Goal: Task Accomplishment & Management: Use online tool/utility

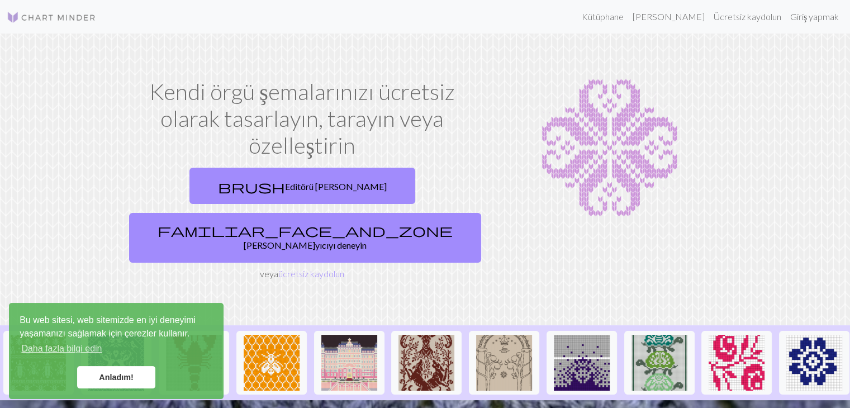
scroll to position [257, 0]
click at [302, 268] on font "ücretsiz kaydolun" at bounding box center [311, 273] width 66 height 11
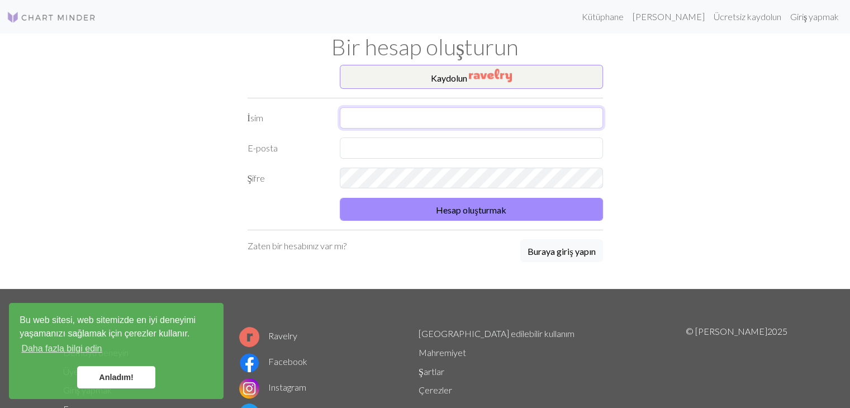
click at [391, 118] on input "text" at bounding box center [471, 117] width 263 height 21
type input "D"
click at [391, 149] on input "text" at bounding box center [471, 148] width 263 height 21
type input "[EMAIL_ADDRESS][DOMAIN_NAME]"
click at [310, 180] on div "Şifre" at bounding box center [425, 178] width 369 height 21
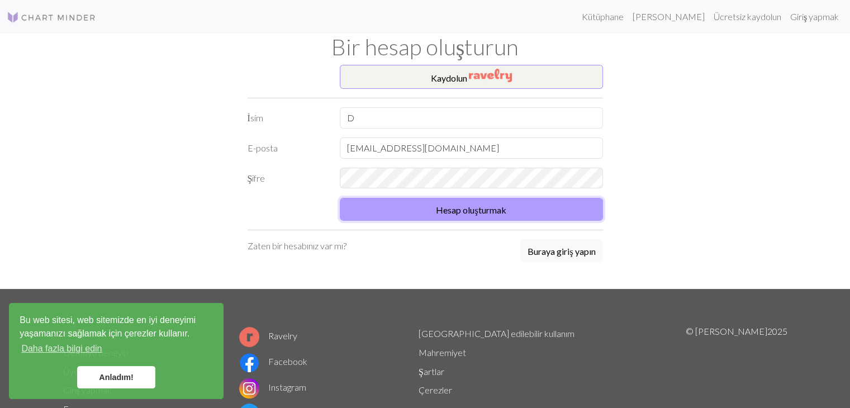
click at [453, 212] on font "Hesap oluşturmak" at bounding box center [471, 210] width 70 height 11
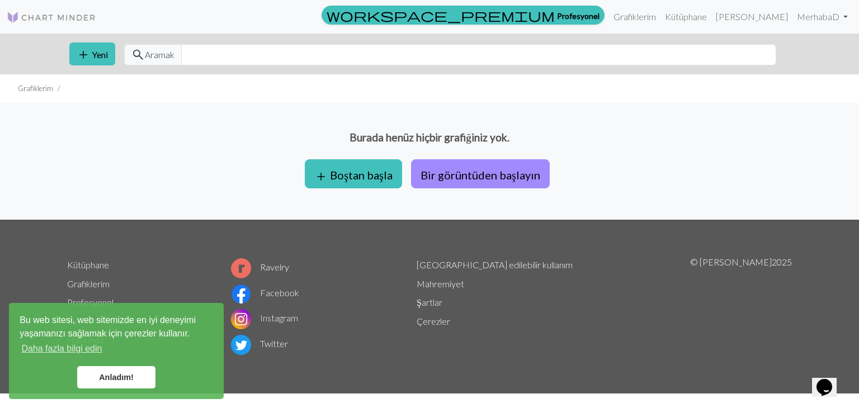
click at [117, 380] on font "Anladım!" at bounding box center [116, 377] width 35 height 9
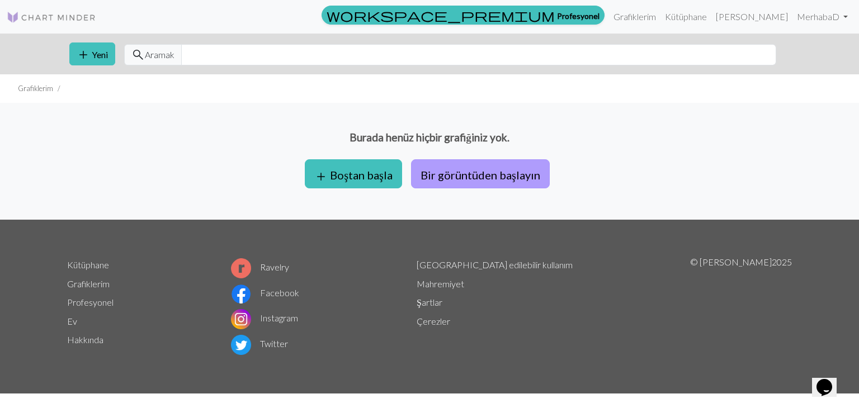
click at [481, 168] on font "Bir görüntüden başlayın" at bounding box center [480, 174] width 120 height 13
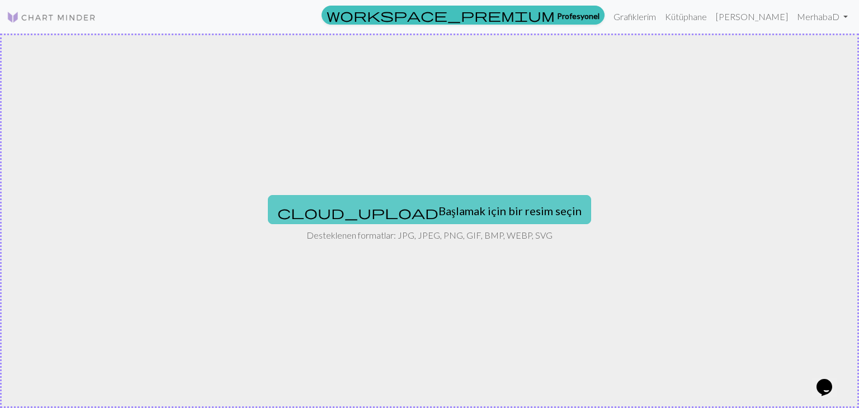
click at [438, 206] on font "Başlamak için bir resim seçin" at bounding box center [509, 210] width 143 height 13
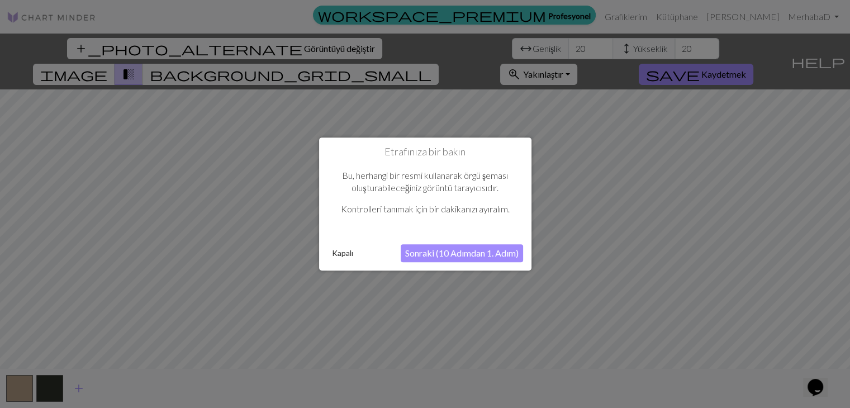
click at [437, 256] on font "Sonraki (10 Adımdan 1. Adım)" at bounding box center [461, 253] width 113 height 11
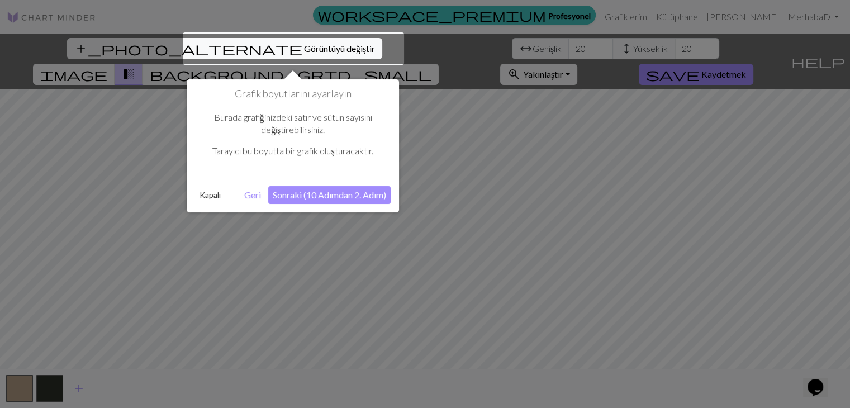
click at [299, 191] on font "Sonraki (10 Adımdan 2. Adım)" at bounding box center [329, 195] width 113 height 11
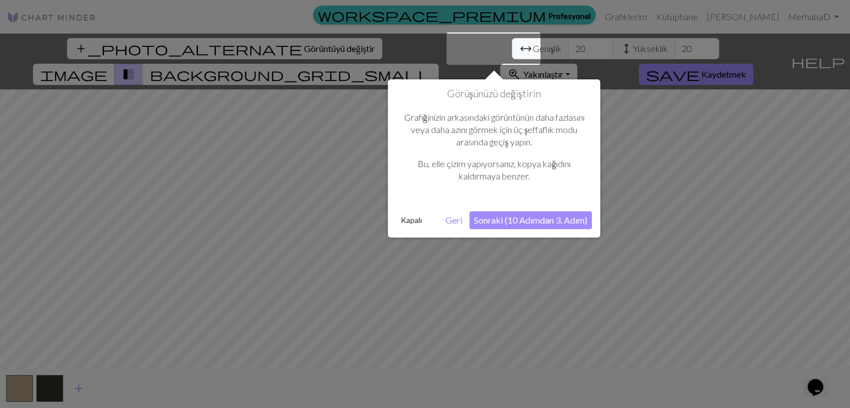
click at [492, 222] on font "Sonraki (10 Adımdan 3. Adım)" at bounding box center [530, 220] width 113 height 11
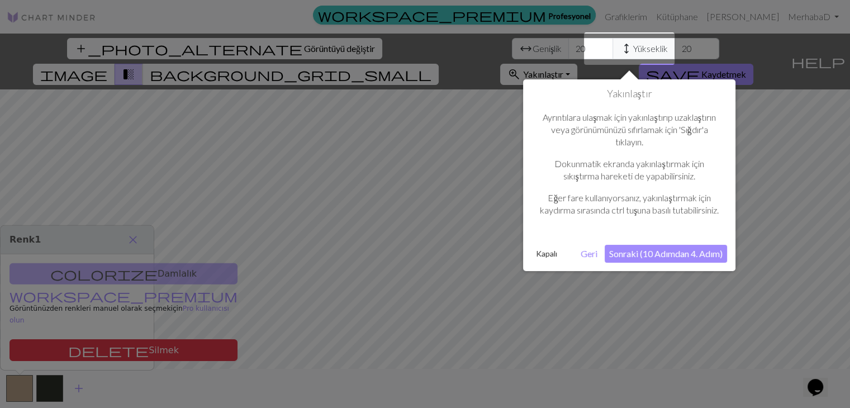
click at [645, 259] on font "Sonraki (10 Adımdan 4. Adım)" at bounding box center [665, 253] width 113 height 11
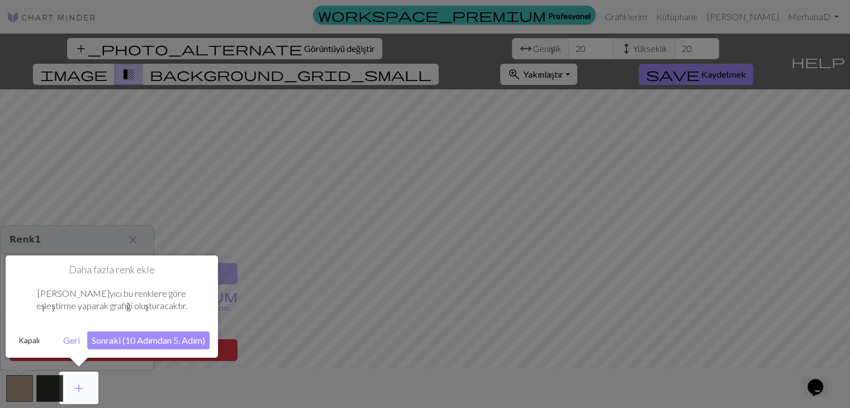
click at [163, 338] on font "Sonraki (10 Adımdan 5. Adım)" at bounding box center [148, 340] width 113 height 11
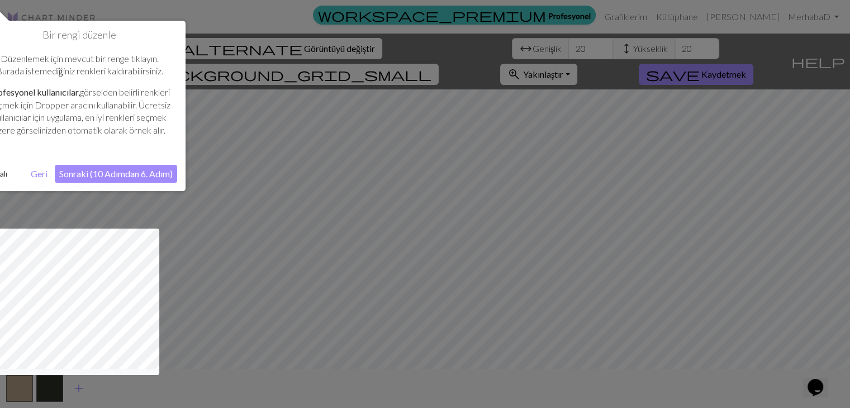
click at [116, 179] on font "Sonraki (10 Adımdan 6. Adım)" at bounding box center [115, 173] width 113 height 11
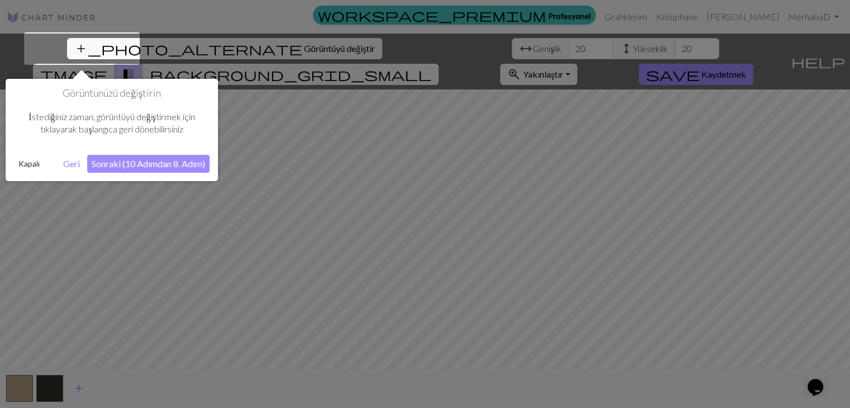
click at [123, 168] on font "Sonraki (10 Adımdan 8. Adım)" at bounding box center [148, 163] width 113 height 11
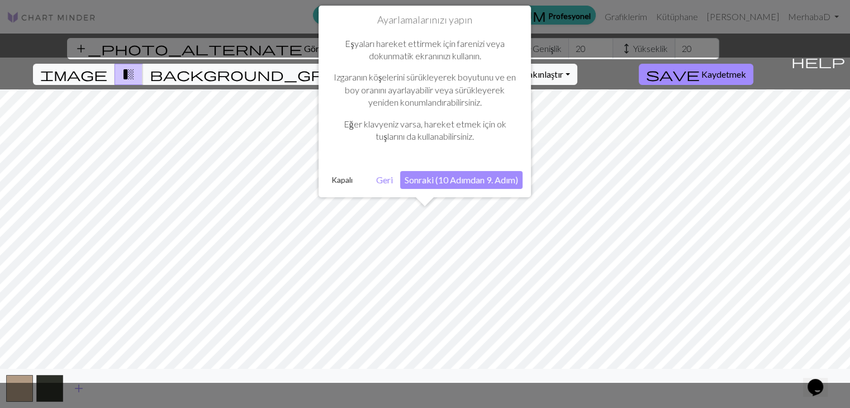
drag, startPoint x: 436, startPoint y: 230, endPoint x: 410, endPoint y: 230, distance: 25.7
click at [410, 230] on div at bounding box center [424, 220] width 861 height 325
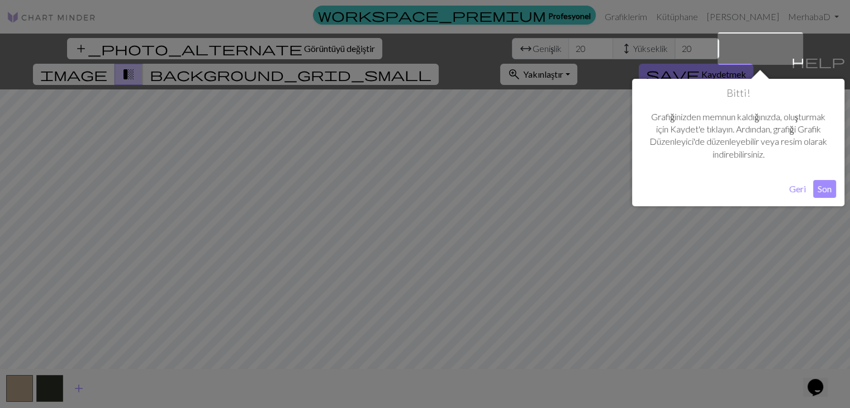
click at [822, 189] on font "Son" at bounding box center [825, 188] width 14 height 11
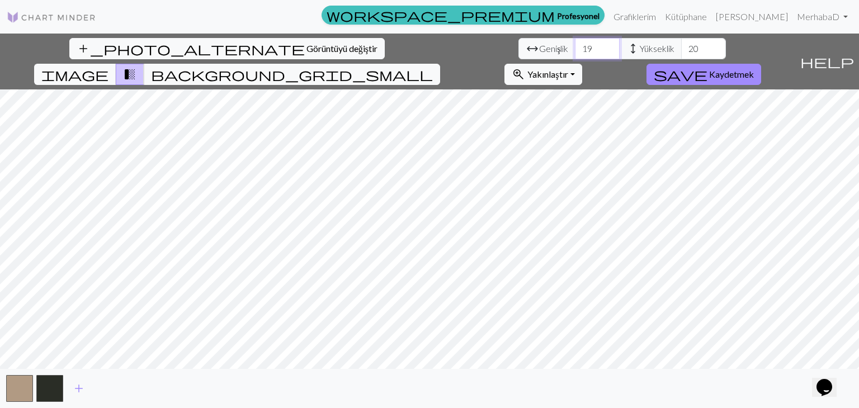
type input "19"
click at [575, 52] on input "19" at bounding box center [597, 48] width 45 height 21
type textarea "9"
drag, startPoint x: 274, startPoint y: 48, endPoint x: 247, endPoint y: 48, distance: 27.4
click at [518, 48] on div "arrow_range Genişlik 19 height Yükseklik 20" at bounding box center [621, 48] width 207 height 21
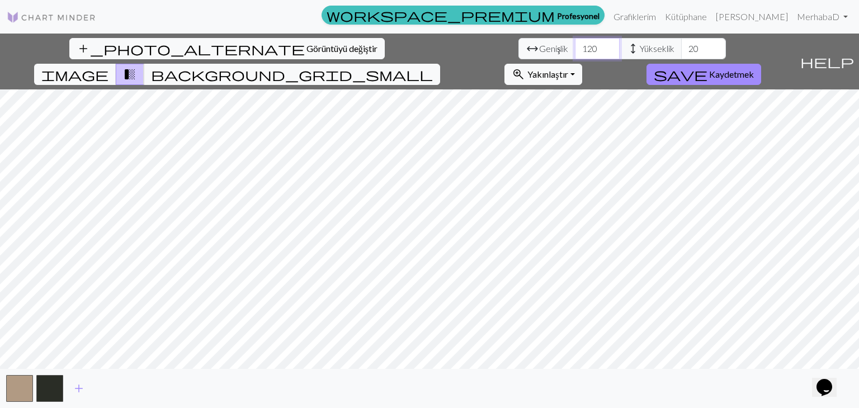
type input "120"
drag, startPoint x: 376, startPoint y: 51, endPoint x: 340, endPoint y: 50, distance: 35.8
click at [518, 50] on div "arrow_range Genişlik 120 height Yükseklik 20" at bounding box center [621, 48] width 207 height 21
type input "120"
click at [271, 61] on div "add_photo_alternate Görüntüyü değiştir arrow_range Genişlik 120 height Yüksekli…" at bounding box center [429, 221] width 859 height 375
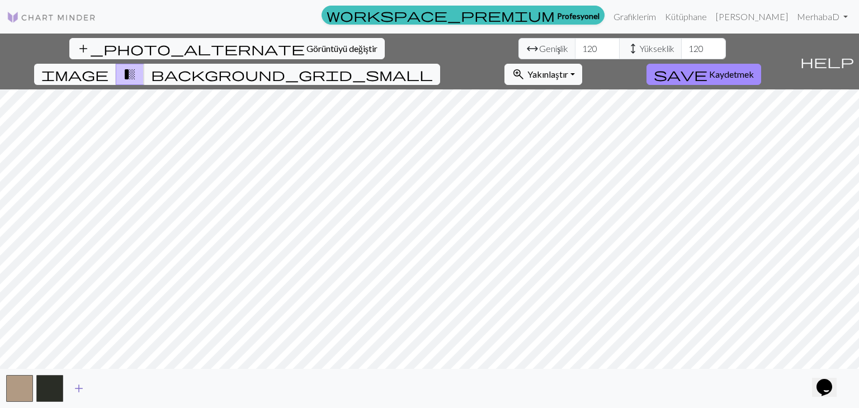
click at [84, 386] on button "add" at bounding box center [79, 388] width 28 height 21
click at [108, 388] on span "add" at bounding box center [108, 389] width 13 height 16
click at [145, 390] on span "add" at bounding box center [138, 389] width 13 height 16
click at [164, 390] on span "add" at bounding box center [169, 389] width 13 height 16
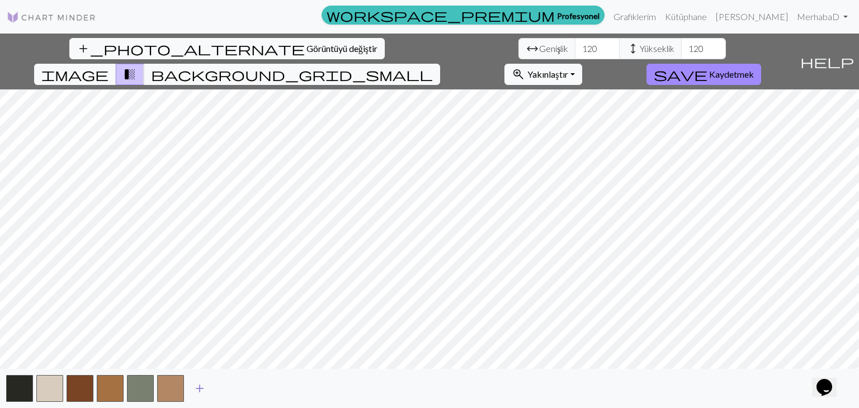
click at [200, 387] on span "add" at bounding box center [199, 389] width 13 height 16
click at [226, 391] on span "add" at bounding box center [229, 389] width 13 height 16
click at [260, 387] on span "add" at bounding box center [259, 389] width 13 height 16
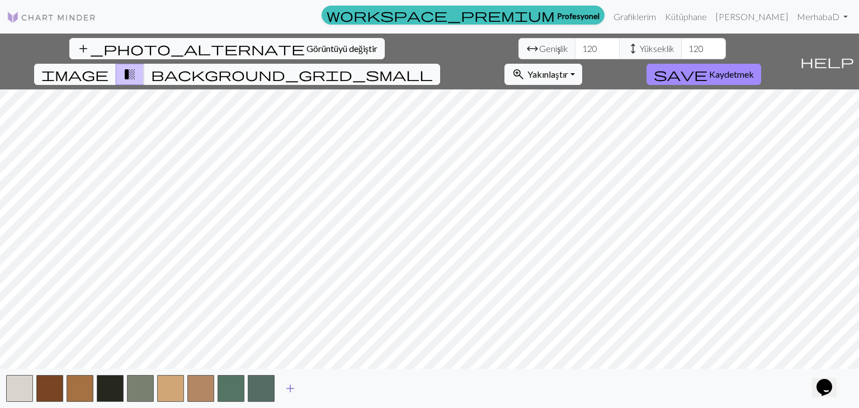
click at [292, 387] on span "add" at bounding box center [289, 389] width 13 height 16
click at [319, 389] on span "add" at bounding box center [320, 389] width 13 height 16
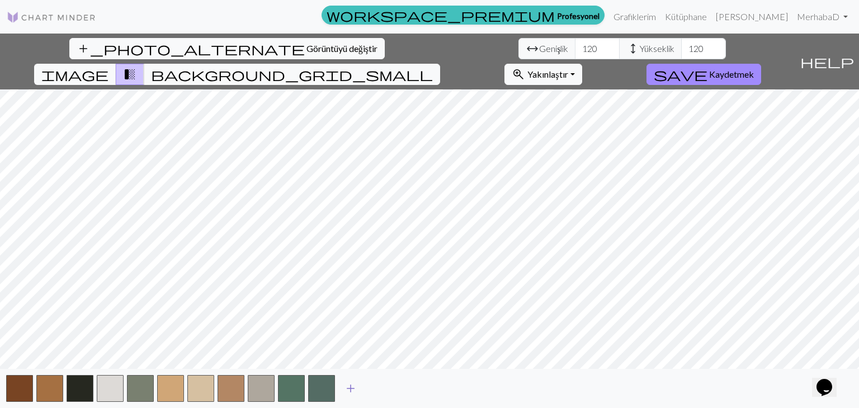
click at [349, 389] on span "add" at bounding box center [350, 389] width 13 height 16
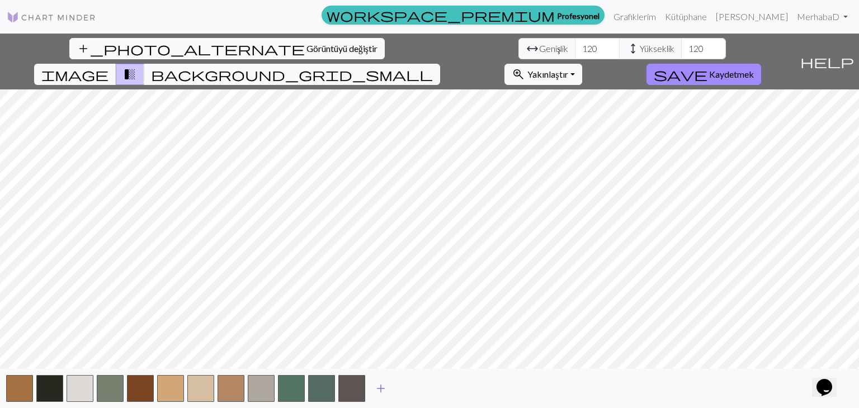
click at [382, 385] on span "add" at bounding box center [380, 389] width 13 height 16
click at [407, 389] on span "add" at bounding box center [410, 389] width 13 height 16
click at [439, 389] on span "add" at bounding box center [440, 389] width 13 height 16
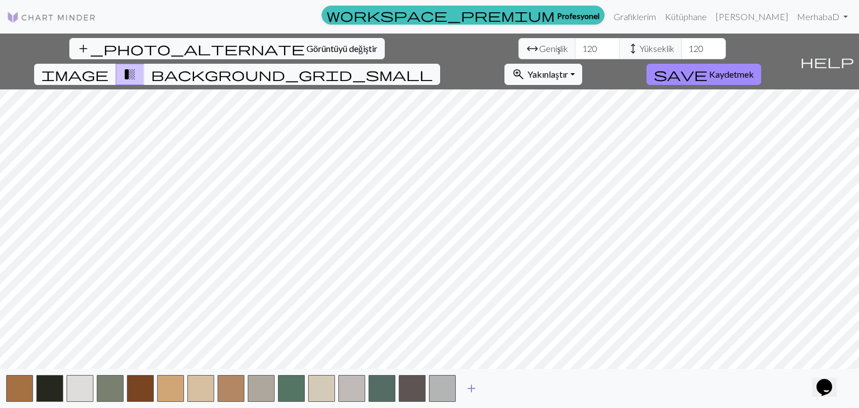
click at [469, 387] on span "add" at bounding box center [471, 389] width 13 height 16
click at [504, 386] on span "add" at bounding box center [501, 389] width 13 height 16
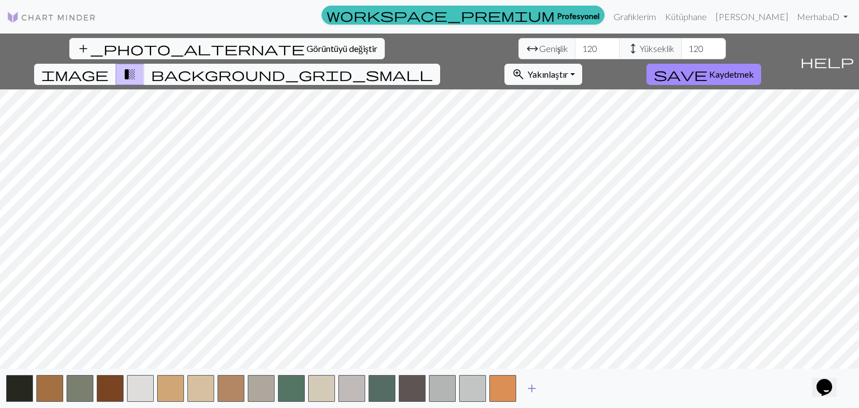
click at [529, 390] on span "add" at bounding box center [531, 389] width 13 height 16
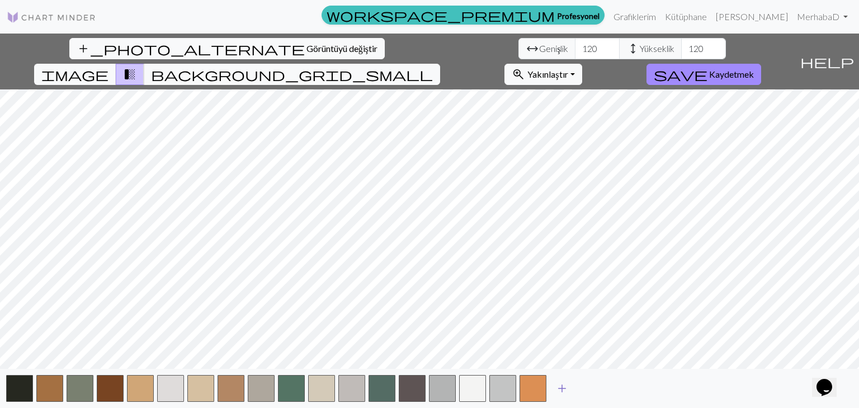
click at [561, 385] on span "add" at bounding box center [561, 389] width 13 height 16
drag, startPoint x: 588, startPoint y: 385, endPoint x: 610, endPoint y: 385, distance: 21.8
click at [589, 385] on span "add" at bounding box center [591, 389] width 13 height 16
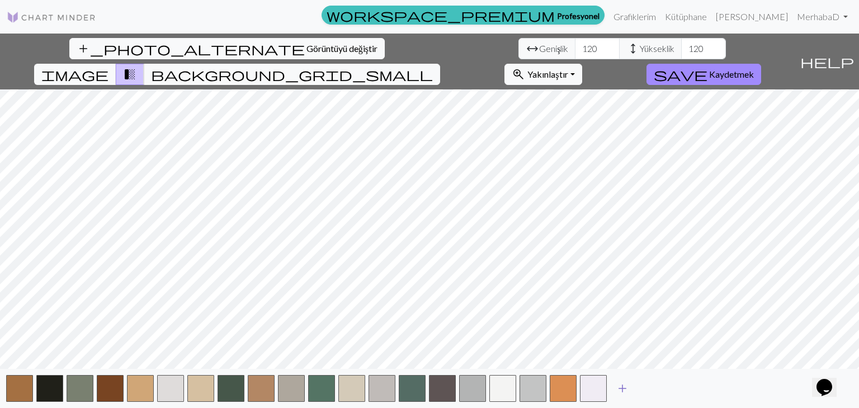
click at [628, 386] on span "add" at bounding box center [621, 389] width 13 height 16
click at [658, 390] on span "add" at bounding box center [652, 389] width 13 height 16
click at [677, 386] on span "add" at bounding box center [682, 389] width 13 height 16
click at [705, 387] on button "add" at bounding box center [713, 388] width 28 height 21
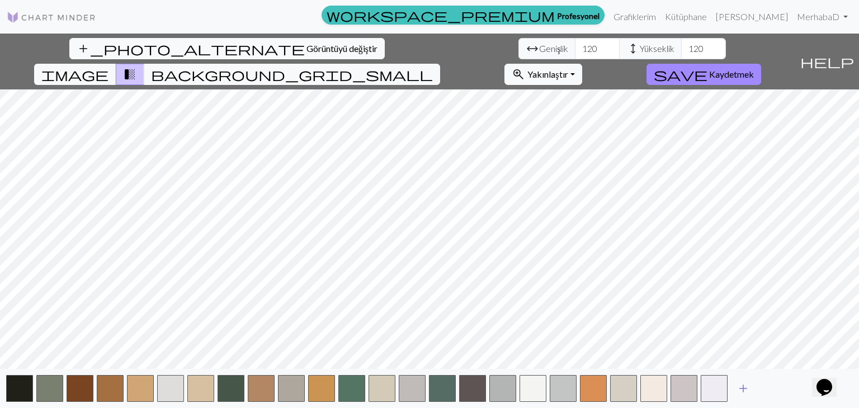
click at [740, 387] on span "add" at bounding box center [742, 389] width 13 height 16
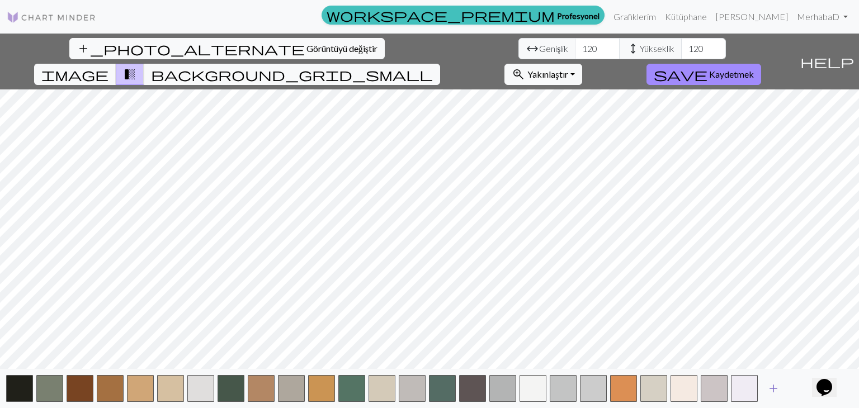
click at [779, 385] on span "add" at bounding box center [772, 389] width 13 height 16
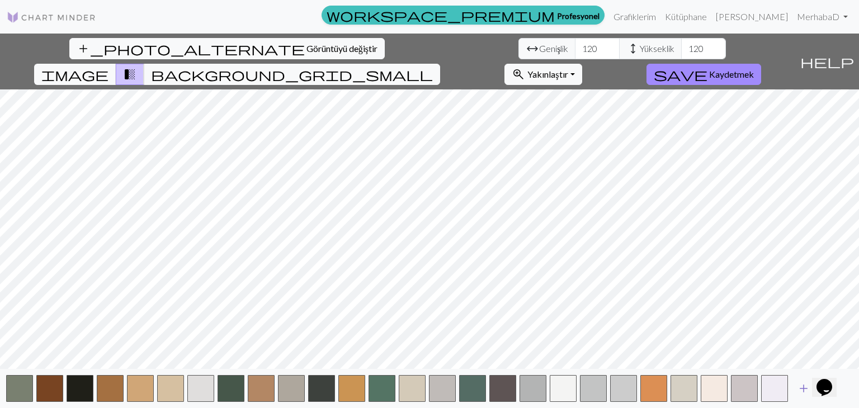
click at [801, 383] on span "add" at bounding box center [803, 389] width 13 height 16
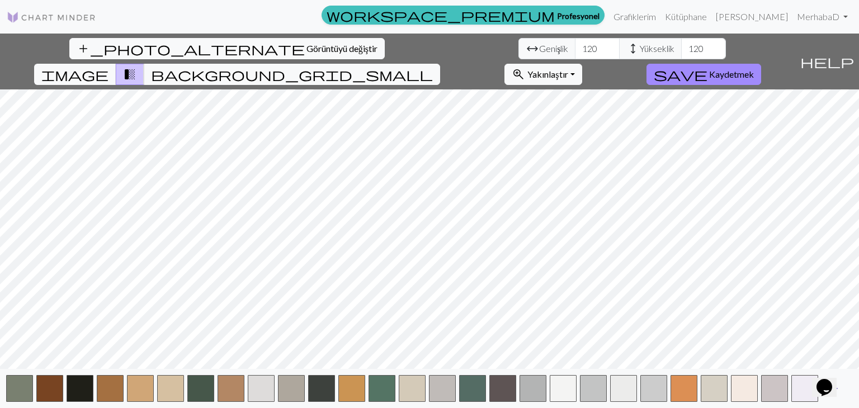
click at [839, 399] on div "add" at bounding box center [429, 388] width 859 height 39
click at [838, 399] on button "add" at bounding box center [834, 388] width 28 height 21
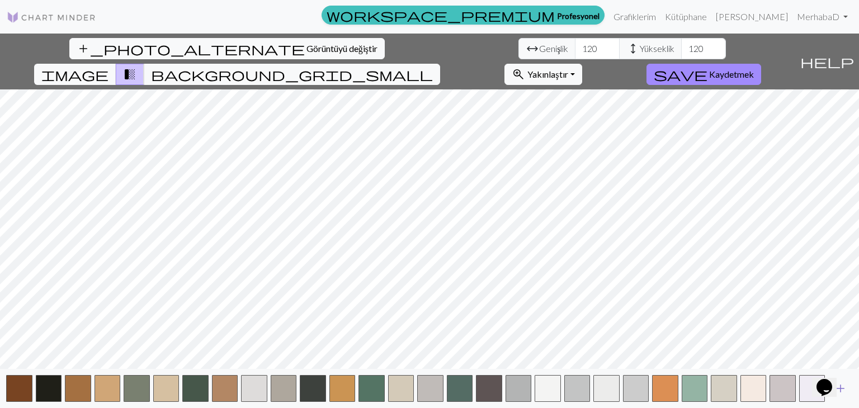
click at [832, 399] on button "add" at bounding box center [840, 388] width 28 height 21
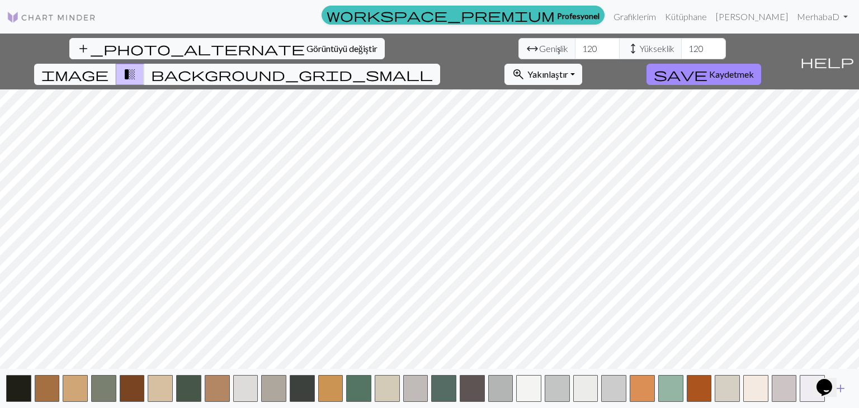
click at [844, 397] on button "add" at bounding box center [840, 388] width 28 height 21
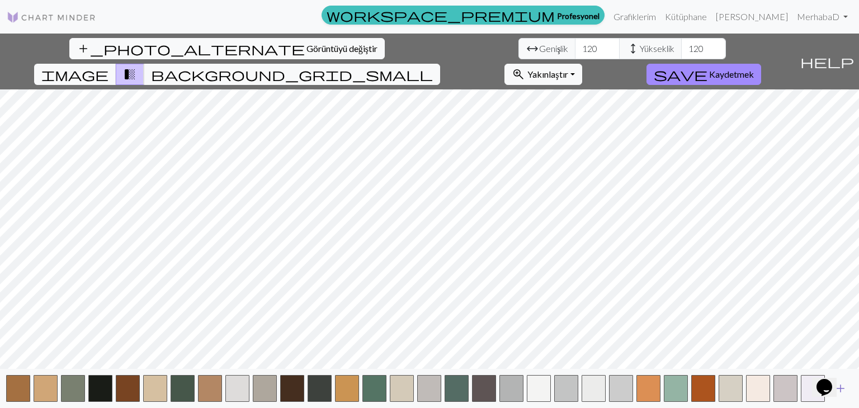
click at [842, 397] on button "add" at bounding box center [840, 388] width 28 height 21
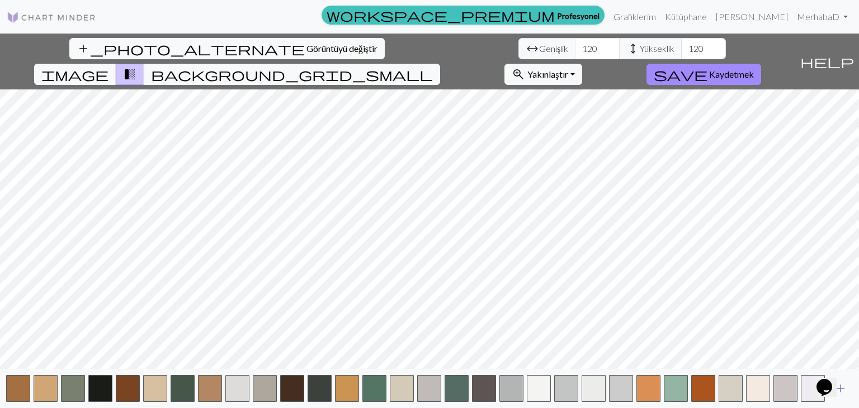
click at [842, 397] on button "add" at bounding box center [840, 388] width 28 height 21
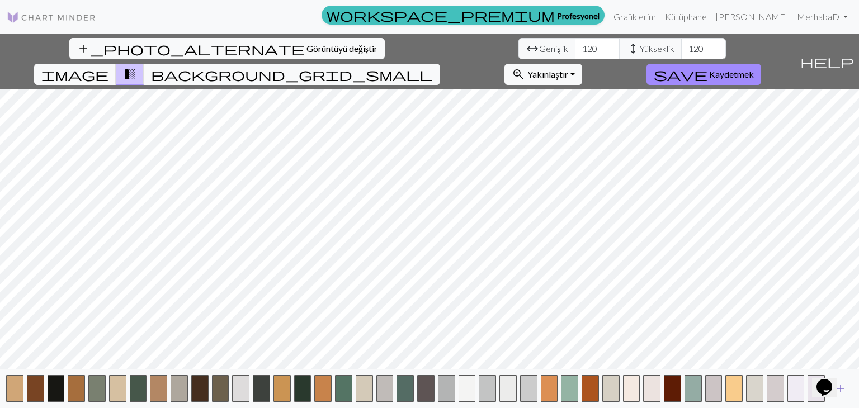
click at [842, 397] on button "add" at bounding box center [840, 388] width 28 height 21
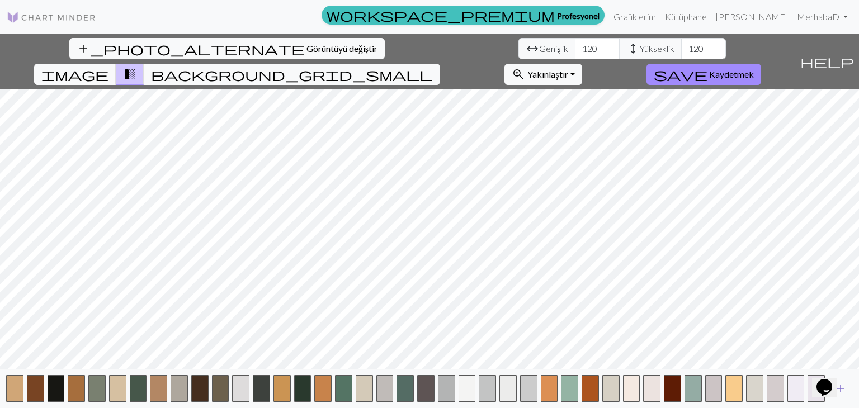
click at [842, 397] on button "add" at bounding box center [840, 388] width 28 height 21
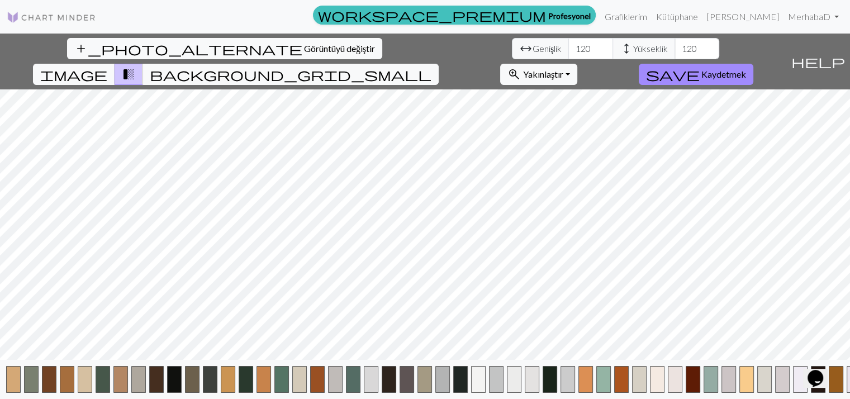
scroll to position [0, 30]
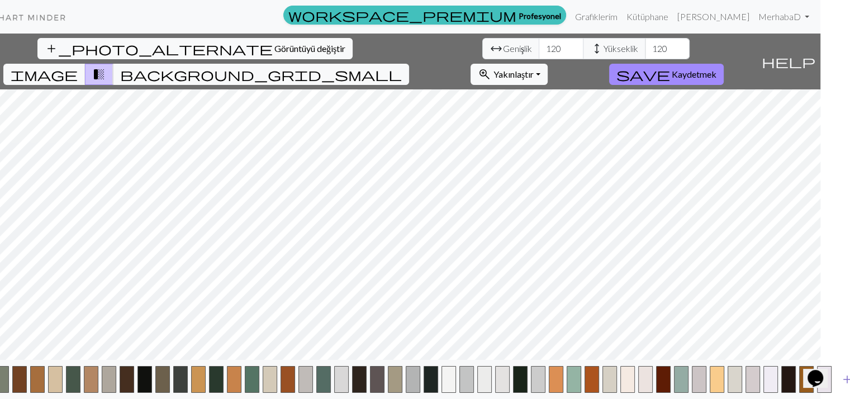
click at [841, 387] on span "add" at bounding box center [847, 380] width 13 height 16
click at [821, 391] on html "Bu web sitesi, web sitemizde en iyi deneyimi yaşamanızı sağlamak için çerezler …" at bounding box center [395, 199] width 850 height 399
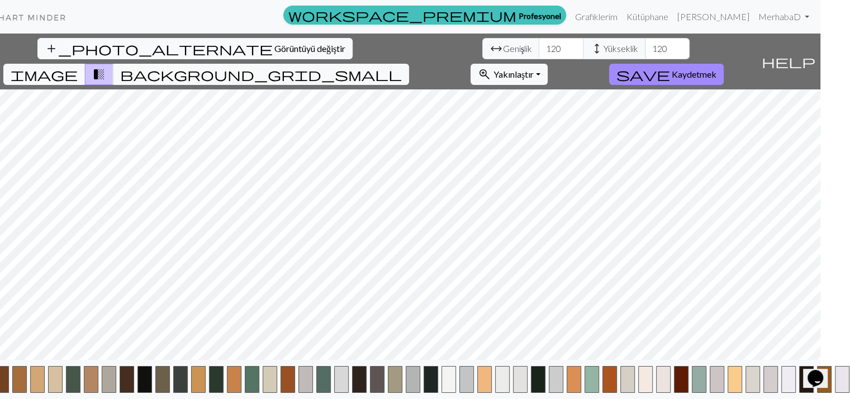
click at [821, 391] on html "Bu web sitesi, web sitemizde en iyi deneyimi yaşamanızı sağlamak için çerezler …" at bounding box center [395, 199] width 850 height 399
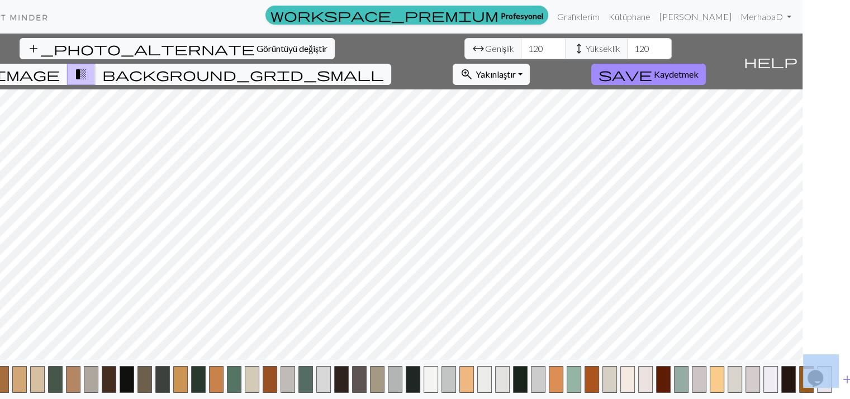
click at [841, 387] on span "add" at bounding box center [847, 380] width 13 height 16
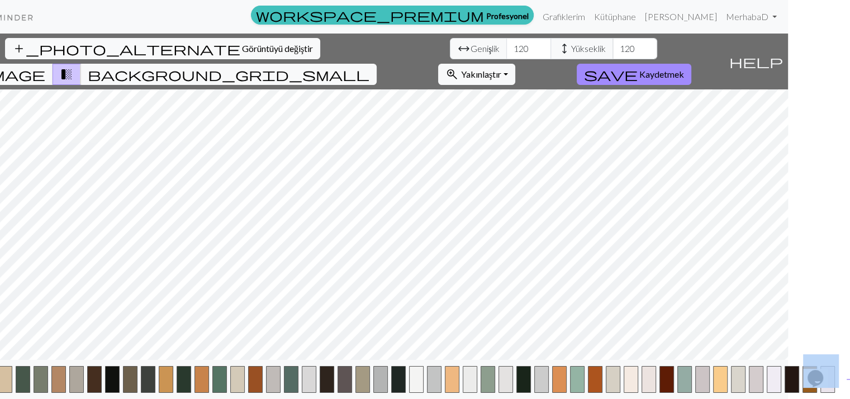
scroll to position [0, 65]
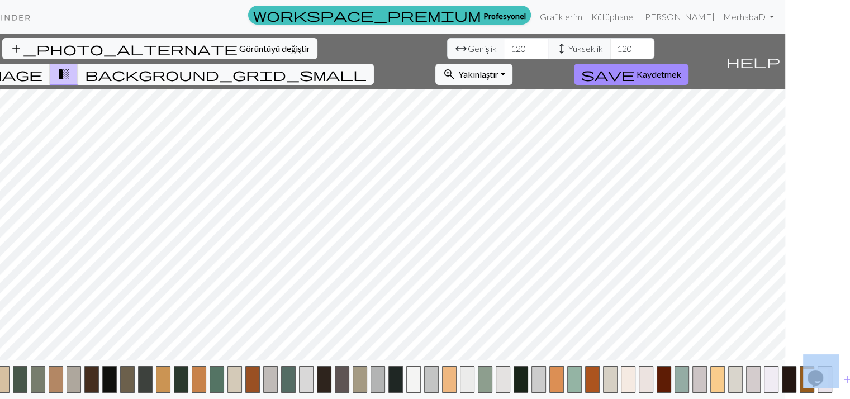
click at [841, 387] on span "add" at bounding box center [847, 380] width 13 height 16
click at [785, 391] on html "Bu web sitesi, web sitemizde en iyi deneyimi yaşamanızı sağlamak için çerezler …" at bounding box center [360, 199] width 850 height 399
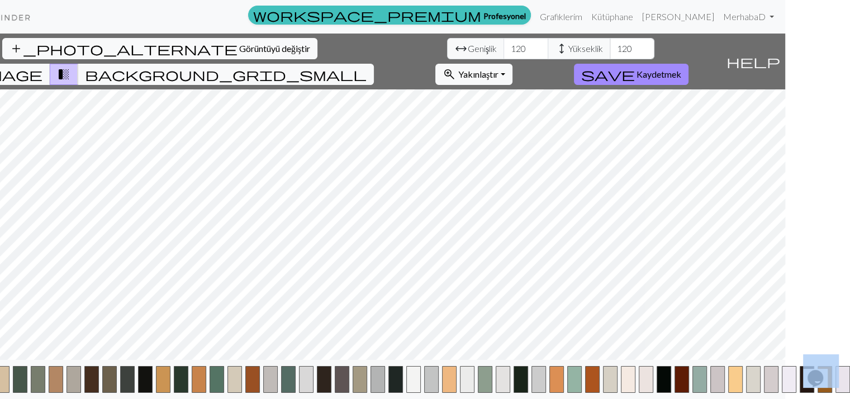
click at [785, 391] on html "Bu web sitesi, web sitemizde en iyi deneyimi yaşamanızı sağlamak için çerezler …" at bounding box center [360, 199] width 850 height 399
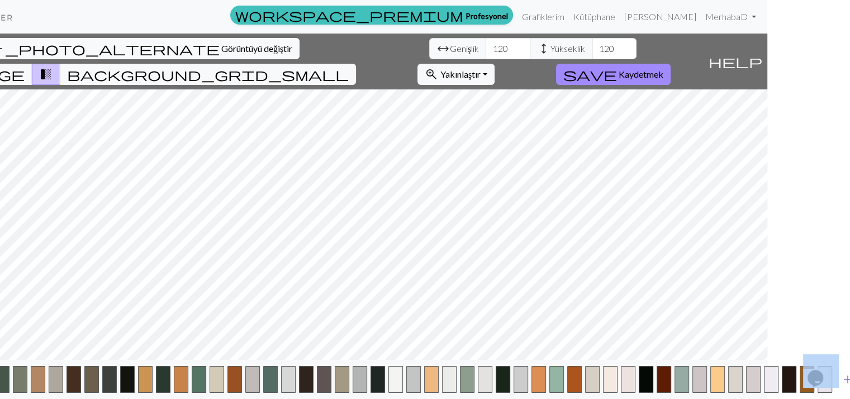
click at [841, 387] on span "add" at bounding box center [847, 380] width 13 height 16
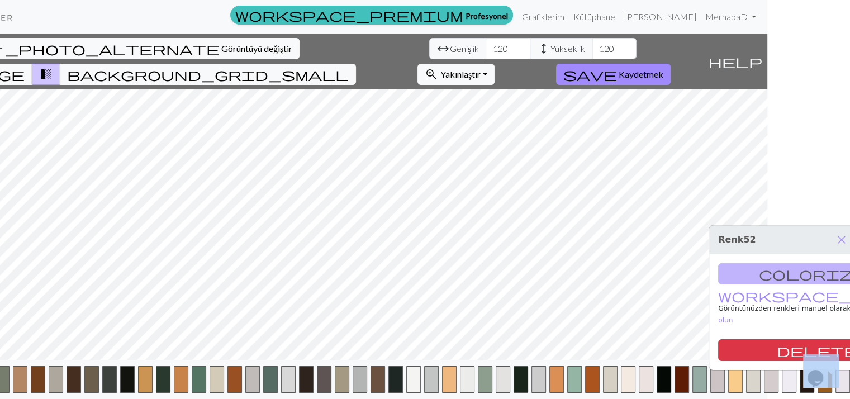
scroll to position [0, 101]
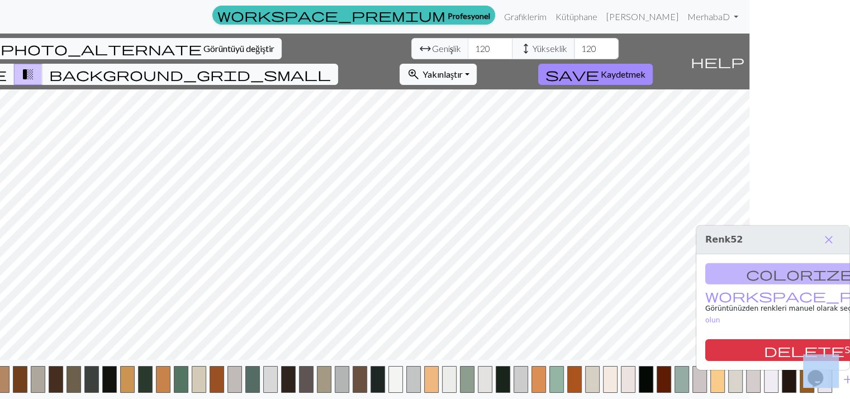
click at [841, 387] on span "add" at bounding box center [847, 380] width 13 height 16
click at [840, 390] on button "add" at bounding box center [848, 379] width 28 height 21
click at [750, 392] on html "Bu web sitesi, web sitemizde en iyi deneyimi yaşamanızı sağlamak için çerezler …" at bounding box center [324, 199] width 850 height 399
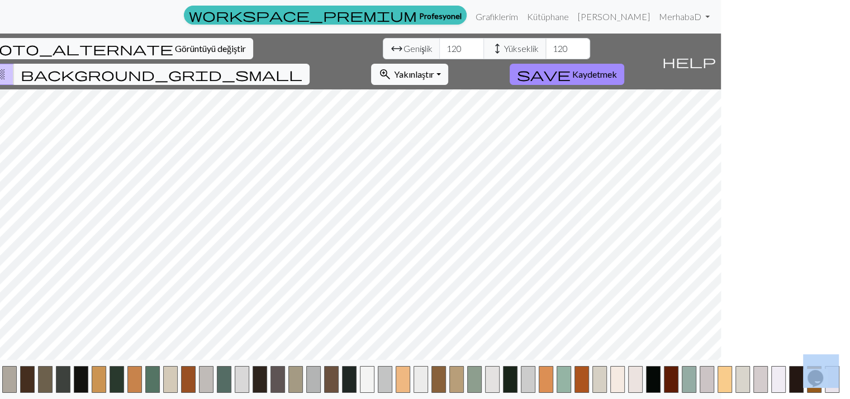
scroll to position [0, 136]
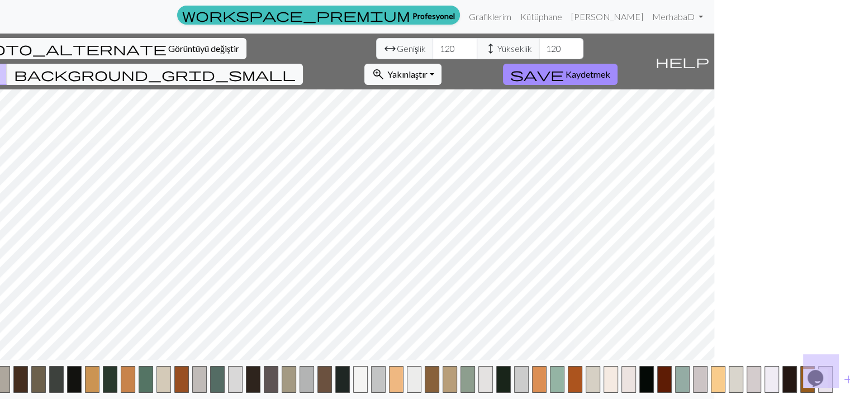
click at [834, 359] on div "Opens Chat This icon Opens the chat window." at bounding box center [821, 359] width 27 height 0
click at [835, 359] on div "Opens Chat This icon Opens the chat window." at bounding box center [821, 359] width 27 height 0
click at [842, 387] on span "add" at bounding box center [848, 380] width 13 height 16
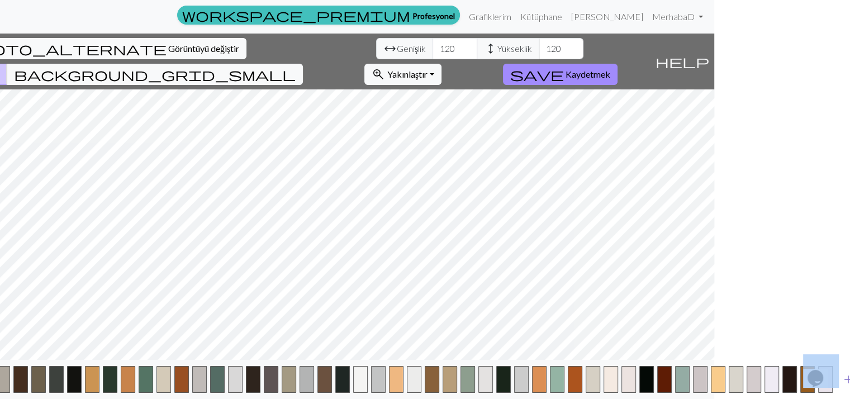
click at [840, 390] on button "add" at bounding box center [849, 379] width 28 height 21
click at [714, 395] on html "Bu web sitesi, web sitemizde en iyi deneyimi yaşamanızı sağlamak için çerezler …" at bounding box center [289, 199] width 850 height 399
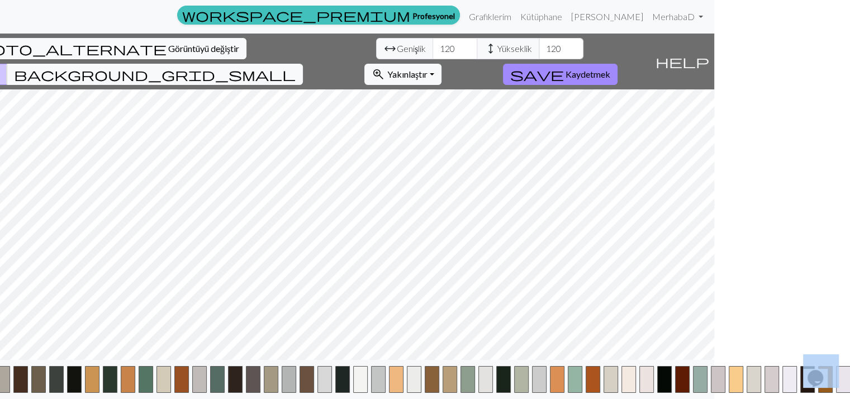
click at [714, 395] on html "Bu web sitesi, web sitemizde en iyi deneyimi yaşamanızı sağlamak için çerezler …" at bounding box center [289, 199] width 850 height 399
click at [303, 64] on button "background_grid_small" at bounding box center [155, 74] width 296 height 21
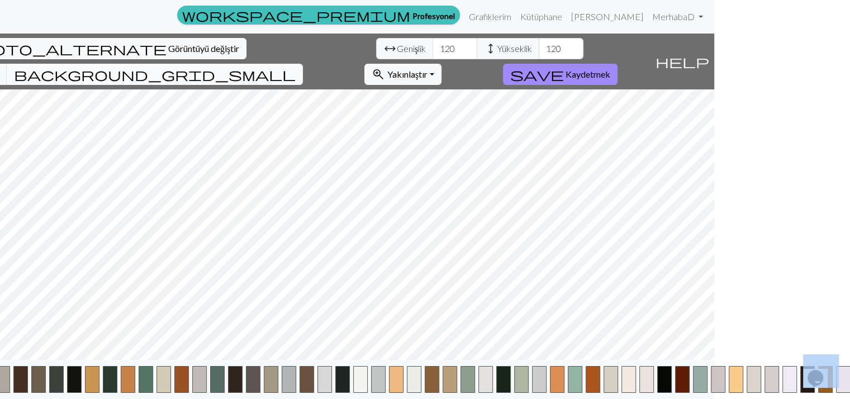
click at [296, 67] on span "background_grid_small" at bounding box center [155, 75] width 282 height 16
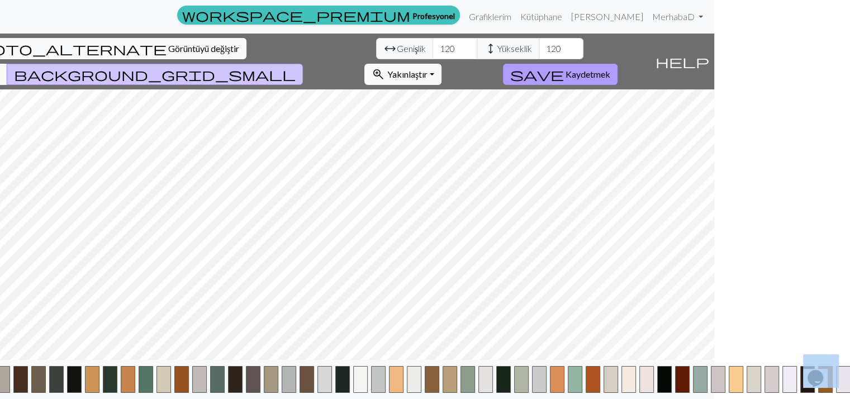
click at [610, 69] on font "Kaydetmek" at bounding box center [588, 74] width 45 height 11
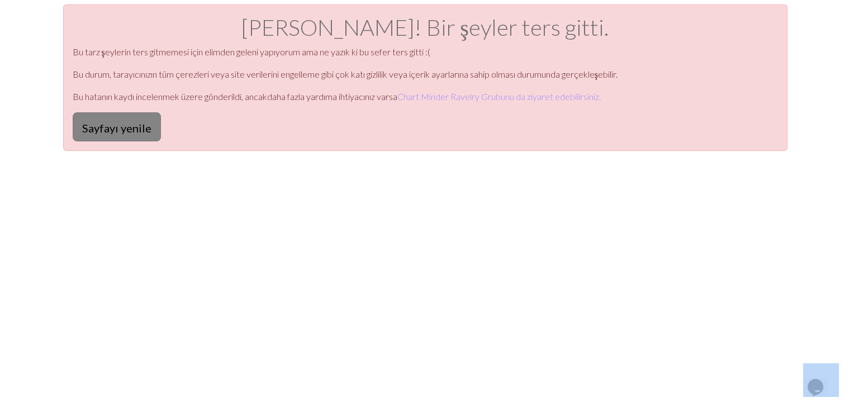
click at [112, 130] on font "Sayfayı yenile" at bounding box center [116, 127] width 69 height 13
click at [127, 129] on font "Sayfayı yenile" at bounding box center [116, 127] width 69 height 13
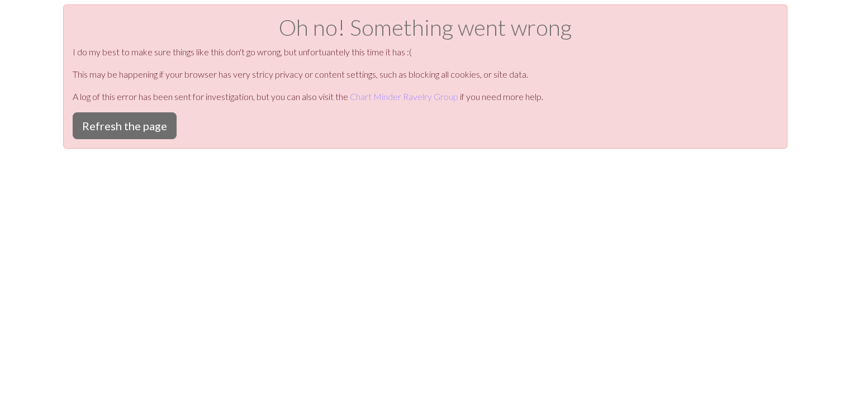
scroll to position [257, 0]
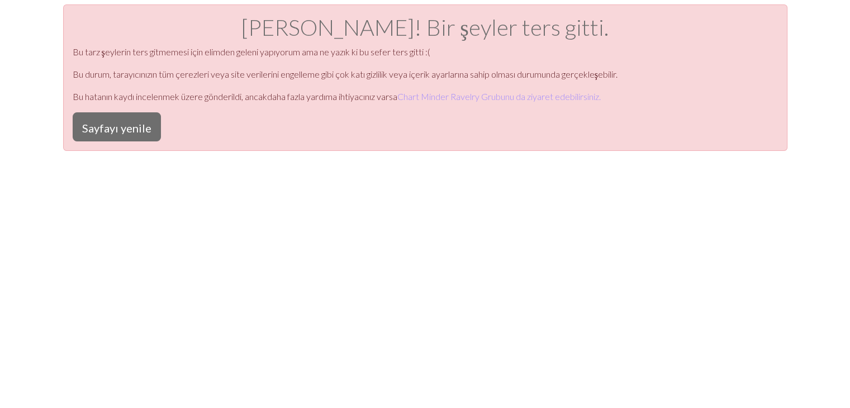
drag, startPoint x: 754, startPoint y: 0, endPoint x: 613, endPoint y: 198, distance: 243.2
click at [613, 198] on div "Aman Tanrım! Bir şeyler ters gitti. Bu tarz şeylerin ters gitmemesi için elimde…" at bounding box center [425, 208] width 850 height 408
click at [99, 131] on font "Sayfayı yenile" at bounding box center [116, 127] width 69 height 13
click at [106, 124] on font "Sayfayı yenile" at bounding box center [116, 127] width 69 height 13
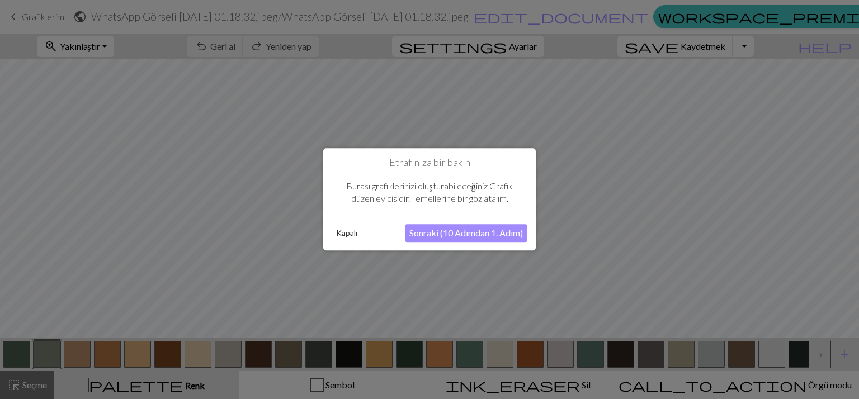
scroll to position [257, 0]
click at [441, 231] on font "Sonraki (10 Adımdan 1. Adım)" at bounding box center [465, 233] width 113 height 11
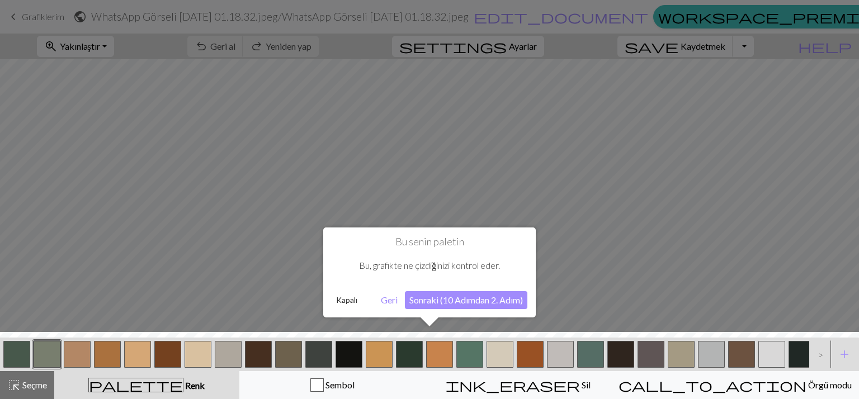
click at [449, 300] on font "Sonraki (10 Adımdan 2. Adım)" at bounding box center [465, 300] width 113 height 11
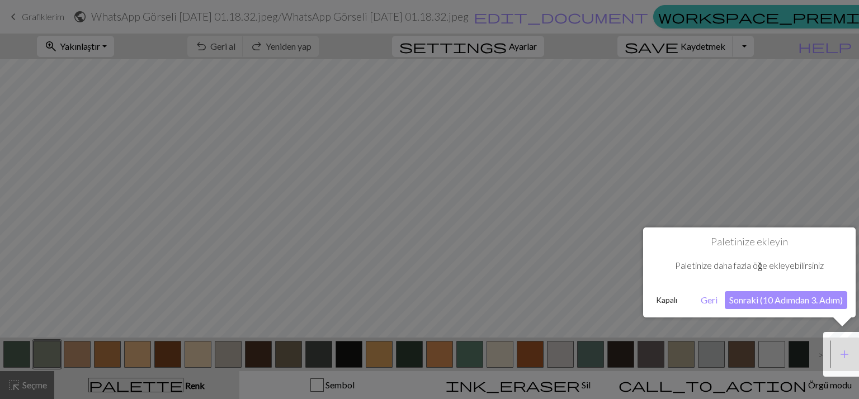
click at [776, 305] on font "Sonraki (10 Adımdan 3. Adım)" at bounding box center [785, 300] width 113 height 11
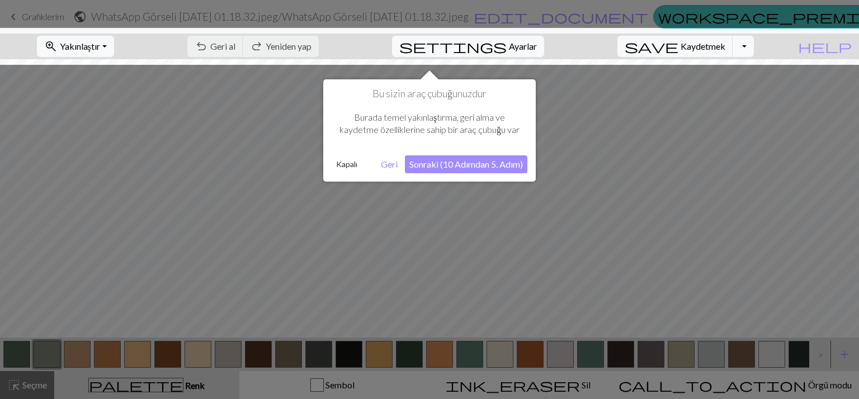
click at [438, 169] on font "Sonraki (10 Adımdan 5. Adım)" at bounding box center [465, 164] width 113 height 11
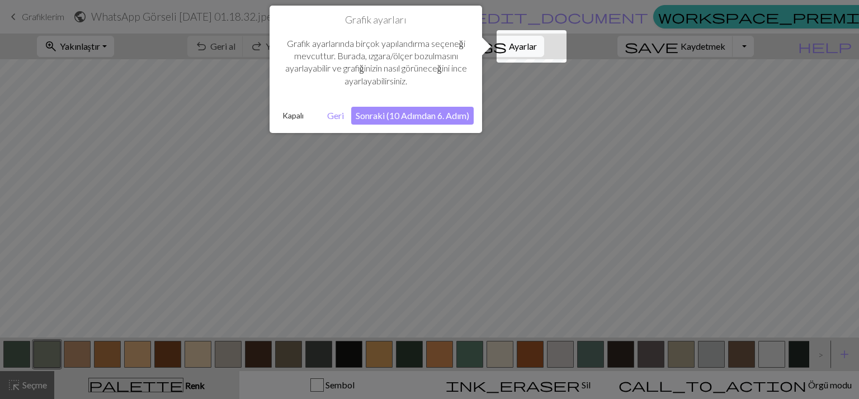
click at [378, 113] on font "Sonraki (10 Adımdan 6. Adım)" at bounding box center [412, 115] width 113 height 11
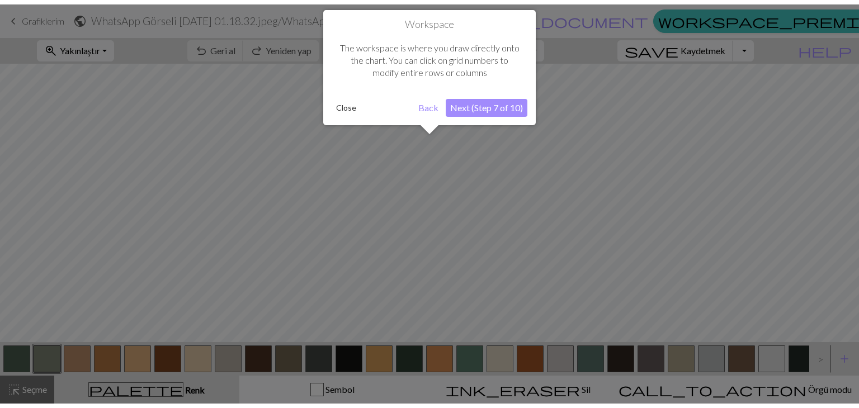
scroll to position [42, 0]
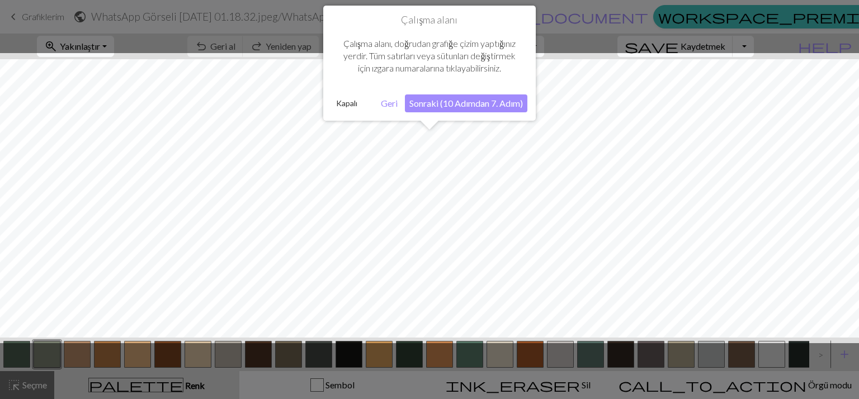
click at [438, 101] on font "Sonraki (10 Adımdan 7. Adım)" at bounding box center [465, 103] width 113 height 11
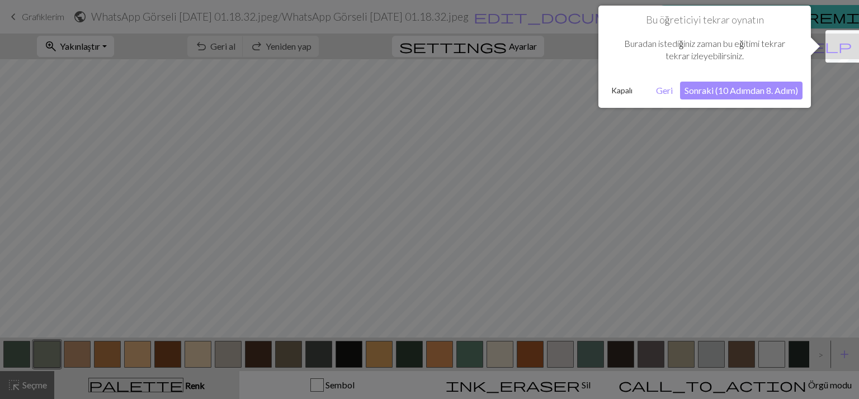
click at [718, 88] on font "Sonraki (10 Adımdan 8. Adım)" at bounding box center [740, 90] width 113 height 11
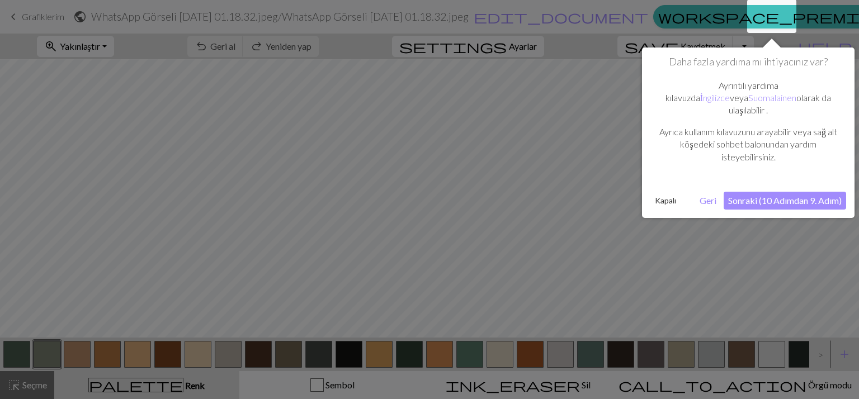
click at [751, 195] on font "Sonraki (10 Adımdan 9. Adım)" at bounding box center [784, 200] width 113 height 11
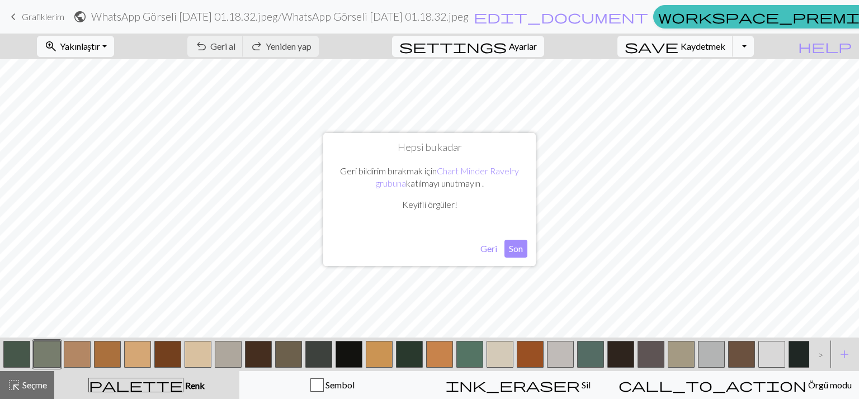
click at [517, 249] on font "Son" at bounding box center [516, 248] width 14 height 11
click at [537, 40] on span "Ayarlar" at bounding box center [523, 46] width 28 height 13
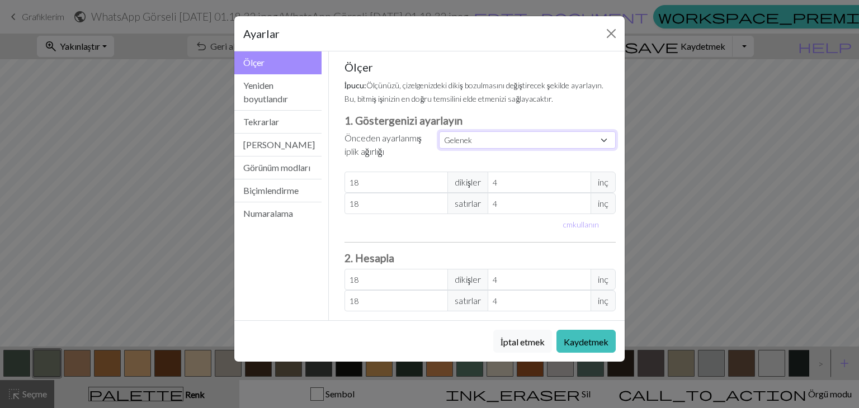
click at [457, 139] on select "Gelenek Kare Dantel Hafif Parmaklama Parmaklama Spor Çift örgü Kamgarn Aran Han…" at bounding box center [527, 139] width 177 height 17
click at [478, 139] on select "Gelenek Kare Dantel Hafif Parmaklama Parmaklama Spor Çift örgü Kamgarn Aran Han…" at bounding box center [527, 139] width 177 height 17
click at [612, 27] on button "Kapalı" at bounding box center [611, 34] width 18 height 18
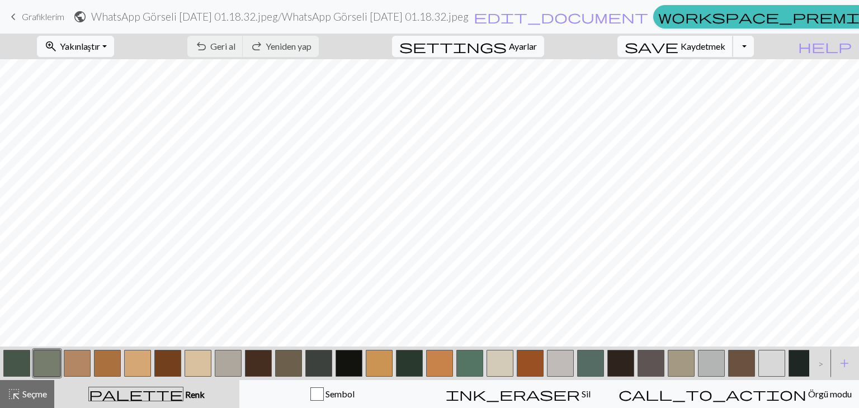
click at [725, 51] on font "Kaydetmek" at bounding box center [702, 46] width 45 height 11
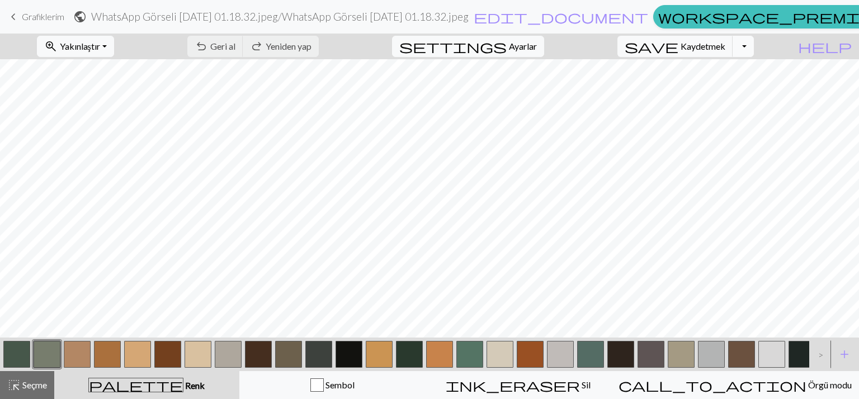
click at [754, 46] on button "Açılır Menüyü Aç/Kapat" at bounding box center [742, 46] width 21 height 21
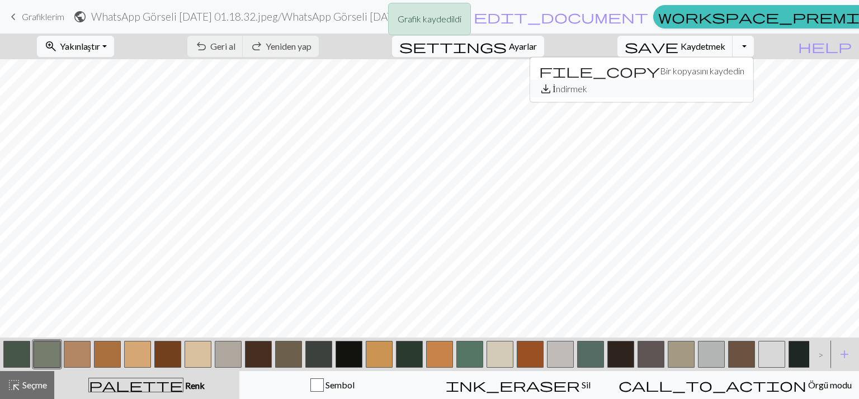
click at [586, 91] on font "İndirmek" at bounding box center [569, 88] width 34 height 11
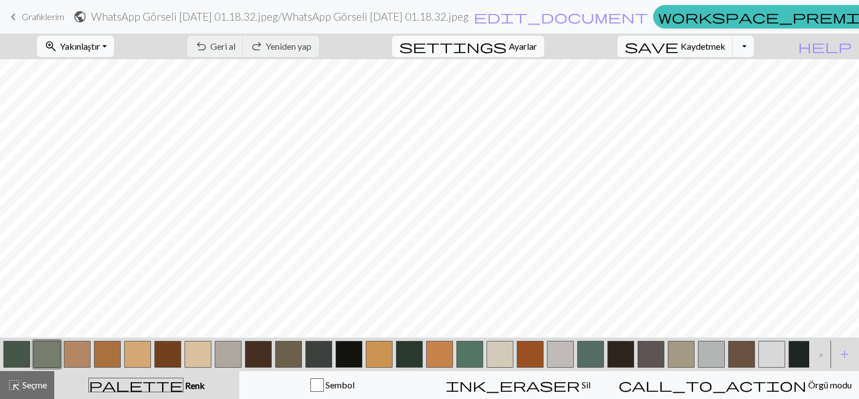
click at [529, 50] on font "Ayarlar" at bounding box center [523, 46] width 28 height 11
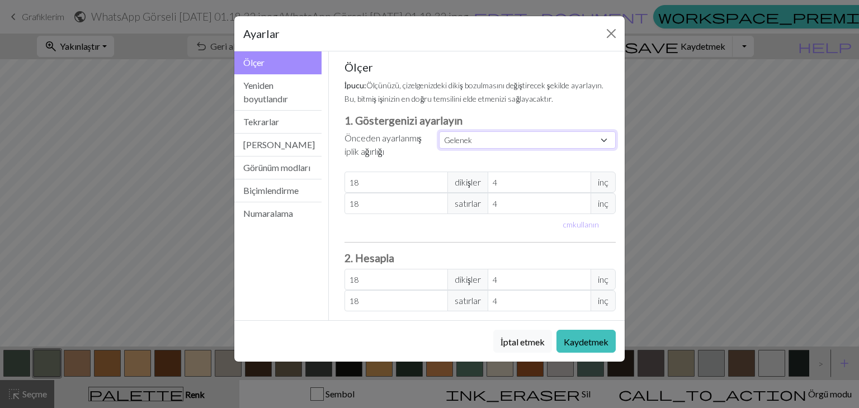
click at [466, 141] on select "Gelenek Kare Dantel Hafif Parmaklama Parmaklama Spor Çift örgü Kamgarn Aran Han…" at bounding box center [527, 139] width 177 height 17
select select "square"
click at [439, 131] on select "Gelenek Kare Dantel Hafif Parmaklama Parmaklama Spor Çift örgü Kamgarn Aran Han…" at bounding box center [527, 139] width 177 height 17
type input "32"
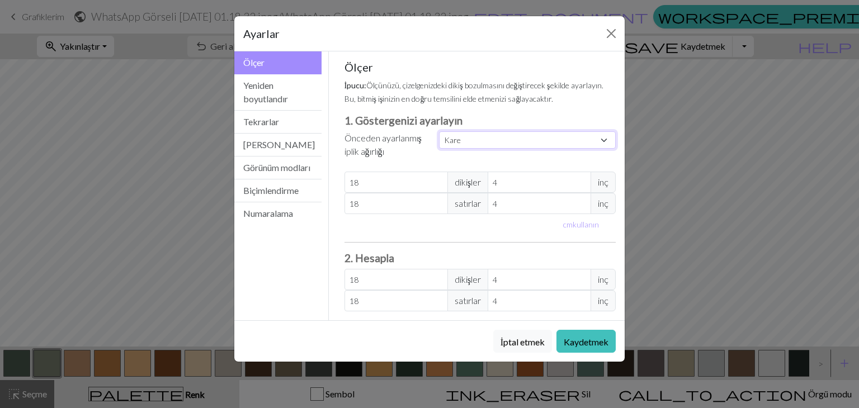
type input "32"
click at [481, 139] on select "Gelenek Kare Dantel Hafif Parmaklama Parmaklama Spor Çift örgü Kamgarn Aran Han…" at bounding box center [527, 139] width 177 height 17
select select "custom"
click at [439, 131] on select "Gelenek Kare Dantel Hafif Parmaklama Parmaklama Spor Çift örgü Kamgarn Aran Han…" at bounding box center [527, 139] width 177 height 17
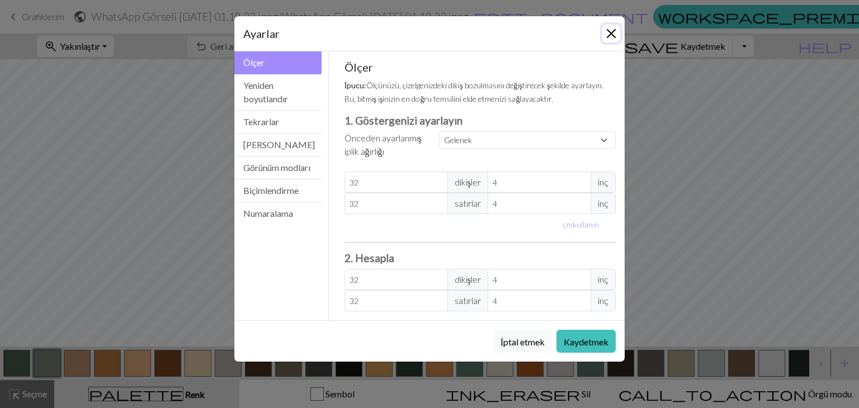
click at [607, 35] on button "Kapalı" at bounding box center [611, 34] width 18 height 18
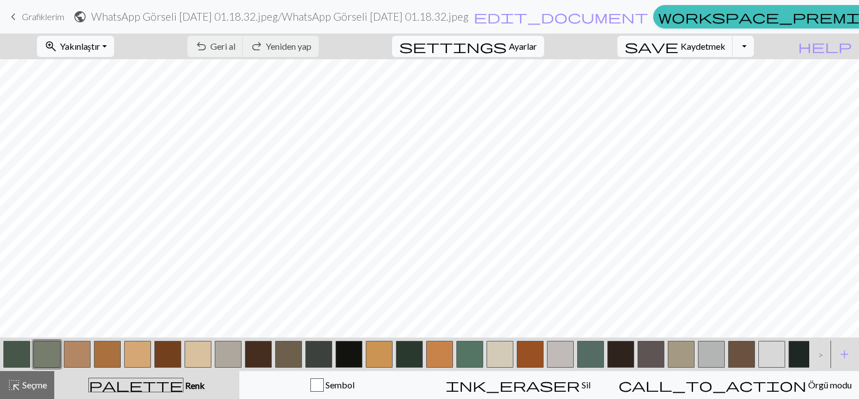
click at [537, 43] on font "Ayarlar" at bounding box center [523, 46] width 28 height 11
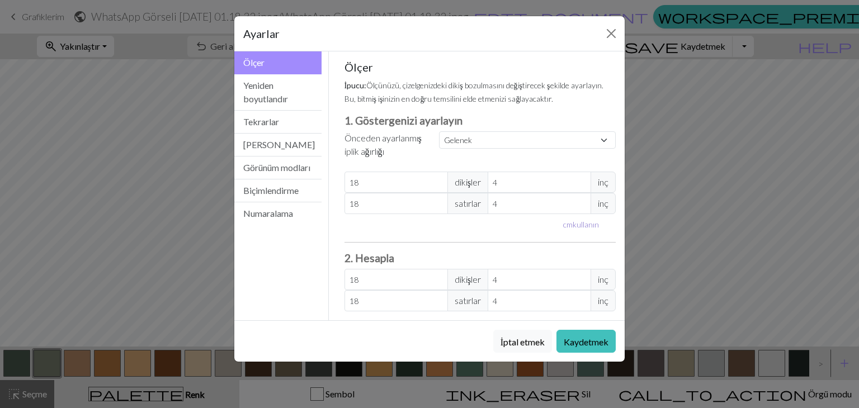
click at [572, 222] on font "cm" at bounding box center [568, 225] width 10 height 10
type input "10.16"
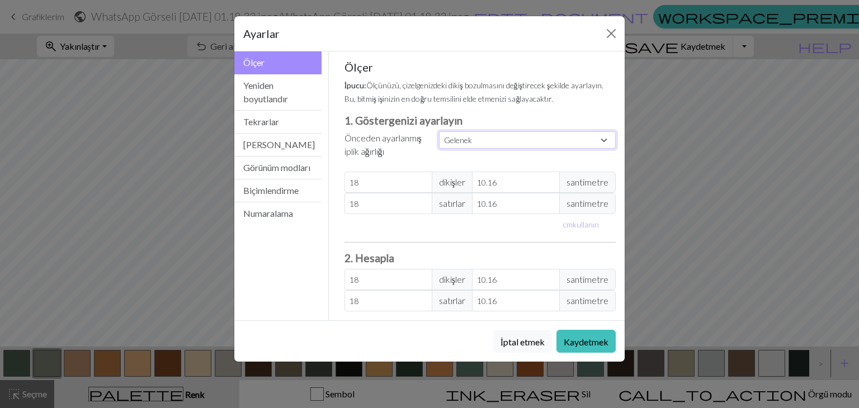
click at [500, 135] on select "Gelenek Kare Dantel Hafif Parmaklama Parmaklama Spor Çift örgü Kamgarn Aran Han…" at bounding box center [527, 139] width 177 height 17
select select "dk"
click at [439, 131] on select "Gelenek Kare Dantel Hafif Parmaklama Parmaklama Spor Çift örgü Kamgarn Aran Han…" at bounding box center [527, 139] width 177 height 17
type input "22"
type input "30"
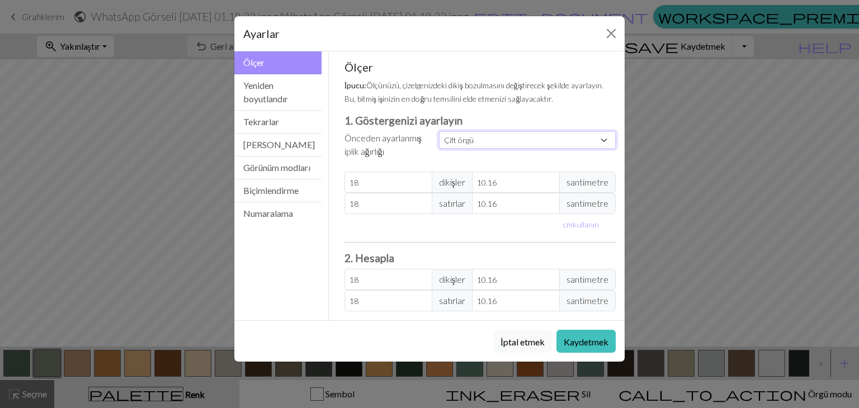
type input "22"
type input "30"
click at [583, 346] on button "Kaydetmek" at bounding box center [585, 341] width 59 height 23
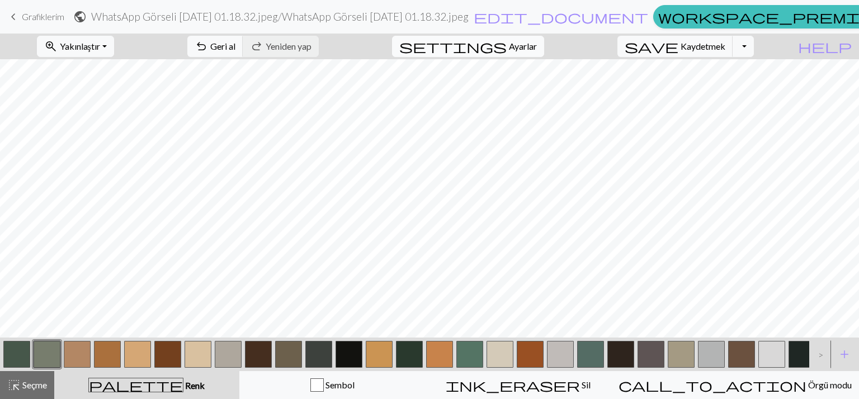
click at [530, 41] on font "Ayarlar" at bounding box center [523, 46] width 28 height 11
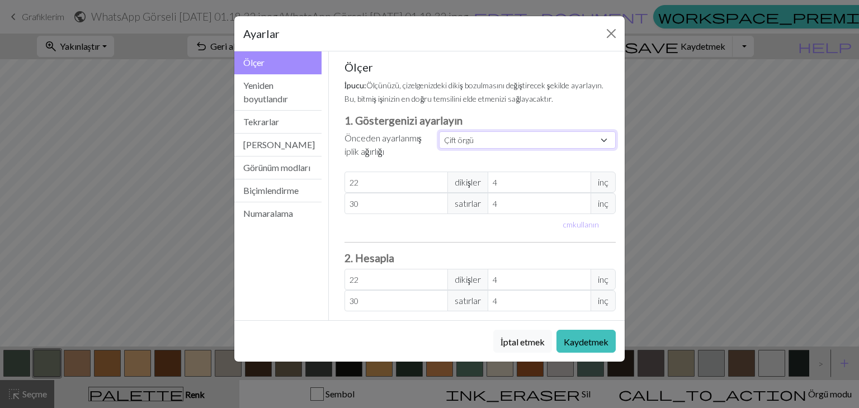
click at [500, 140] on select "Gelenek Kare Dantel Hafif Parmaklama Parmaklama Spor Çift örgü Kamgarn Aran Han…" at bounding box center [527, 139] width 177 height 17
select select "square"
click at [439, 131] on select "Gelenek Kare Dantel Hafif Parmaklama Parmaklama Spor Çift örgü Kamgarn Aran Han…" at bounding box center [527, 139] width 177 height 17
type input "32"
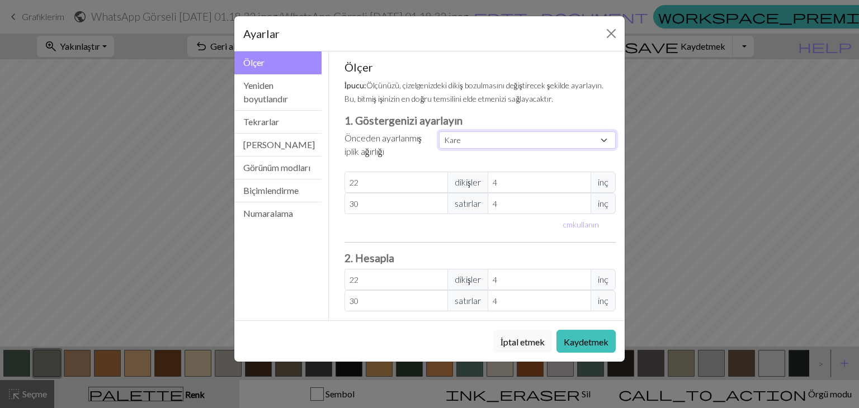
type input "32"
click at [579, 338] on font "Kaydetmek" at bounding box center [586, 342] width 45 height 11
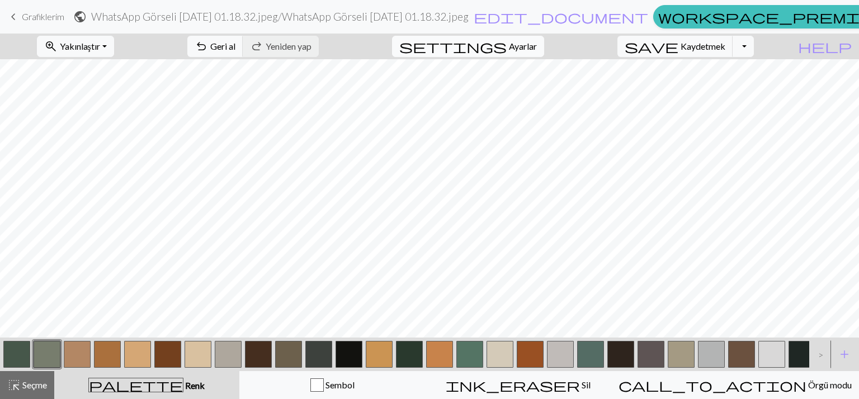
click at [523, 42] on button "settings Ayarlar" at bounding box center [468, 46] width 152 height 21
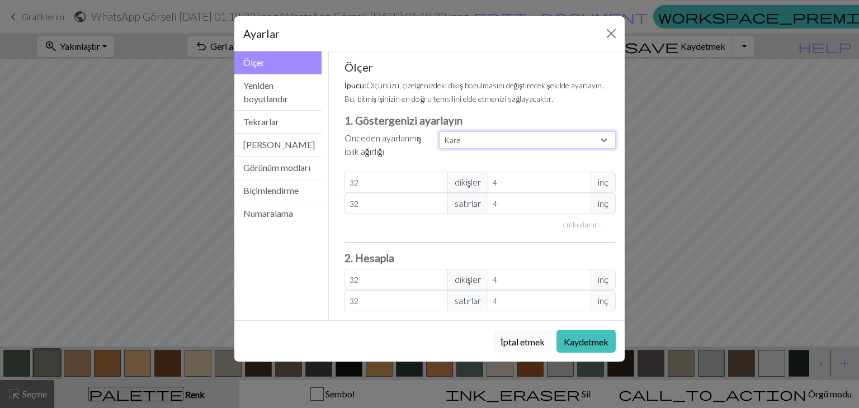
click at [467, 144] on select "Gelenek Kare Dantel Hafif Parmaklama Parmaklama Spor Çift örgü Kamgarn Aran Han…" at bounding box center [527, 139] width 177 height 17
select select "lace"
click at [439, 131] on select "Gelenek Kare Dantel Hafif Parmaklama Parmaklama Spor Çift örgü Kamgarn Aran Han…" at bounding box center [527, 139] width 177 height 17
type input "40"
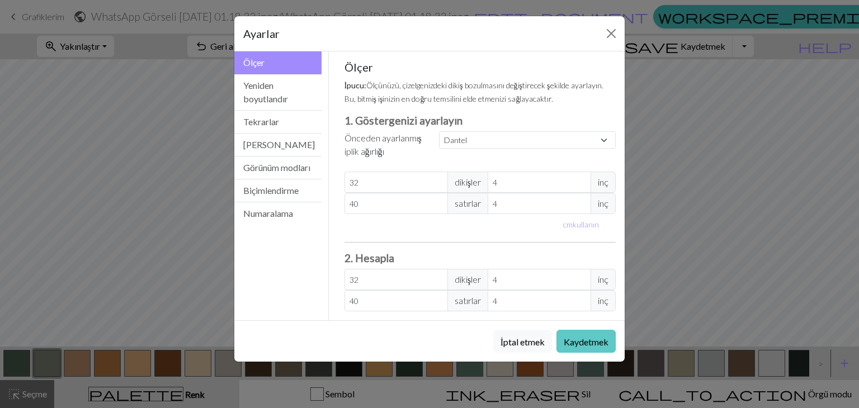
click at [582, 335] on font "Kaydetmek" at bounding box center [586, 340] width 45 height 11
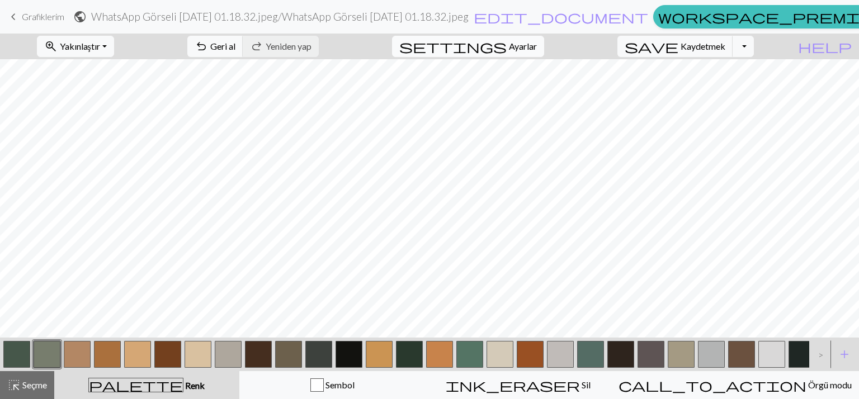
click at [531, 49] on font "Ayarlar" at bounding box center [523, 46] width 28 height 11
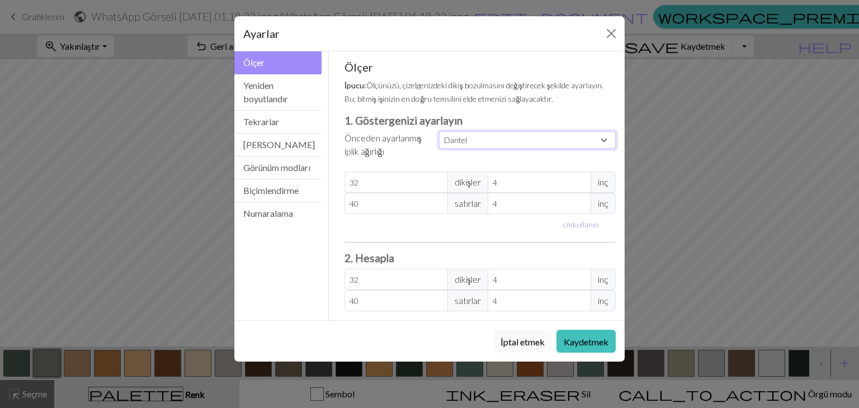
click at [515, 132] on select "Gelenek Kare Dantel Hafif Parmaklama Parmaklama Spor Çift örgü Kamgarn Aran Han…" at bounding box center [527, 139] width 177 height 17
select select "lightfingering"
click at [439, 131] on select "Gelenek Kare Dantel Hafif Parmaklama Parmaklama Spor Çift örgü Kamgarn Aran Han…" at bounding box center [527, 139] width 177 height 17
type input "38"
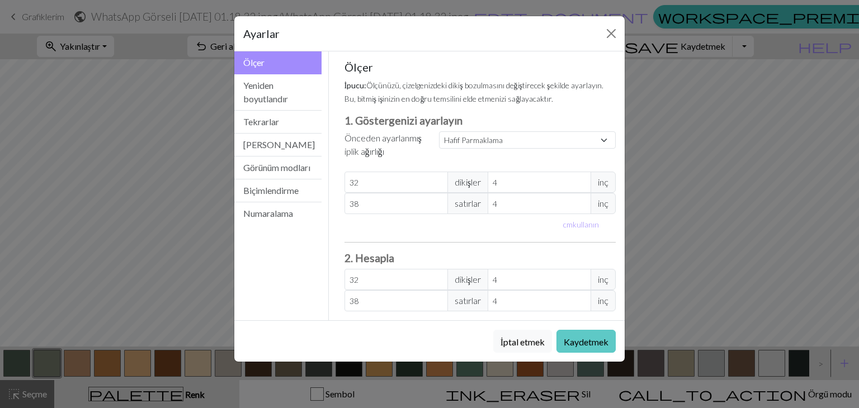
click at [571, 338] on font "Kaydetmek" at bounding box center [586, 342] width 45 height 11
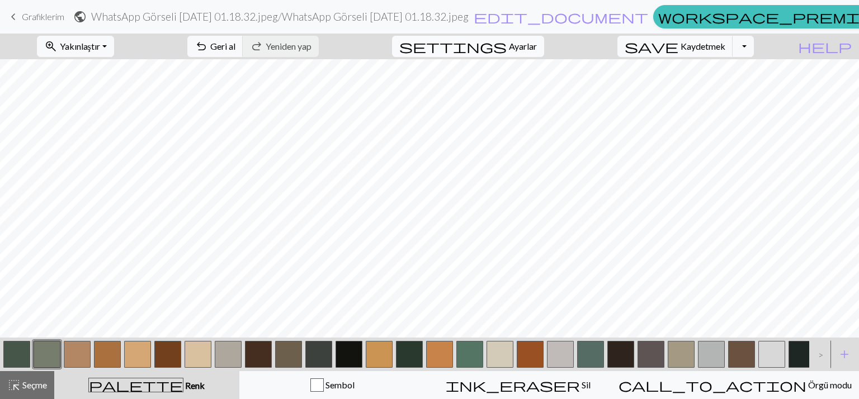
click at [506, 44] on span "settings" at bounding box center [452, 47] width 107 height 16
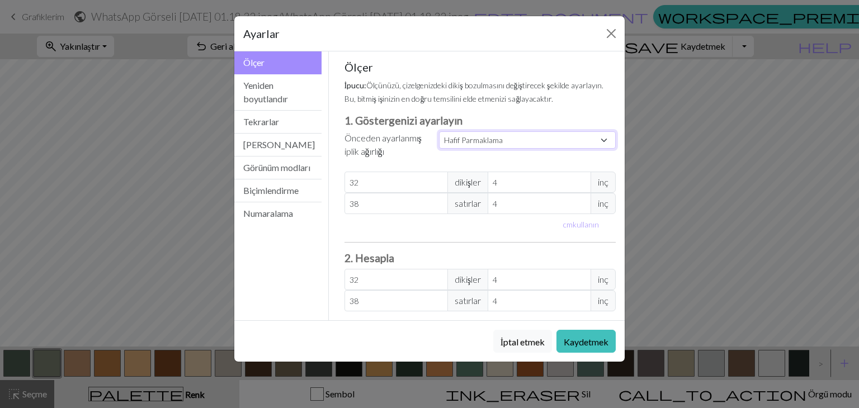
click at [501, 139] on select "Gelenek Kare Dantel Hafif Parmaklama Parmaklama Spor Çift örgü Kamgarn Aran Han…" at bounding box center [527, 139] width 177 height 17
select select "bulky"
click at [439, 131] on select "Gelenek Kare Dantel Hafif Parmaklama Parmaklama Spor Çift örgü Kamgarn Aran Han…" at bounding box center [527, 139] width 177 height 17
type input "14"
type input "19"
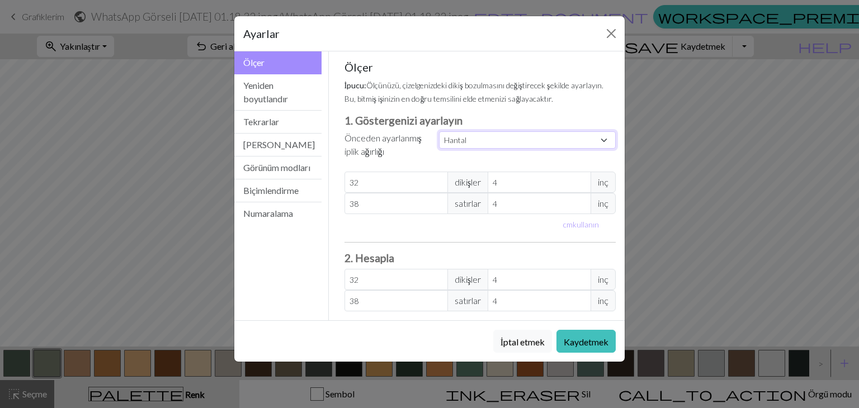
type input "14"
type input "19"
click at [562, 335] on button "Kaydetmek" at bounding box center [585, 341] width 59 height 23
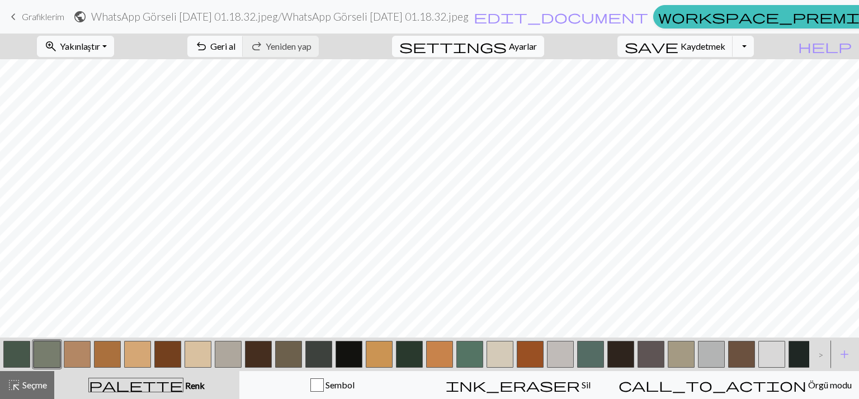
click at [534, 48] on font "Ayarlar" at bounding box center [523, 46] width 28 height 11
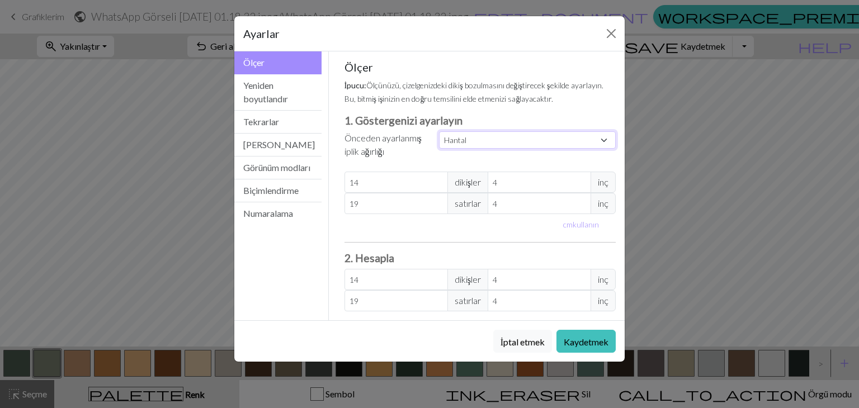
click at [474, 140] on select "Gelenek Kare Dantel Hafif Parmaklama Parmaklama Spor Çift örgü Kamgarn Aran Han…" at bounding box center [527, 139] width 177 height 17
select select "custom"
click at [439, 131] on select "Gelenek Kare Dantel Hafif Parmaklama Parmaklama Spor Çift örgü Kamgarn Aran Han…" at bounding box center [527, 139] width 177 height 17
click at [574, 337] on font "Kaydetmek" at bounding box center [586, 342] width 45 height 11
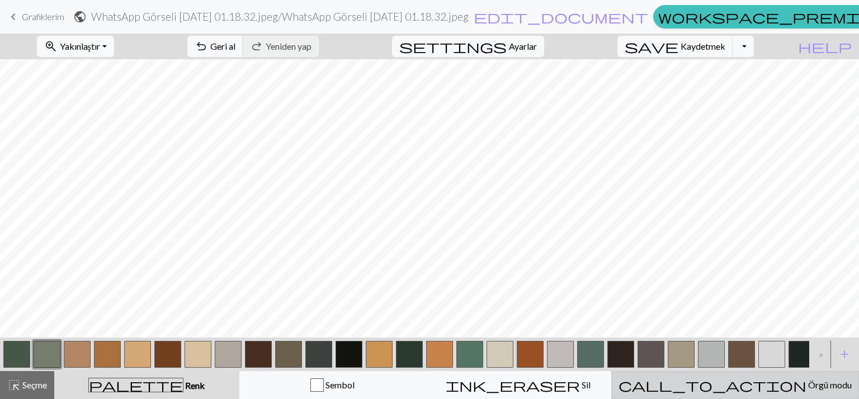
click at [718, 376] on button "call_to_action Örgü modu Örgü modu" at bounding box center [735, 385] width 248 height 28
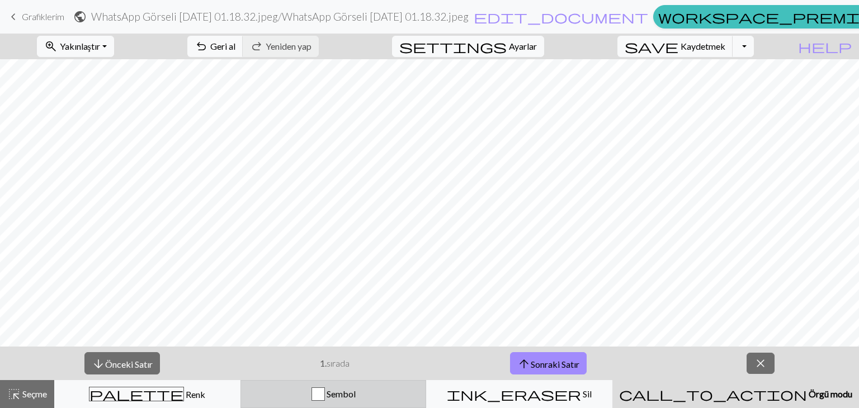
click at [325, 397] on div "button" at bounding box center [317, 393] width 13 height 13
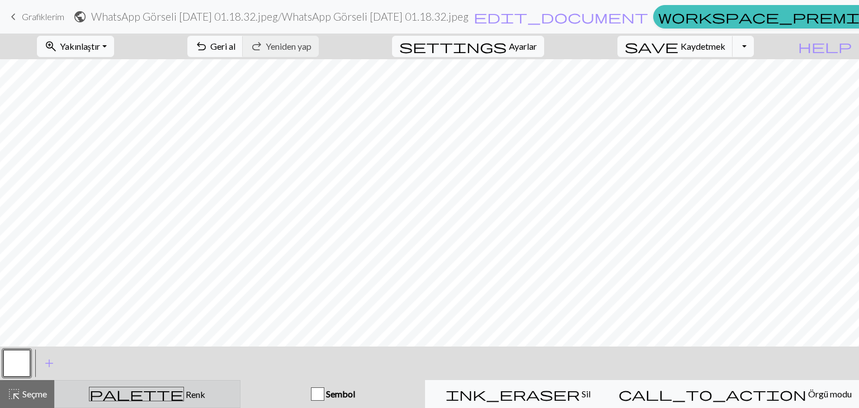
click at [209, 396] on div "palette Renk Renk" at bounding box center [147, 394] width 172 height 15
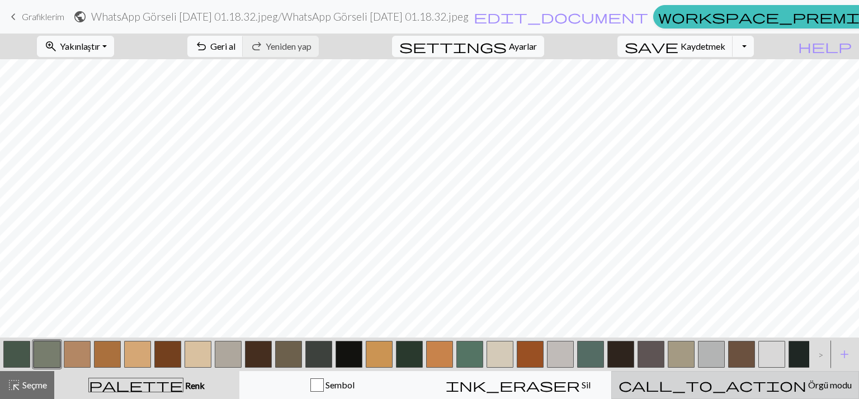
click at [738, 378] on span "call_to_action" at bounding box center [712, 385] width 188 height 16
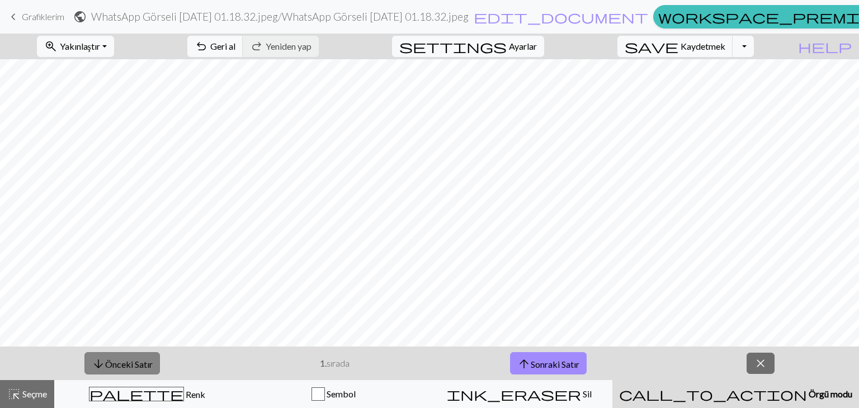
click at [142, 363] on font "Önceki Satır" at bounding box center [129, 363] width 48 height 11
click at [531, 358] on font "Sonraki Satır" at bounding box center [555, 363] width 49 height 11
drag, startPoint x: 664, startPoint y: 20, endPoint x: 519, endPoint y: 58, distance: 149.0
click at [754, 48] on button "Açılır Menüyü Aç/Kapat" at bounding box center [742, 46] width 21 height 21
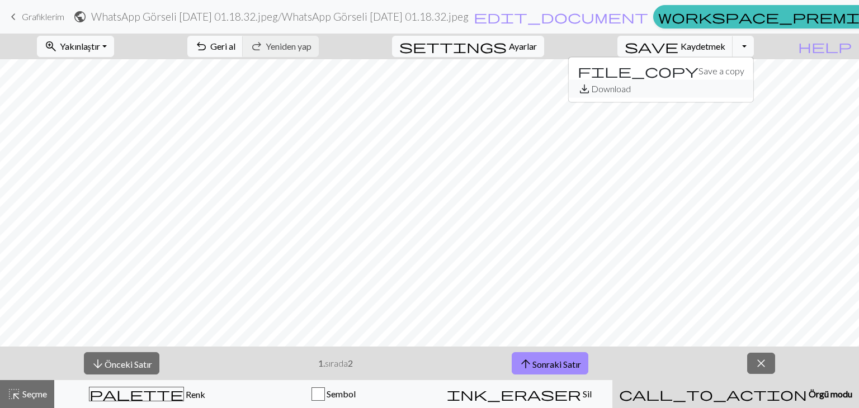
click at [742, 89] on button "save_alt Download" at bounding box center [661, 89] width 184 height 18
click at [754, 46] on button "Açılır Menüyü Aç/Kapat" at bounding box center [742, 46] width 21 height 21
click at [746, 86] on button "save_alt Download" at bounding box center [661, 89] width 184 height 18
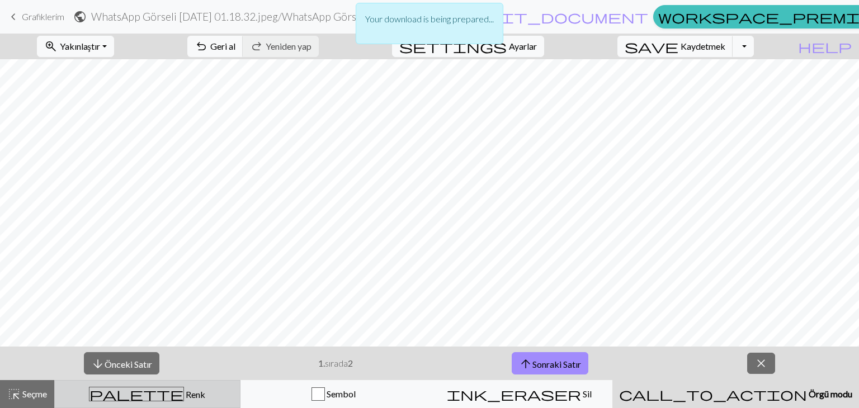
click at [186, 396] on font "Renk" at bounding box center [196, 394] width 20 height 11
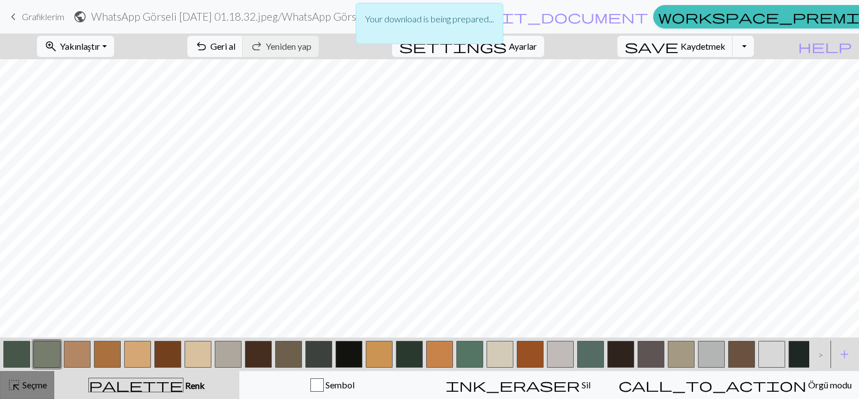
click at [31, 391] on div "highlight_alt Seçme Seçme" at bounding box center [27, 384] width 40 height 13
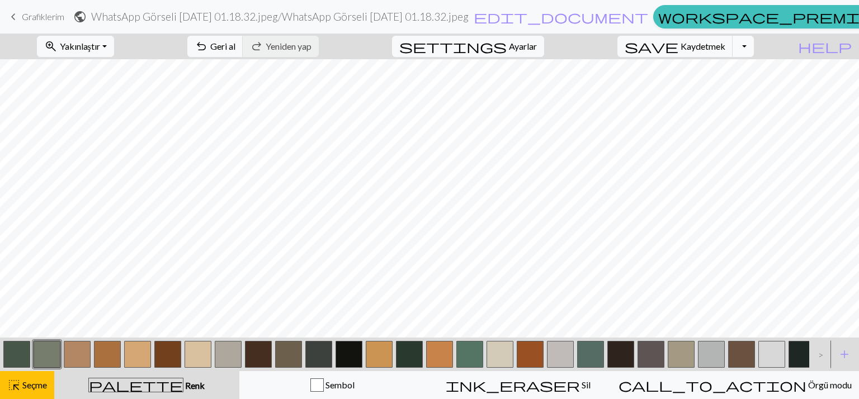
click at [752, 45] on button "Açılır Menüyü Aç/Kapat" at bounding box center [742, 46] width 21 height 21
click at [725, 65] on font "Bir kopyasını kaydedin" at bounding box center [702, 70] width 84 height 11
click at [83, 45] on font "Yakınlaştır" at bounding box center [79, 46] width 40 height 11
click at [94, 138] on button "%50" at bounding box center [81, 134] width 88 height 18
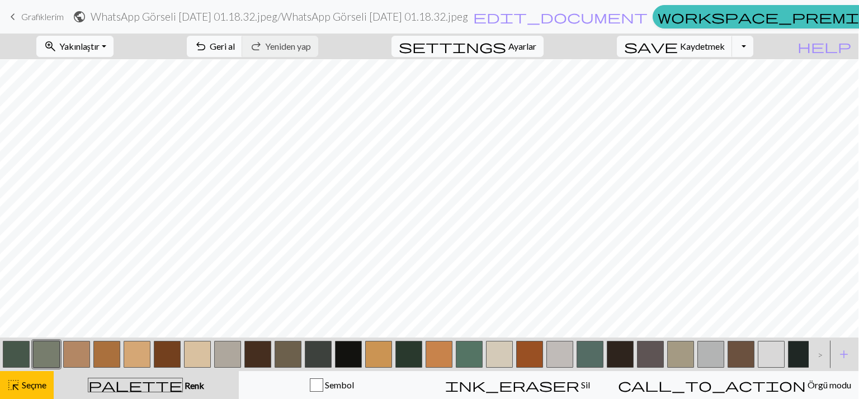
click at [113, 48] on button "zoom_in Yakınlaştır Yakınlaştır" at bounding box center [74, 46] width 77 height 21
click at [103, 73] on font "Herkese uygun" at bounding box center [75, 70] width 58 height 11
click at [100, 48] on font "Yakınlaştır" at bounding box center [79, 46] width 40 height 11
click at [97, 85] on font "Uygun genişlik" at bounding box center [71, 88] width 51 height 11
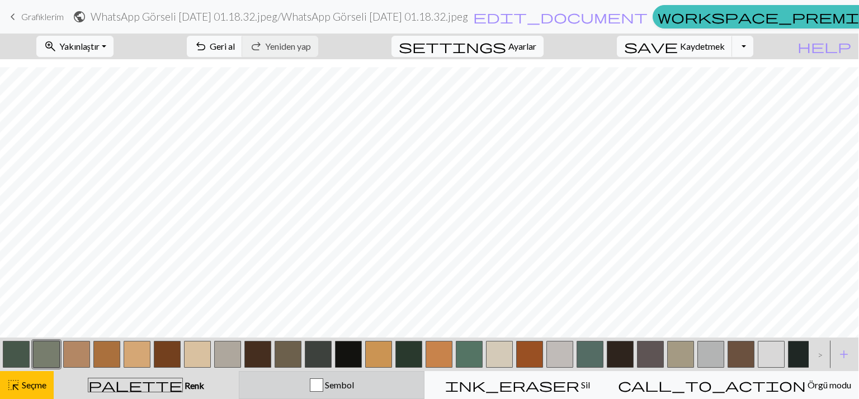
click at [418, 381] on div "Sembol" at bounding box center [332, 384] width 172 height 13
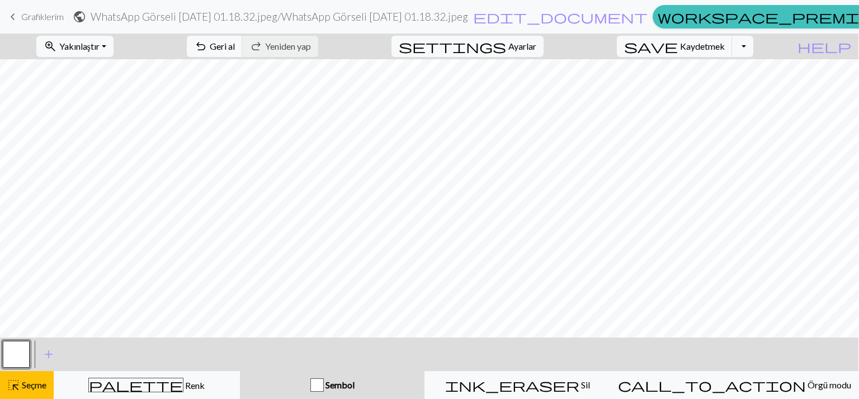
scroll to position [431, 0]
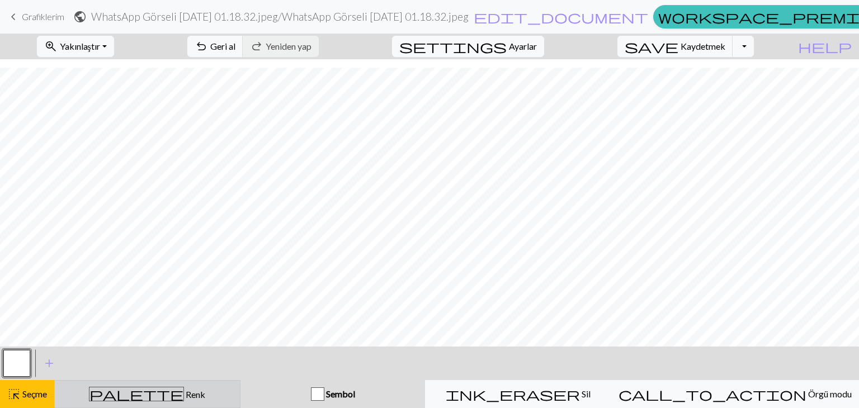
click at [72, 390] on div "palette Renk Renk" at bounding box center [147, 394] width 172 height 15
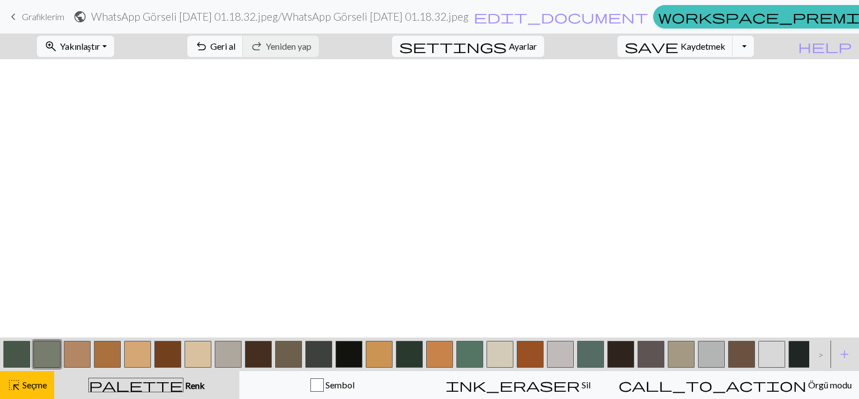
scroll to position [0, 0]
click at [754, 51] on button "Açılır Menüyü Aç/Kapat" at bounding box center [742, 46] width 21 height 21
click at [586, 87] on font "İndirmek" at bounding box center [569, 88] width 34 height 11
click at [754, 43] on button "Açılır Menüyü Aç/Kapat" at bounding box center [742, 46] width 21 height 21
click at [712, 72] on font "Bir kopyasını kaydedin" at bounding box center [702, 70] width 84 height 11
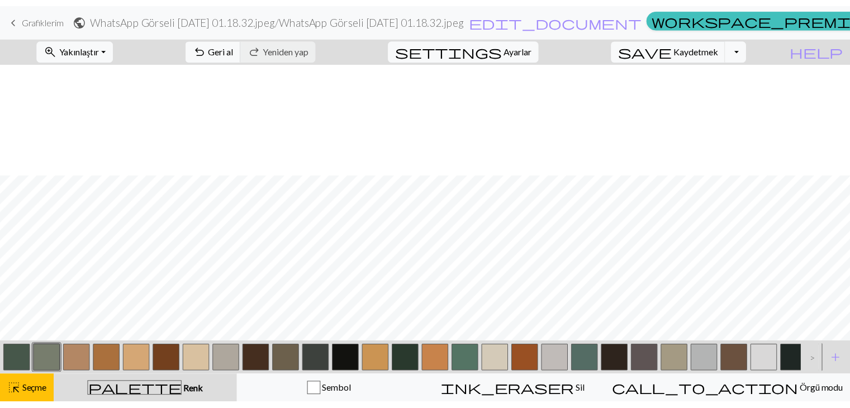
scroll to position [112, 0]
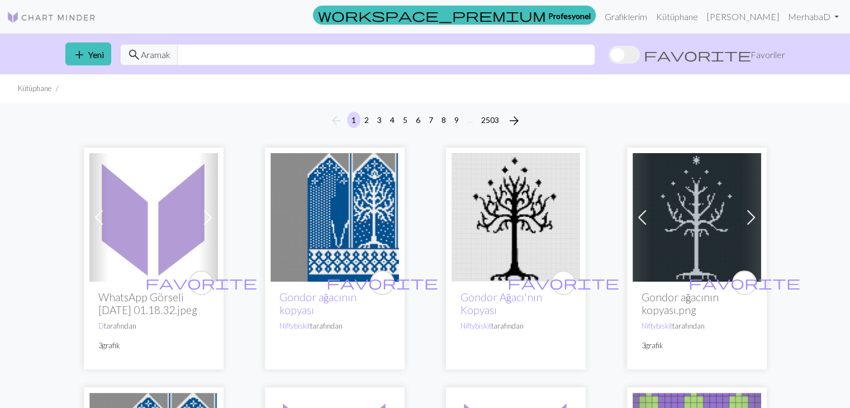
click at [208, 215] on span at bounding box center [208, 218] width 18 height 18
click at [96, 220] on span at bounding box center [99, 218] width 18 height 18
click at [129, 238] on img at bounding box center [153, 217] width 129 height 129
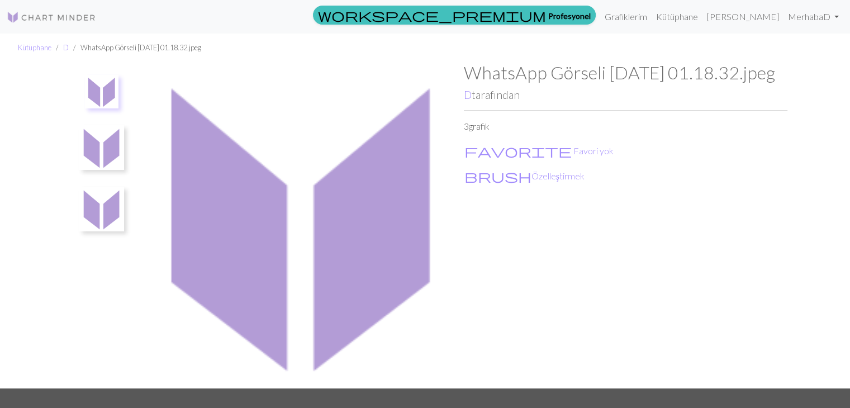
click at [94, 104] on img at bounding box center [102, 92] width 34 height 34
click at [105, 155] on img at bounding box center [101, 147] width 45 height 45
click at [111, 187] on img at bounding box center [101, 209] width 45 height 45
click at [224, 171] on img at bounding box center [302, 225] width 324 height 326
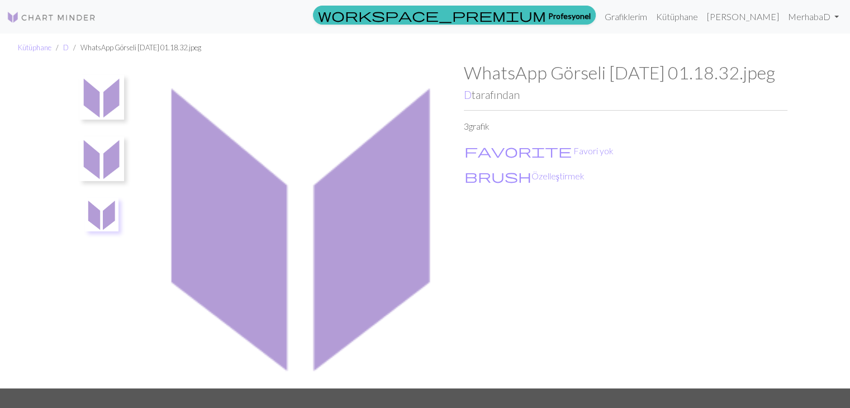
click at [224, 171] on img at bounding box center [302, 225] width 324 height 326
click at [112, 97] on img at bounding box center [101, 97] width 45 height 45
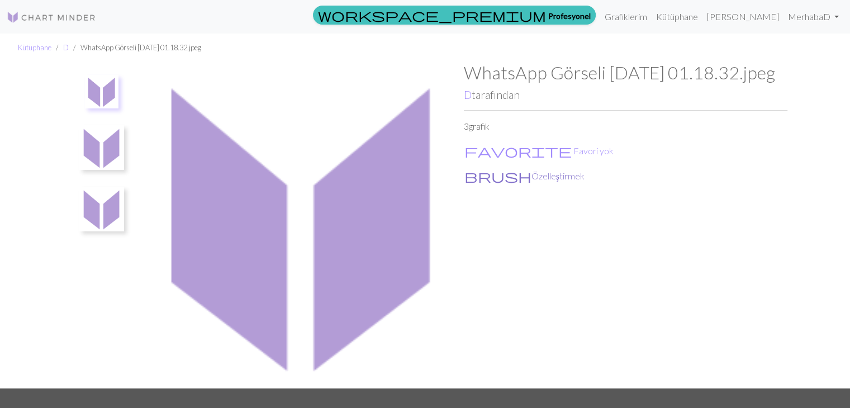
click at [532, 181] on font "Özelleştirmek" at bounding box center [558, 176] width 53 height 11
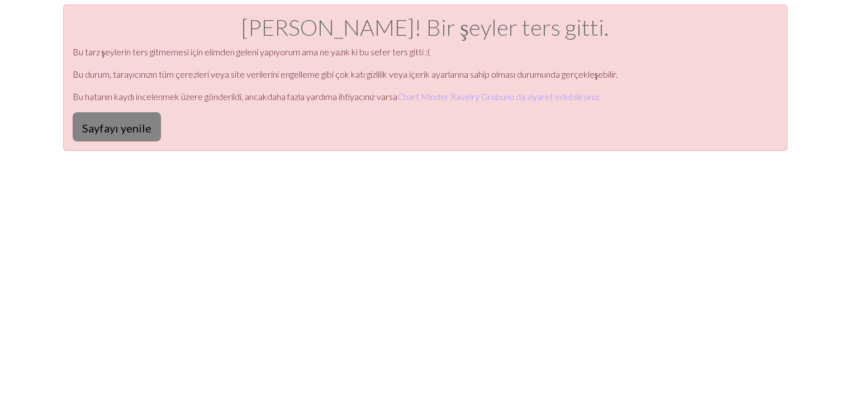
click at [152, 126] on button "Sayfayı yenile" at bounding box center [117, 126] width 88 height 29
click at [139, 126] on font "Sayfayı yenile" at bounding box center [116, 127] width 69 height 13
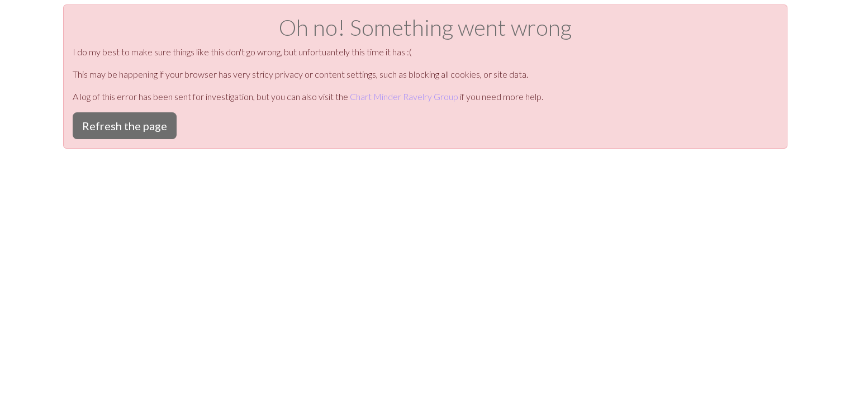
scroll to position [257, 0]
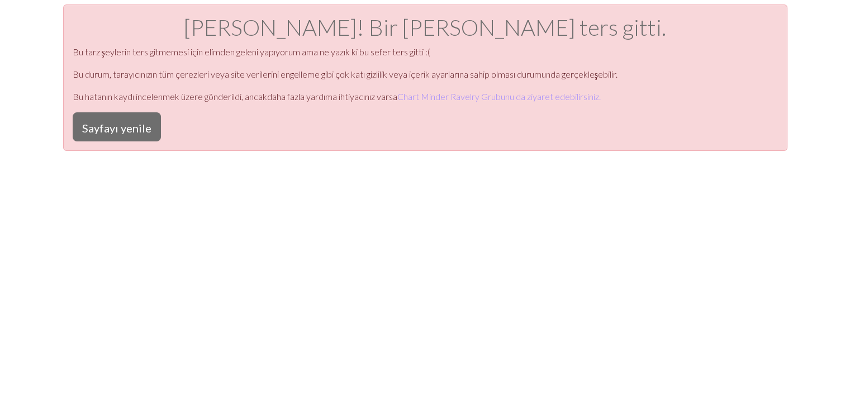
click at [139, 126] on font "Sayfayı yenile" at bounding box center [116, 127] width 69 height 13
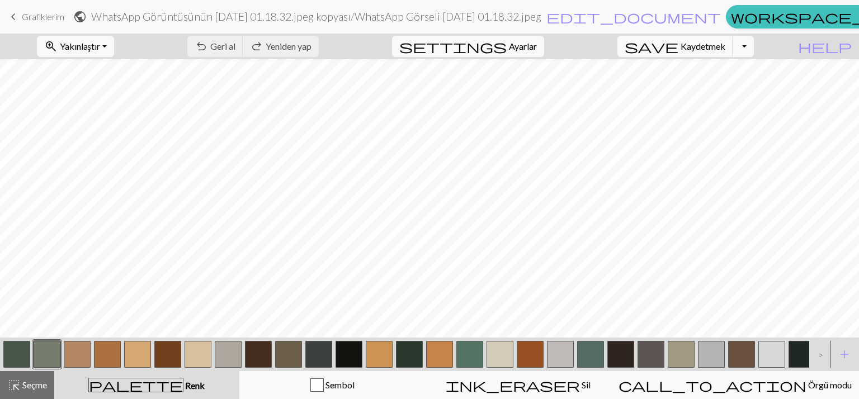
scroll to position [257, 0]
click at [754, 45] on button "Açılır Menüyü Aç/Kapat" at bounding box center [742, 46] width 21 height 21
click at [586, 92] on font "İndirmek" at bounding box center [569, 88] width 34 height 11
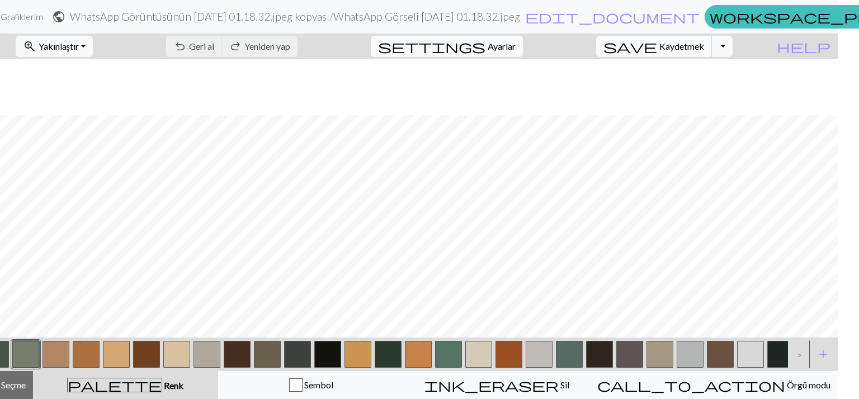
scroll to position [1121, 0]
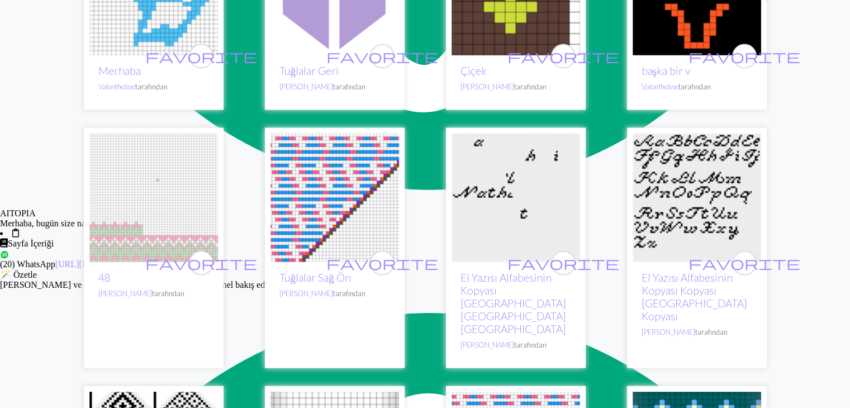
scroll to position [2572, 0]
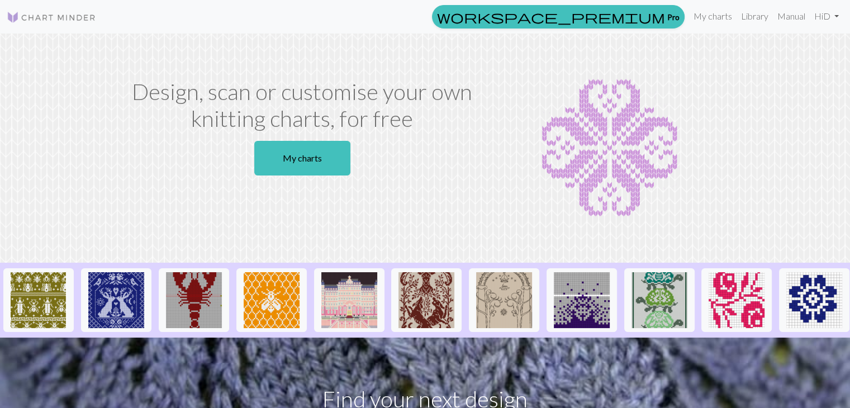
scroll to position [249, 0]
click at [310, 158] on link "My charts" at bounding box center [302, 158] width 96 height 35
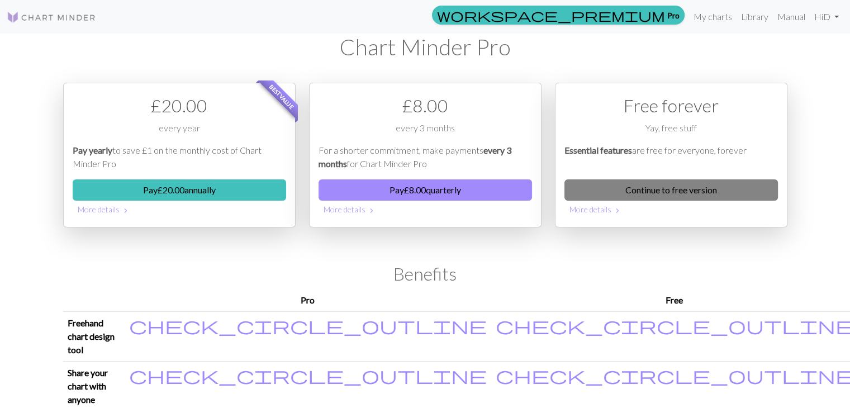
click at [645, 192] on link "Continue to free version" at bounding box center [672, 189] width 214 height 21
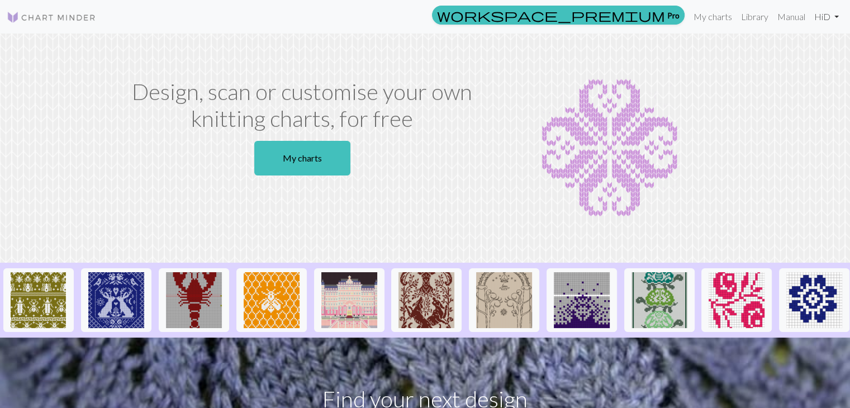
click at [830, 17] on link "Hi D" at bounding box center [827, 17] width 34 height 22
click at [828, 13] on link "Hi D" at bounding box center [827, 17] width 34 height 22
click at [709, 16] on link "My charts" at bounding box center [713, 17] width 48 height 22
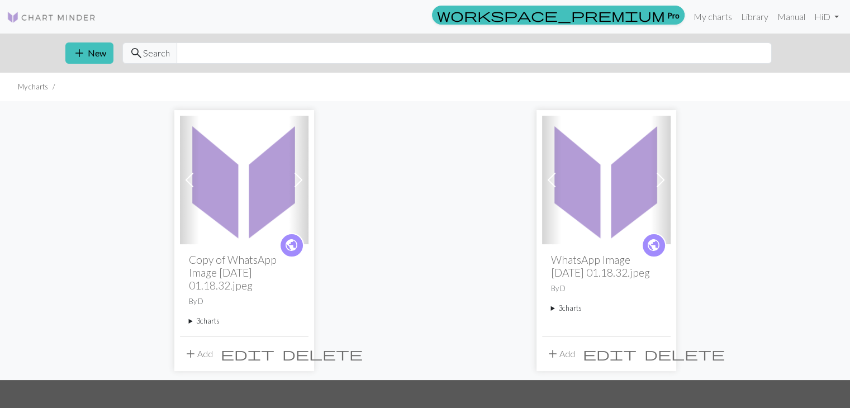
click at [265, 172] on img at bounding box center [244, 180] width 129 height 129
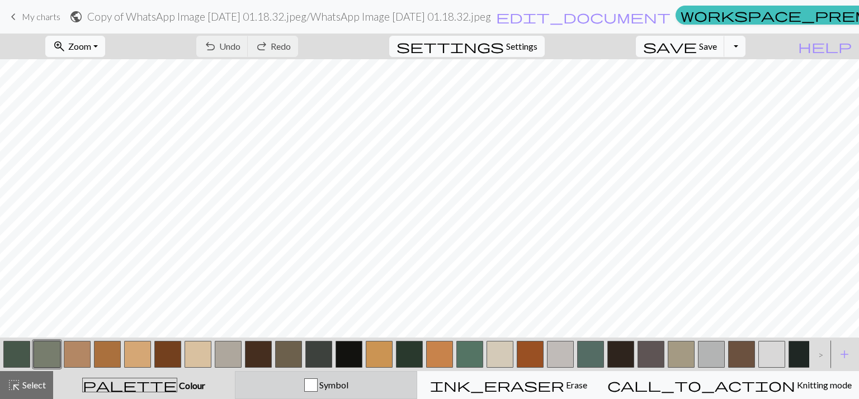
click at [331, 384] on div "Symbol" at bounding box center [326, 384] width 168 height 13
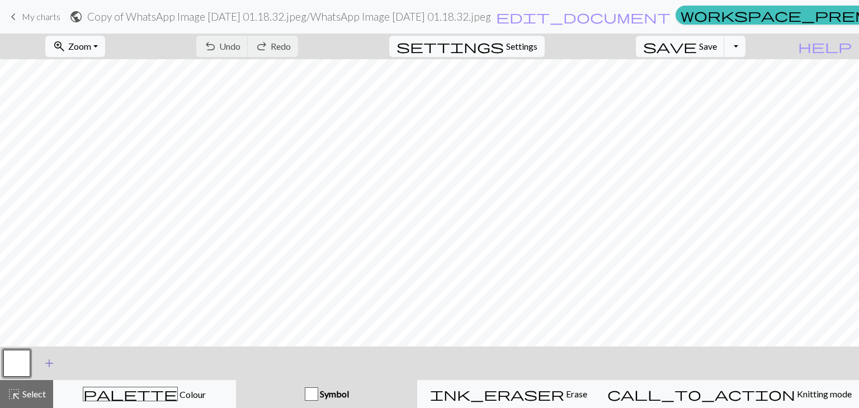
click at [48, 359] on span "add" at bounding box center [48, 364] width 13 height 16
click at [51, 362] on button "button" at bounding box center [47, 363] width 27 height 27
click at [17, 358] on button "button" at bounding box center [16, 363] width 27 height 27
click at [240, 42] on span "Undo" at bounding box center [229, 46] width 21 height 11
click at [46, 362] on span "add" at bounding box center [48, 364] width 13 height 16
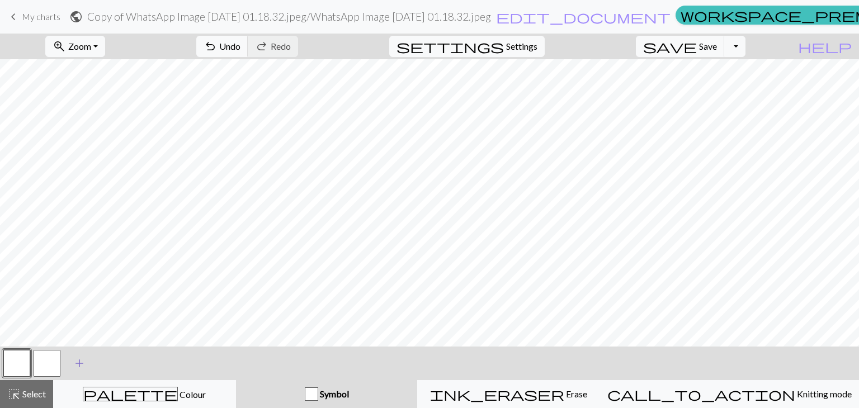
click at [77, 363] on span "add" at bounding box center [79, 364] width 13 height 16
click at [79, 361] on button "button" at bounding box center [77, 363] width 27 height 27
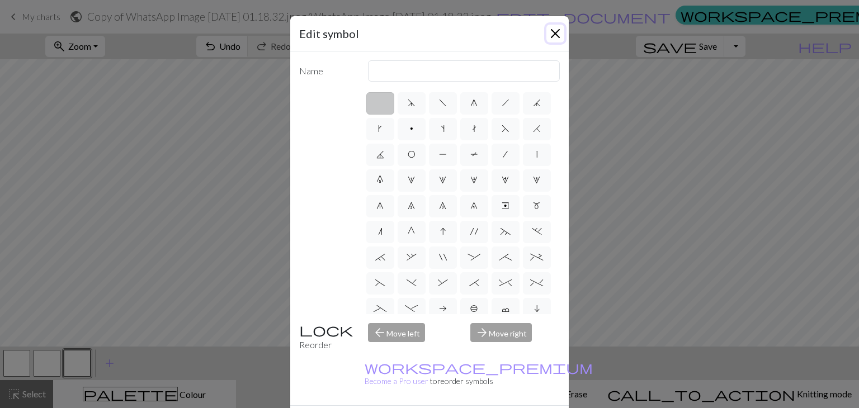
click at [546, 40] on button "Close" at bounding box center [555, 34] width 18 height 18
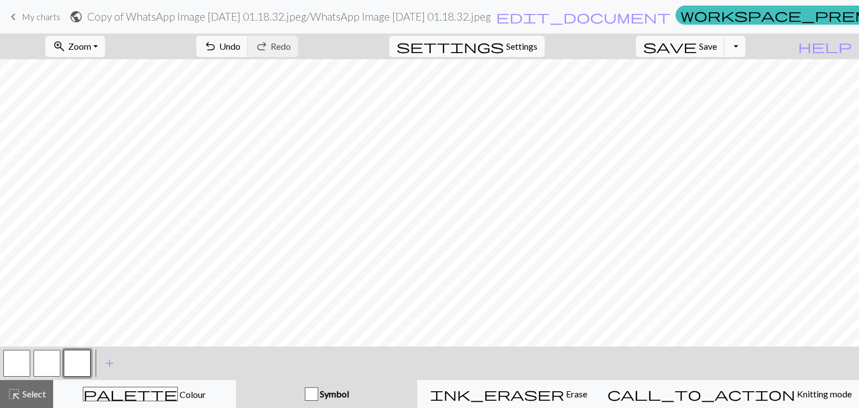
click at [20, 372] on button "button" at bounding box center [16, 363] width 27 height 27
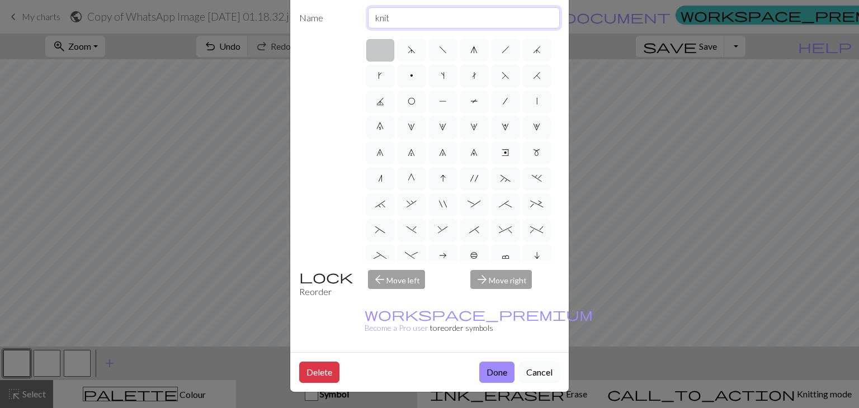
drag, startPoint x: 406, startPoint y: 15, endPoint x: 348, endPoint y: 13, distance: 58.2
click at [348, 13] on div "Name knit" at bounding box center [429, 17] width 274 height 21
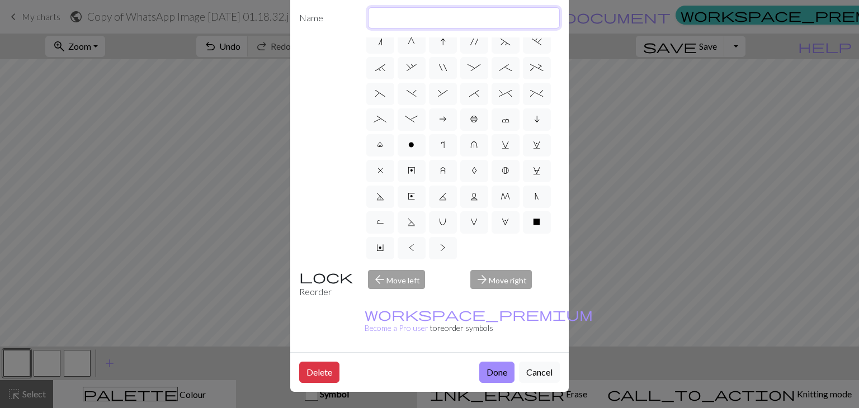
scroll to position [214, 0]
click at [460, 217] on label "V" at bounding box center [474, 222] width 28 height 22
click at [470, 352] on input "V" at bounding box center [473, 355] width 7 height 7
radio input "true"
type input "sl1 purlwise"
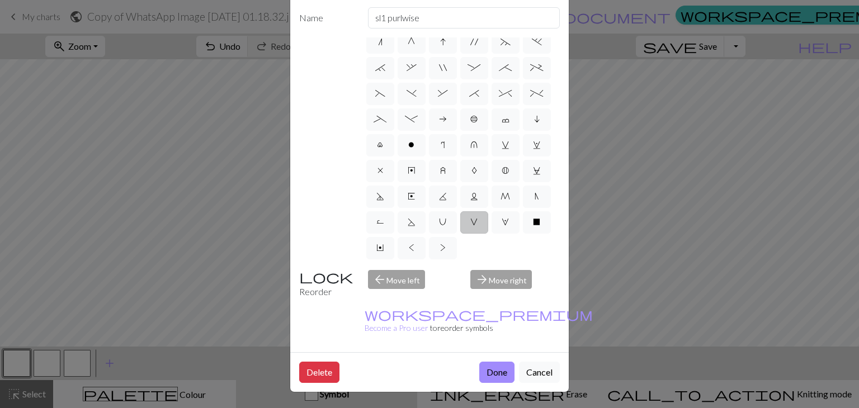
scroll to position [107, 0]
click at [499, 362] on button "Done" at bounding box center [496, 372] width 35 height 21
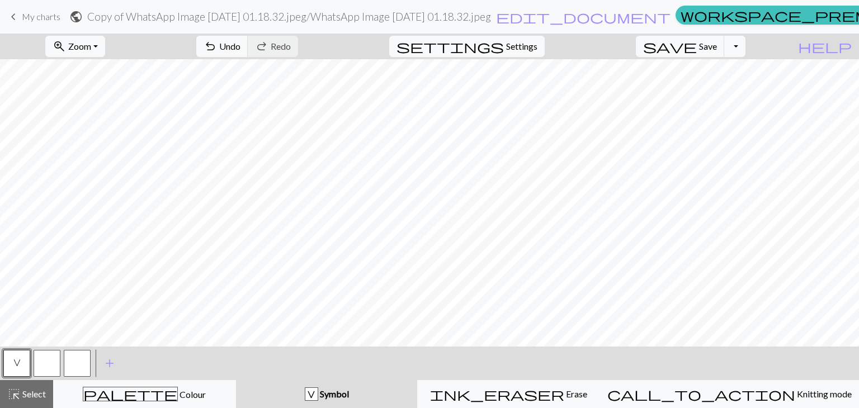
click at [52, 363] on button "button" at bounding box center [47, 363] width 27 height 27
click at [47, 366] on button "button" at bounding box center [47, 363] width 27 height 27
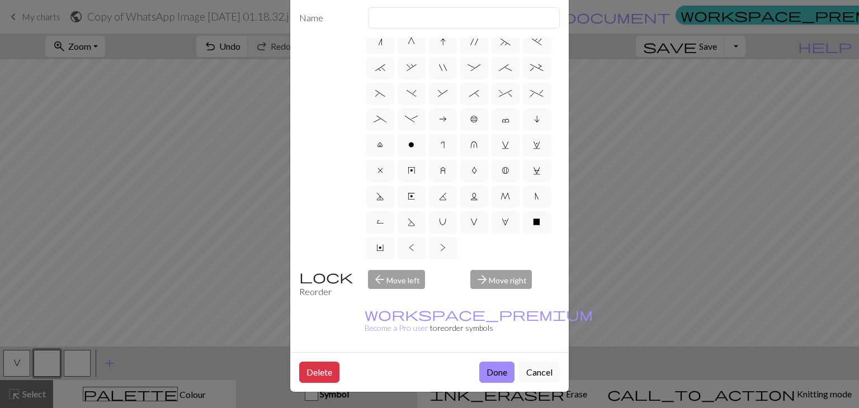
scroll to position [0, 0]
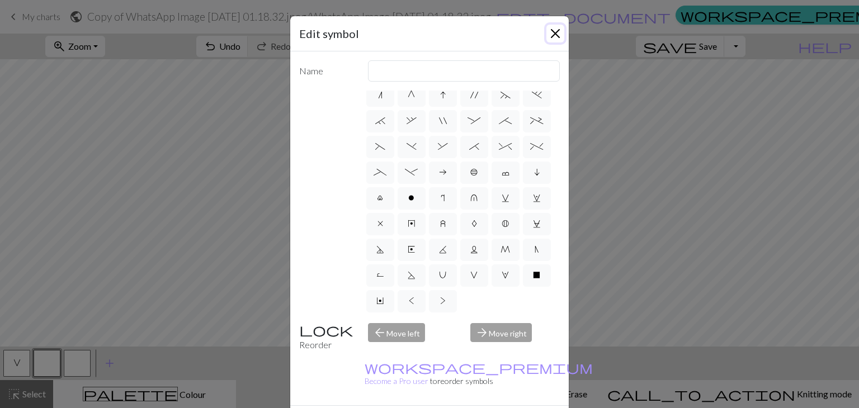
click at [546, 31] on button "Close" at bounding box center [555, 34] width 18 height 18
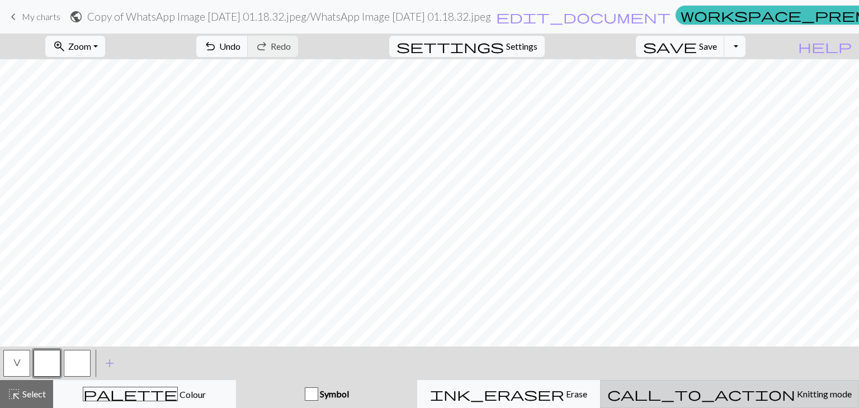
click at [693, 386] on button "call_to_action Knitting mode Knitting mode" at bounding box center [729, 394] width 259 height 28
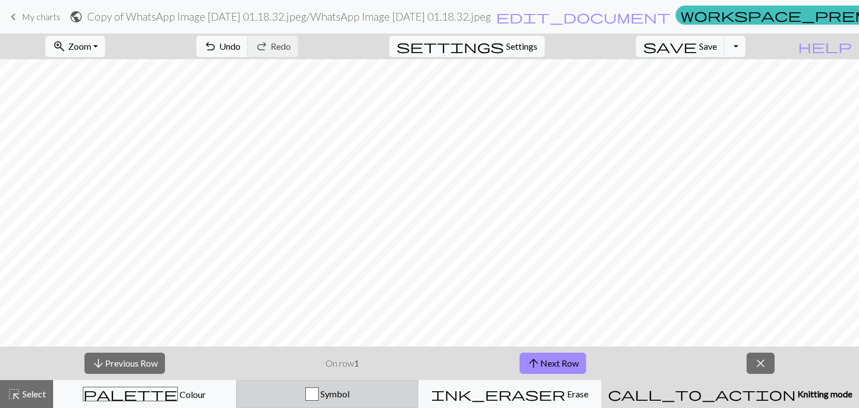
click at [349, 392] on span "Symbol" at bounding box center [334, 394] width 31 height 11
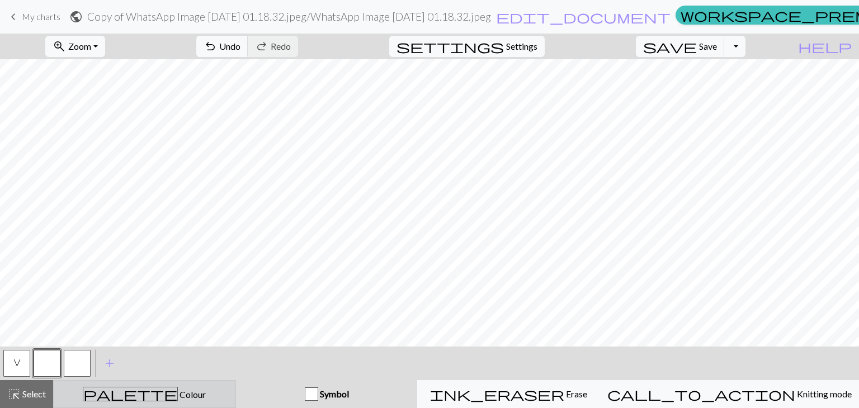
click at [181, 393] on div "palette Colour Colour" at bounding box center [144, 394] width 168 height 15
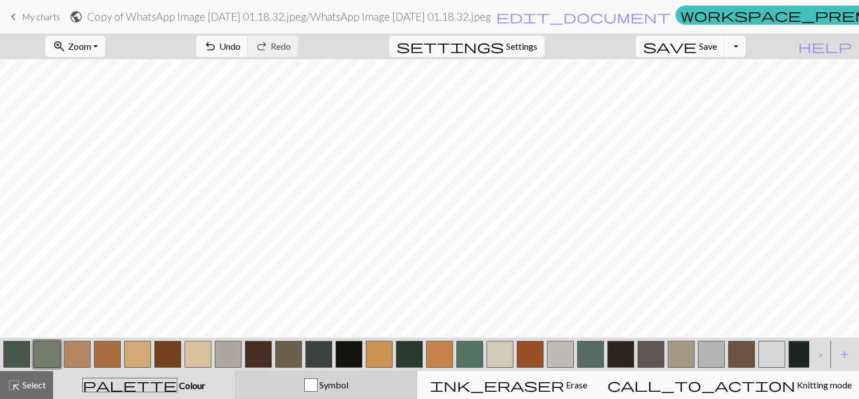
click at [323, 380] on div "Symbol" at bounding box center [326, 384] width 168 height 13
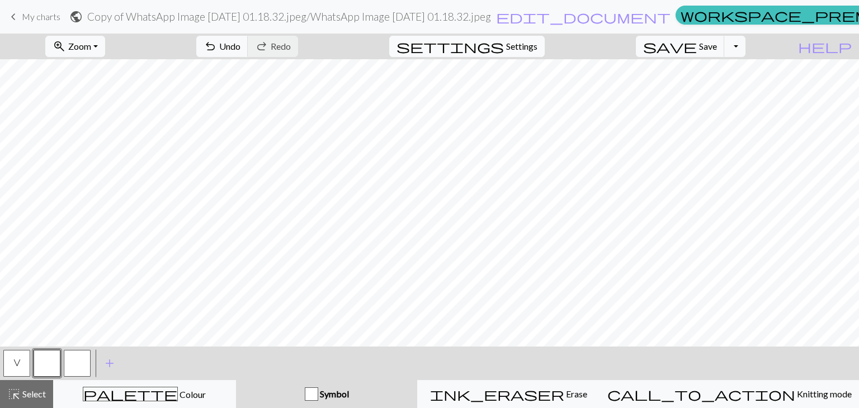
click at [524, 48] on span "Settings" at bounding box center [521, 46] width 31 height 13
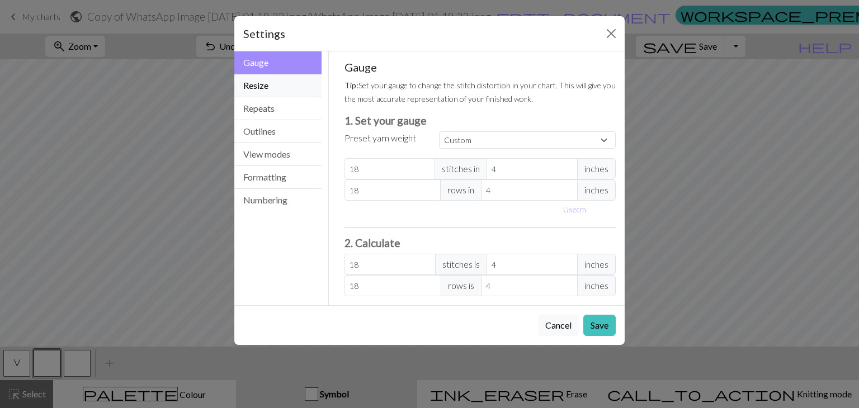
click at [282, 89] on button "Resize" at bounding box center [277, 85] width 87 height 23
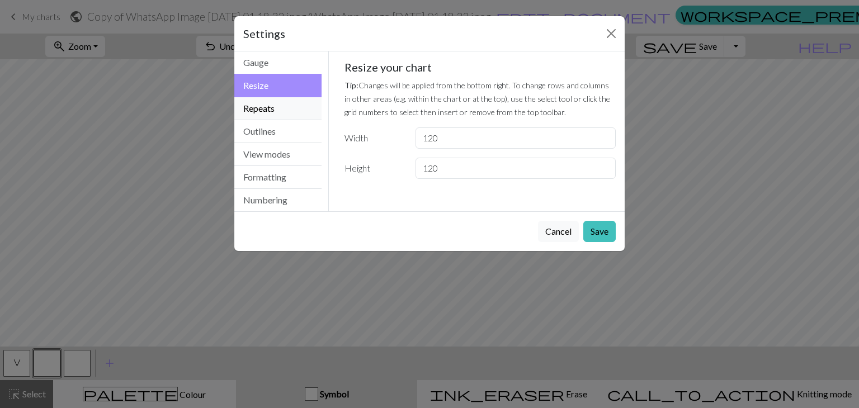
click at [288, 112] on button "Repeats" at bounding box center [277, 108] width 87 height 23
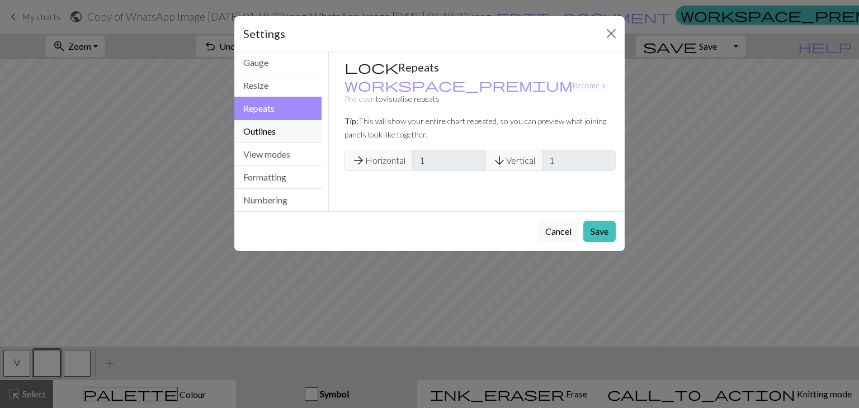
click at [285, 136] on button "Outlines" at bounding box center [277, 131] width 87 height 23
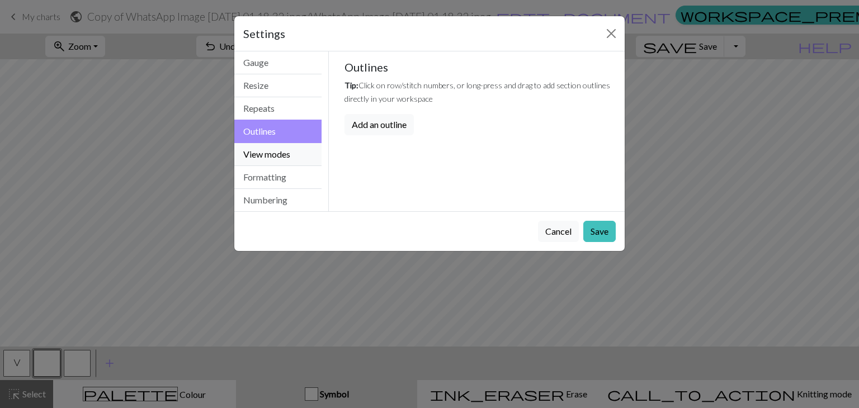
click at [285, 157] on button "View modes" at bounding box center [277, 154] width 87 height 23
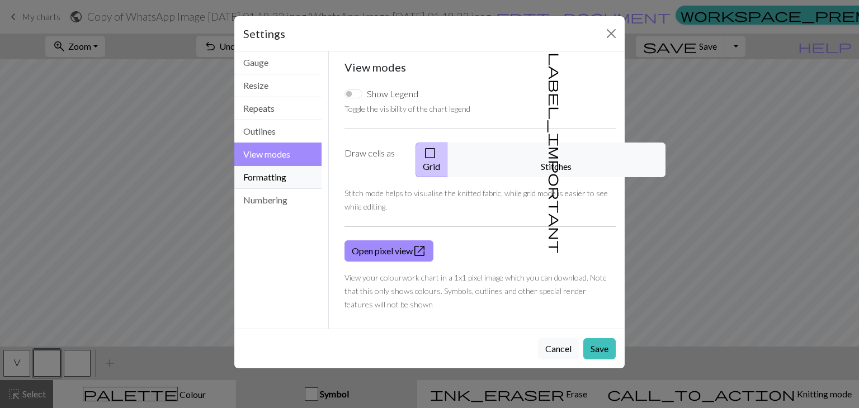
click at [286, 184] on button "Formatting" at bounding box center [277, 177] width 87 height 23
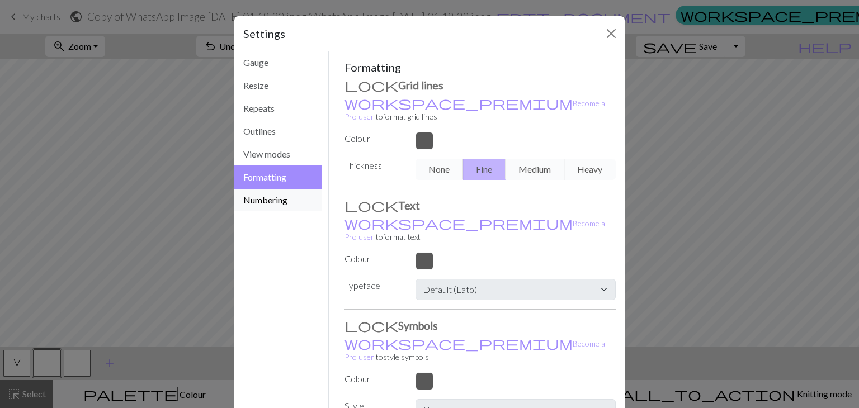
click at [284, 193] on button "Numbering" at bounding box center [277, 200] width 87 height 22
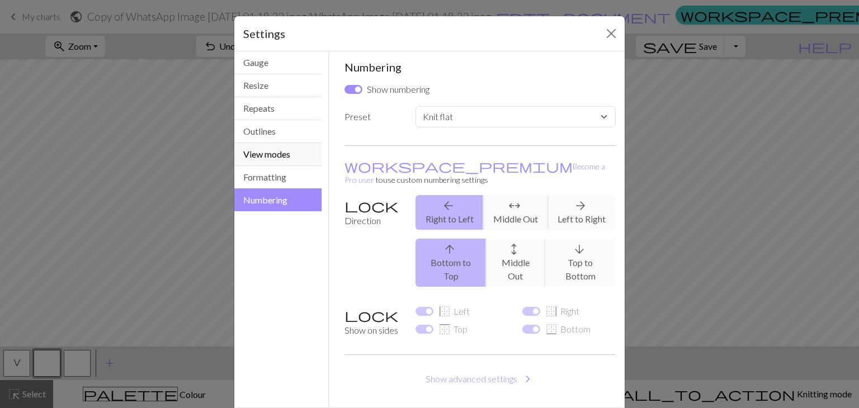
click at [282, 146] on button "View modes" at bounding box center [277, 154] width 87 height 23
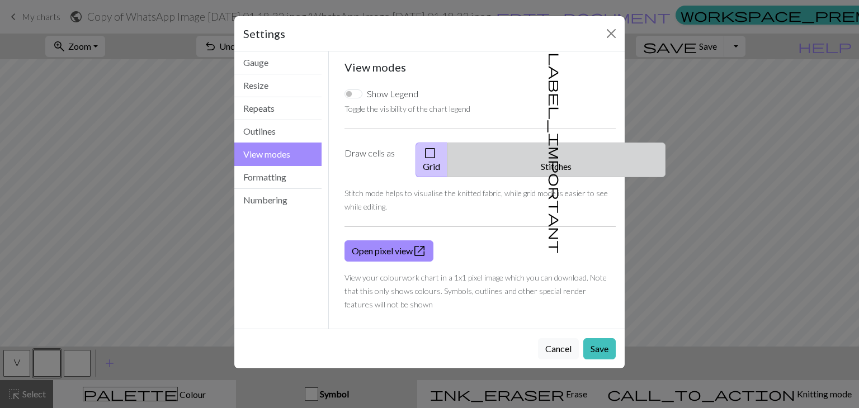
drag, startPoint x: 778, startPoint y: 272, endPoint x: 572, endPoint y: 159, distance: 234.9
click at [573, 159] on button "label_important Stitches" at bounding box center [556, 160] width 218 height 35
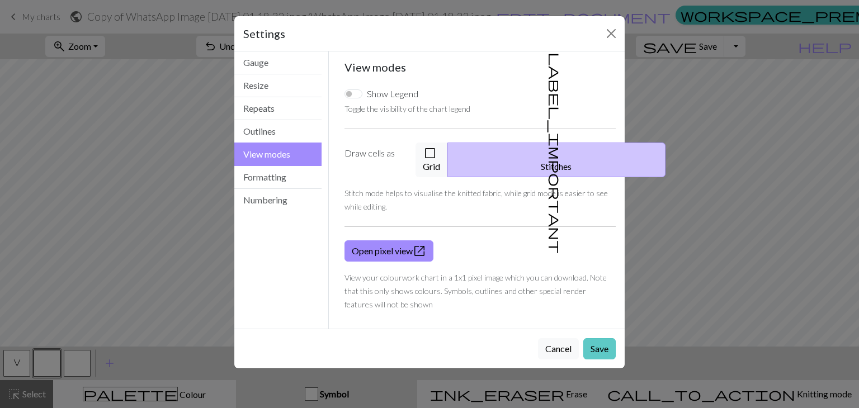
click at [603, 340] on button "Save" at bounding box center [599, 348] width 32 height 21
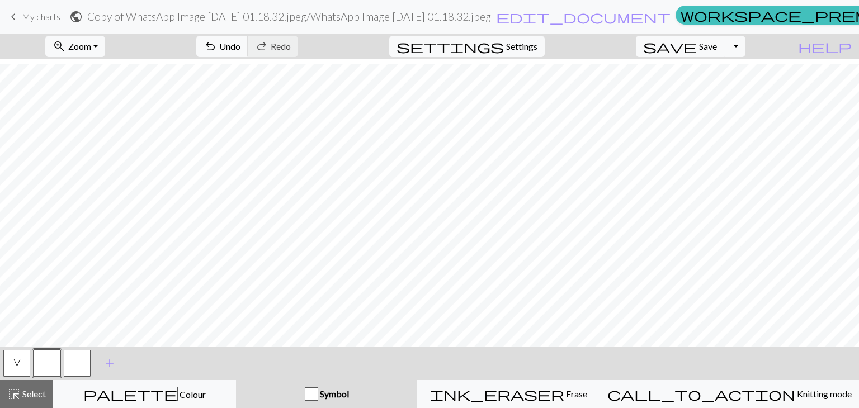
scroll to position [224, 0]
click at [89, 45] on button "zoom_in Zoom Zoom" at bounding box center [75, 46] width 60 height 21
click at [101, 93] on button "Fit width" at bounding box center [90, 89] width 88 height 18
click at [745, 44] on button "Toggle Dropdown" at bounding box center [734, 46] width 21 height 21
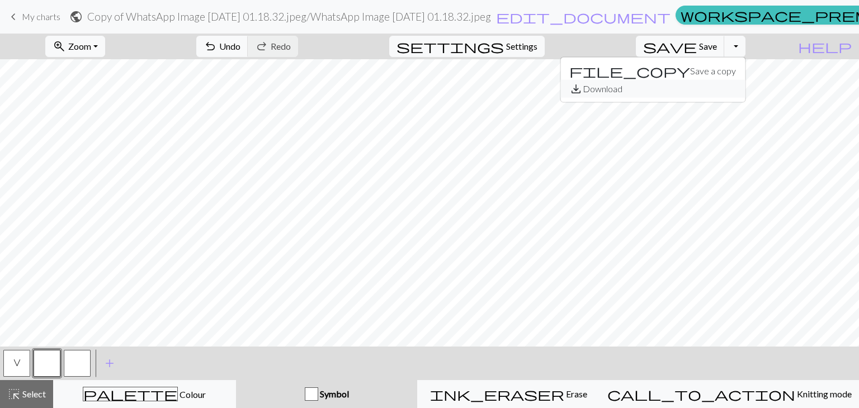
click at [713, 85] on button "save_alt Download" at bounding box center [652, 89] width 184 height 18
click at [717, 45] on span "Save" at bounding box center [708, 46] width 18 height 11
click at [745, 45] on button "Toggle Dropdown" at bounding box center [734, 46] width 21 height 21
click at [642, 49] on div "zoom_in Zoom Zoom Fit all Fit width Fit height 50% 100% 150% 200% undo Undo Und…" at bounding box center [395, 47] width 790 height 26
click at [537, 42] on span "Settings" at bounding box center [521, 46] width 31 height 13
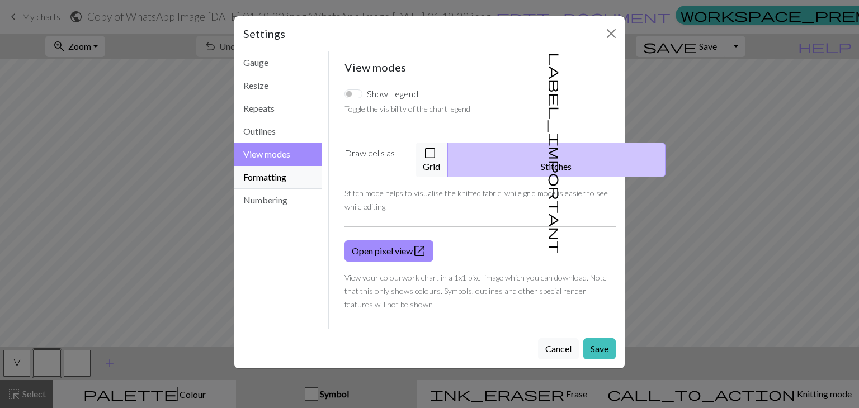
click at [290, 180] on button "Formatting" at bounding box center [277, 177] width 87 height 23
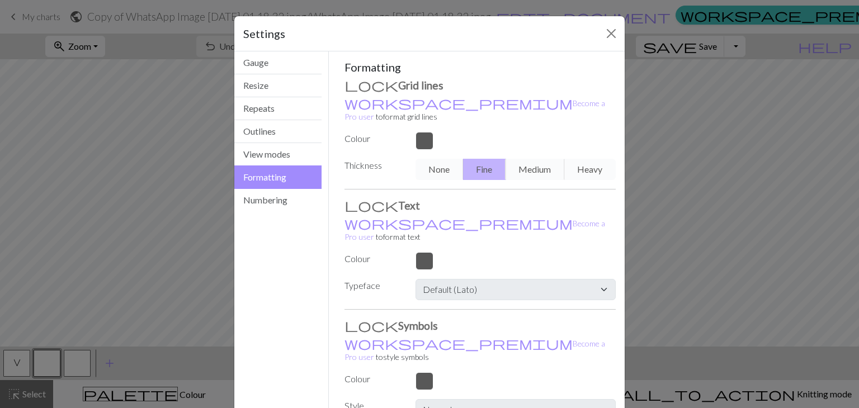
click at [570, 159] on div "None Fine Medium Heavy" at bounding box center [516, 169] width 214 height 21
click at [580, 159] on div "None Fine Medium Heavy" at bounding box center [516, 169] width 214 height 21
click at [452, 162] on div "None Fine Medium Heavy" at bounding box center [516, 169] width 214 height 21
click at [426, 159] on div "None Fine Medium Heavy" at bounding box center [516, 169] width 214 height 21
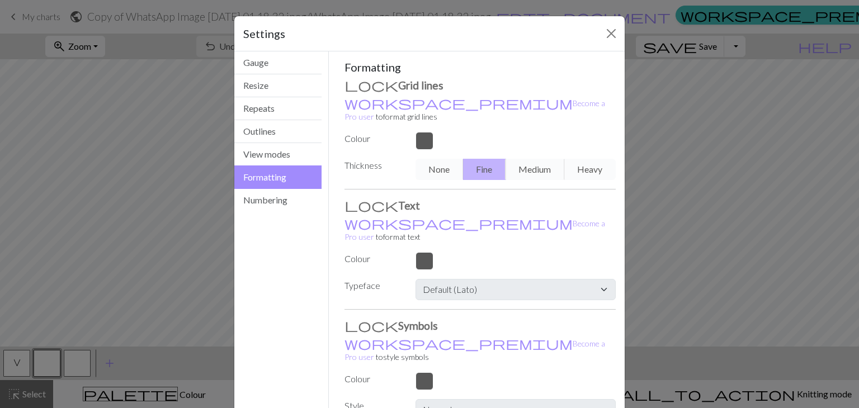
click at [426, 159] on div "None Fine Medium Heavy" at bounding box center [516, 169] width 214 height 21
click at [431, 159] on div "None Fine Medium Heavy" at bounding box center [516, 169] width 214 height 21
click at [447, 159] on div "None Fine Medium Heavy" at bounding box center [516, 169] width 214 height 21
click at [419, 132] on div at bounding box center [516, 141] width 214 height 18
click at [253, 155] on button "View modes" at bounding box center [277, 154] width 87 height 23
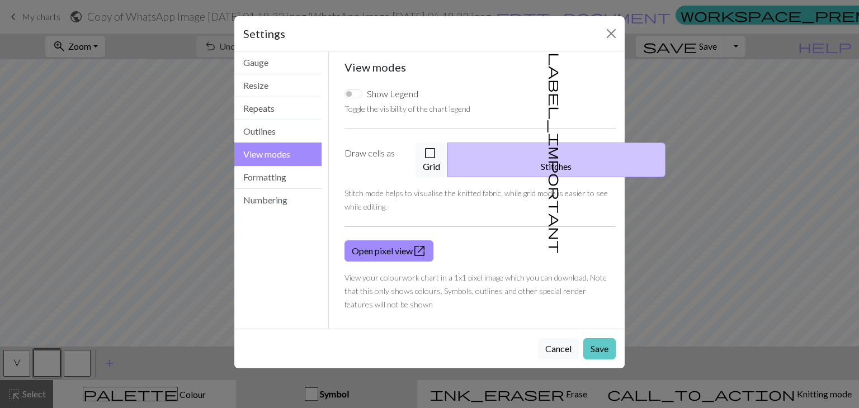
click at [595, 338] on button "Save" at bounding box center [599, 348] width 32 height 21
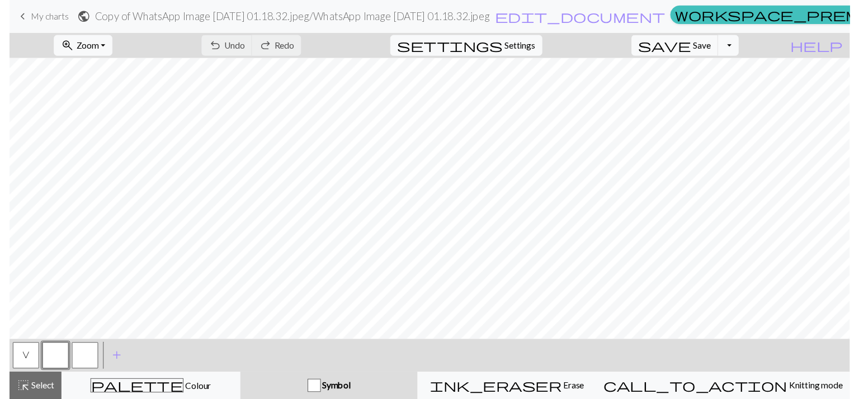
scroll to position [112, 0]
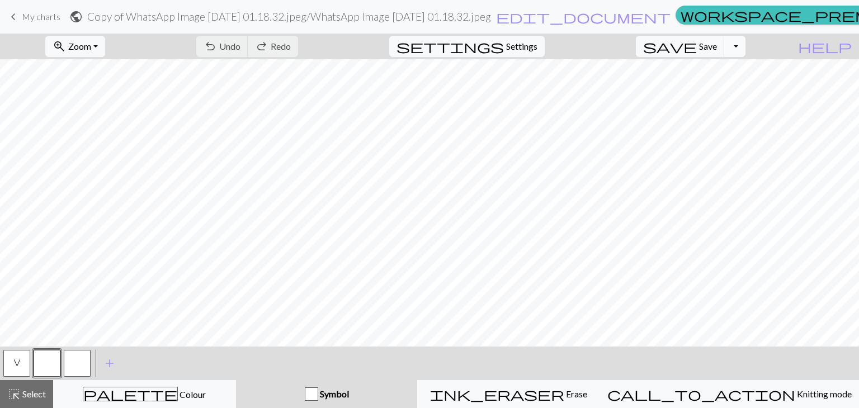
click at [745, 46] on button "Toggle Dropdown" at bounding box center [734, 46] width 21 height 21
click at [728, 89] on button "save_alt Download" at bounding box center [652, 89] width 184 height 18
click at [12, 21] on span "keyboard_arrow_left" at bounding box center [13, 17] width 13 height 16
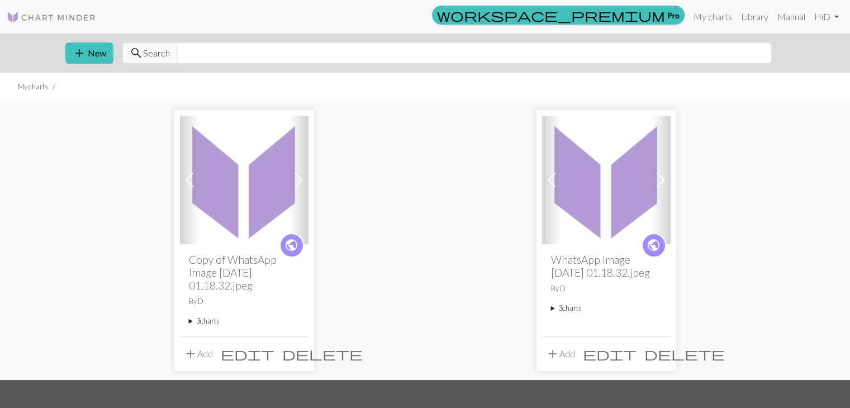
click at [275, 181] on img at bounding box center [244, 180] width 129 height 129
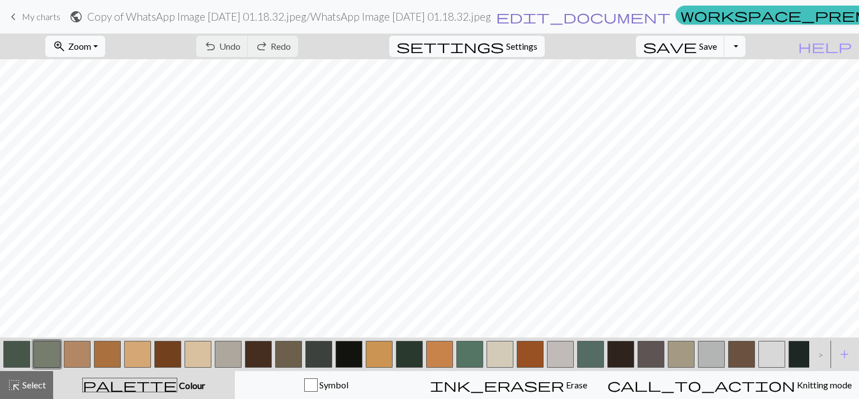
click at [604, 20] on span "edit_document" at bounding box center [583, 17] width 174 height 16
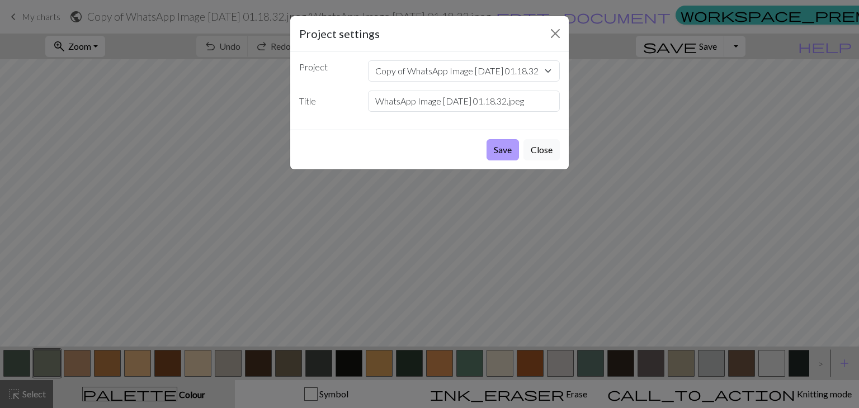
click at [505, 145] on button "Save" at bounding box center [502, 149] width 32 height 21
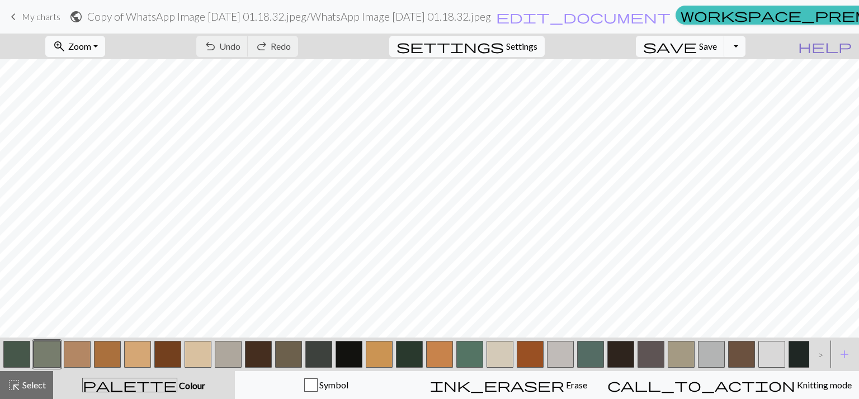
click at [849, 45] on span "help" at bounding box center [825, 47] width 54 height 16
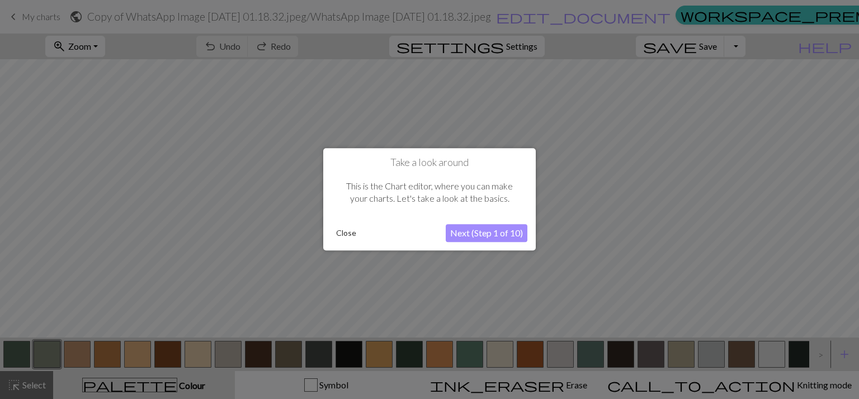
click at [478, 235] on button "Next (Step 1 of 10)" at bounding box center [487, 234] width 82 height 18
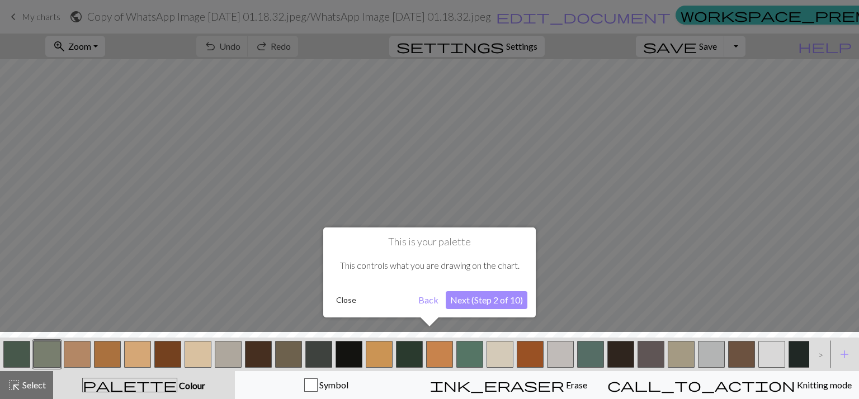
click at [429, 302] on button "Back" at bounding box center [428, 300] width 29 height 18
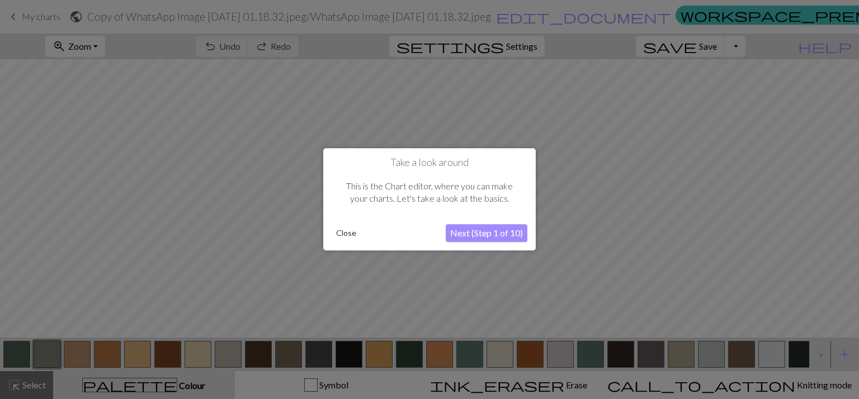
click at [347, 235] on button "Close" at bounding box center [346, 233] width 29 height 17
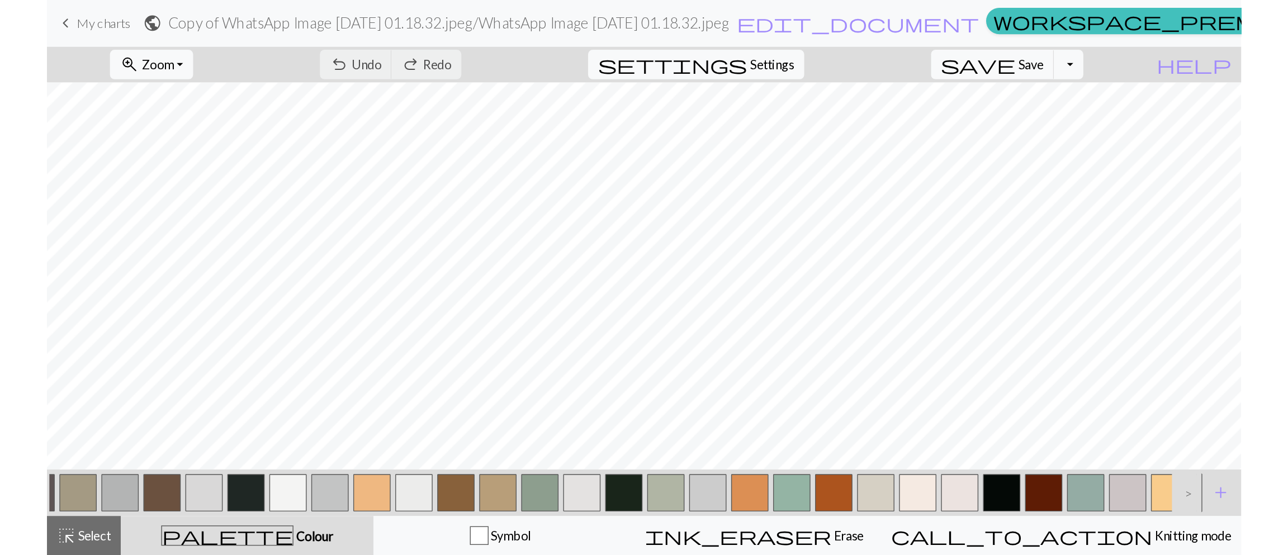
scroll to position [0, 865]
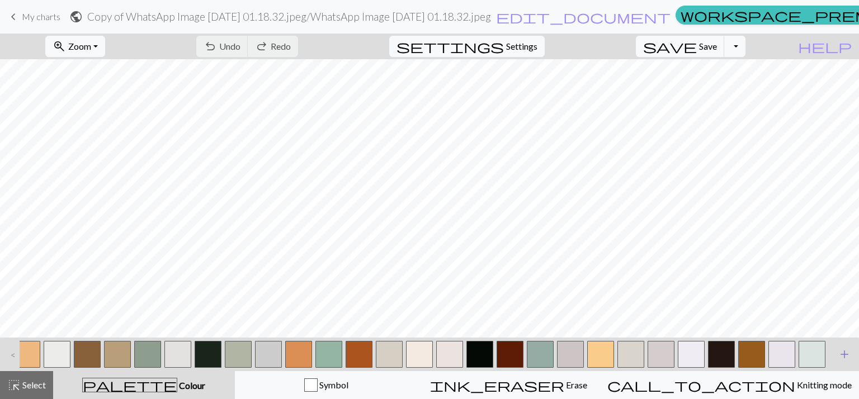
click at [839, 364] on button "add Add a colour" at bounding box center [844, 354] width 28 height 28
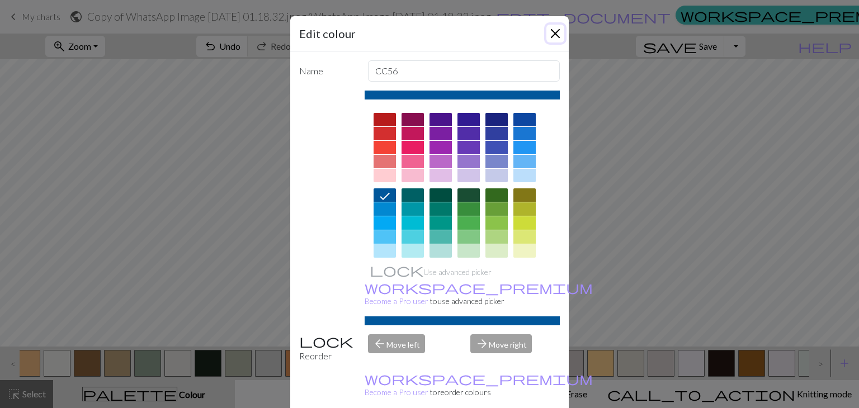
click at [547, 33] on button "Close" at bounding box center [555, 34] width 18 height 18
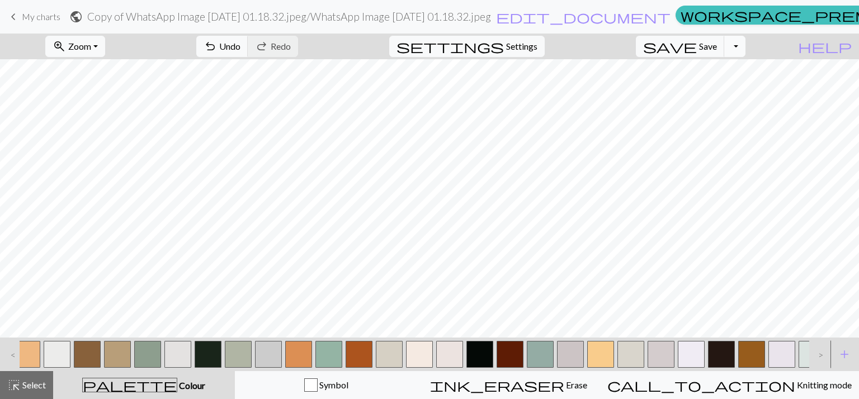
click at [745, 44] on button "Toggle Dropdown" at bounding box center [734, 46] width 21 height 21
click at [699, 92] on button "save_alt Download" at bounding box center [652, 89] width 184 height 18
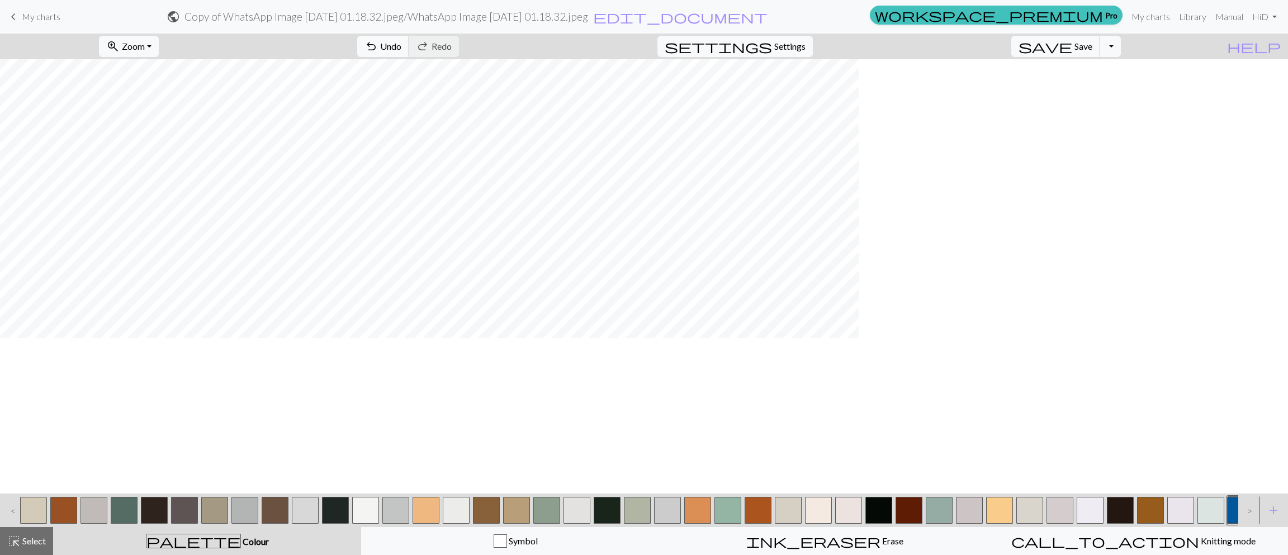
scroll to position [0, 0]
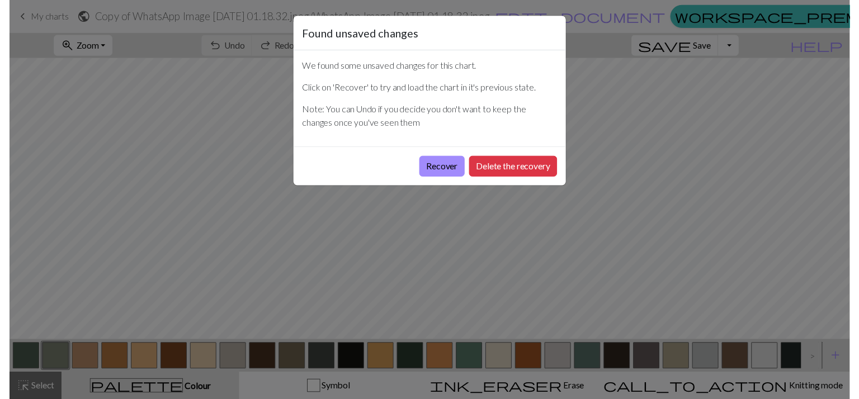
scroll to position [249, 0]
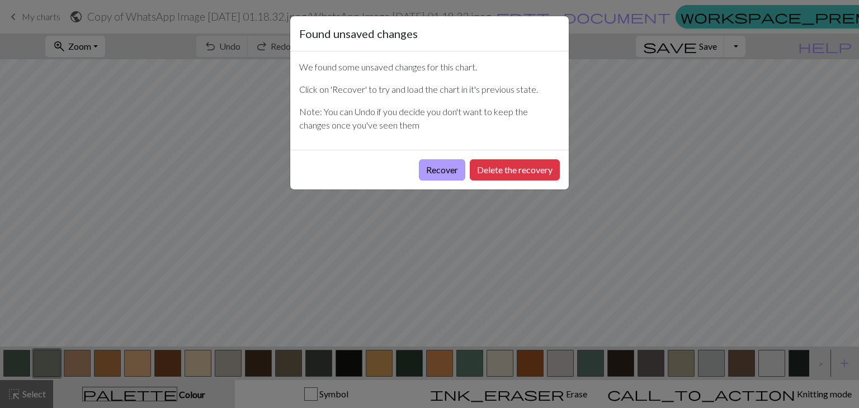
click at [435, 173] on button "Recover" at bounding box center [442, 169] width 46 height 21
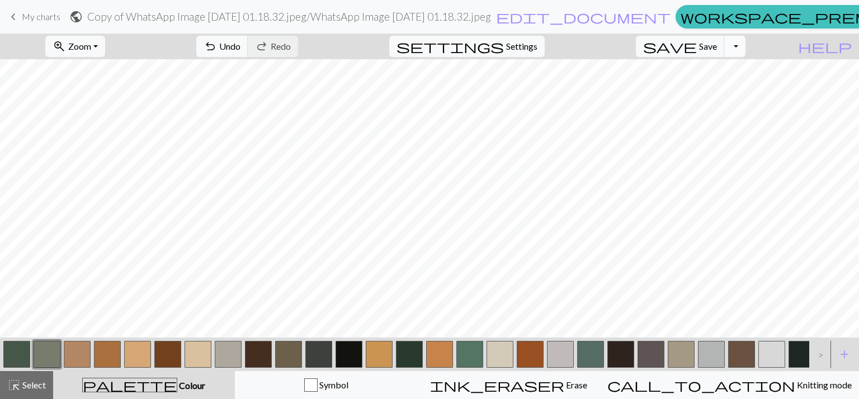
click at [745, 45] on button "Toggle Dropdown" at bounding box center [734, 46] width 21 height 21
click at [720, 85] on button "save_alt Download" at bounding box center [652, 89] width 184 height 18
click at [91, 45] on span "Zoom" at bounding box center [79, 46] width 23 height 11
click at [101, 104] on button "Fit height" at bounding box center [90, 107] width 88 height 18
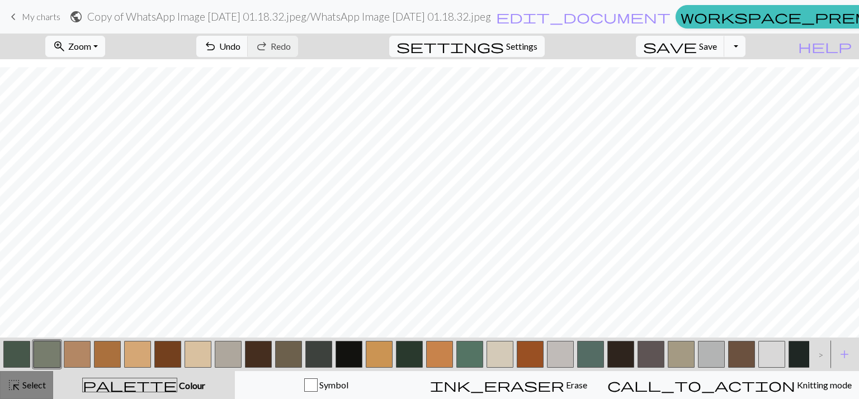
click at [25, 386] on span "Select" at bounding box center [33, 385] width 25 height 11
click at [745, 45] on button "Toggle Dropdown" at bounding box center [734, 46] width 21 height 21
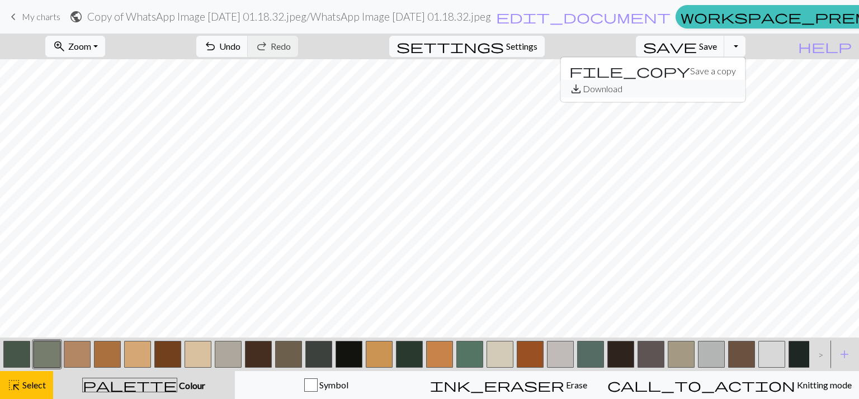
click at [727, 92] on button "save_alt Download" at bounding box center [652, 89] width 184 height 18
click at [745, 49] on button "Toggle Dropdown" at bounding box center [734, 46] width 21 height 21
click at [705, 88] on button "save_alt Download" at bounding box center [652, 89] width 184 height 18
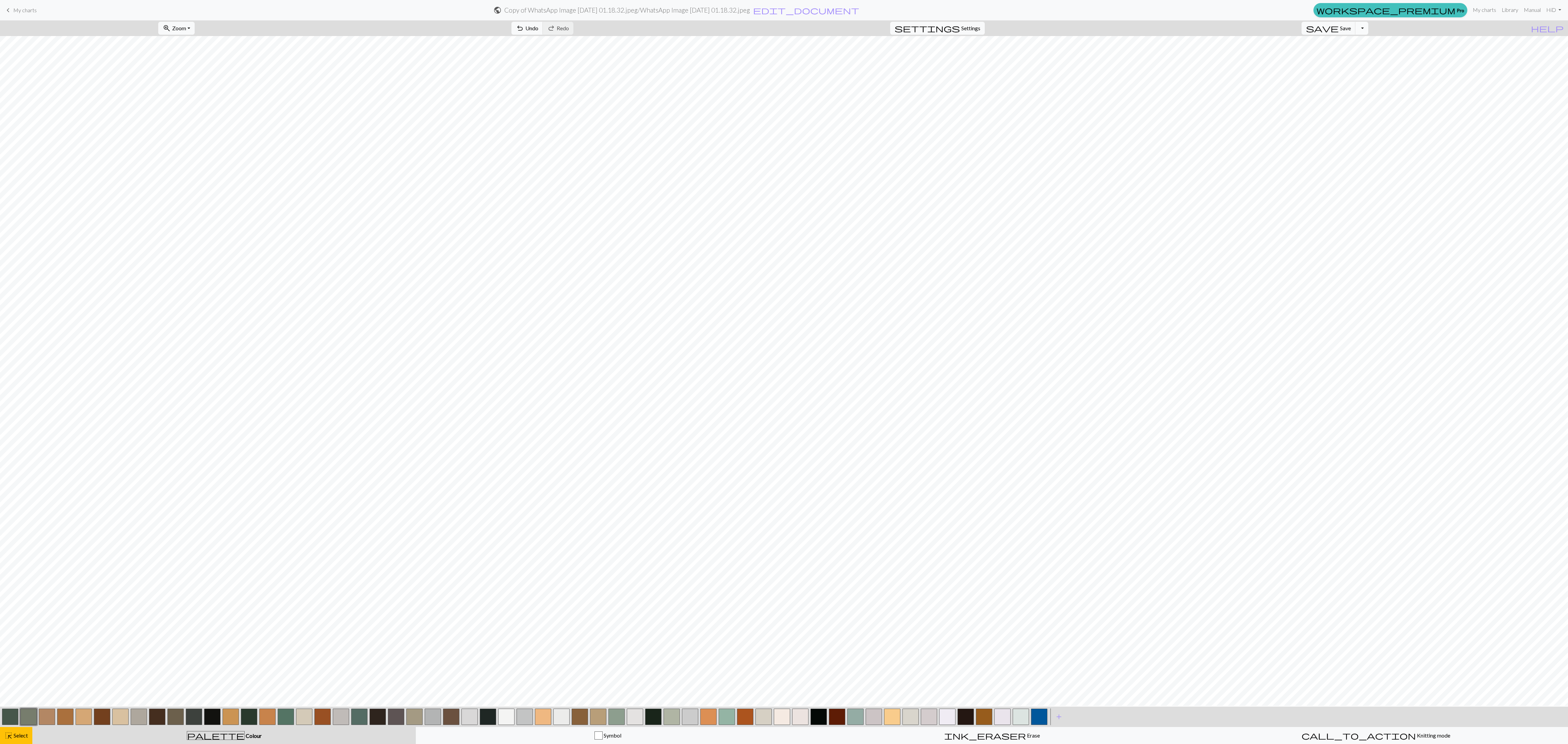
click at [522, 29] on button "Toggle Dropdown" at bounding box center [1362, 28] width 13 height 13
click at [522, 53] on button "save_alt Download" at bounding box center [1312, 55] width 112 height 11
click at [129, 26] on span "Cancel" at bounding box center [121, 28] width 16 height 7
click at [522, 30] on button "Toggle Dropdown" at bounding box center [1362, 28] width 13 height 13
click at [522, 57] on button "save_alt Download" at bounding box center [1312, 55] width 112 height 11
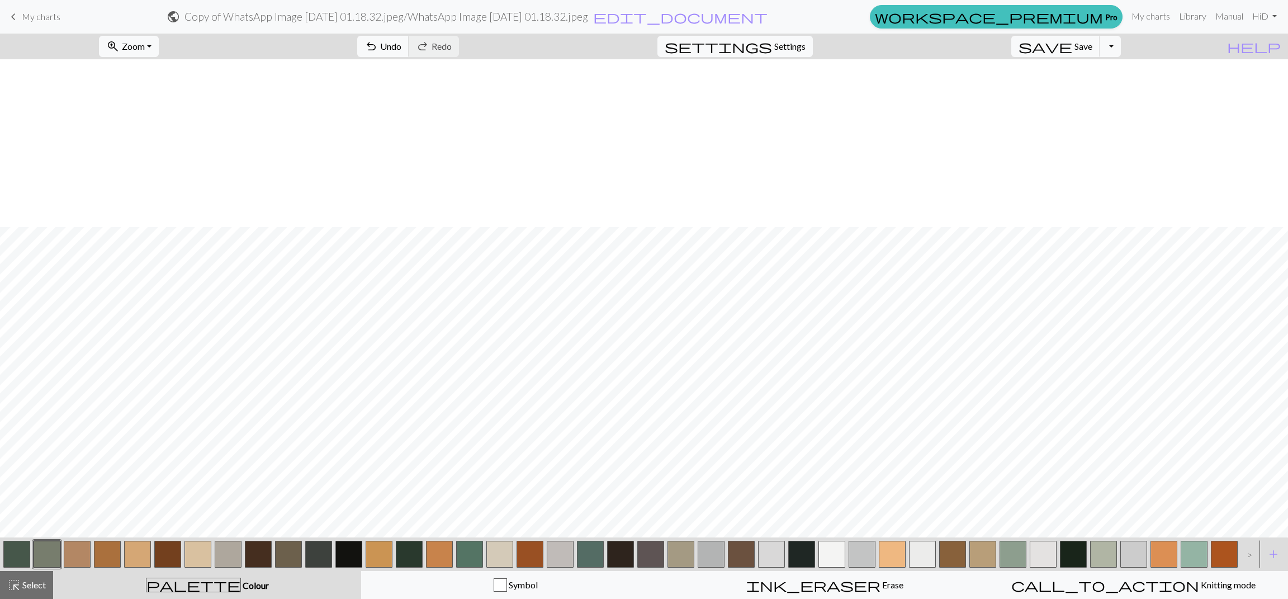
scroll to position [168, 0]
click at [858, 40] on button "Toggle Dropdown" at bounding box center [1110, 46] width 21 height 21
click at [858, 87] on button "save_alt Download" at bounding box center [1028, 89] width 184 height 18
click at [858, 51] on button "save Save Save" at bounding box center [1055, 46] width 89 height 21
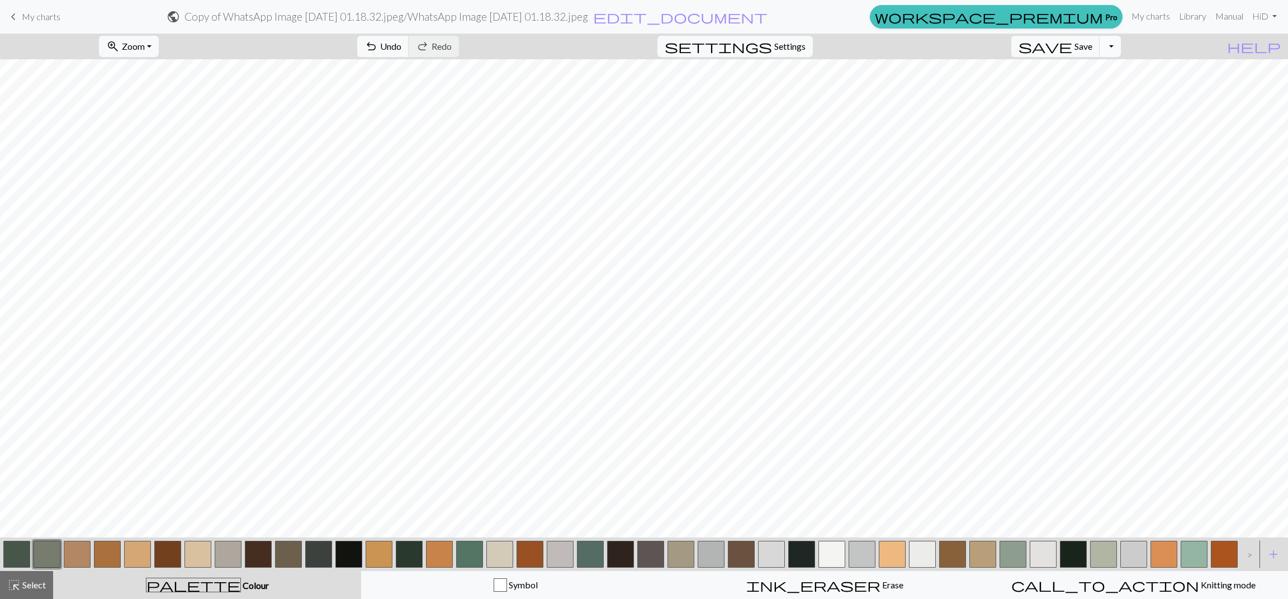
click at [858, 45] on button "Toggle Dropdown" at bounding box center [1110, 46] width 21 height 21
click at [858, 84] on button "save_alt Download" at bounding box center [1028, 89] width 184 height 18
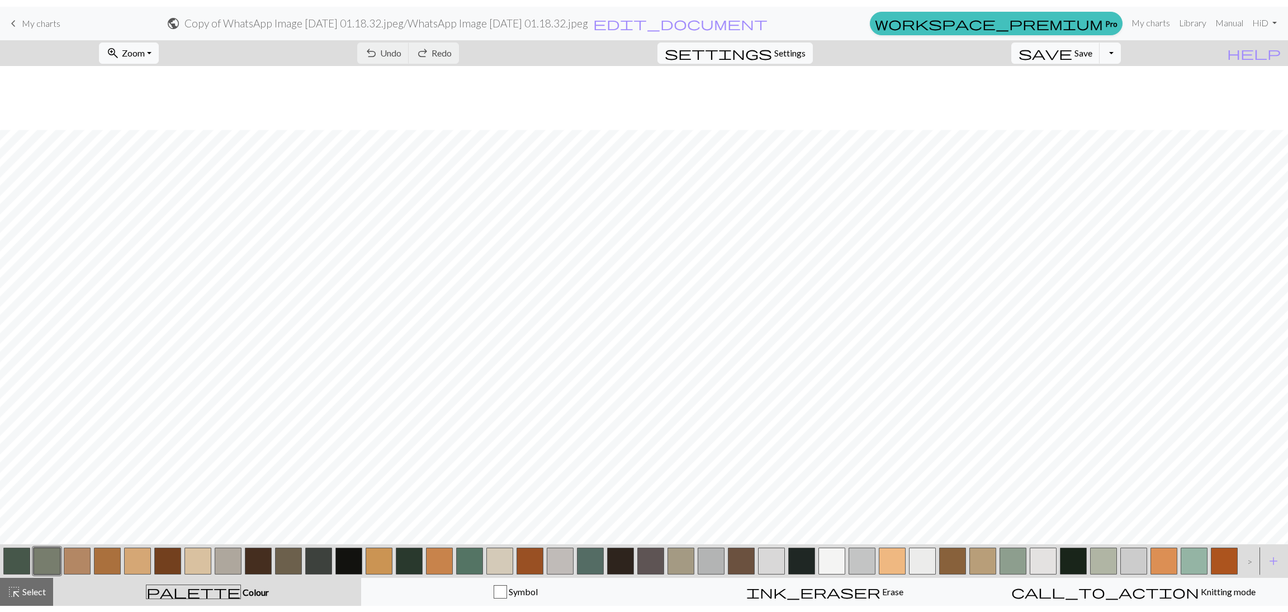
scroll to position [176, 0]
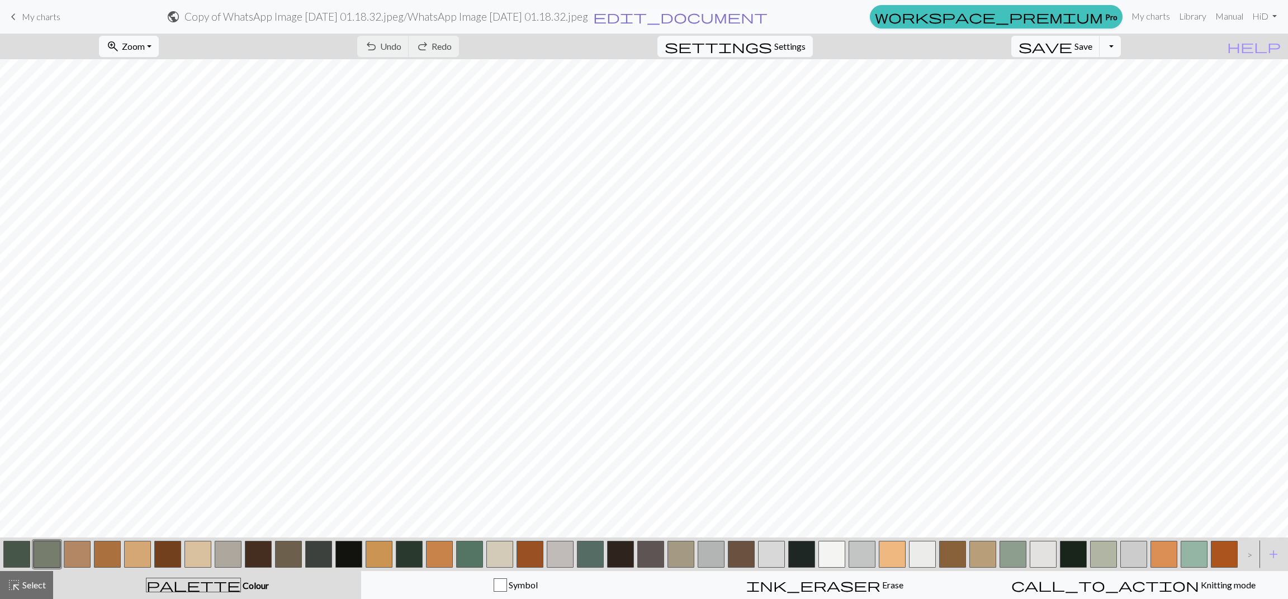
click at [768, 18] on span "edit_document" at bounding box center [680, 17] width 174 height 16
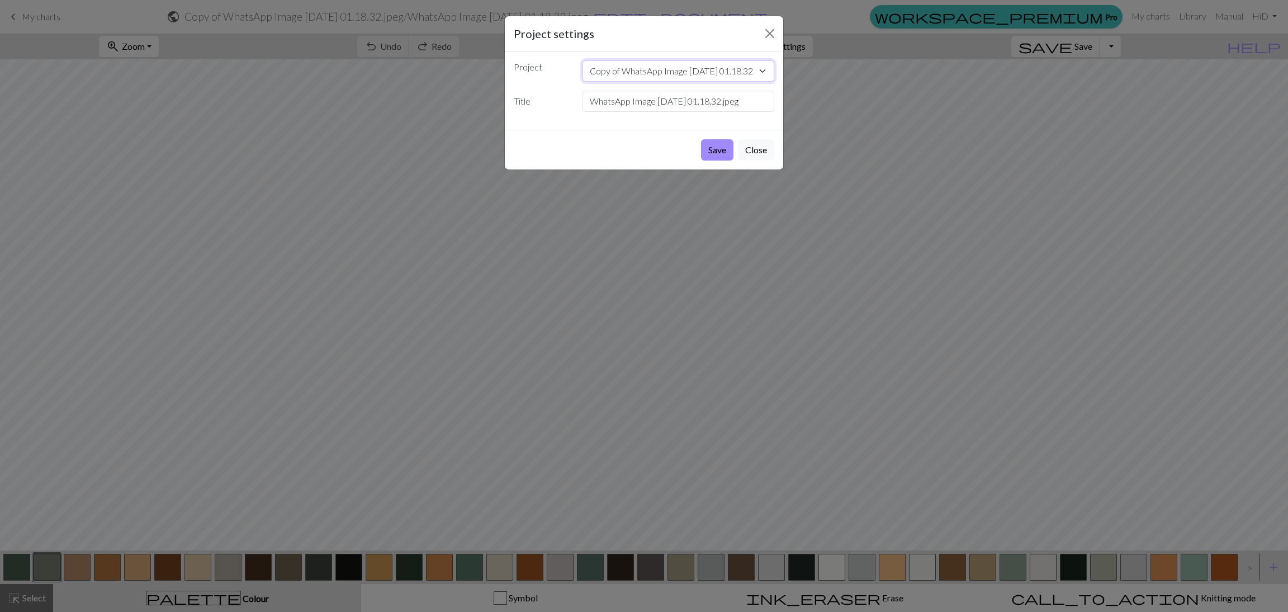
click at [760, 70] on select "Copy of WhatsApp Image [DATE] 01.18.32.jpeg WhatsApp Image [DATE] 01.18.32.jpeg" at bounding box center [679, 70] width 192 height 21
select select "68b2280e3eea154e6233b708"
click at [583, 60] on select "Copy of WhatsApp Image [DATE] 01.18.32.jpeg WhatsApp Image [DATE] 01.18.32.jpeg" at bounding box center [679, 70] width 192 height 21
click at [747, 97] on input "WhatsApp Image [DATE] 01.18.32.jpeg" at bounding box center [679, 101] width 192 height 21
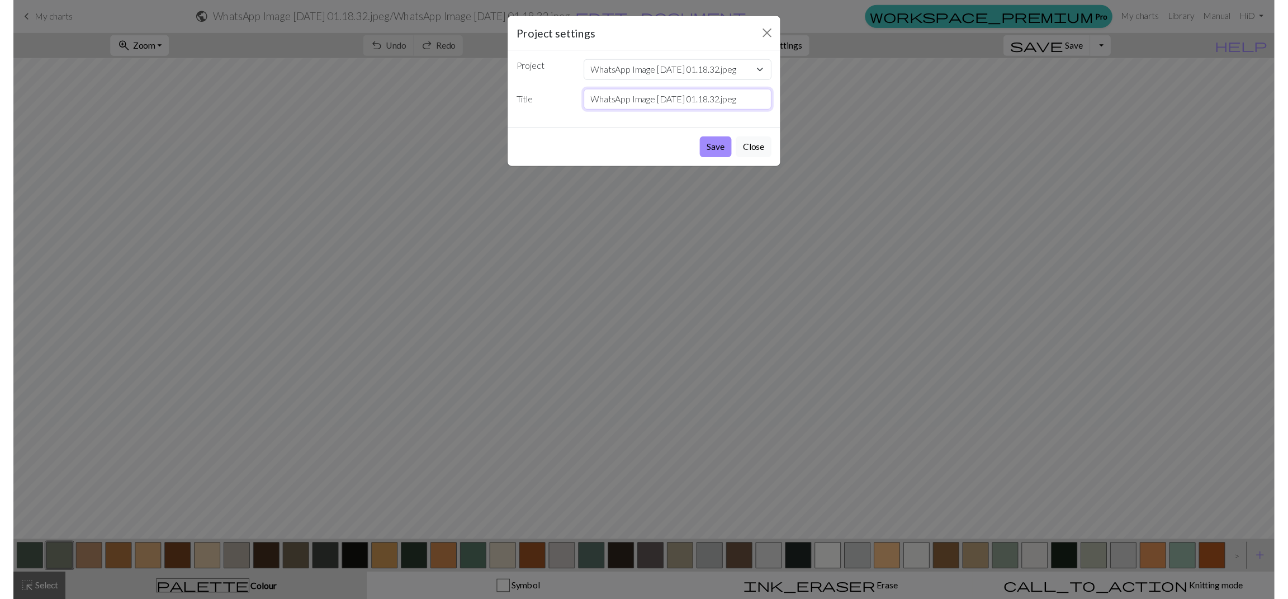
scroll to position [0, 0]
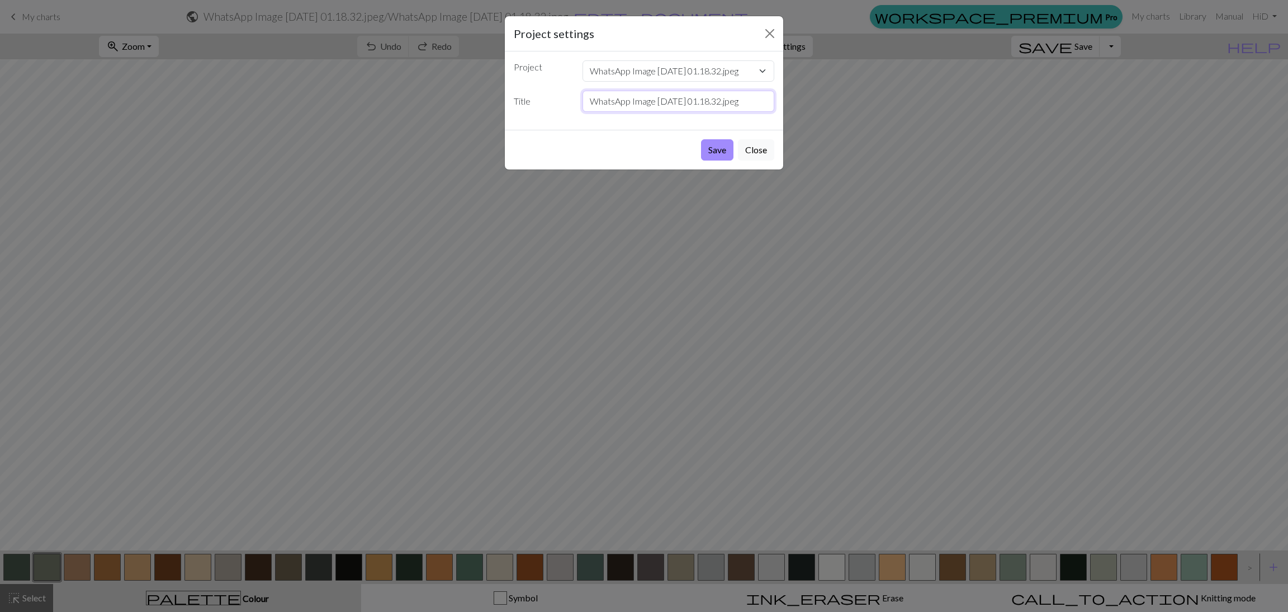
drag, startPoint x: 766, startPoint y: 103, endPoint x: 473, endPoint y: 113, distance: 293.1
click at [486, 113] on div "Project settings Project Copy of WhatsApp Image 2025-08-30 at 01.18.32.jpeg Wha…" at bounding box center [644, 306] width 1288 height 612
type input "g"
type input "[DATE][PERSON_NAME]"
click at [717, 149] on button "Save" at bounding box center [717, 149] width 32 height 21
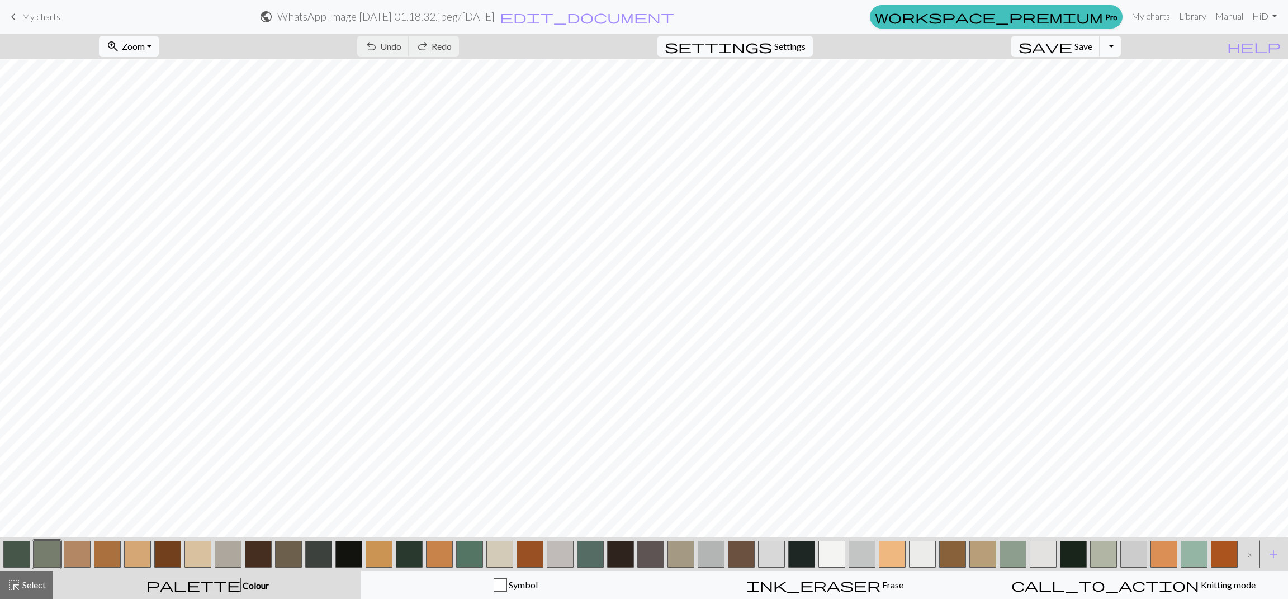
click at [858, 48] on button "Toggle Dropdown" at bounding box center [1110, 46] width 21 height 21
click at [858, 83] on button "save_alt Download" at bounding box center [1028, 89] width 184 height 18
click at [858, 20] on link "Hi D" at bounding box center [1265, 16] width 34 height 22
click at [858, 44] on button "help Show me around" at bounding box center [1254, 46] width 68 height 21
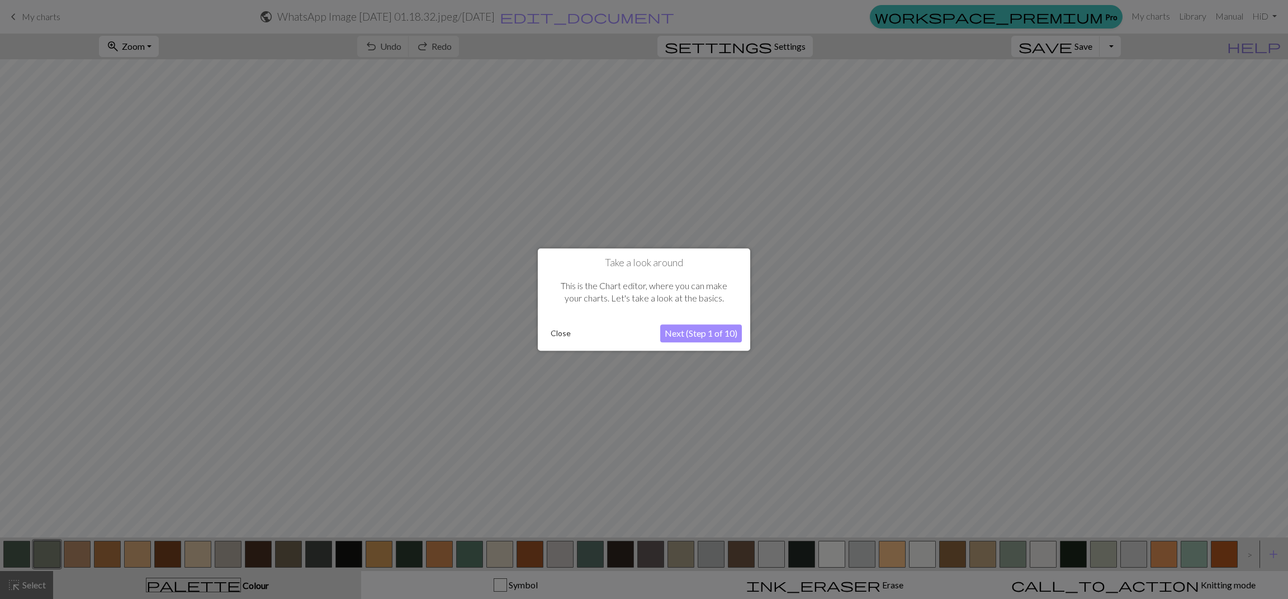
click at [858, 44] on div at bounding box center [644, 299] width 1288 height 599
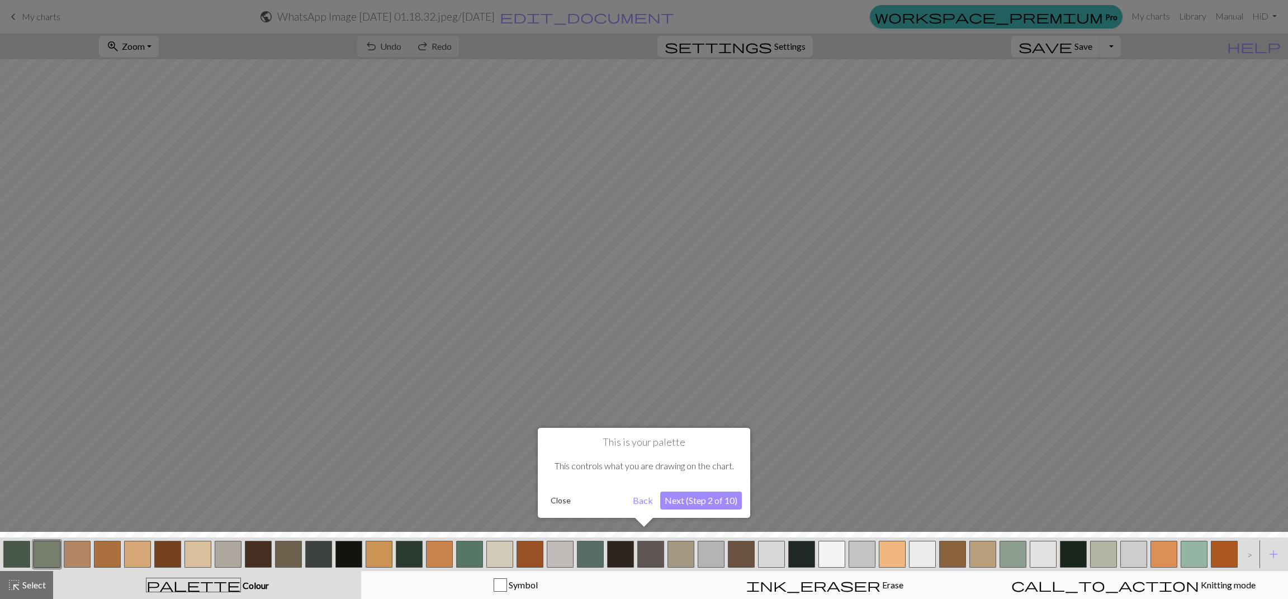
click at [697, 408] on button "Next (Step 2 of 10)" at bounding box center [701, 500] width 82 height 18
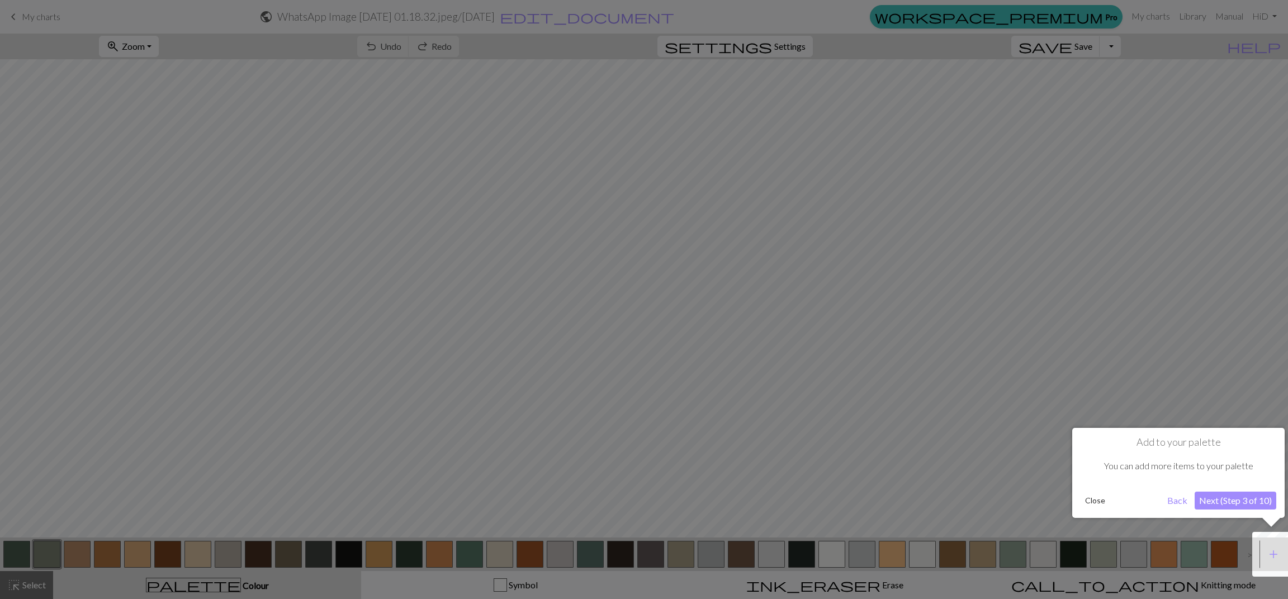
click at [858, 408] on button "Next (Step 3 of 10)" at bounding box center [1236, 500] width 82 height 18
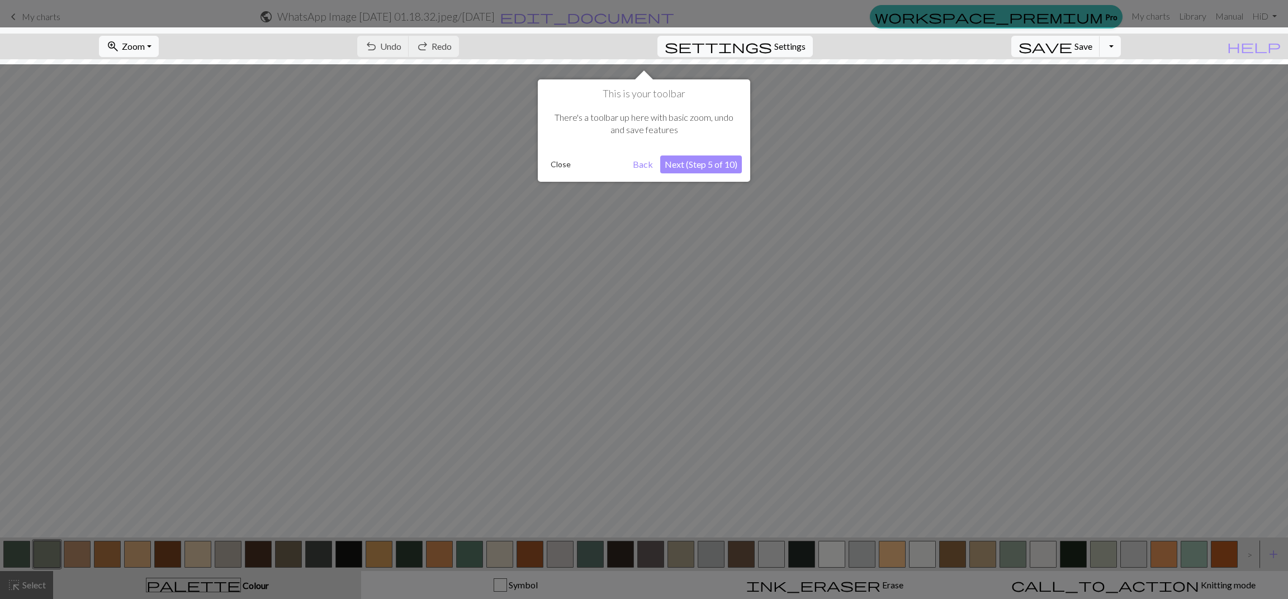
click at [690, 168] on button "Next (Step 5 of 10)" at bounding box center [701, 164] width 82 height 18
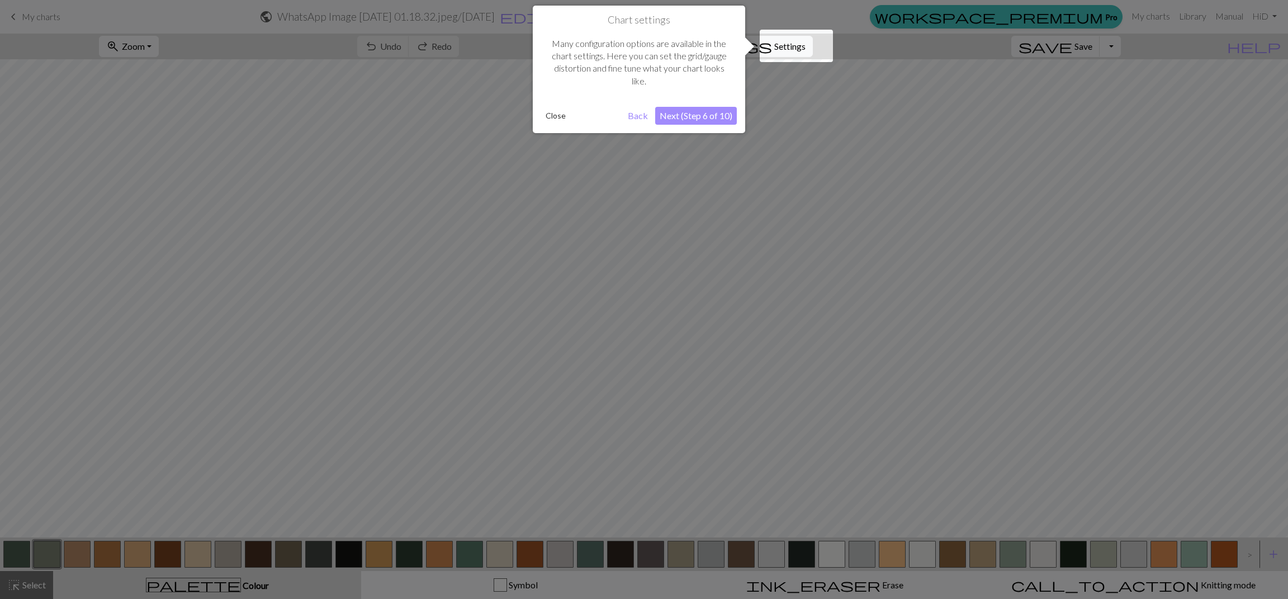
click at [709, 111] on button "Next (Step 6 of 10)" at bounding box center [696, 116] width 82 height 18
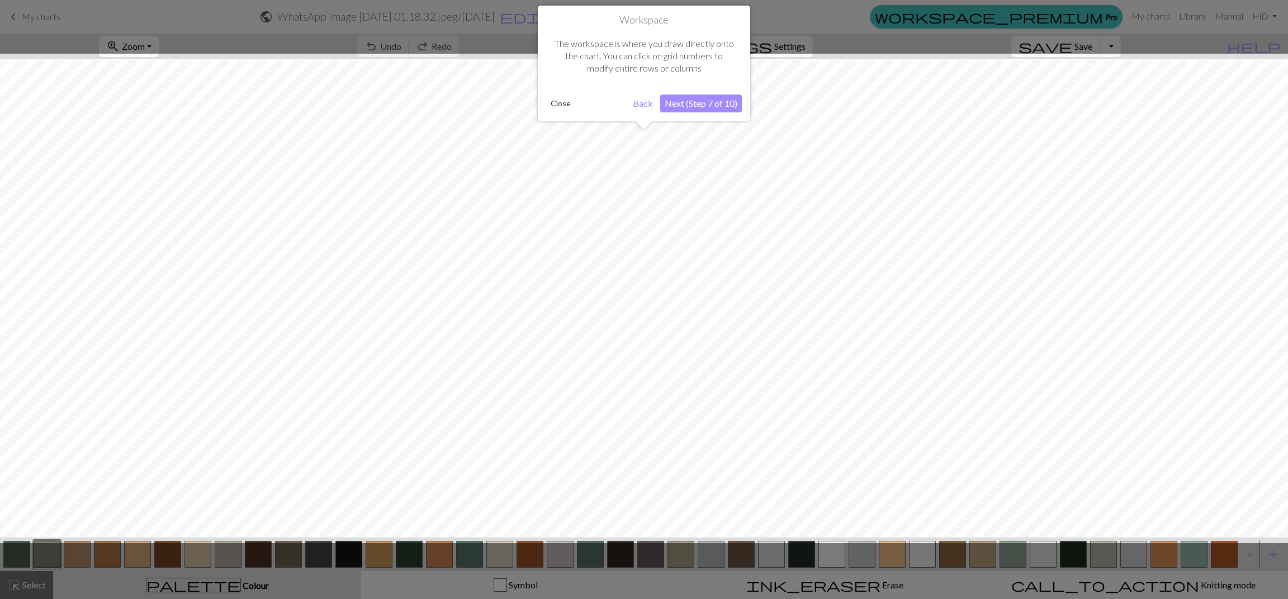
click at [704, 99] on button "Next (Step 7 of 10)" at bounding box center [701, 103] width 82 height 18
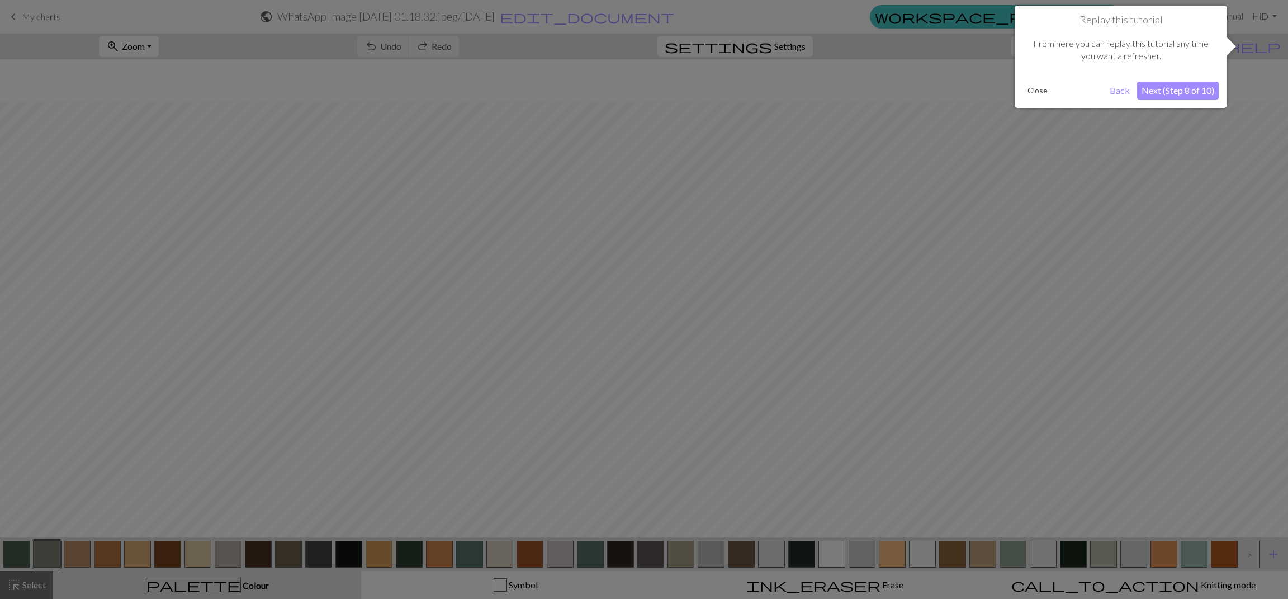
scroll to position [42, 0]
click at [713, 99] on div at bounding box center [644, 299] width 1288 height 599
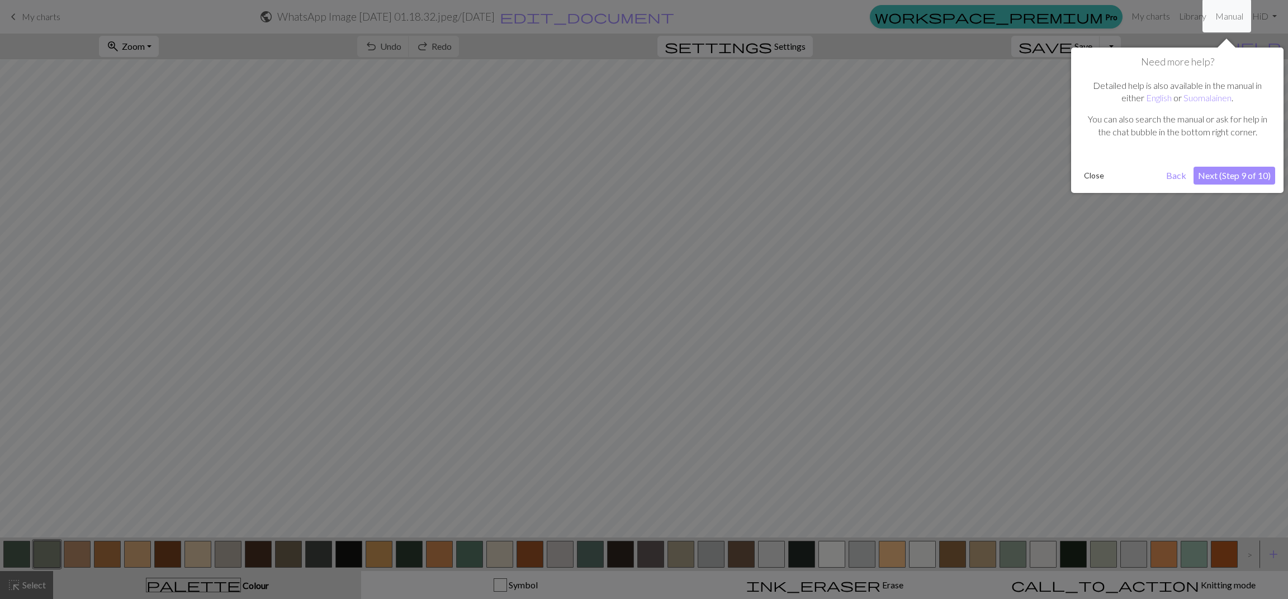
click at [858, 169] on button "Next (Step 9 of 10)" at bounding box center [1235, 176] width 82 height 18
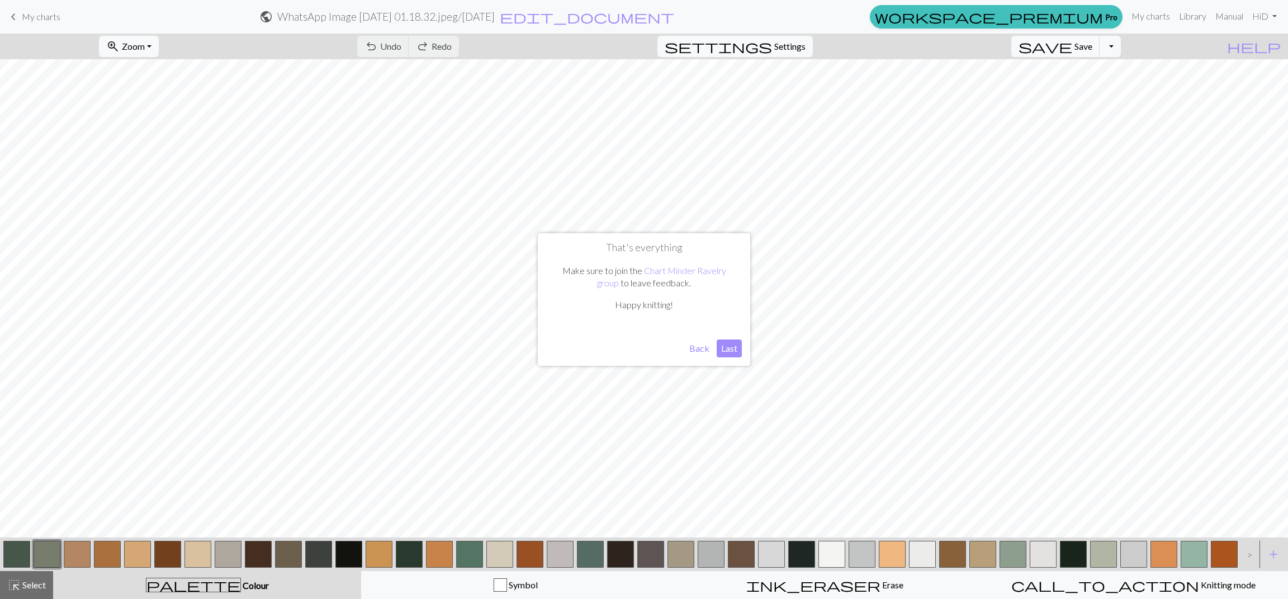
click at [728, 349] on button "Last" at bounding box center [729, 348] width 25 height 18
click at [858, 367] on html "keyboard_arrow_left My charts public WhatsApp Image 2025-08-30 at 01.18.32.jpeg…" at bounding box center [644, 299] width 1288 height 599
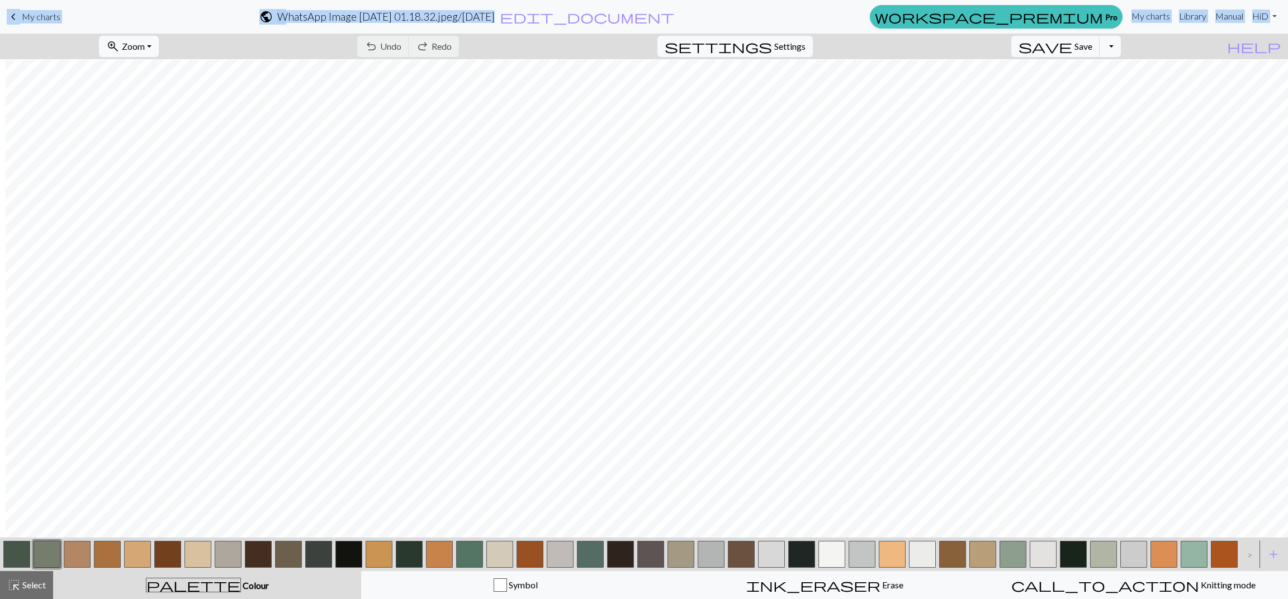
click at [13, 13] on span "keyboard_arrow_left" at bounding box center [13, 17] width 13 height 16
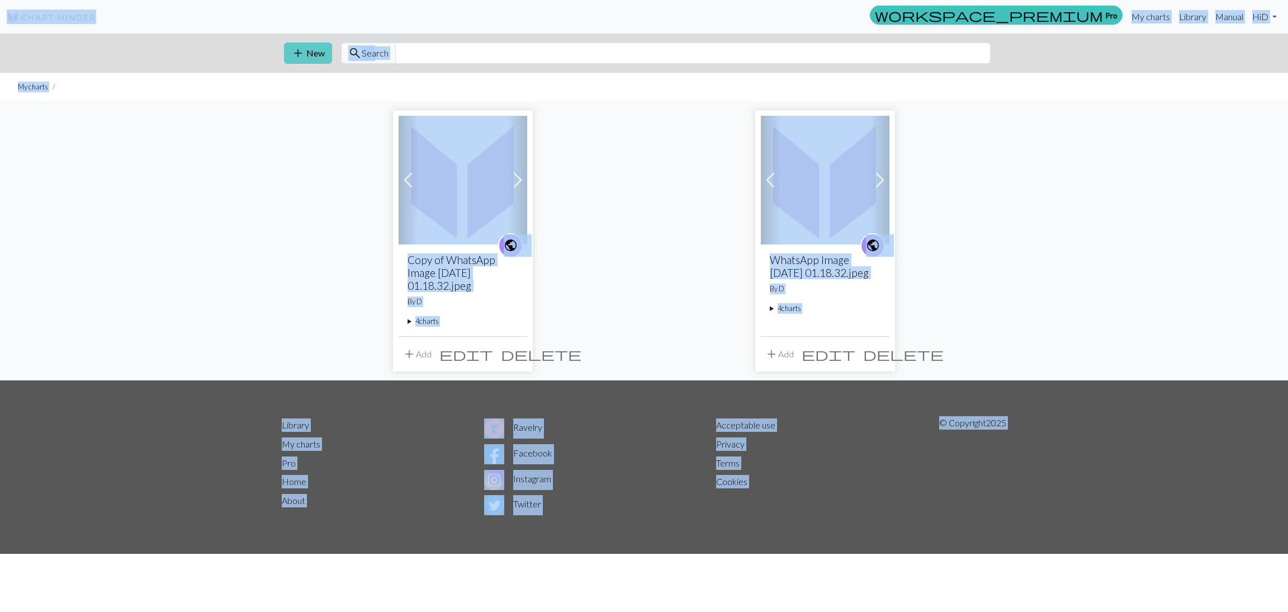
click at [304, 56] on span "add" at bounding box center [297, 53] width 13 height 16
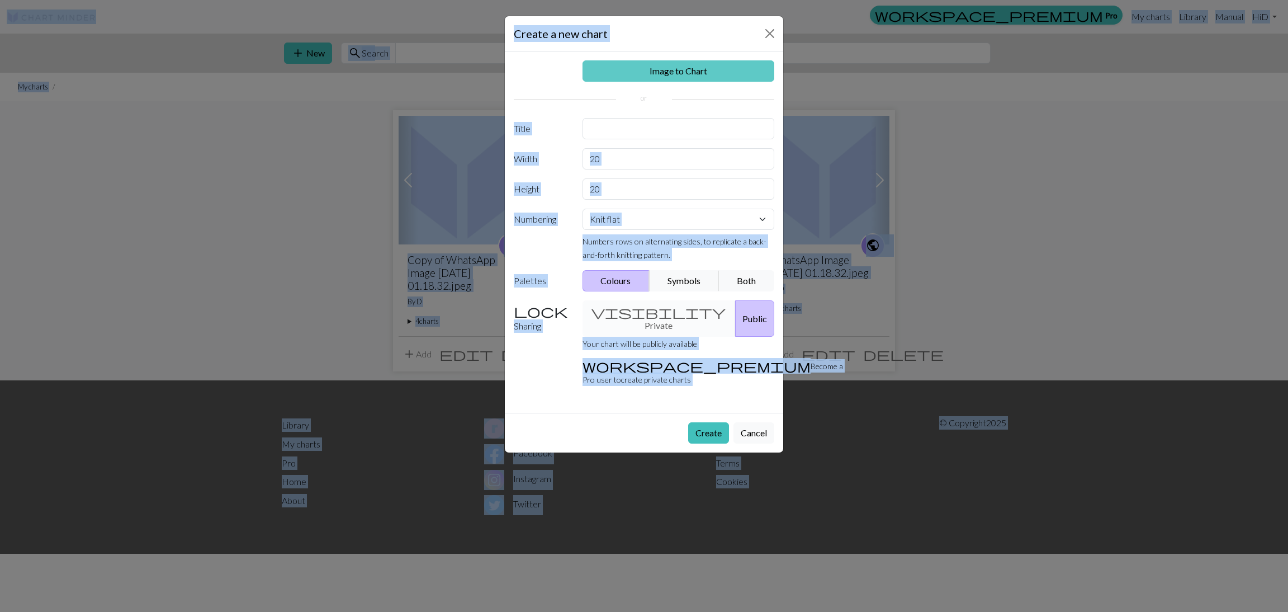
click at [702, 74] on link "Image to Chart" at bounding box center [679, 70] width 192 height 21
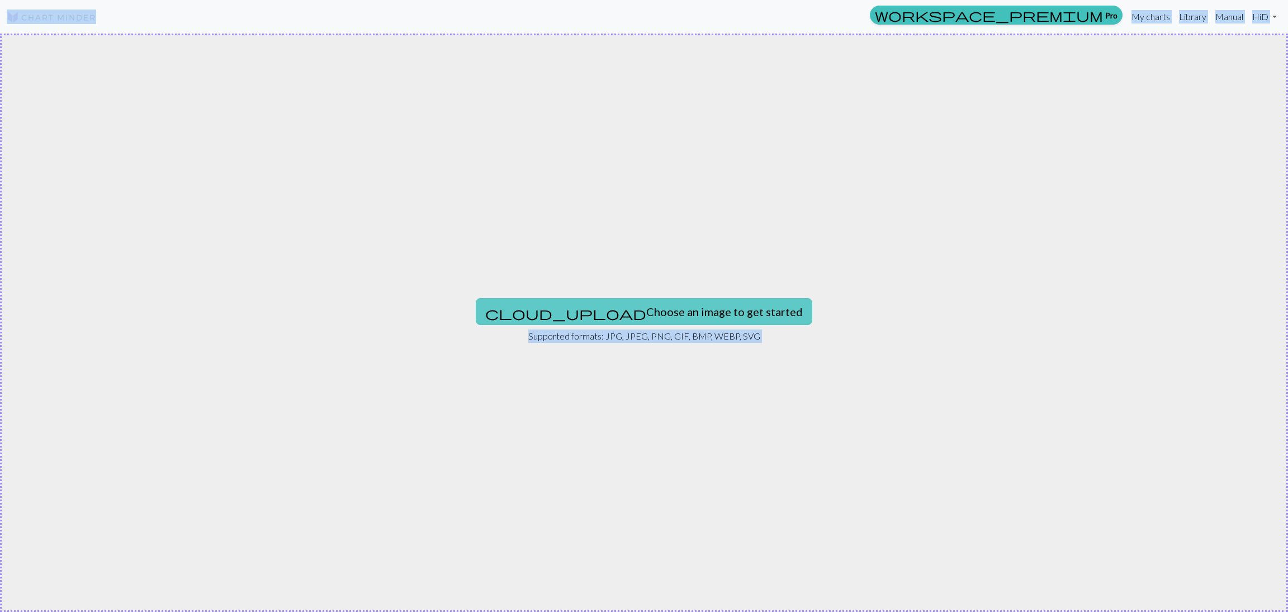
click at [646, 318] on button "cloud_upload Choose an image to get started" at bounding box center [644, 311] width 337 height 27
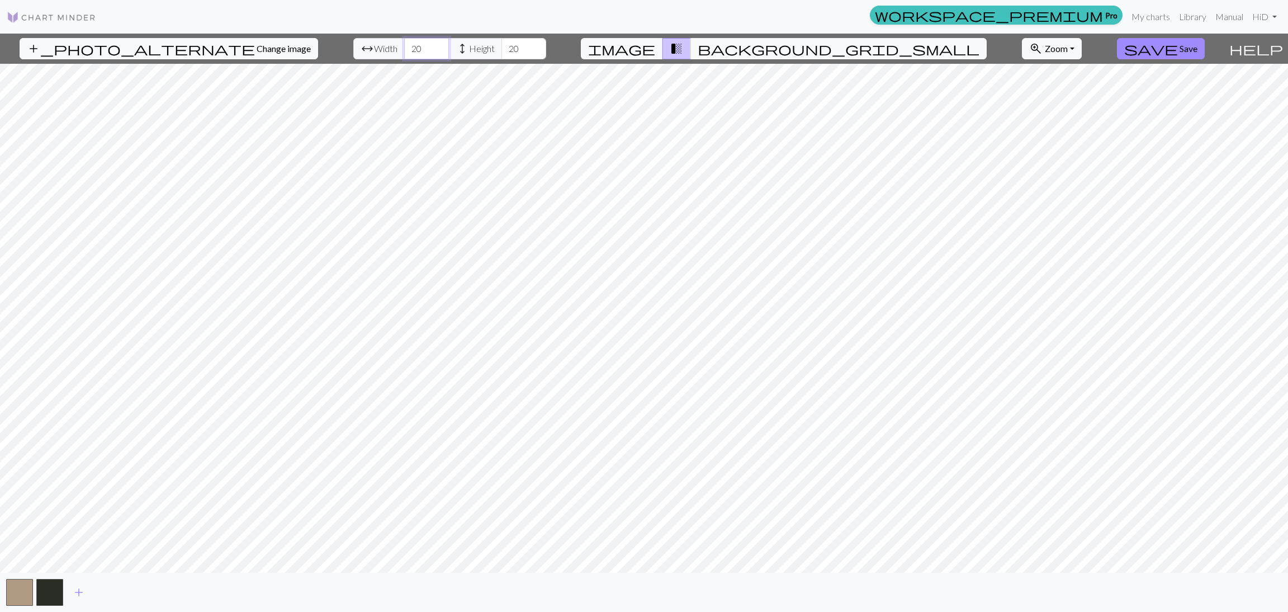
click at [404, 41] on input "20" at bounding box center [426, 48] width 45 height 21
type input "2"
type input "100"
drag, startPoint x: 495, startPoint y: 49, endPoint x: 465, endPoint y: 43, distance: 30.7
click at [462, 49] on div "arrow_range Width 100 height Height 20" at bounding box center [449, 48] width 193 height 21
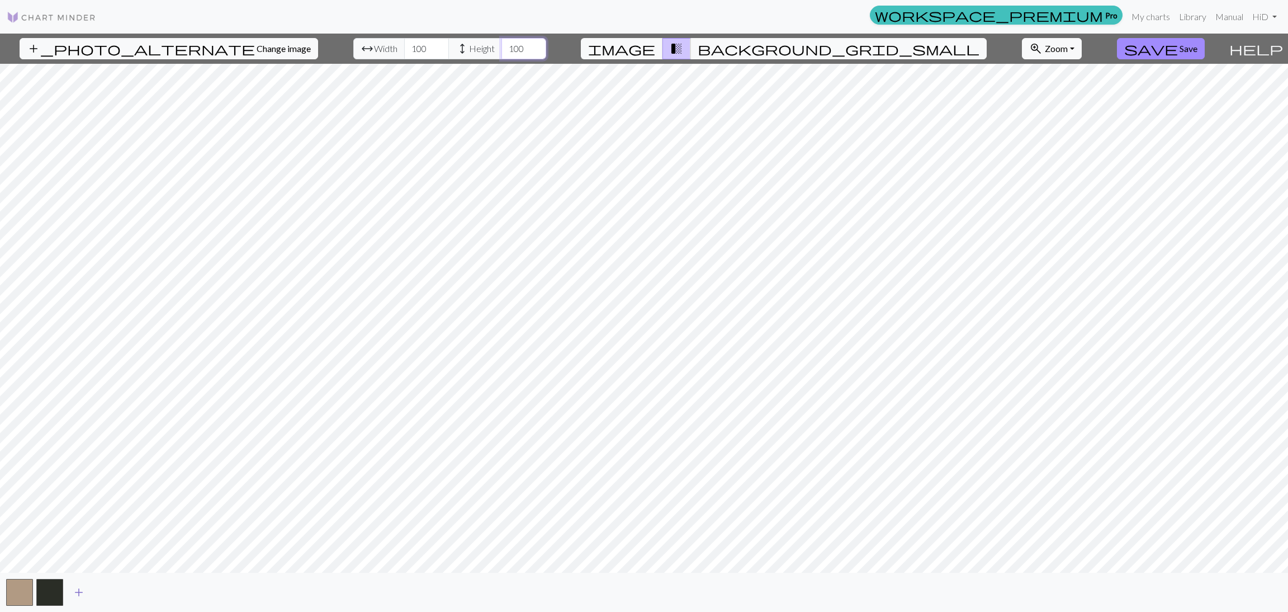
type input "100"
click at [75, 408] on span "add" at bounding box center [78, 592] width 13 height 16
click at [115, 408] on span "add" at bounding box center [108, 592] width 13 height 16
click at [135, 408] on span "add" at bounding box center [138, 592] width 13 height 16
click at [175, 408] on span "add" at bounding box center [169, 592] width 13 height 16
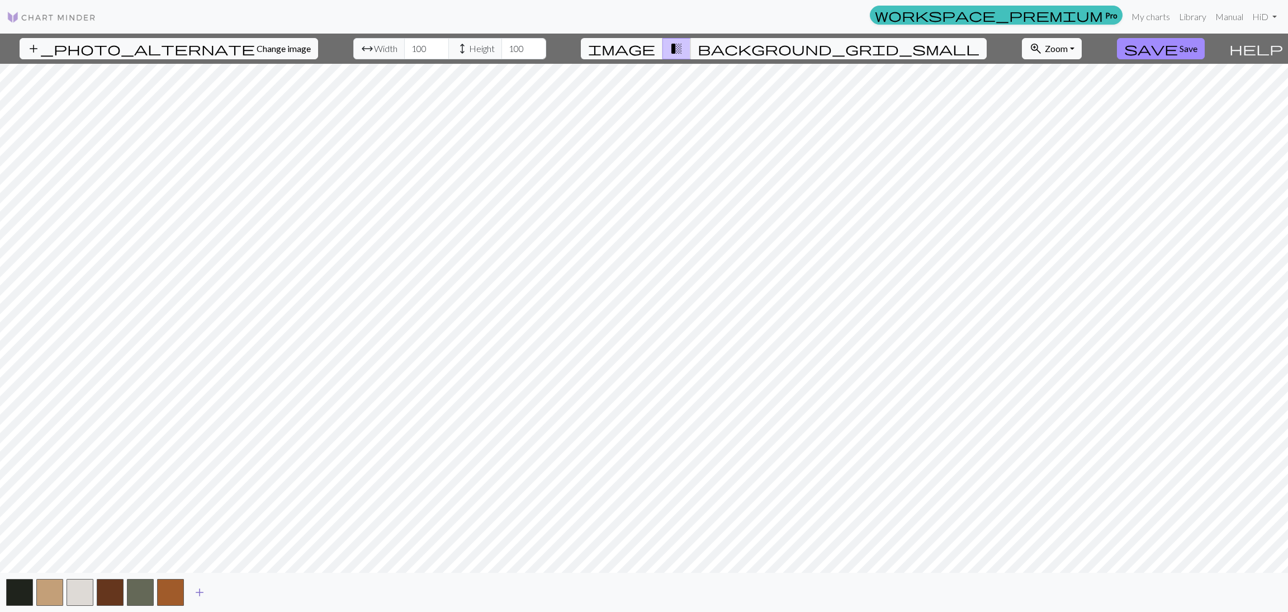
click at [197, 408] on span "add" at bounding box center [199, 592] width 13 height 16
click at [233, 408] on span "add" at bounding box center [229, 592] width 13 height 16
click at [263, 408] on span "add" at bounding box center [259, 592] width 13 height 16
click at [291, 408] on span "add" at bounding box center [289, 592] width 13 height 16
click at [324, 408] on span "add" at bounding box center [320, 592] width 13 height 16
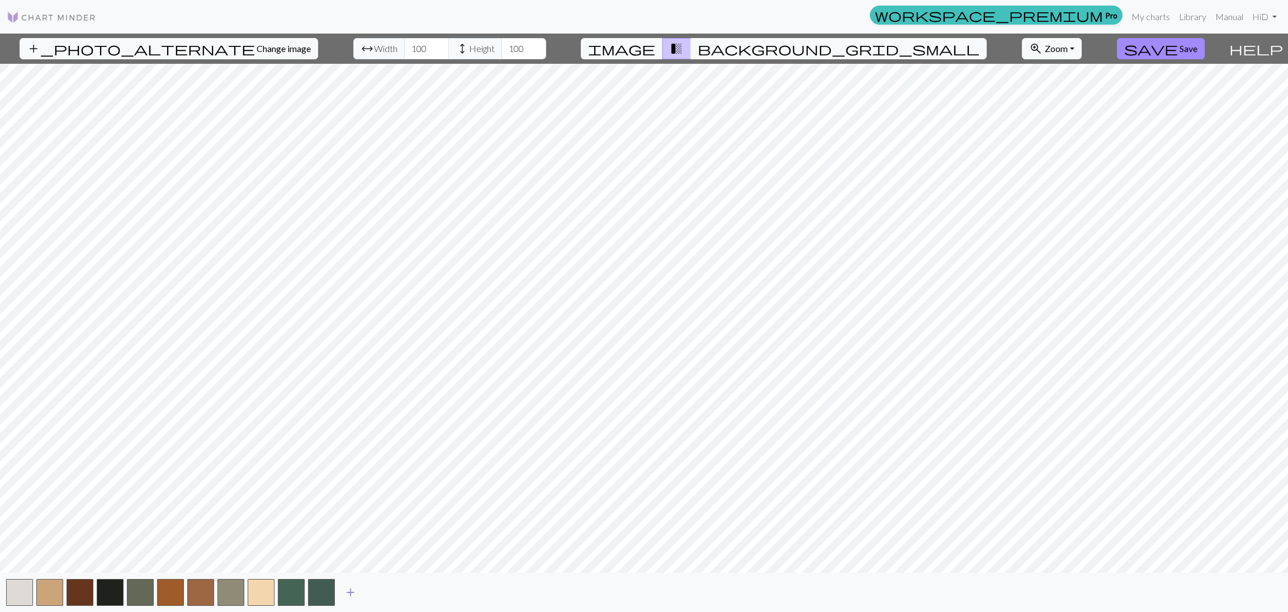
click at [351, 408] on span "add" at bounding box center [350, 592] width 13 height 16
click at [383, 408] on button "add" at bounding box center [381, 591] width 28 height 21
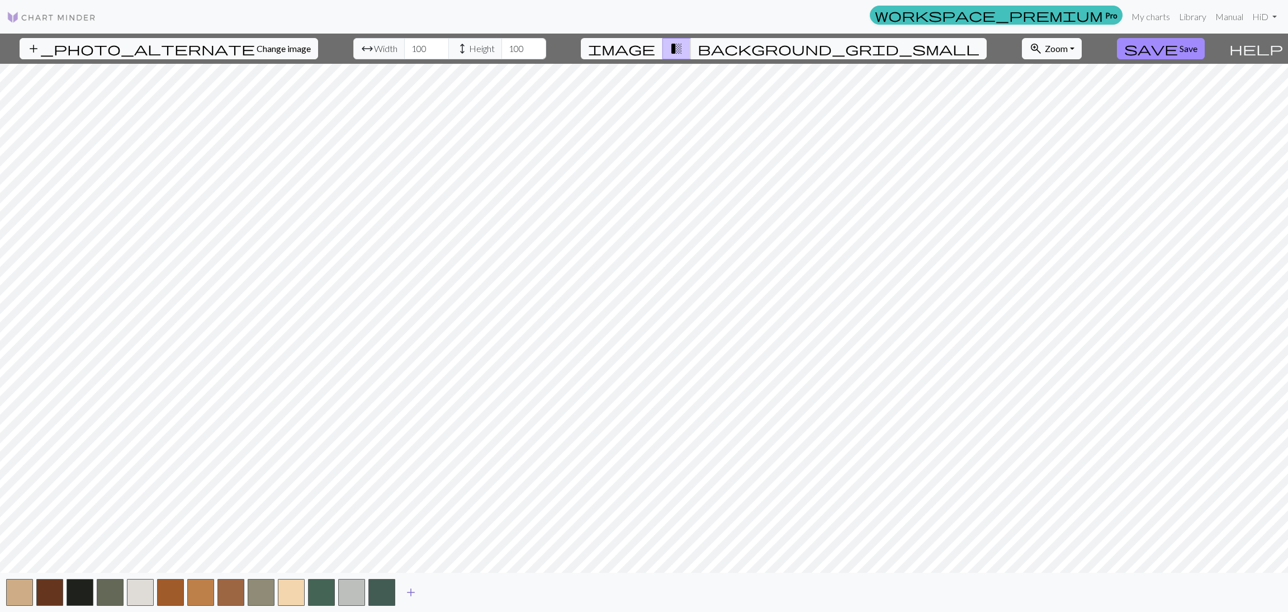
click at [418, 408] on button "add" at bounding box center [411, 591] width 28 height 21
click at [444, 408] on span "add" at bounding box center [440, 592] width 13 height 16
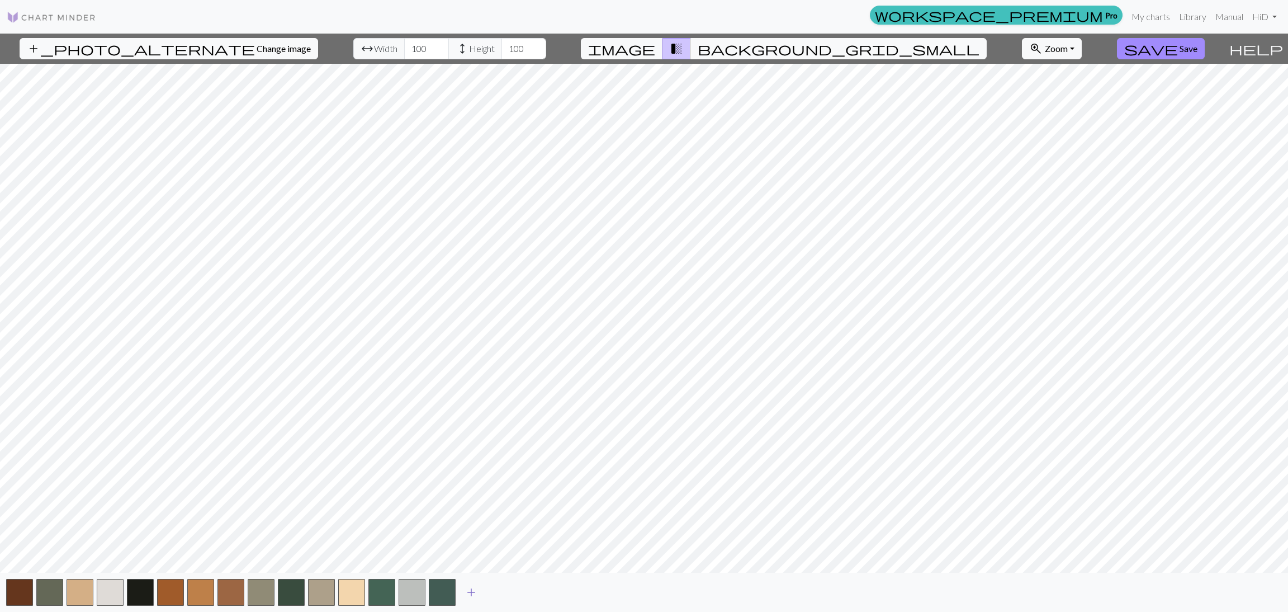
click at [475, 408] on span "add" at bounding box center [471, 592] width 13 height 16
click at [505, 408] on span "add" at bounding box center [501, 592] width 13 height 16
drag, startPoint x: 536, startPoint y: 594, endPoint x: 559, endPoint y: 595, distance: 23.5
click at [536, 408] on span "add" at bounding box center [531, 592] width 13 height 16
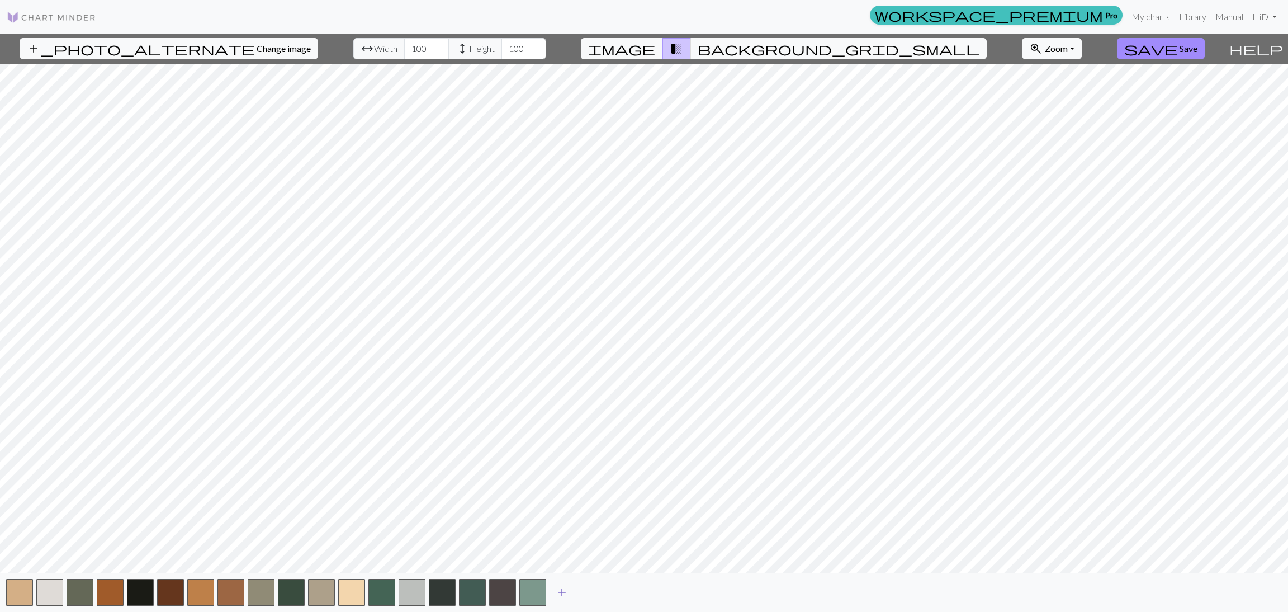
click at [565, 408] on span "add" at bounding box center [561, 592] width 13 height 16
drag, startPoint x: 588, startPoint y: 595, endPoint x: 623, endPoint y: 595, distance: 34.7
click at [590, 408] on span "add" at bounding box center [591, 592] width 13 height 16
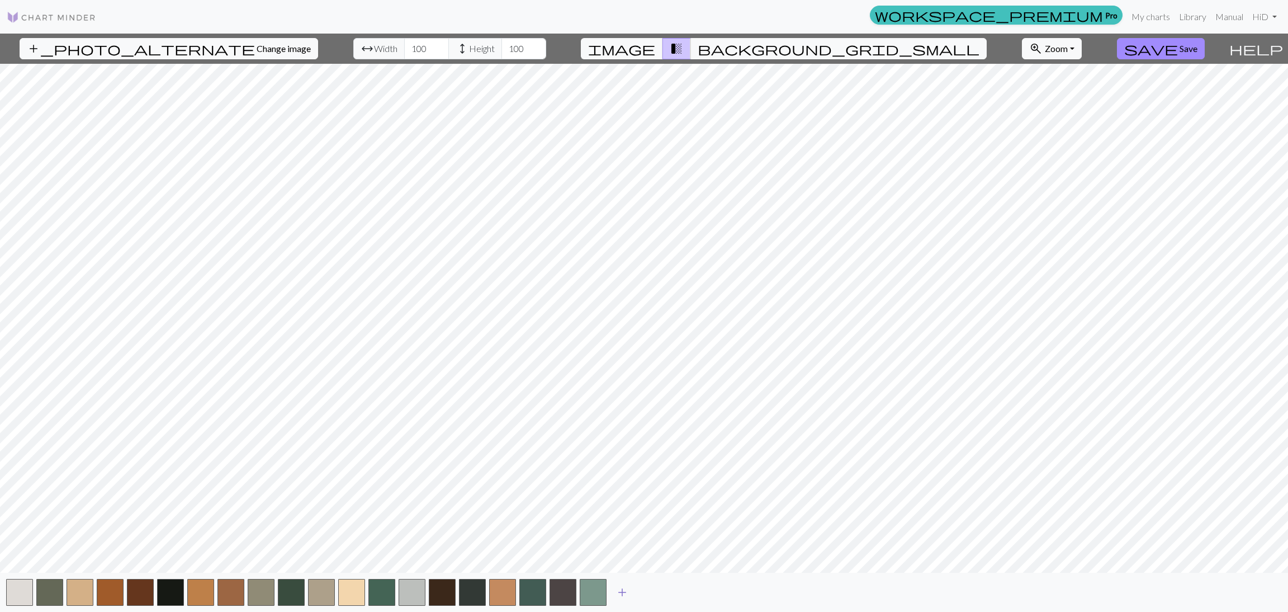
click at [626, 408] on span "add" at bounding box center [621, 592] width 13 height 16
click at [650, 408] on span "add" at bounding box center [652, 592] width 13 height 16
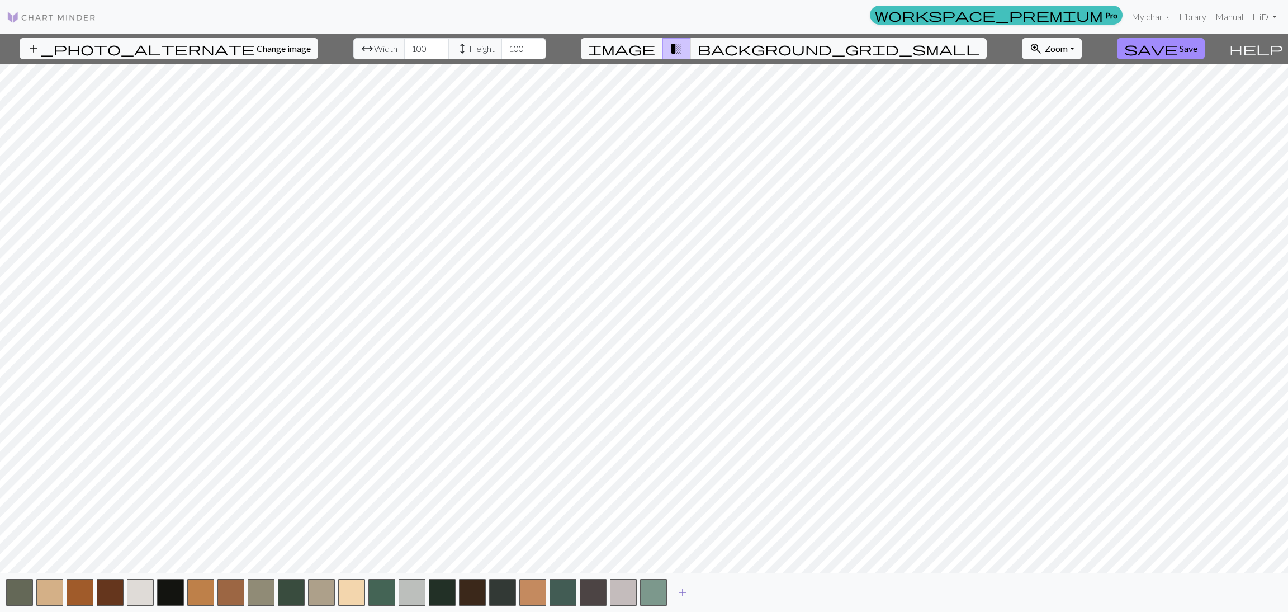
click at [685, 408] on span "add" at bounding box center [682, 592] width 13 height 16
click at [712, 408] on span "add" at bounding box center [712, 592] width 13 height 16
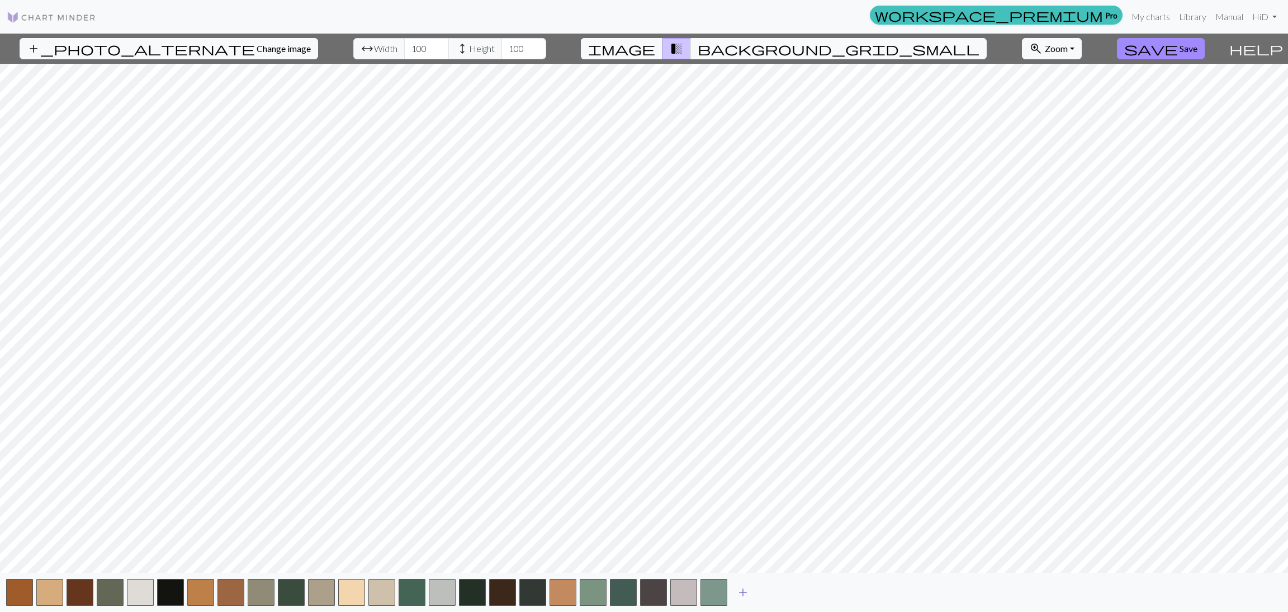
click at [742, 408] on span "add" at bounding box center [742, 592] width 13 height 16
click at [781, 408] on button "add" at bounding box center [773, 591] width 28 height 21
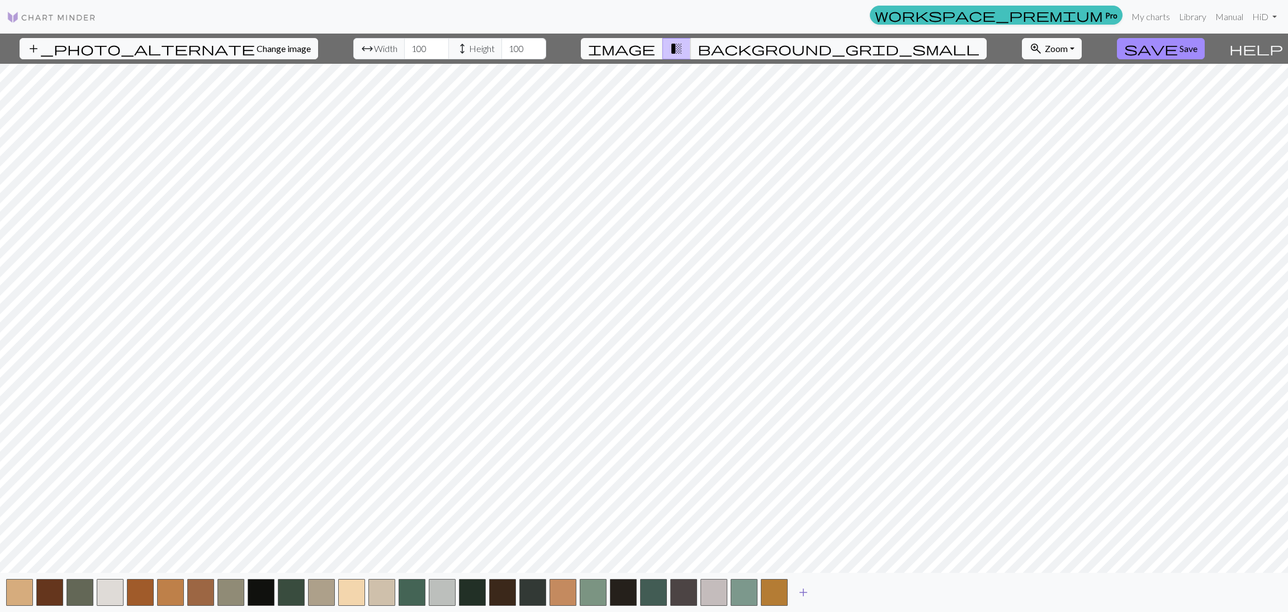
click at [810, 408] on button "add" at bounding box center [803, 591] width 28 height 21
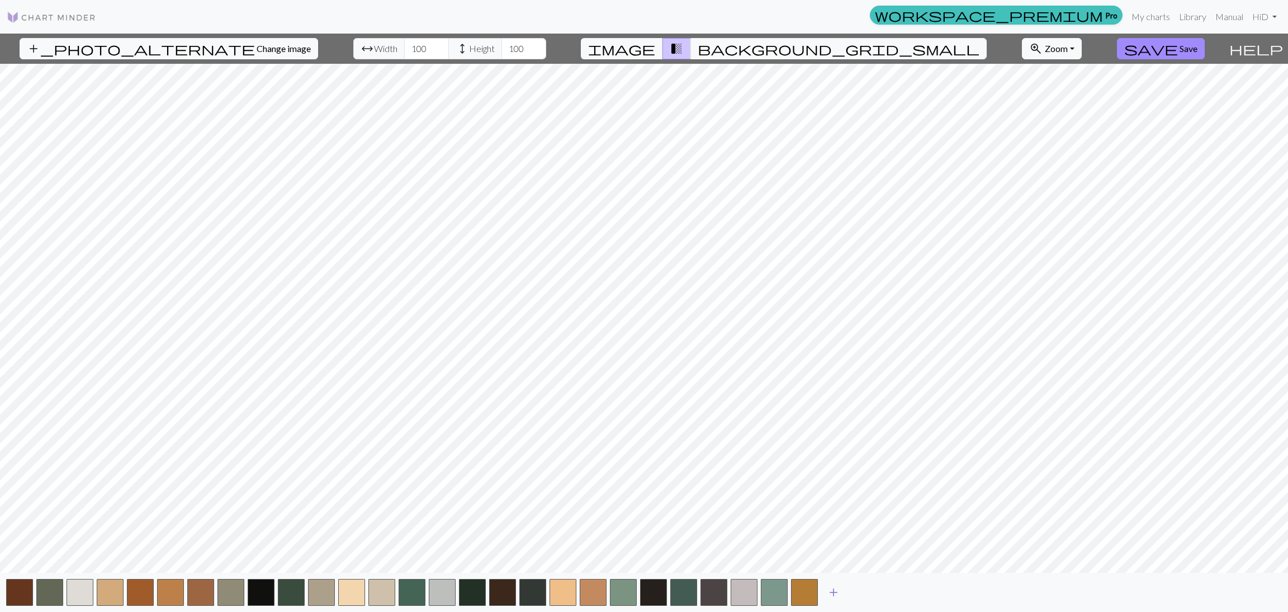
click at [831, 408] on span "add" at bounding box center [833, 592] width 13 height 16
click at [857, 408] on span "add" at bounding box center [863, 592] width 13 height 16
click at [858, 408] on span "add" at bounding box center [893, 592] width 13 height 16
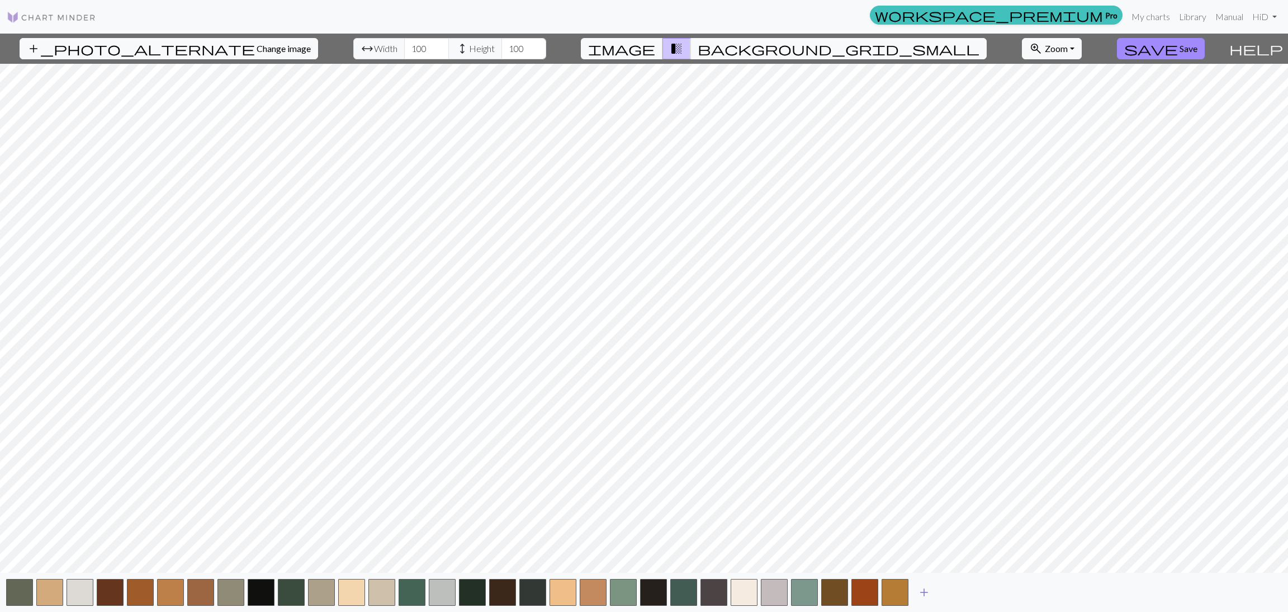
click at [858, 408] on span "add" at bounding box center [923, 592] width 13 height 16
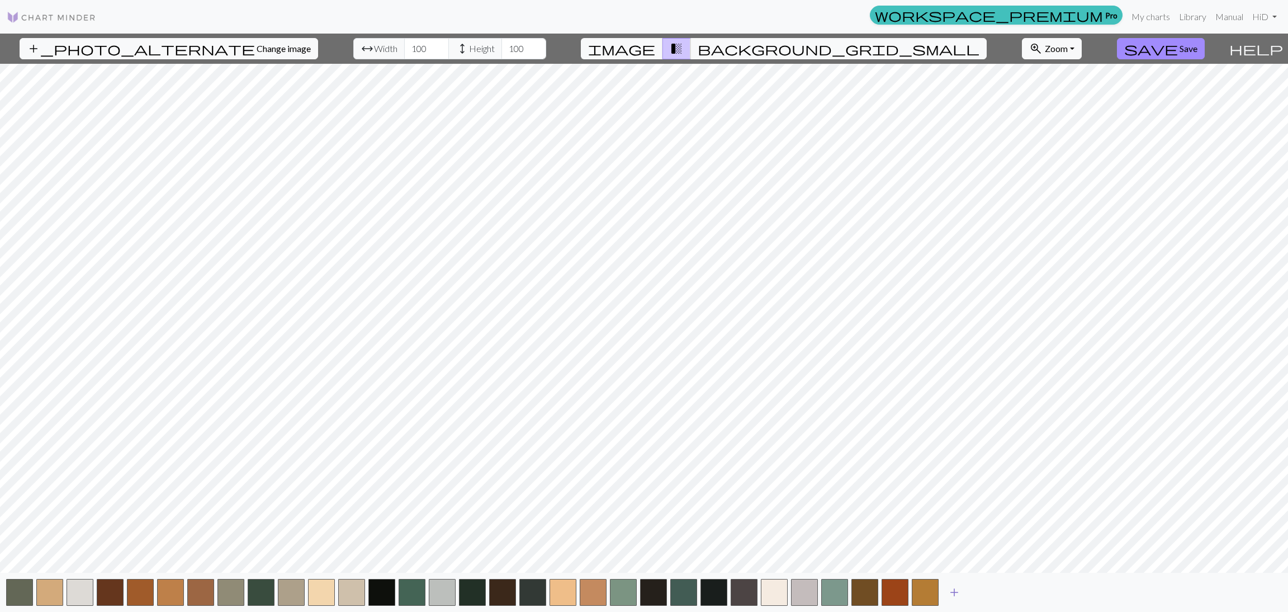
click at [858, 408] on span "add" at bounding box center [954, 592] width 13 height 16
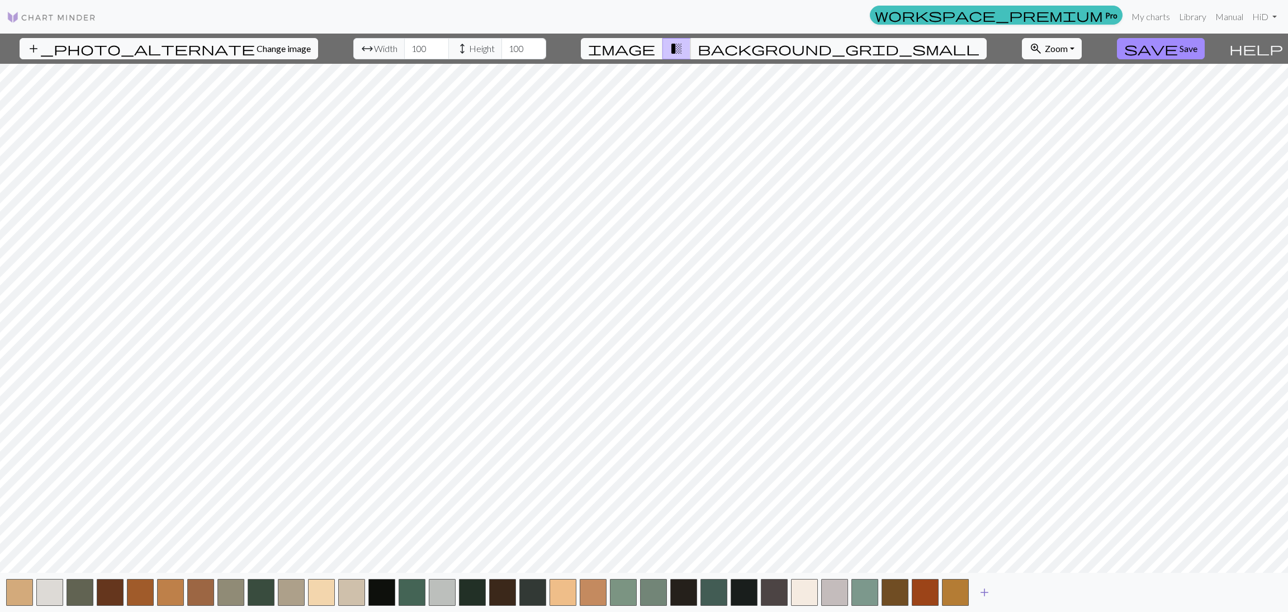
click at [858, 408] on span "add" at bounding box center [984, 592] width 13 height 16
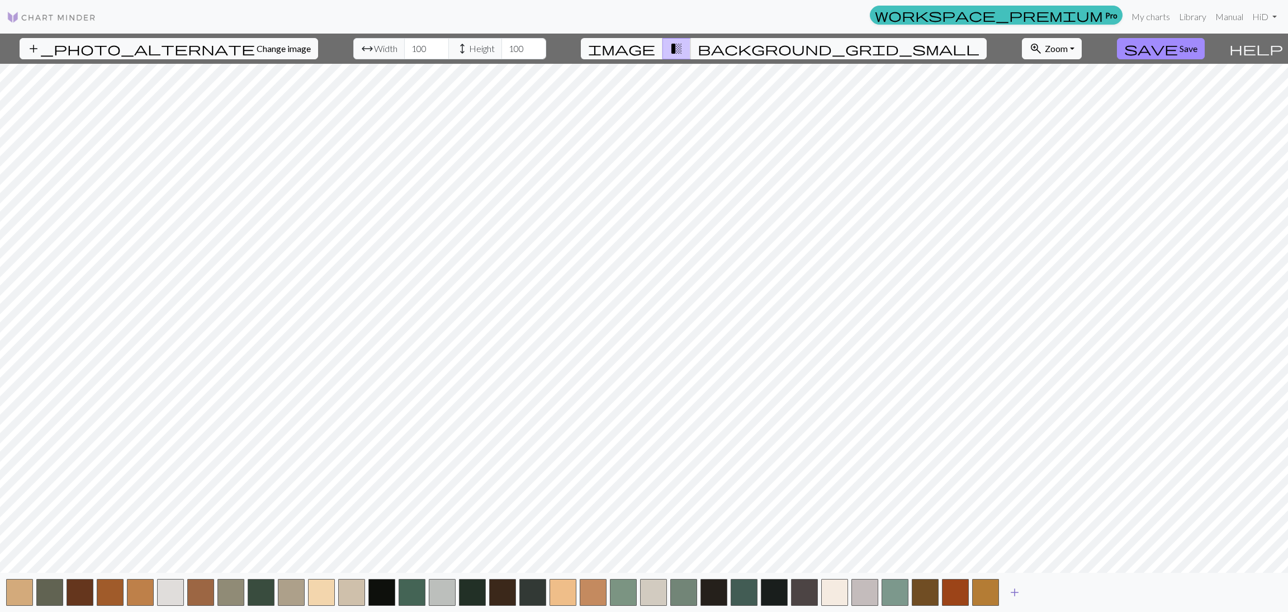
click at [858, 408] on span "add" at bounding box center [1014, 592] width 13 height 16
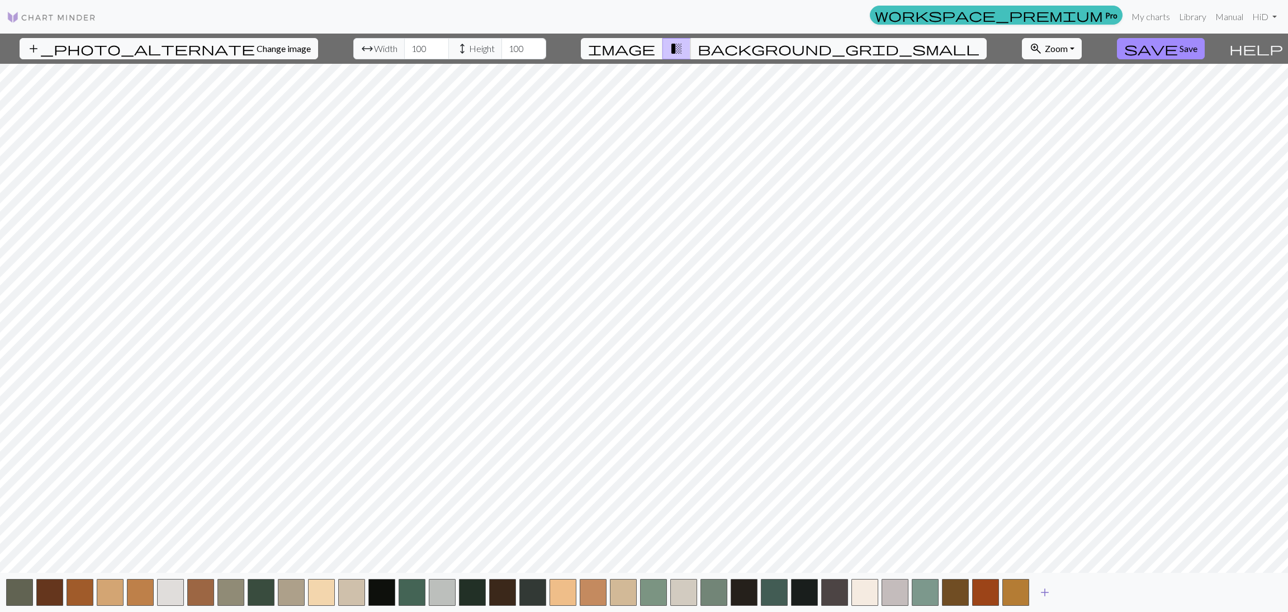
click at [858, 408] on span "add" at bounding box center [1044, 592] width 13 height 16
click at [858, 408] on span "add" at bounding box center [1074, 592] width 13 height 16
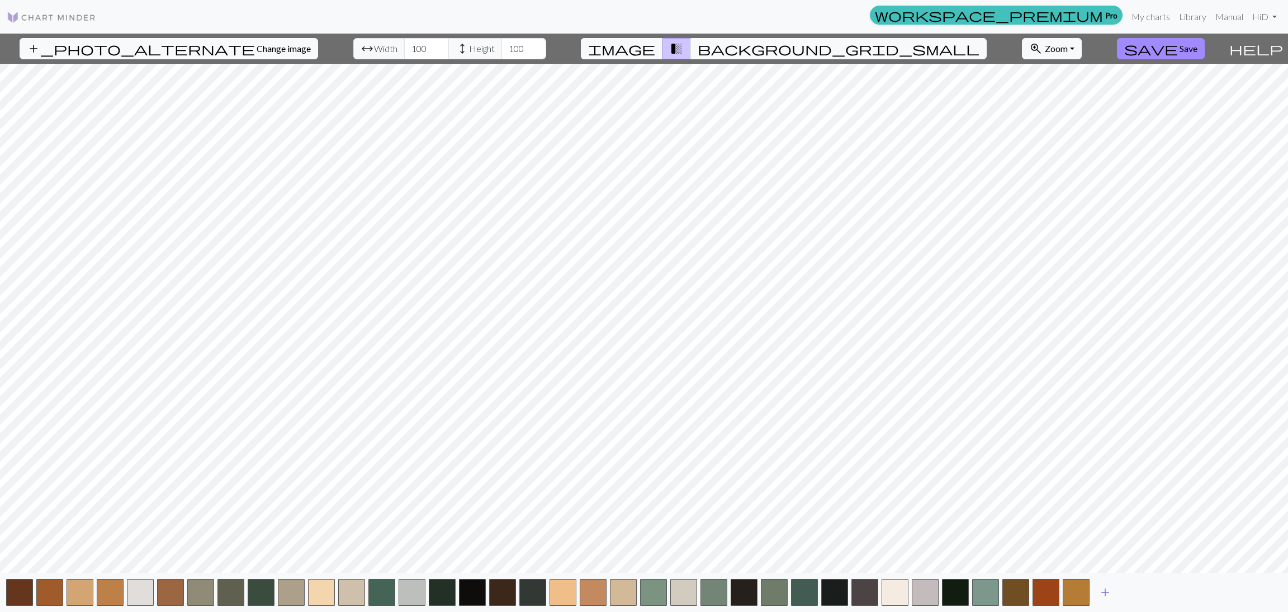
click at [858, 408] on span "add" at bounding box center [1104, 592] width 13 height 16
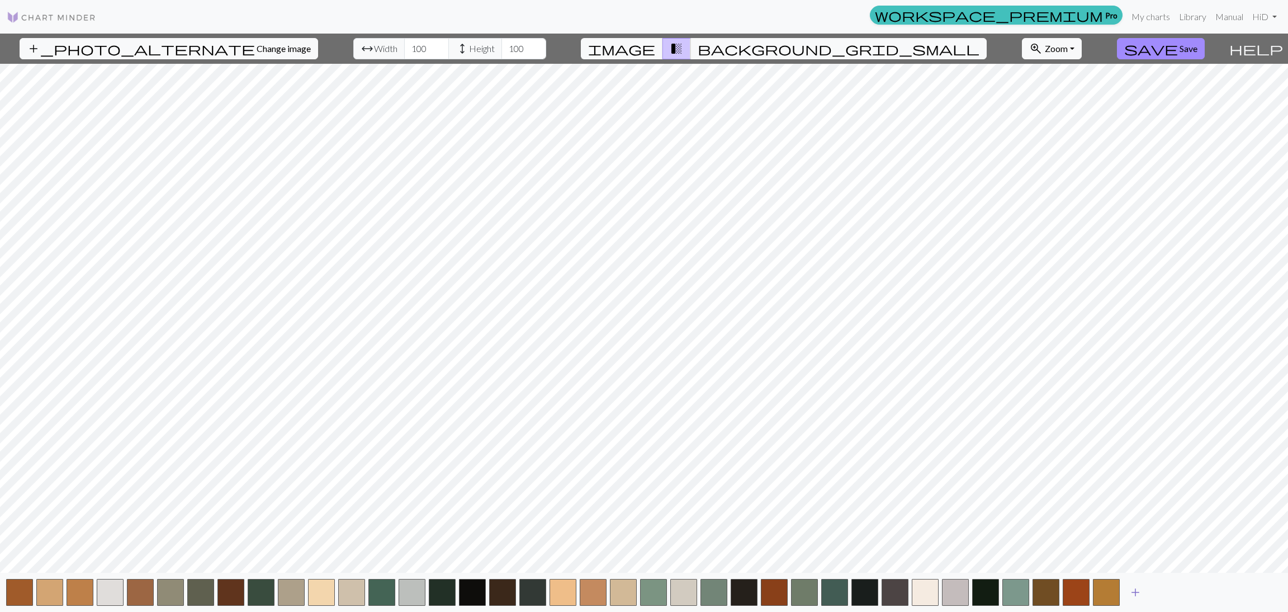
click at [858, 408] on span "add" at bounding box center [1135, 592] width 13 height 16
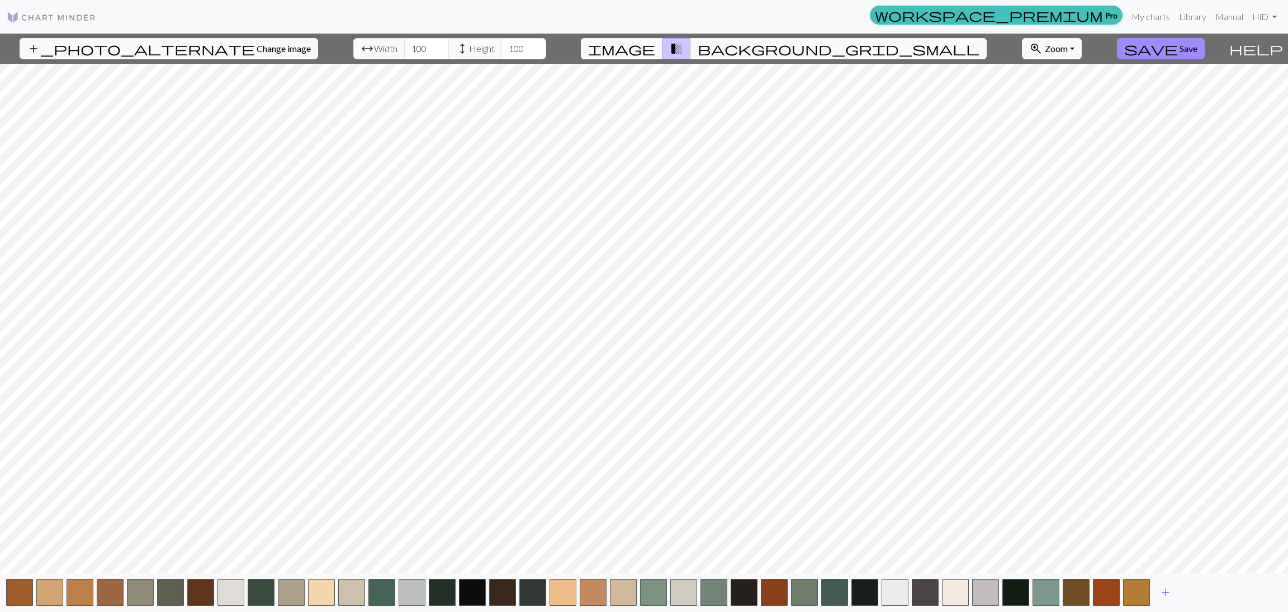
click at [858, 408] on span "add" at bounding box center [1165, 592] width 13 height 16
click at [858, 408] on span "add" at bounding box center [1195, 592] width 13 height 16
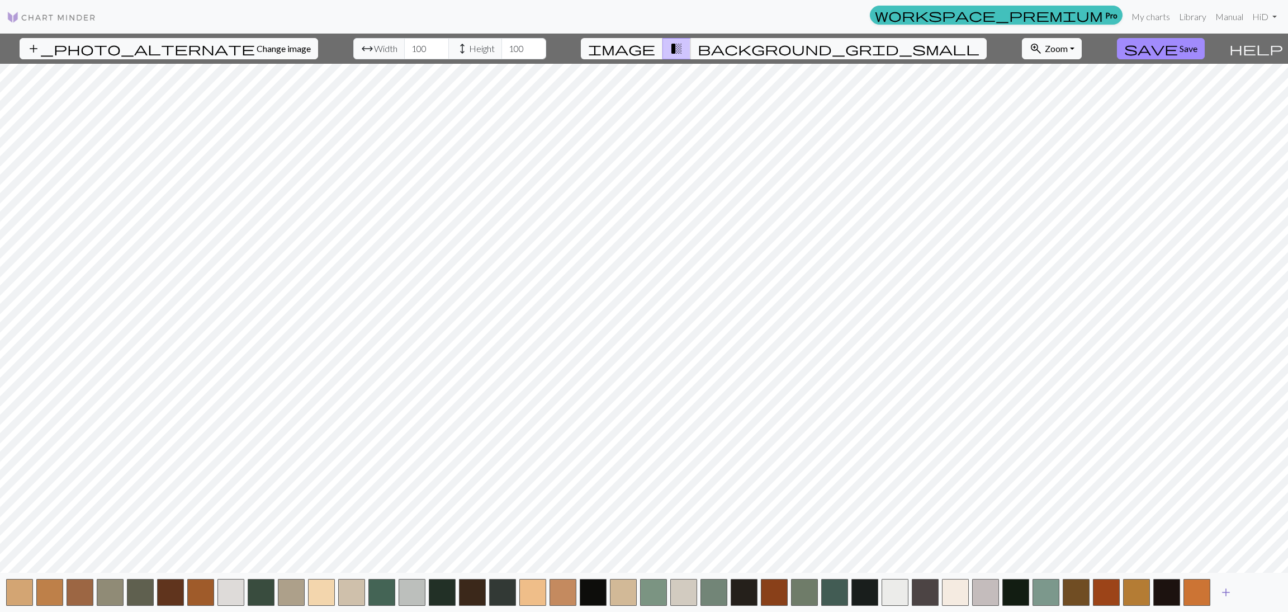
click at [858, 408] on span "add" at bounding box center [1225, 592] width 13 height 16
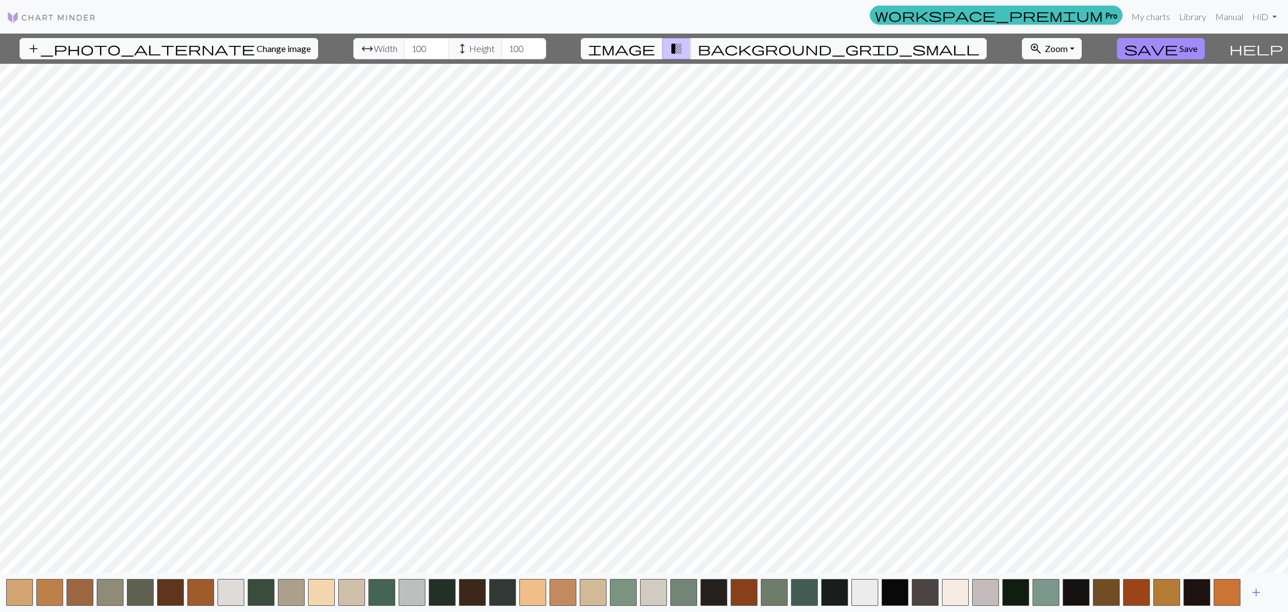
click at [858, 408] on span "add" at bounding box center [1255, 592] width 13 height 16
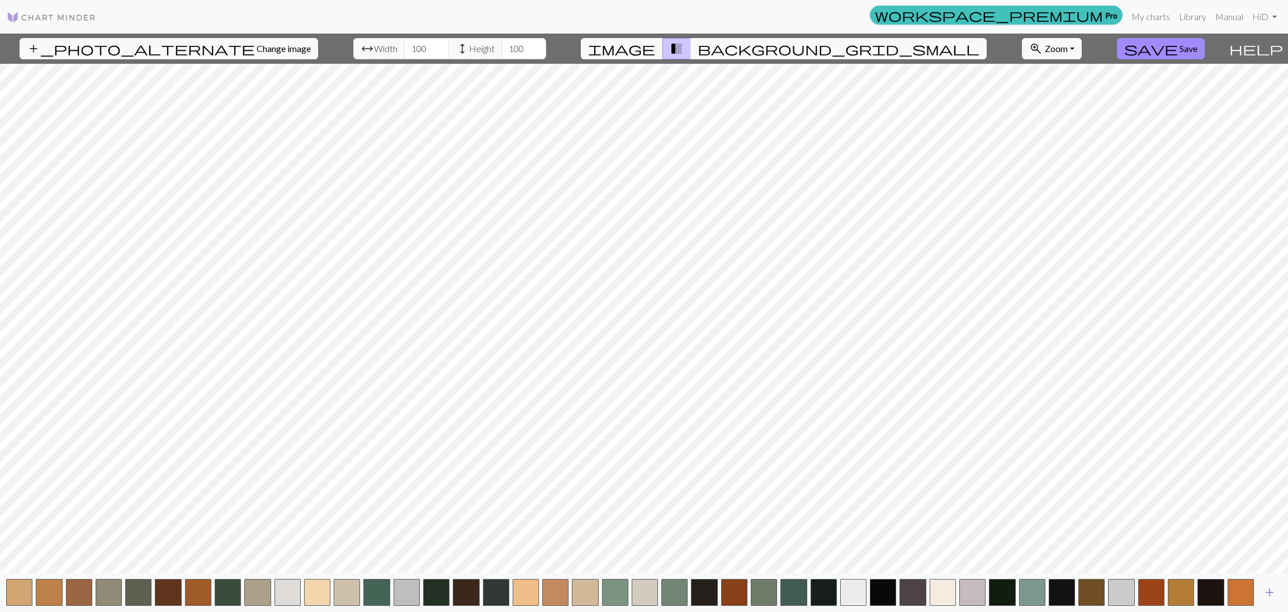
click at [858, 408] on span "add" at bounding box center [1269, 592] width 13 height 16
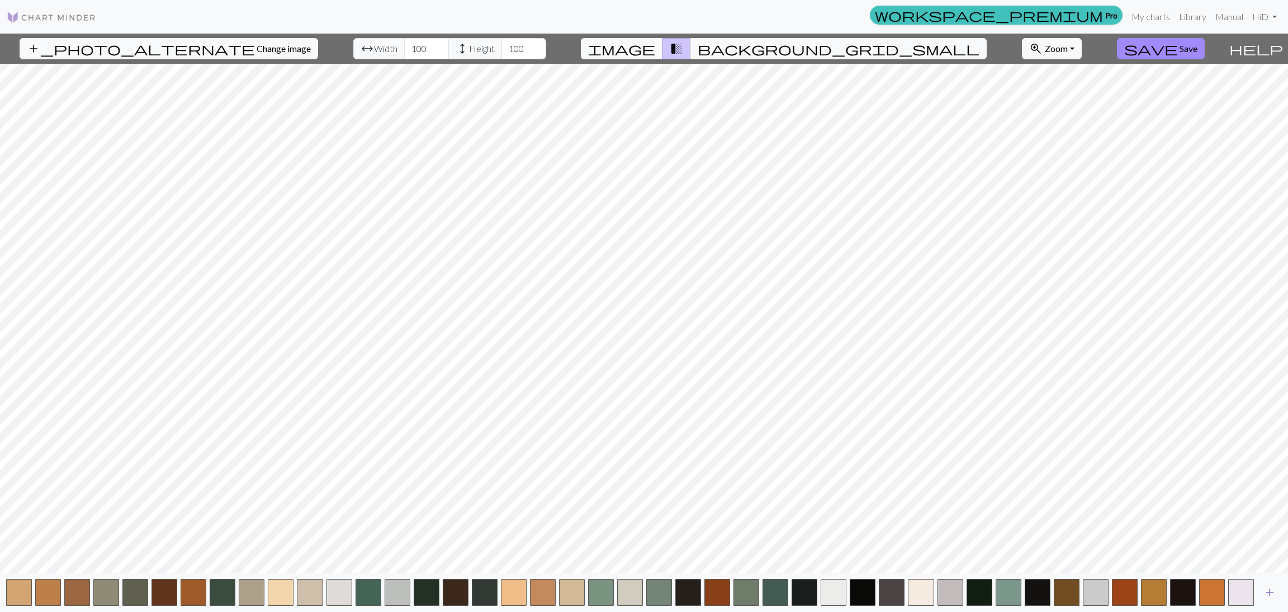
click at [858, 408] on button "add" at bounding box center [1270, 591] width 28 height 21
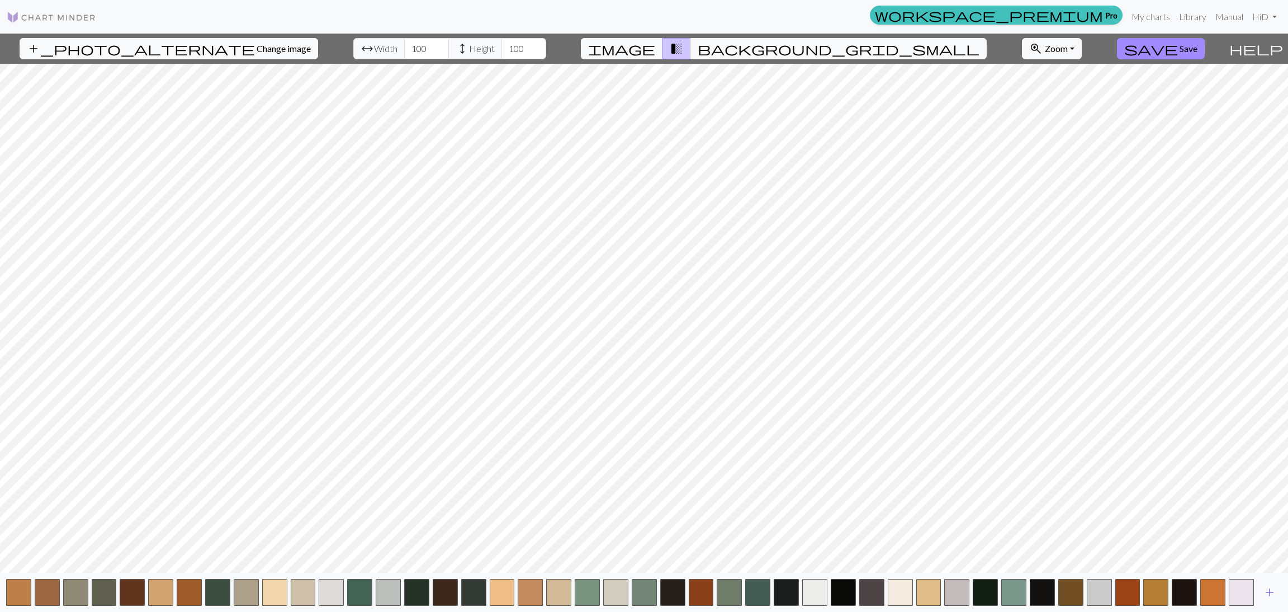
click at [858, 408] on span "add" at bounding box center [1269, 592] width 13 height 16
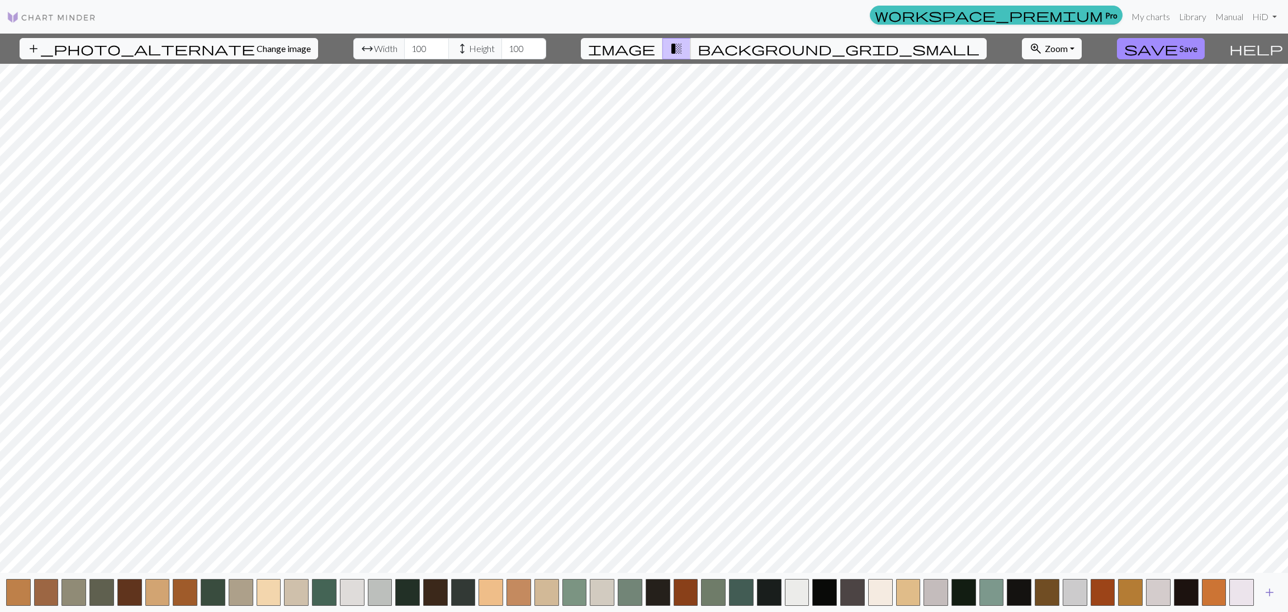
click at [858, 408] on span "add" at bounding box center [1269, 592] width 13 height 16
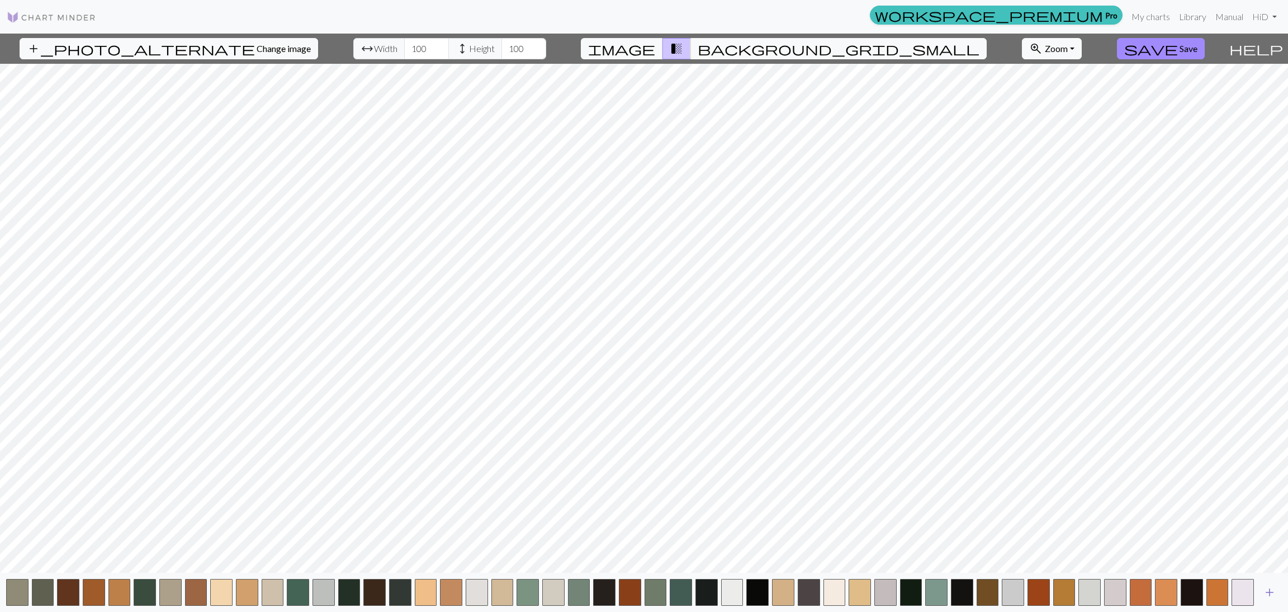
click at [858, 408] on span "add" at bounding box center [1269, 592] width 13 height 16
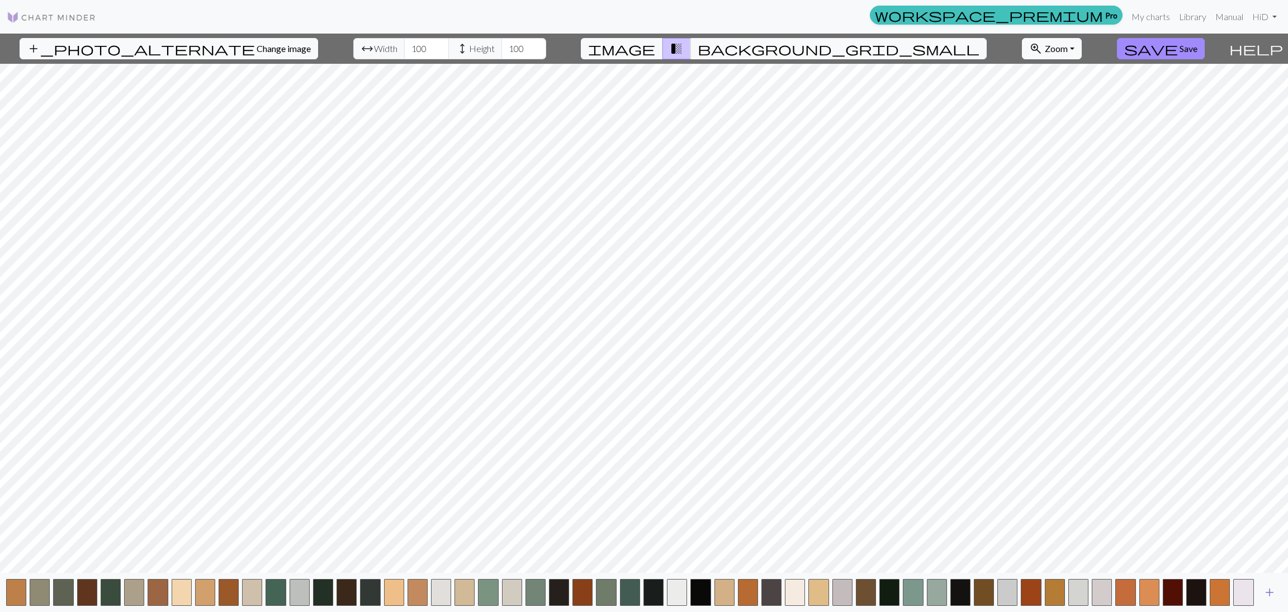
click at [858, 408] on span "add" at bounding box center [1269, 592] width 13 height 16
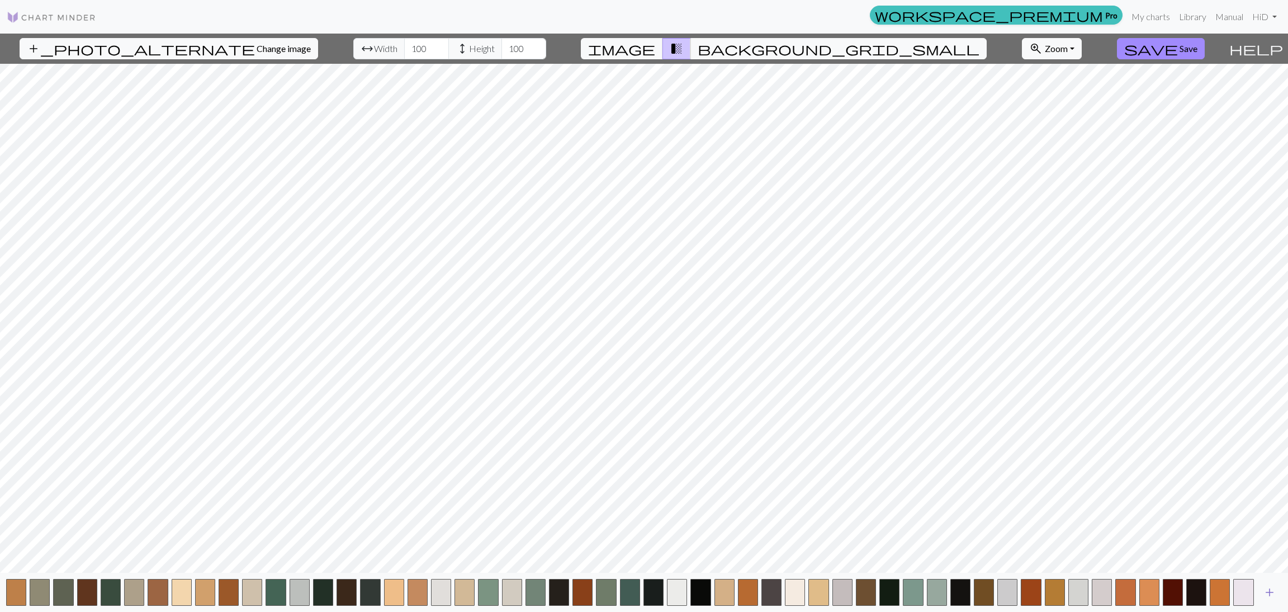
click at [858, 408] on span "add" at bounding box center [1269, 592] width 13 height 16
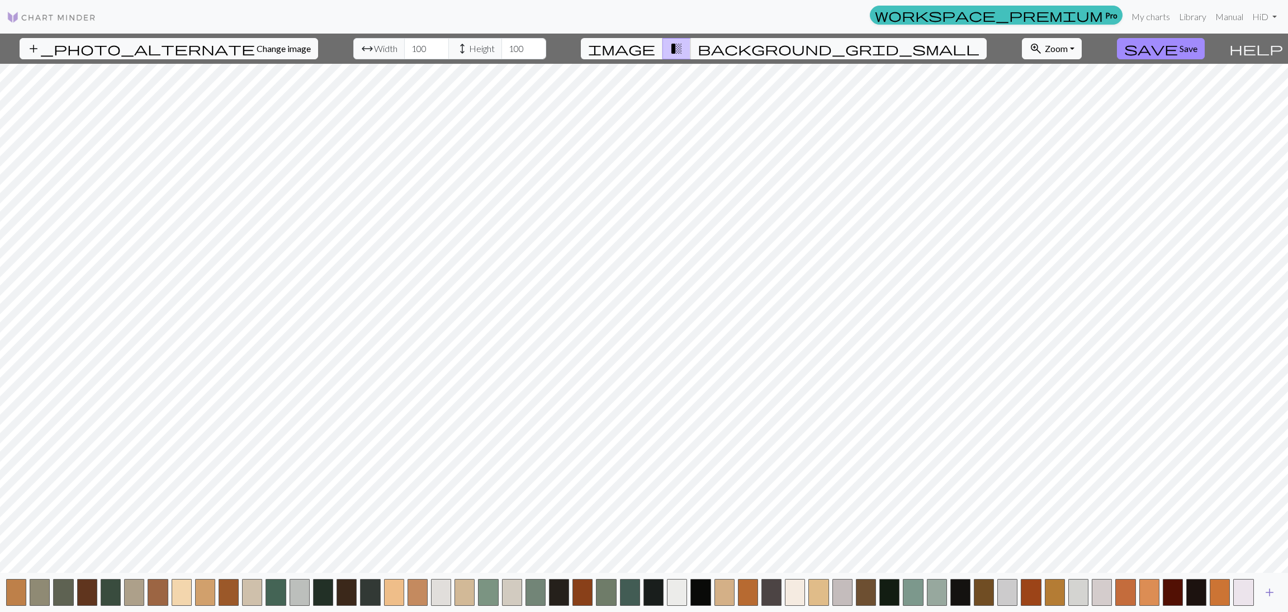
click at [858, 408] on span "add" at bounding box center [1269, 592] width 13 height 16
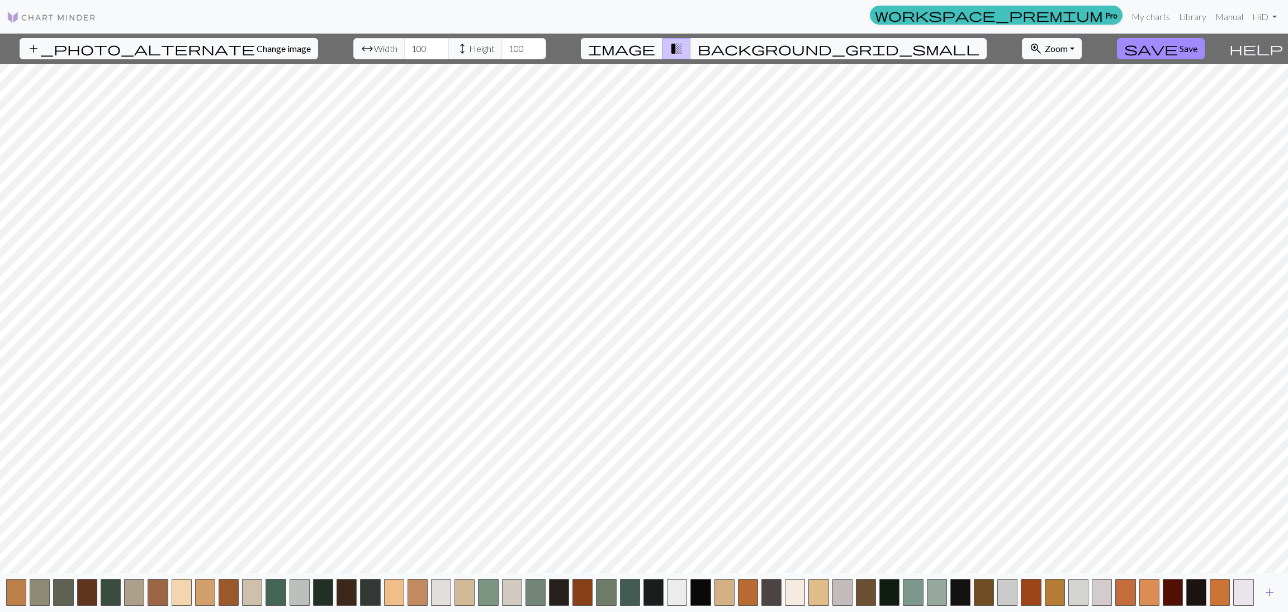
click at [858, 408] on span "add" at bounding box center [1269, 592] width 13 height 16
click at [858, 408] on button "add" at bounding box center [1270, 591] width 28 height 21
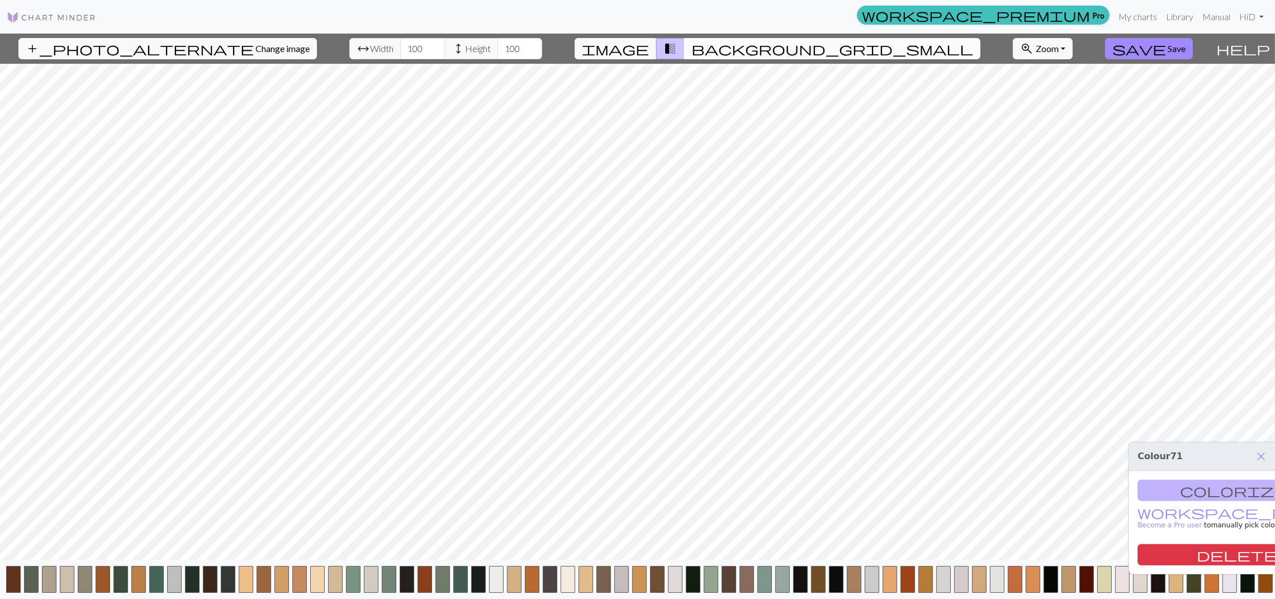
click at [740, 42] on span "background_grid_small" at bounding box center [833, 49] width 282 height 16
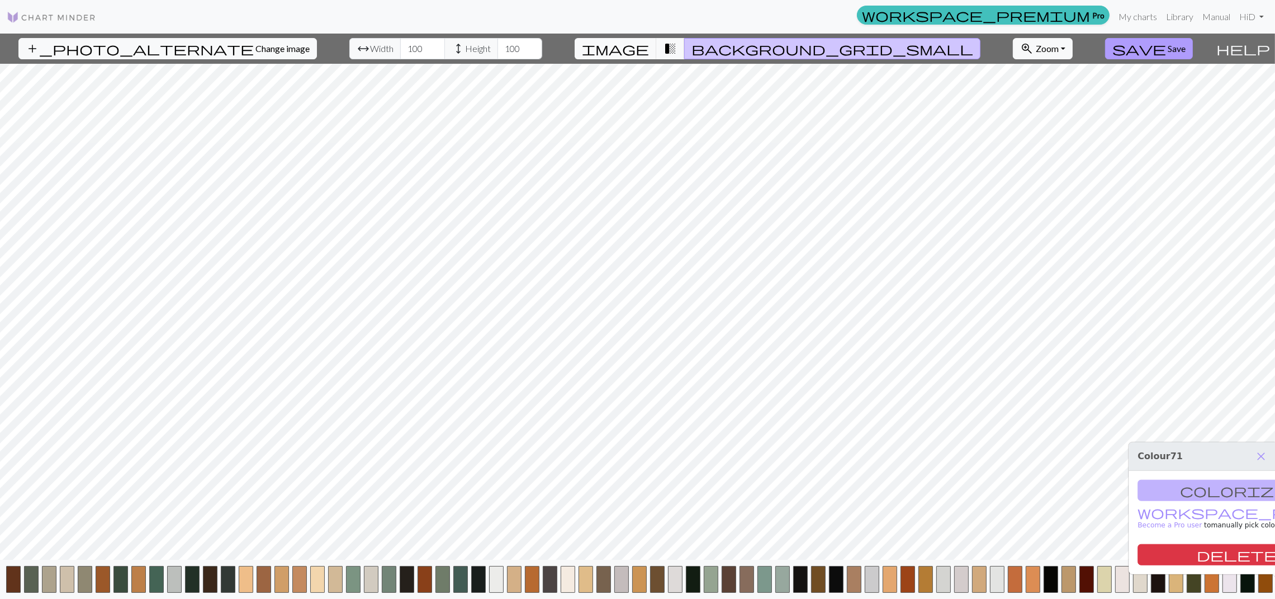
click at [858, 47] on span "Save" at bounding box center [1177, 48] width 18 height 11
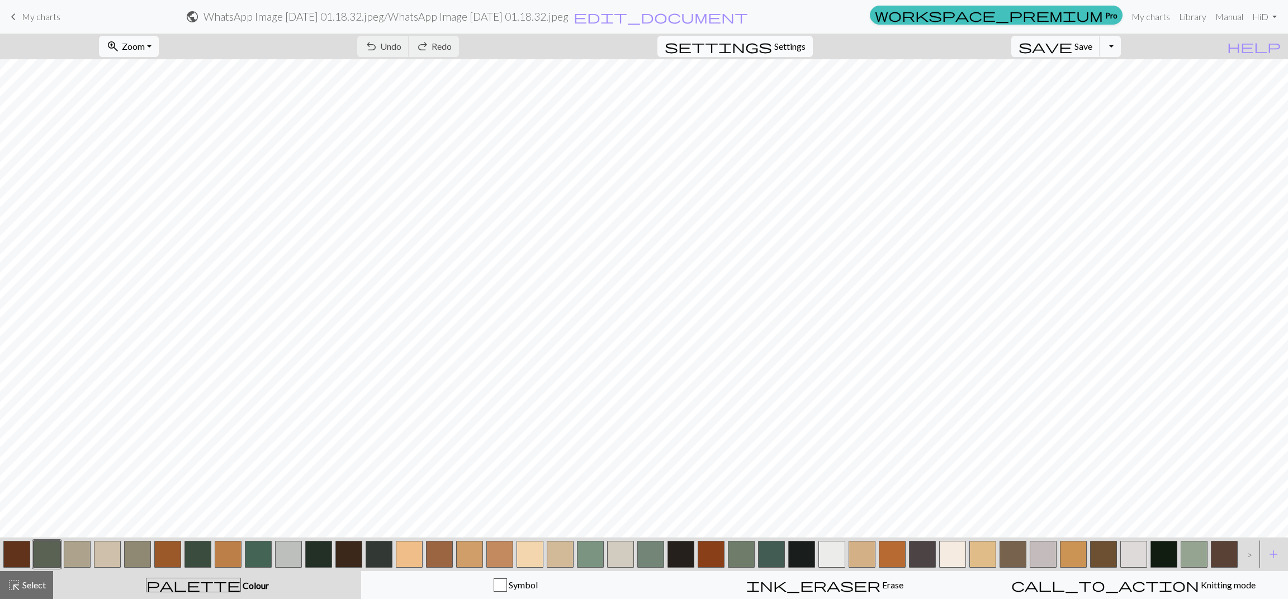
click at [772, 50] on span "settings" at bounding box center [718, 47] width 107 height 16
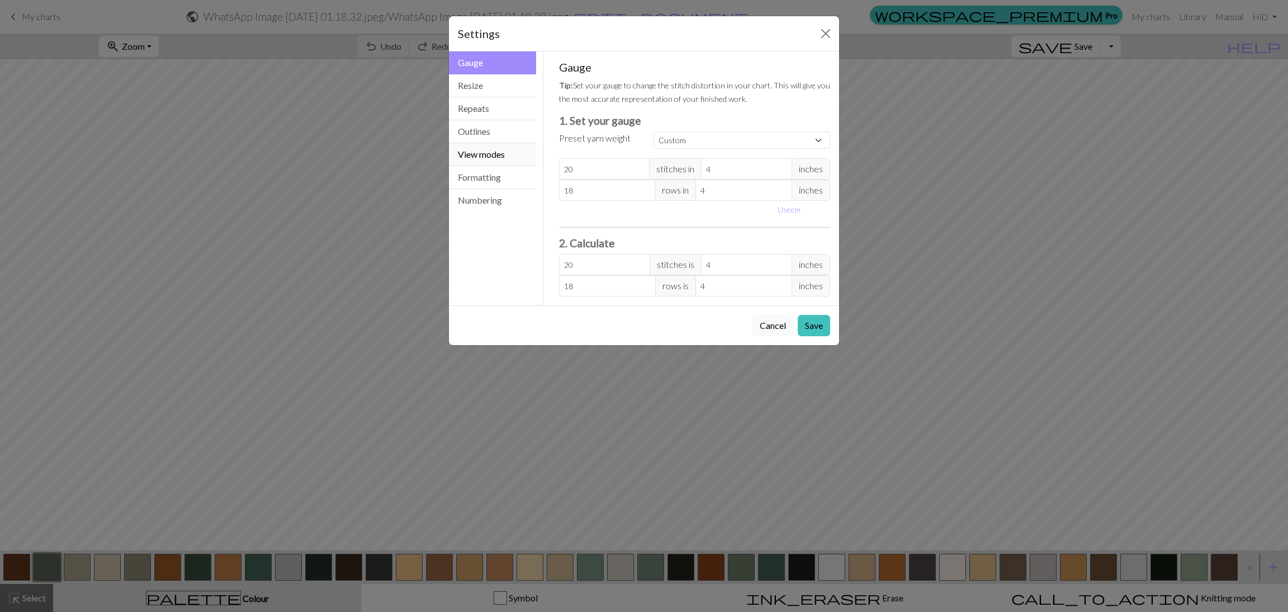
click at [487, 158] on button "View modes" at bounding box center [492, 154] width 87 height 23
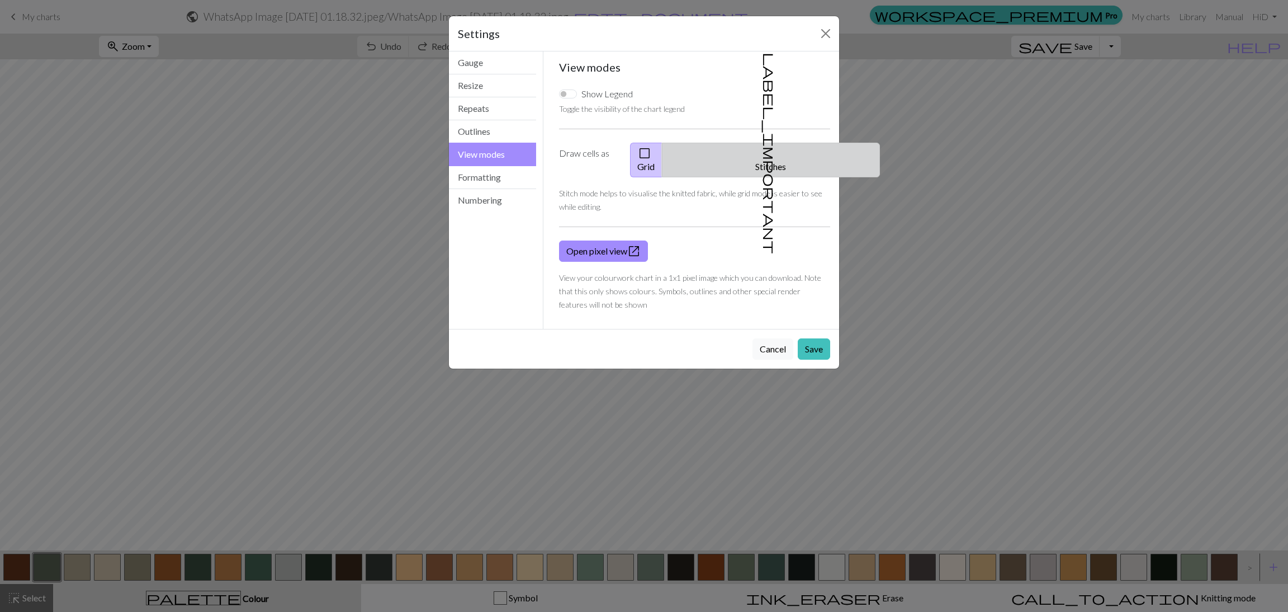
click at [799, 153] on button "label_important Stitches" at bounding box center [771, 160] width 218 height 35
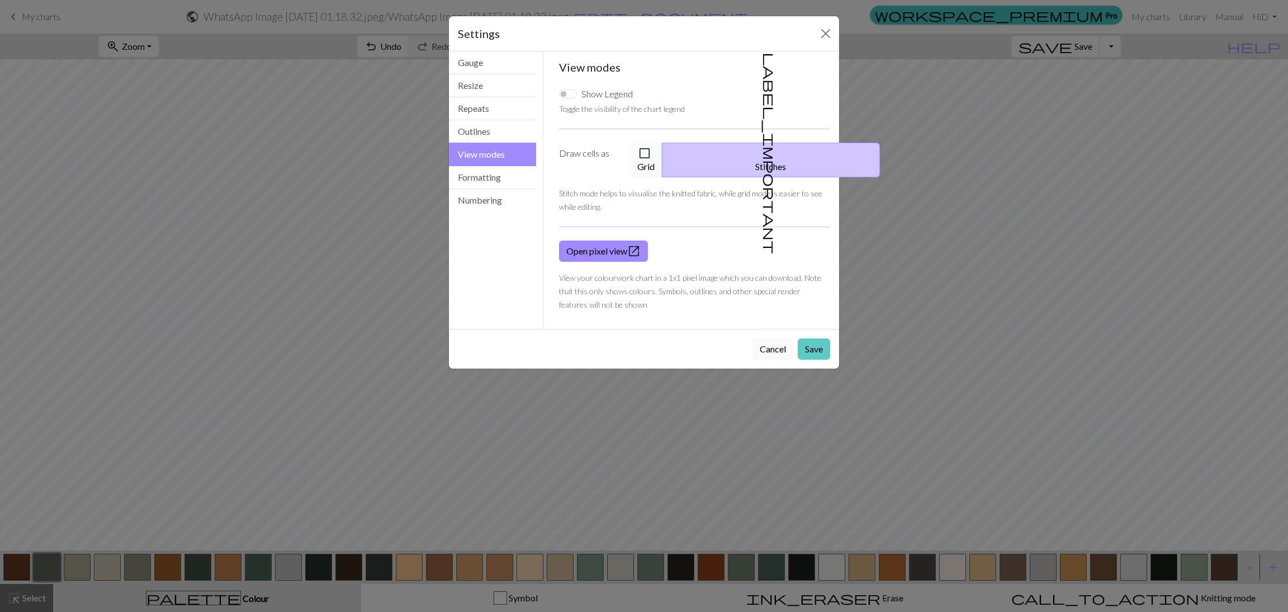
click at [815, 338] on button "Save" at bounding box center [814, 348] width 32 height 21
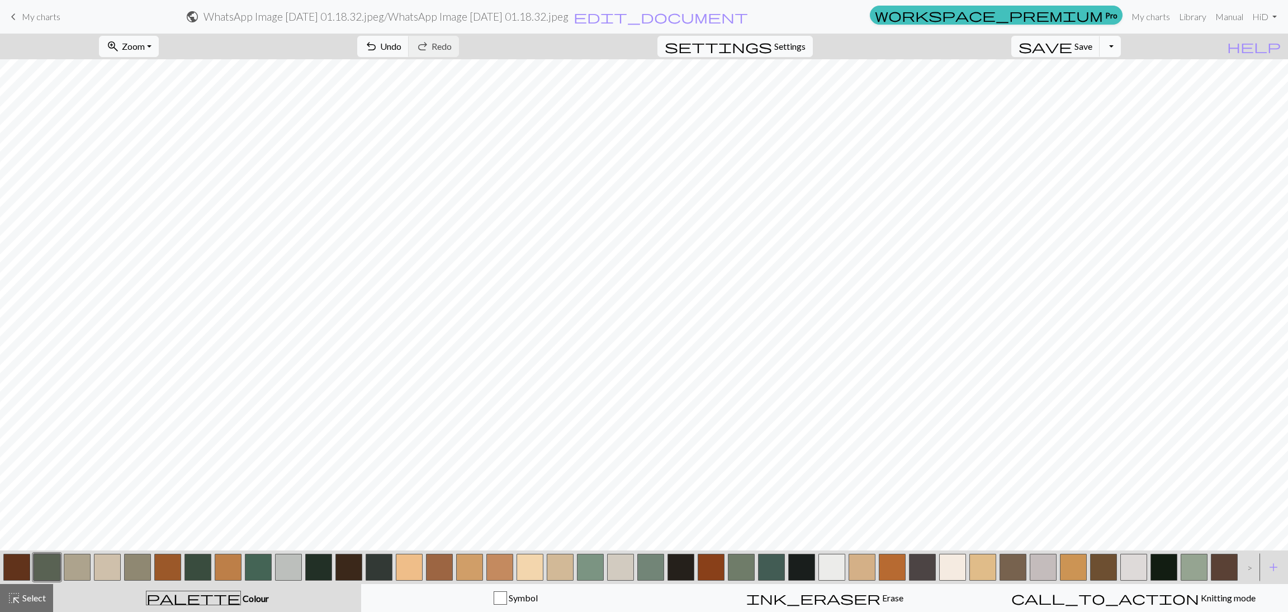
click at [858, 40] on button "Toggle Dropdown" at bounding box center [1110, 46] width 21 height 21
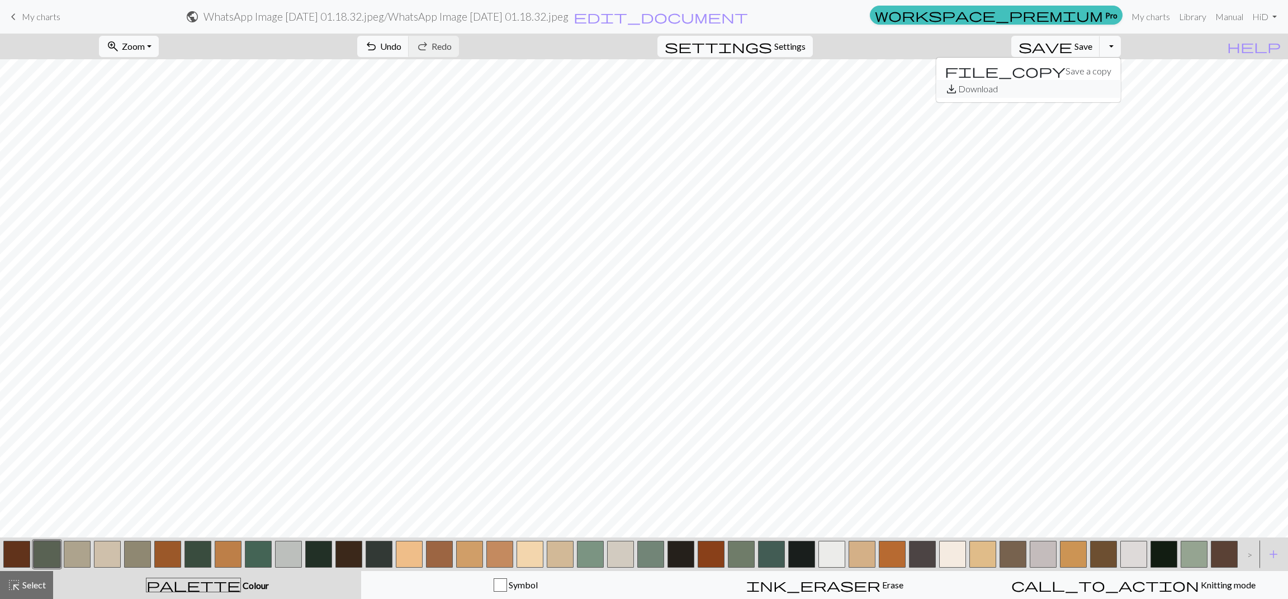
click at [858, 85] on button "save_alt Download" at bounding box center [1028, 89] width 184 height 18
drag, startPoint x: 2238, startPoint y: 0, endPoint x: 912, endPoint y: 17, distance: 1326.1
click at [858, 17] on form "public WhatsApp Image 2025-08-30 at 01.18.32.jpeg / WhatsApp Image 2025-08-30 a…" at bounding box center [467, 17] width 796 height 22
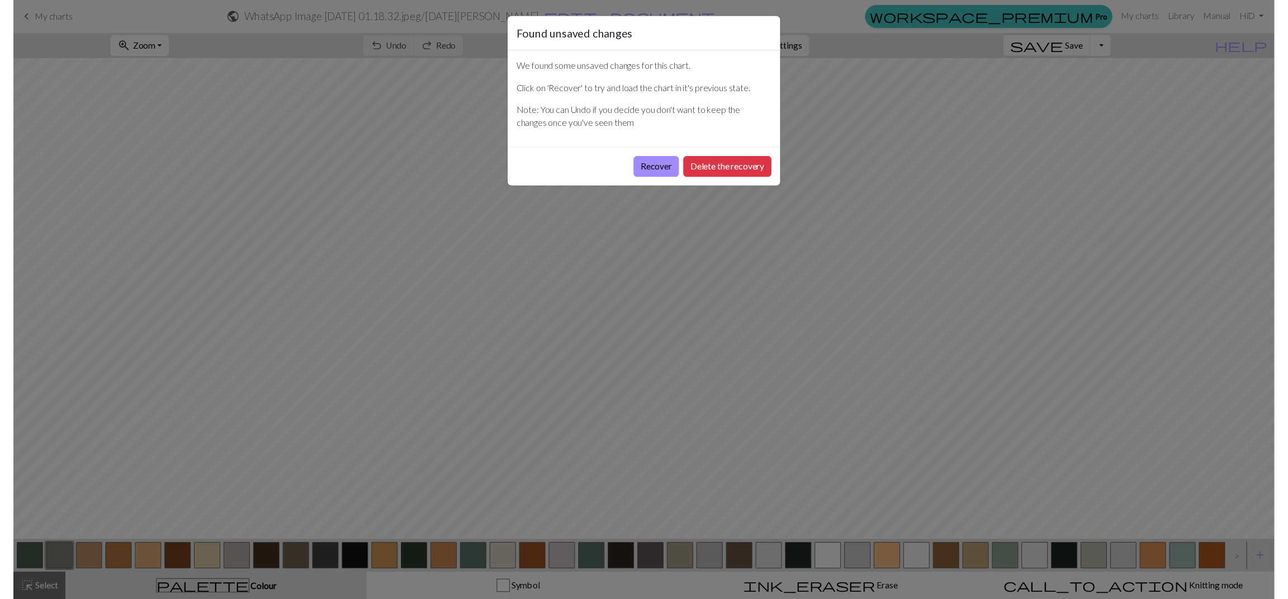
scroll to position [49, 0]
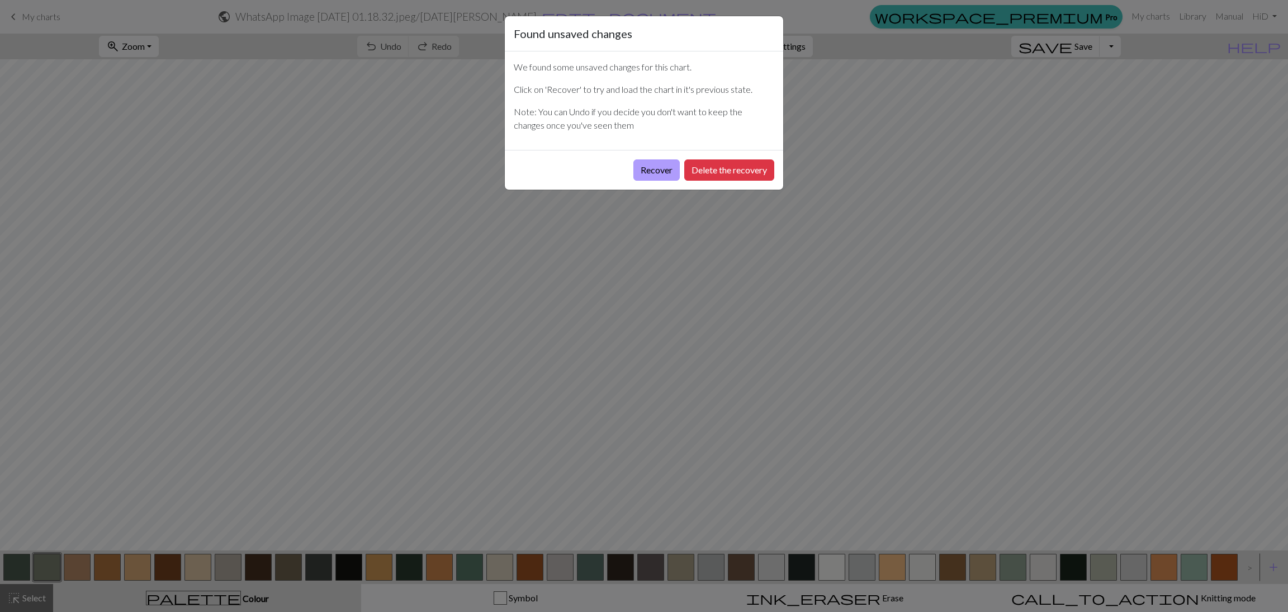
click at [664, 165] on button "Recover" at bounding box center [656, 169] width 46 height 21
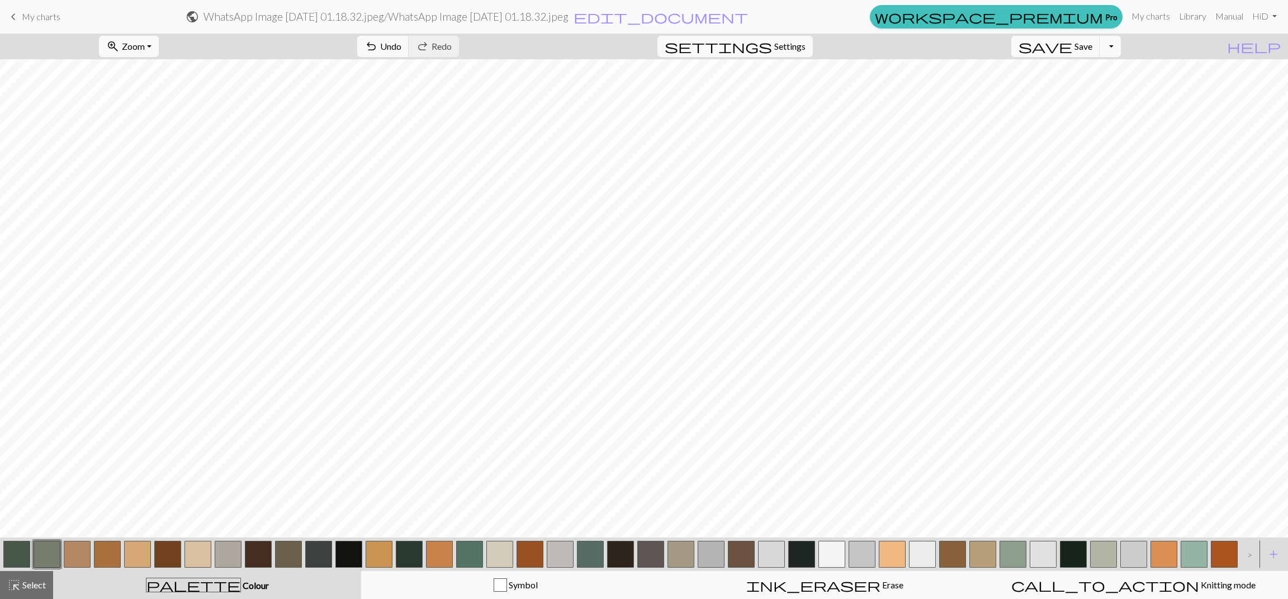
click at [1121, 38] on button "Toggle Dropdown" at bounding box center [1110, 46] width 21 height 21
click at [1098, 90] on button "save_alt Download" at bounding box center [1028, 89] width 184 height 18
drag, startPoint x: 772, startPoint y: 0, endPoint x: 940, endPoint y: 16, distance: 168.5
click at [865, 16] on form "public WhatsApp Image [DATE] 01.18.32.jpeg / WhatsApp Image [DATE] 01.18.32.jpe…" at bounding box center [467, 17] width 796 height 22
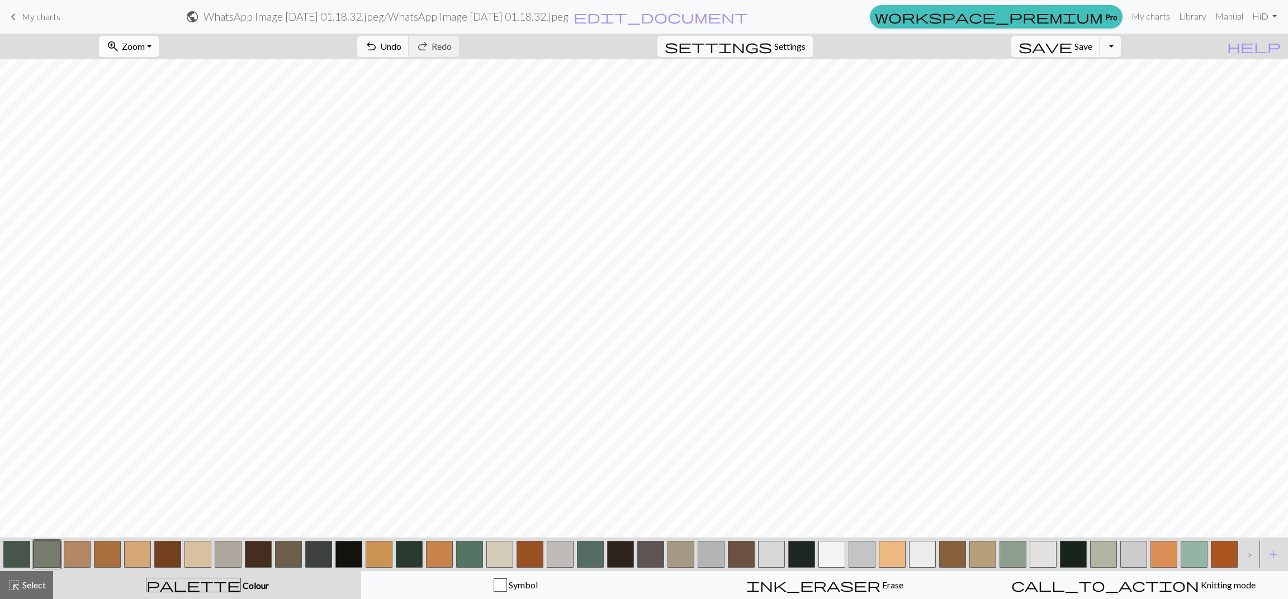
click at [159, 50] on button "zoom_in Zoom Zoom" at bounding box center [129, 46] width 60 height 21
click at [163, 72] on button "Fit all" at bounding box center [144, 71] width 88 height 18
click at [1121, 48] on button "Toggle Dropdown" at bounding box center [1110, 46] width 21 height 21
click at [1097, 85] on button "save_alt Download" at bounding box center [1028, 89] width 184 height 18
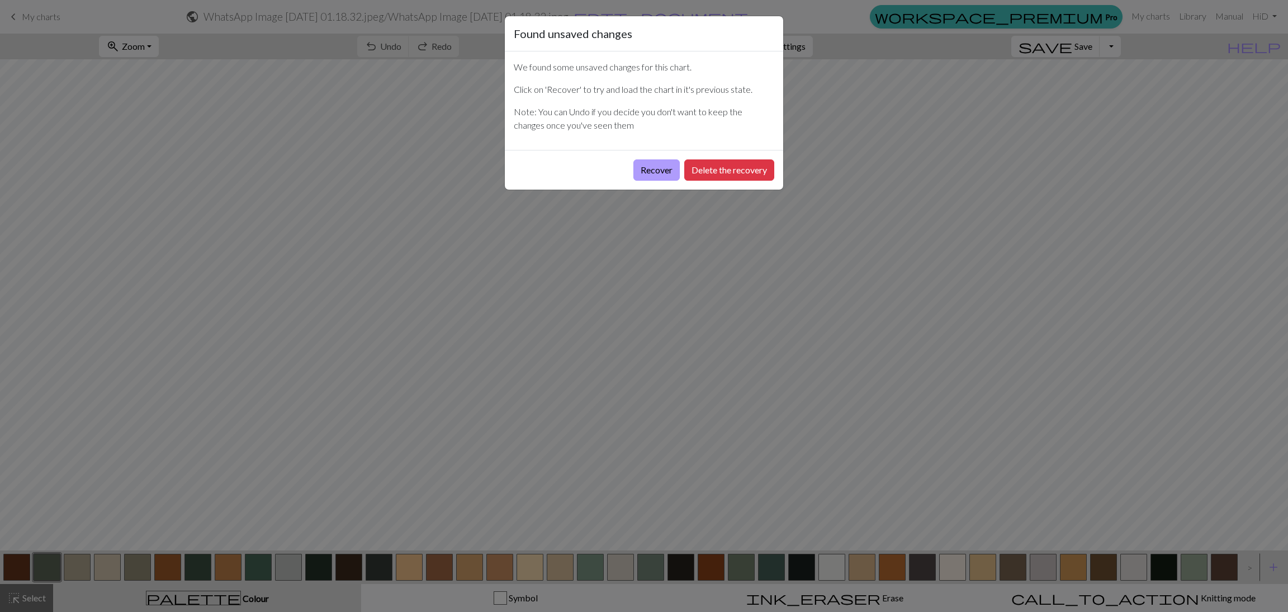
click at [645, 165] on button "Recover" at bounding box center [656, 169] width 46 height 21
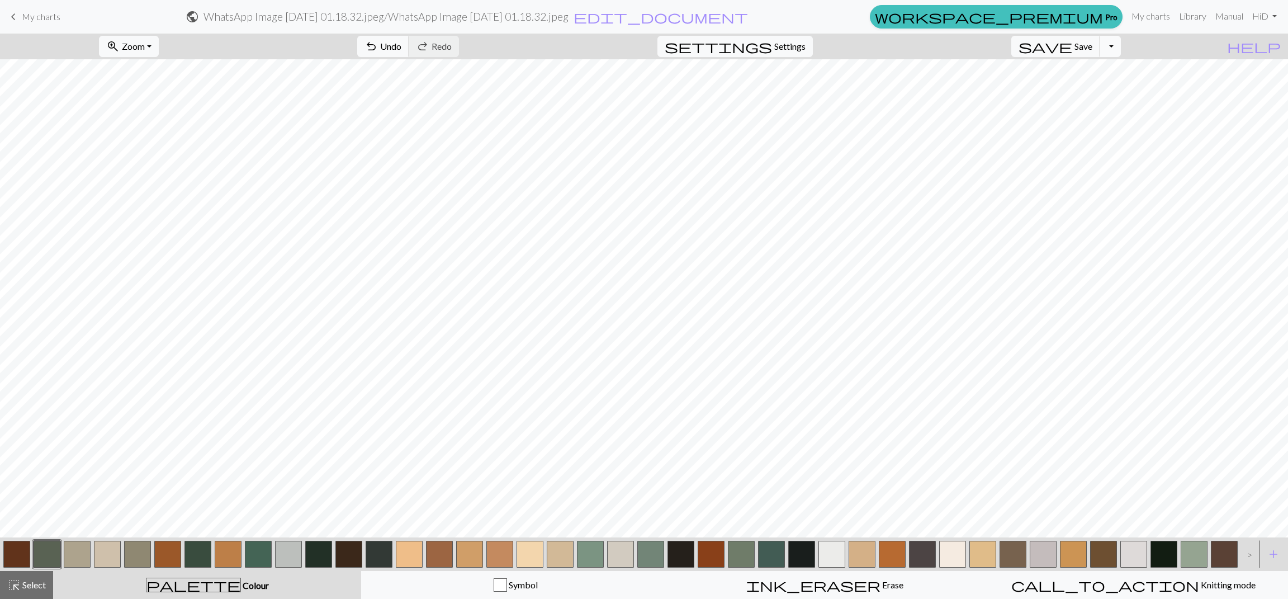
click at [1121, 46] on button "Toggle Dropdown" at bounding box center [1110, 46] width 21 height 21
click at [1094, 91] on button "save_alt Download" at bounding box center [1028, 89] width 184 height 18
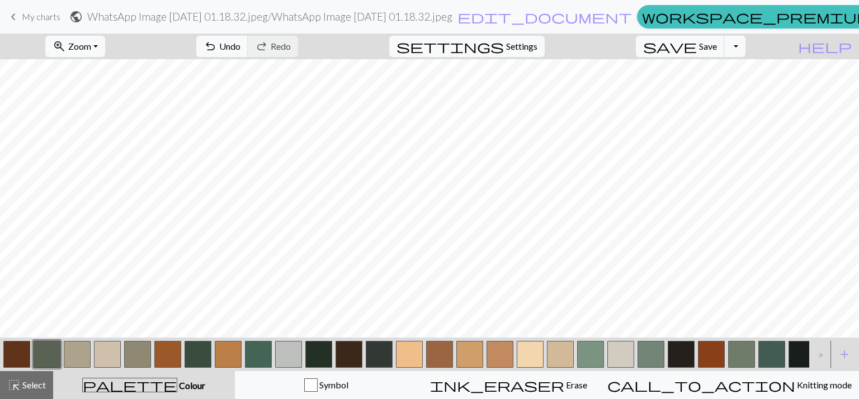
click at [651, 39] on div "zoom_in Zoom Zoom Fit all Fit width Fit height 50% 100% 150% 200% undo Undo Und…" at bounding box center [395, 47] width 790 height 26
click at [745, 43] on button "Toggle Dropdown" at bounding box center [734, 46] width 21 height 21
click at [745, 94] on button "save_alt Download" at bounding box center [652, 89] width 184 height 18
click at [717, 43] on span "Save" at bounding box center [708, 46] width 18 height 11
click at [745, 44] on button "Toggle Dropdown" at bounding box center [734, 46] width 21 height 21
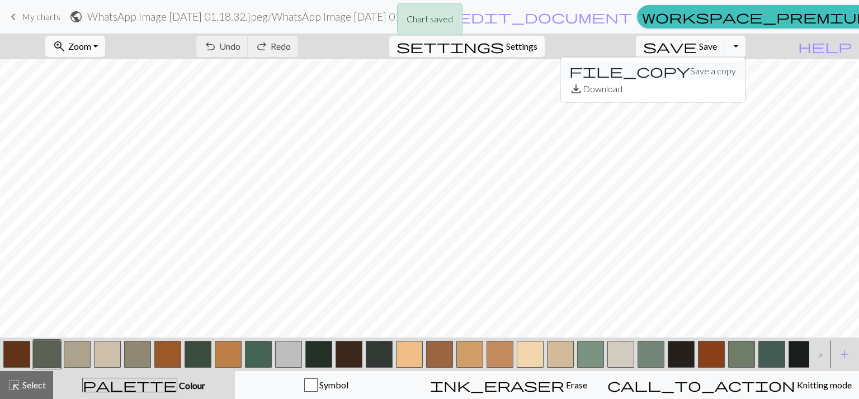
click at [722, 77] on button "file_copy Save a copy" at bounding box center [652, 71] width 184 height 18
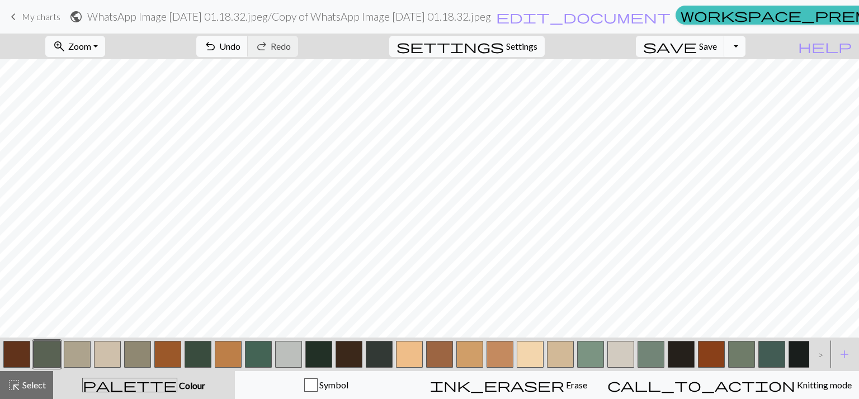
click at [745, 45] on button "Toggle Dropdown" at bounding box center [734, 46] width 21 height 21
click at [735, 83] on button "save_alt Download" at bounding box center [652, 89] width 184 height 18
click at [26, 19] on span "My charts" at bounding box center [41, 16] width 39 height 11
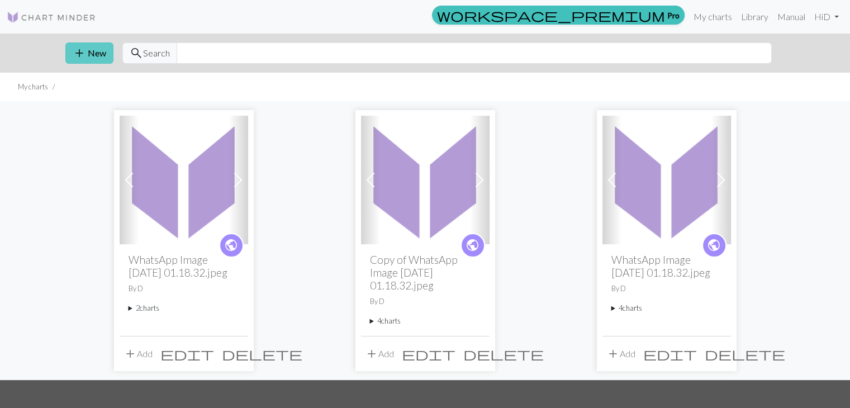
click at [87, 50] on button "add New" at bounding box center [89, 52] width 48 height 21
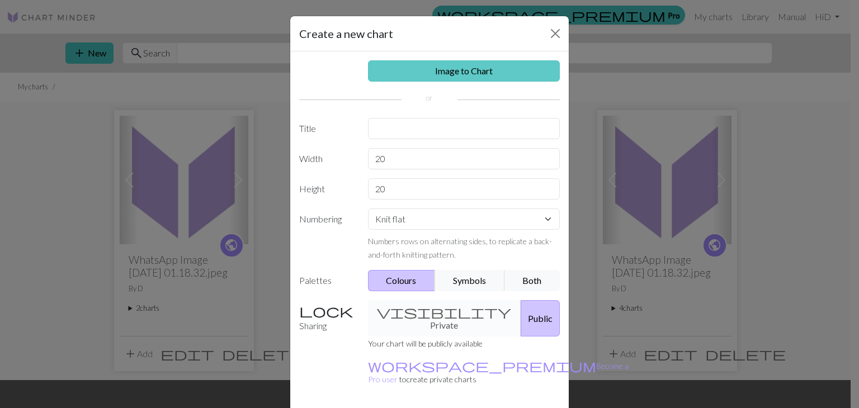
click at [441, 72] on link "Image to Chart" at bounding box center [464, 70] width 192 height 21
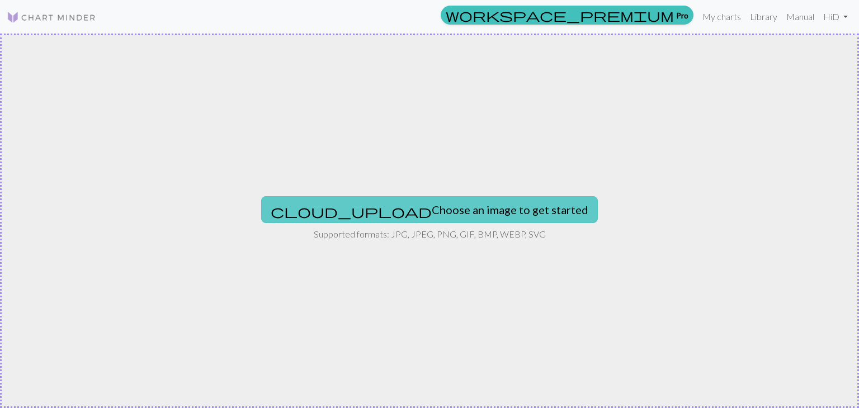
click at [390, 209] on button "cloud_upload Choose an image to get started" at bounding box center [429, 209] width 337 height 27
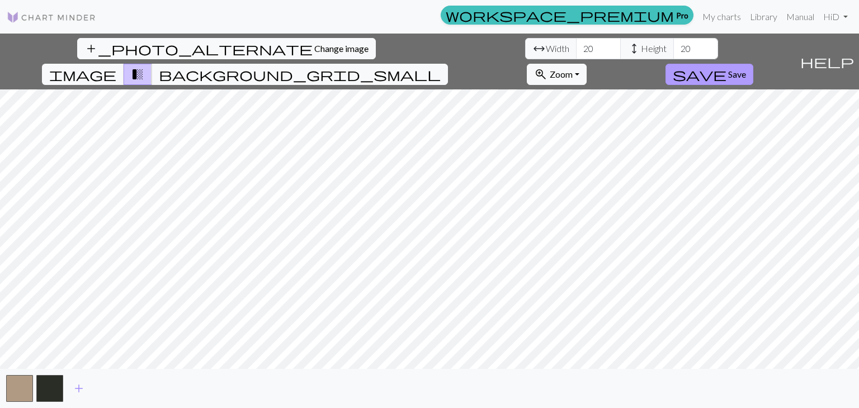
click at [726, 67] on span "save" at bounding box center [700, 75] width 54 height 16
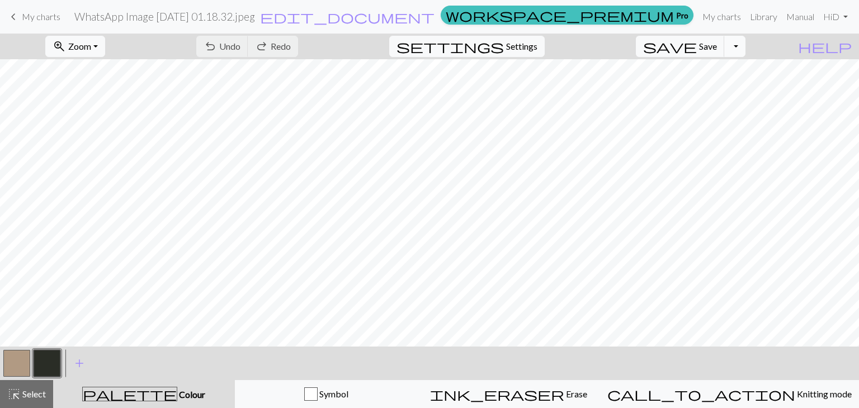
click at [745, 50] on button "Toggle Dropdown" at bounding box center [734, 46] width 21 height 21
click at [731, 91] on button "save_alt Download" at bounding box center [652, 89] width 184 height 18
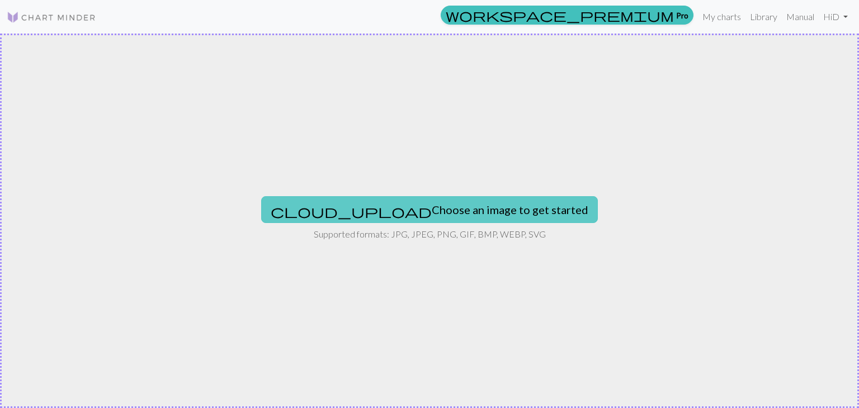
click at [416, 215] on button "cloud_upload Choose an image to get started" at bounding box center [429, 209] width 337 height 27
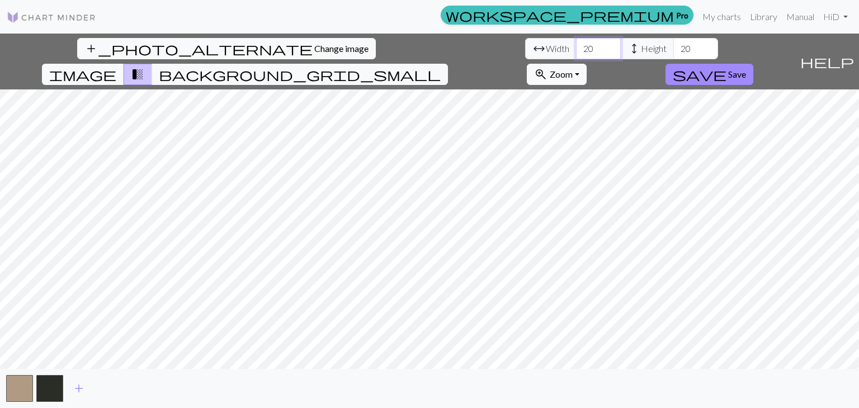
click at [576, 50] on input "20" at bounding box center [598, 48] width 45 height 21
type input "2"
type input "60"
drag, startPoint x: 363, startPoint y: 48, endPoint x: 328, endPoint y: 49, distance: 35.2
click at [525, 49] on div "arrow_range Width 60 height Height 20" at bounding box center [621, 48] width 193 height 21
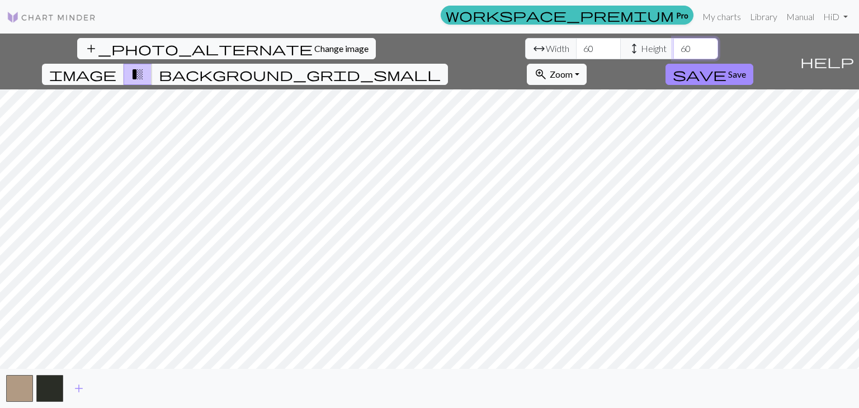
type input "60"
drag, startPoint x: 249, startPoint y: 49, endPoint x: 235, endPoint y: 49, distance: 14.5
click at [525, 49] on div "arrow_range Width 60 height Height 60" at bounding box center [621, 48] width 193 height 21
type input "70"
drag, startPoint x: 364, startPoint y: 46, endPoint x: 318, endPoint y: 46, distance: 47.0
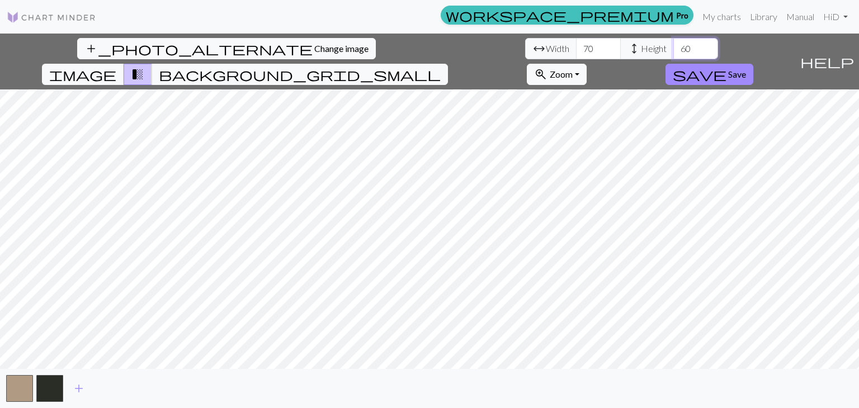
click at [525, 46] on div "arrow_range Width 70 height Height 60" at bounding box center [621, 48] width 193 height 21
type input "70"
click at [78, 383] on span "add" at bounding box center [78, 389] width 13 height 16
click at [107, 385] on span "add" at bounding box center [108, 389] width 13 height 16
click at [136, 387] on span "add" at bounding box center [138, 389] width 13 height 16
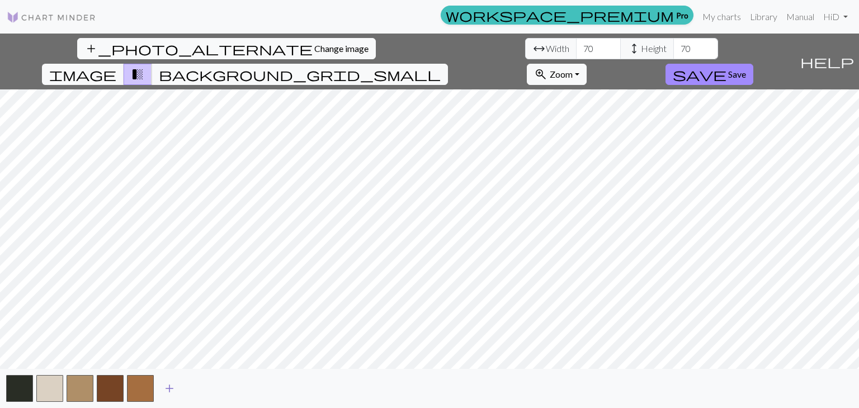
click at [169, 390] on span "add" at bounding box center [169, 389] width 13 height 16
click at [195, 390] on span "add" at bounding box center [199, 389] width 13 height 16
click at [230, 386] on span "add" at bounding box center [229, 389] width 13 height 16
click at [257, 387] on span "add" at bounding box center [259, 389] width 13 height 16
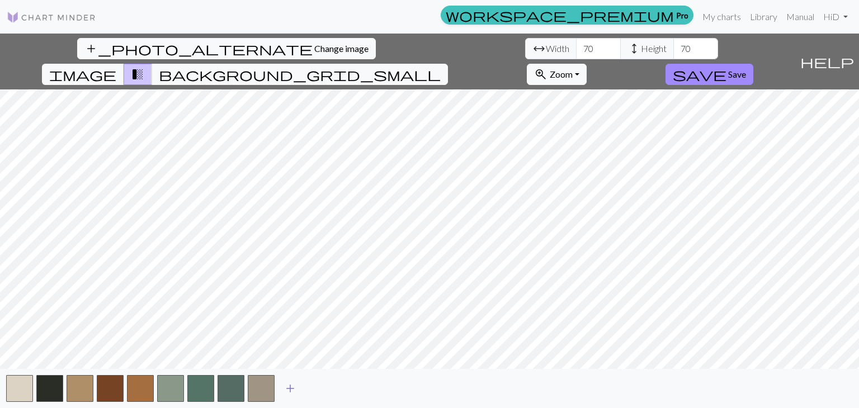
click at [291, 390] on span "add" at bounding box center [289, 389] width 13 height 16
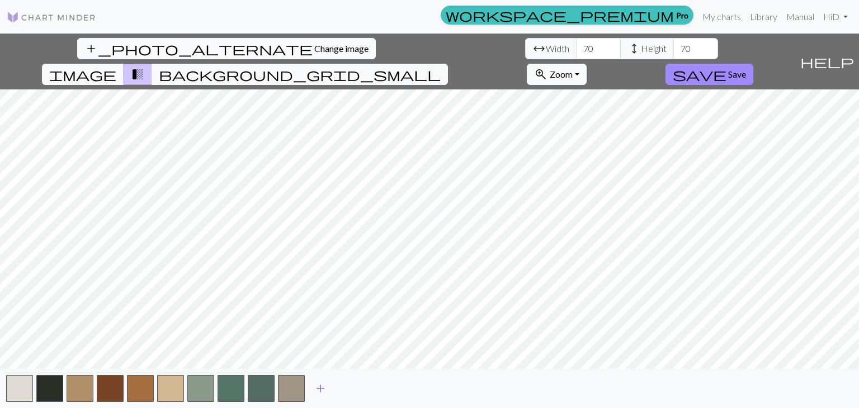
click at [325, 388] on span "add" at bounding box center [320, 389] width 13 height 16
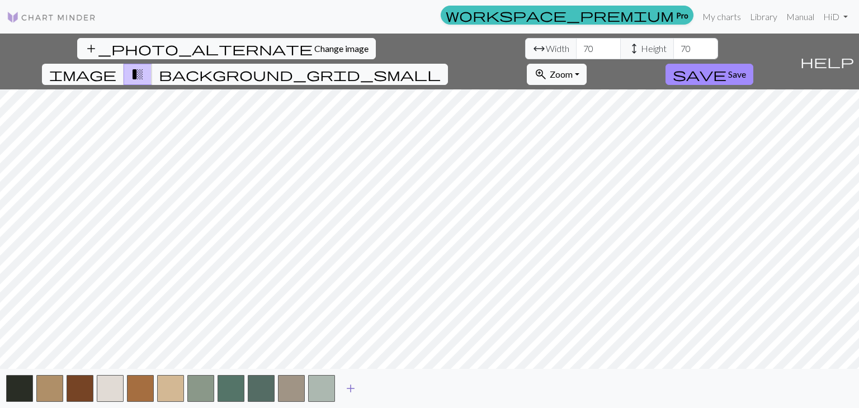
click at [357, 391] on button "add" at bounding box center [351, 388] width 28 height 21
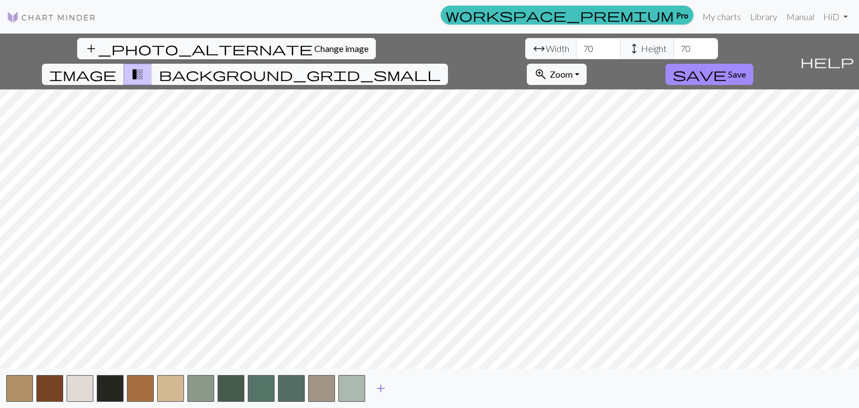
click at [381, 390] on span "add" at bounding box center [380, 389] width 13 height 16
click at [406, 390] on span "add" at bounding box center [410, 389] width 13 height 16
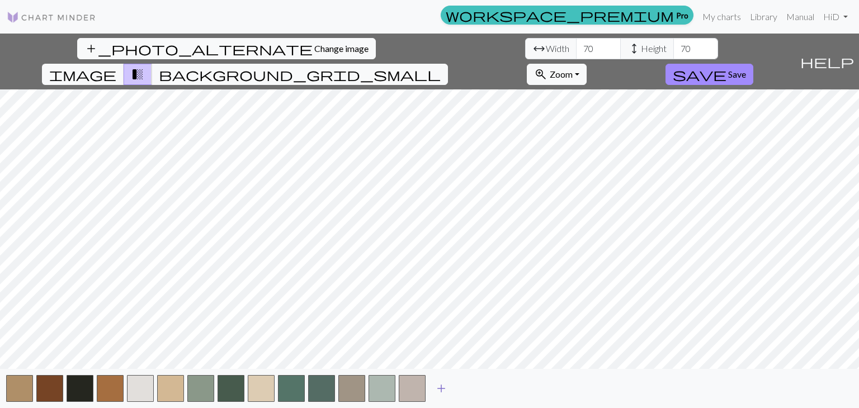
click at [440, 394] on span "add" at bounding box center [440, 389] width 13 height 16
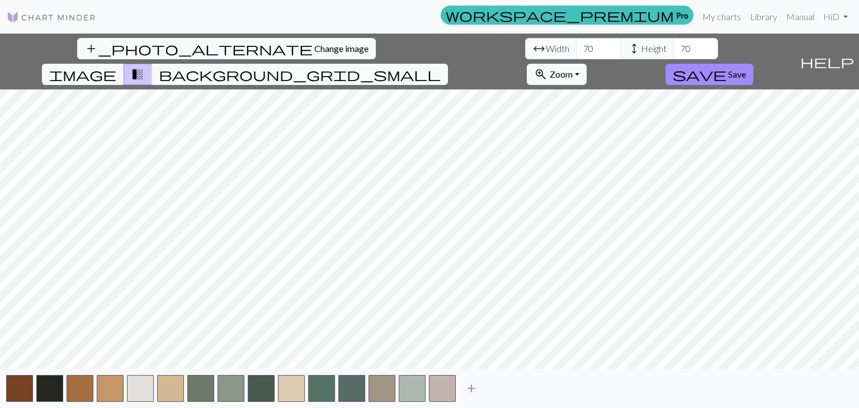
click at [475, 387] on span "add" at bounding box center [471, 389] width 13 height 16
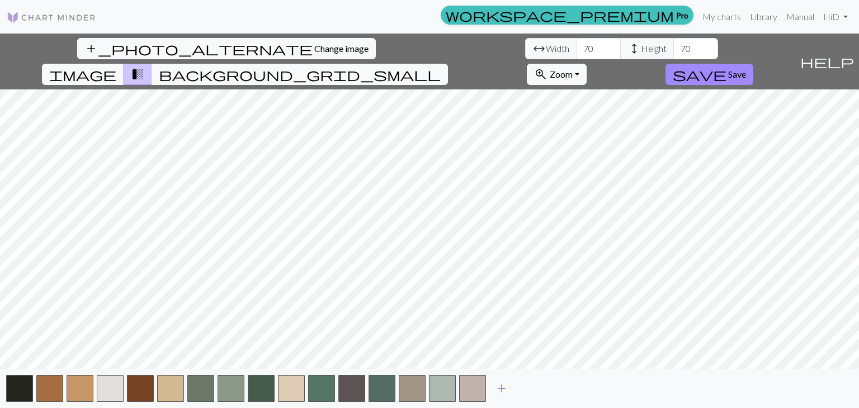
click at [508, 385] on button "add" at bounding box center [501, 388] width 28 height 21
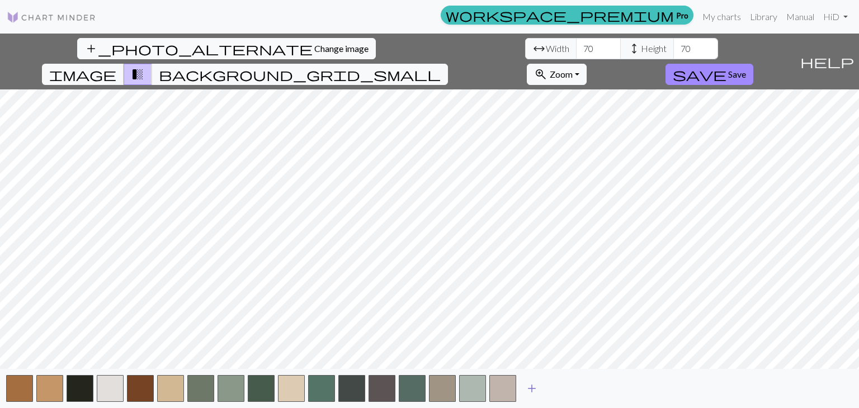
click at [537, 386] on span "add" at bounding box center [531, 389] width 13 height 16
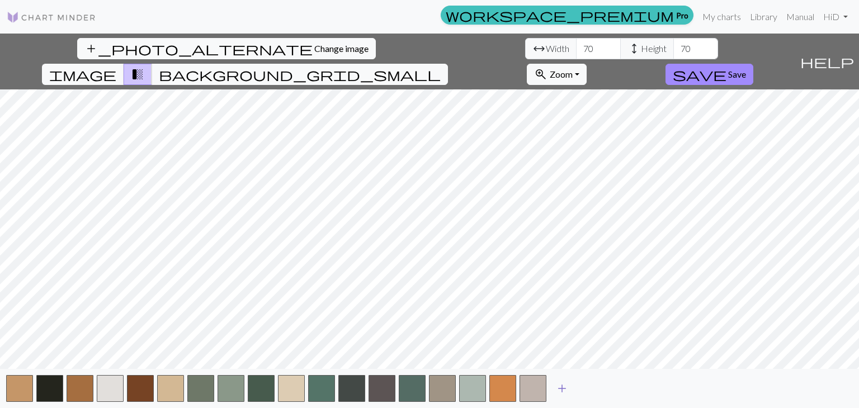
click at [560, 390] on span "add" at bounding box center [561, 389] width 13 height 16
click at [590, 386] on span "add" at bounding box center [591, 389] width 13 height 16
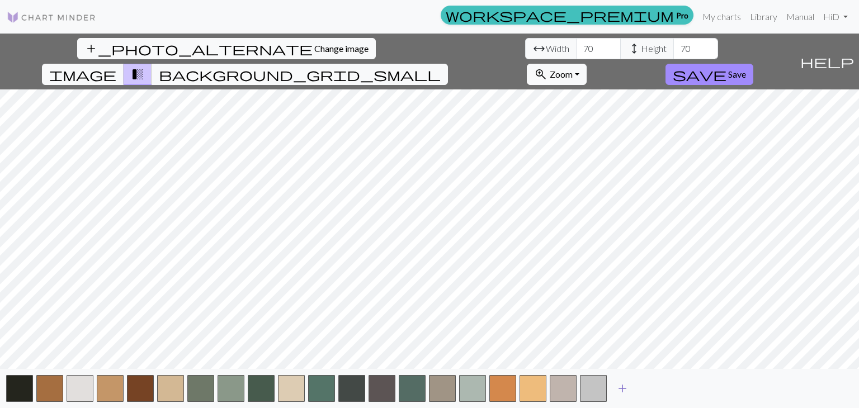
click at [624, 383] on span "add" at bounding box center [621, 389] width 13 height 16
click at [656, 386] on span "add" at bounding box center [652, 389] width 13 height 16
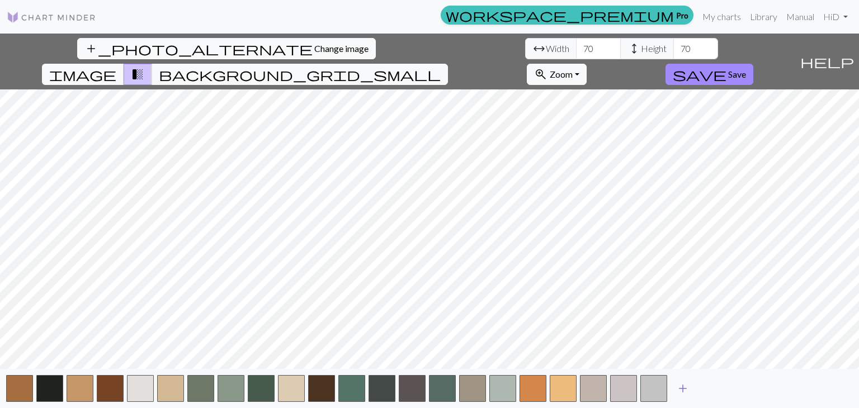
click at [685, 386] on span "add" at bounding box center [682, 389] width 13 height 16
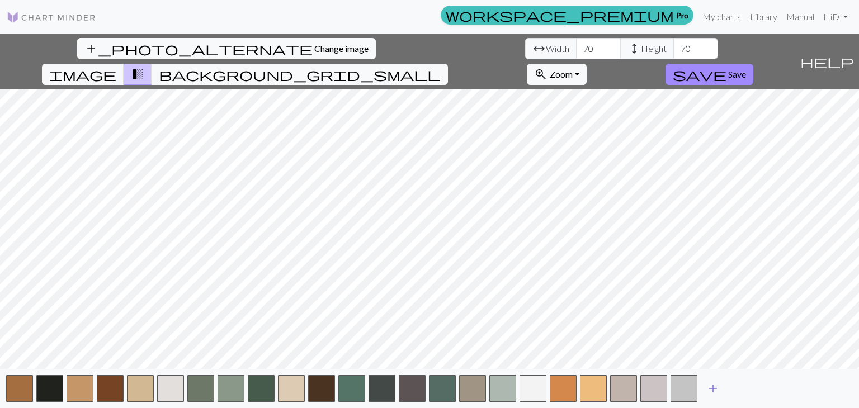
click at [711, 387] on span "add" at bounding box center [712, 389] width 13 height 16
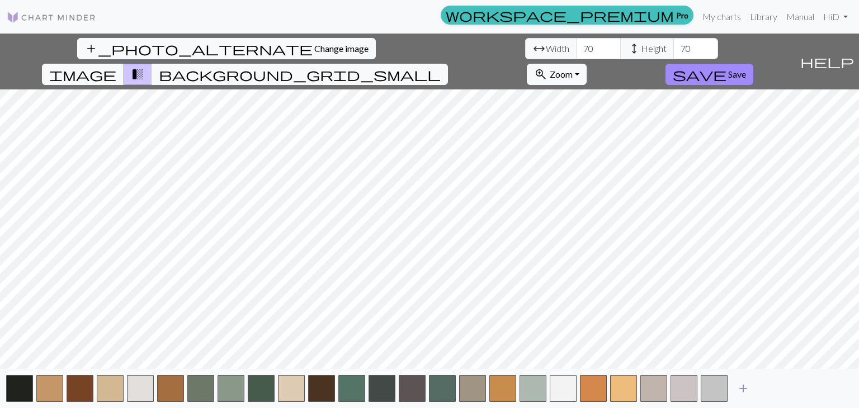
click at [738, 378] on button "add" at bounding box center [743, 388] width 28 height 21
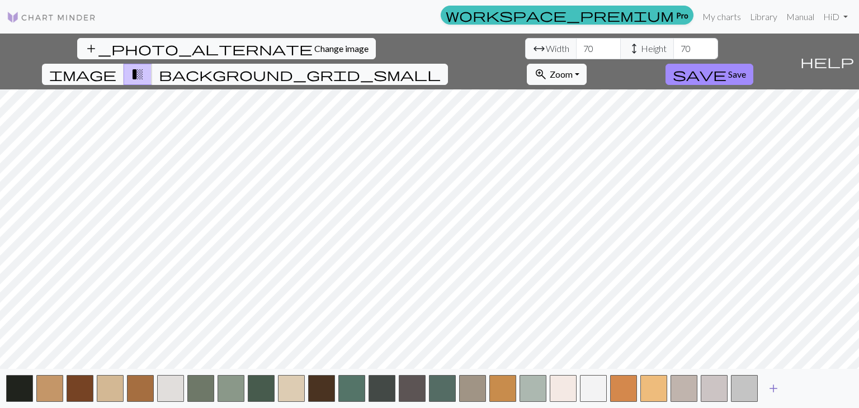
click at [769, 389] on span "add" at bounding box center [772, 389] width 13 height 16
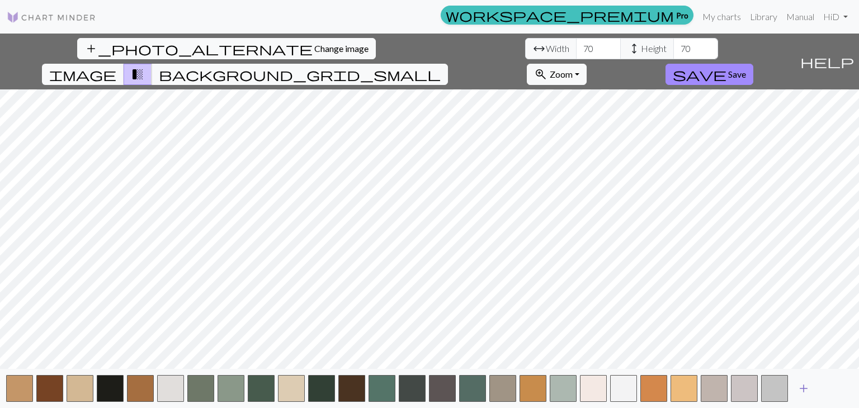
click at [803, 386] on span "add" at bounding box center [803, 389] width 13 height 16
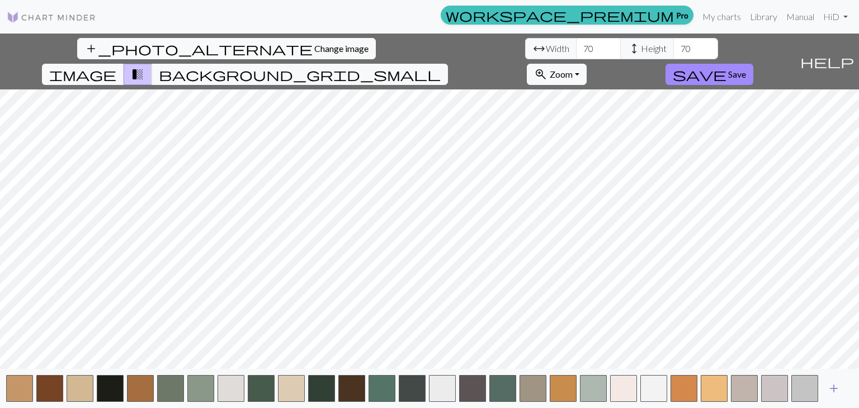
click at [831, 385] on span "add" at bounding box center [833, 389] width 13 height 16
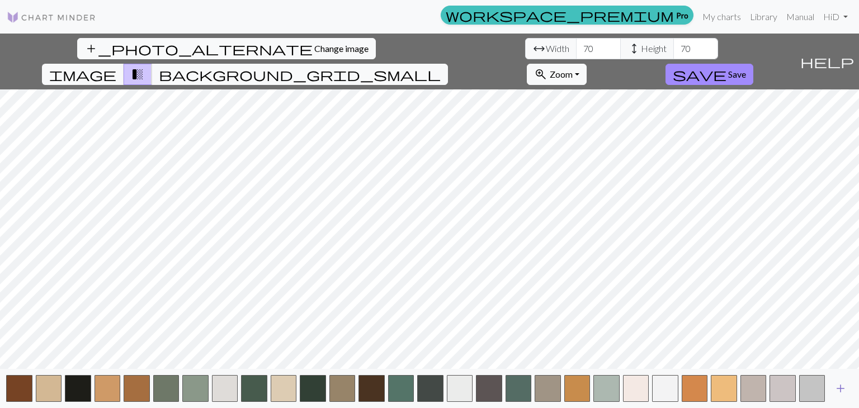
click at [847, 388] on button "add" at bounding box center [840, 388] width 28 height 21
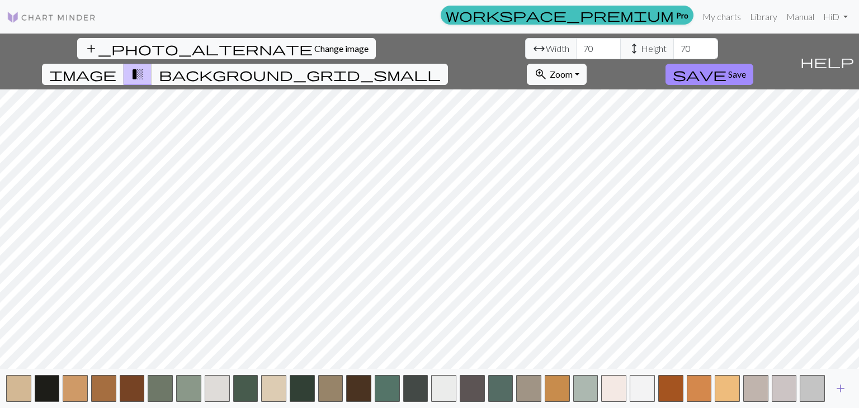
click at [843, 387] on span "add" at bounding box center [840, 389] width 13 height 16
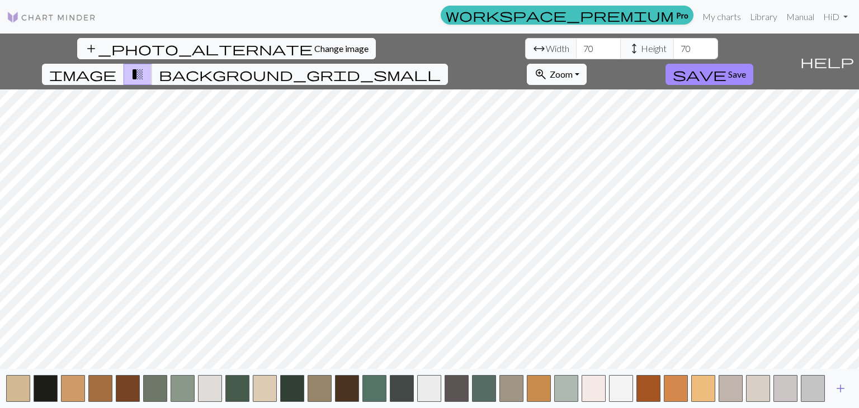
click at [843, 387] on span "add" at bounding box center [840, 389] width 13 height 16
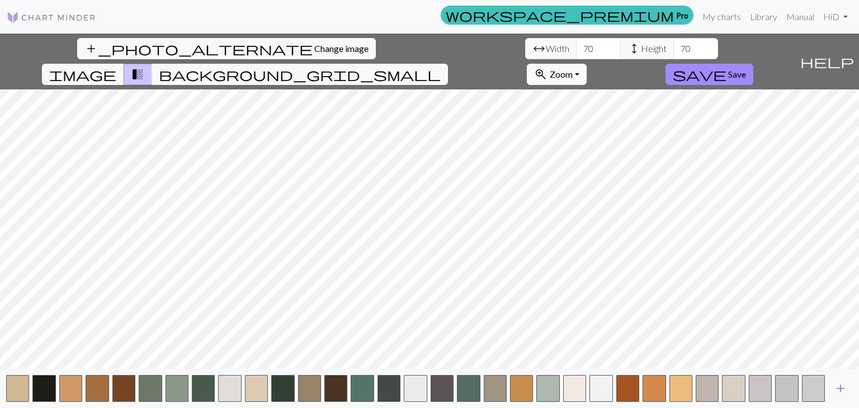
click at [843, 387] on span "add" at bounding box center [840, 389] width 13 height 16
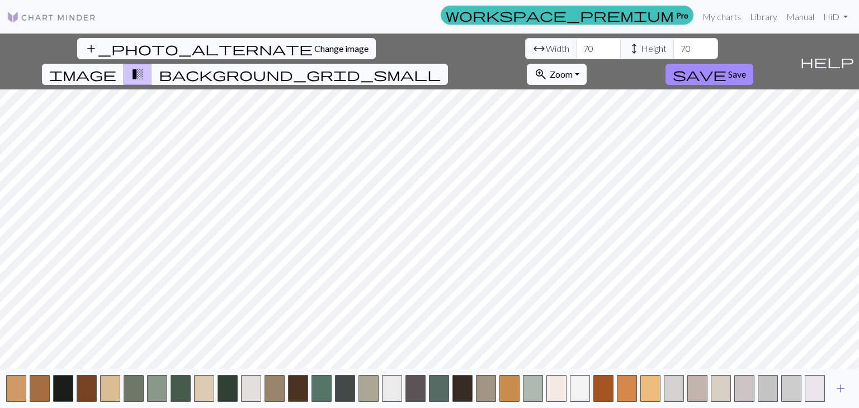
click at [843, 387] on span "add" at bounding box center [840, 389] width 13 height 16
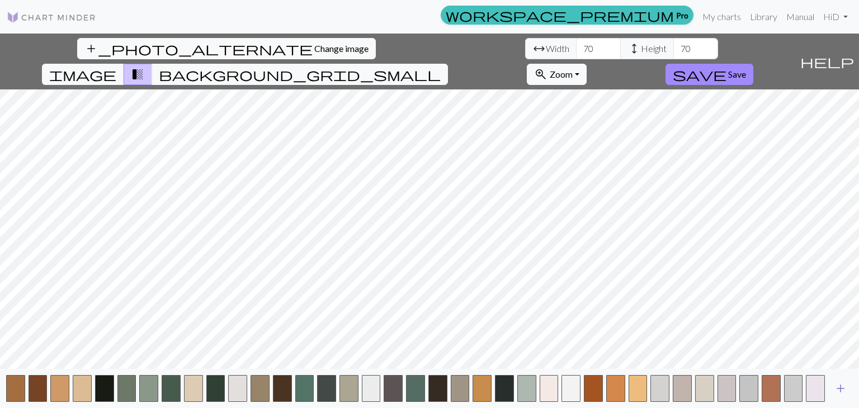
click at [843, 387] on span "add" at bounding box center [840, 389] width 13 height 16
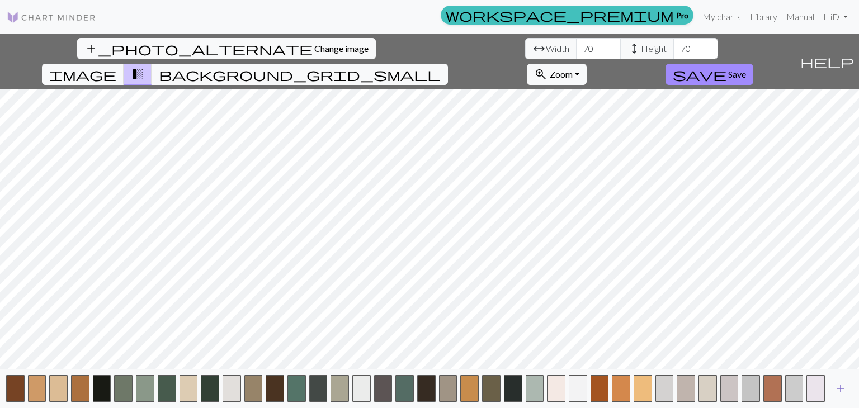
click at [843, 387] on span "add" at bounding box center [840, 389] width 13 height 16
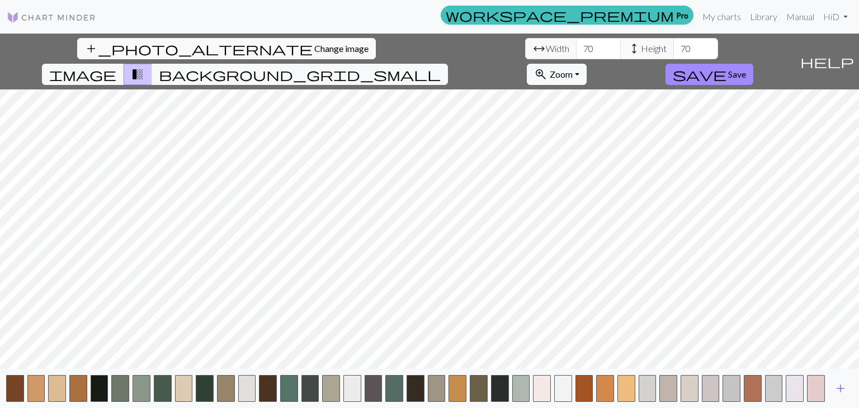
click at [843, 387] on span "add" at bounding box center [840, 389] width 13 height 16
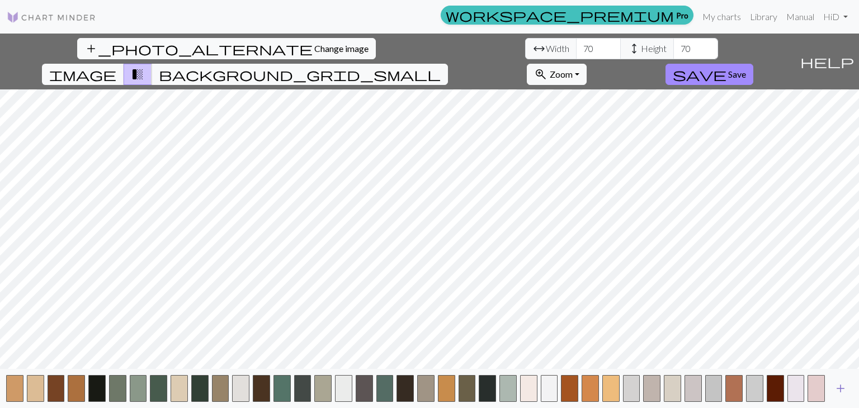
click at [843, 387] on span "add" at bounding box center [840, 389] width 13 height 16
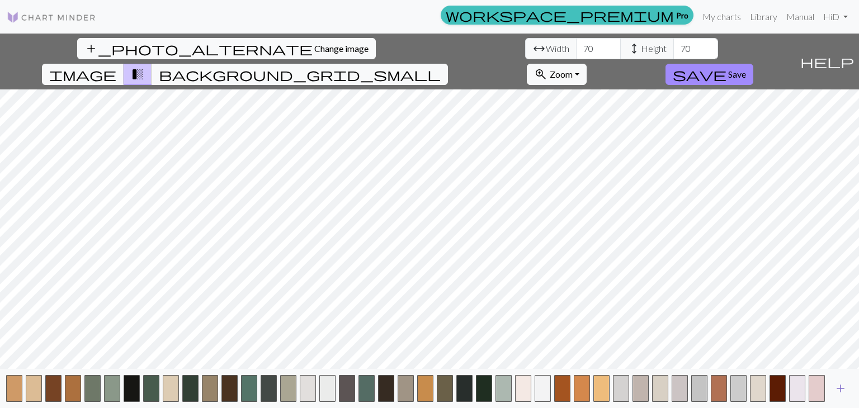
click at [843, 387] on span "add" at bounding box center [840, 389] width 13 height 16
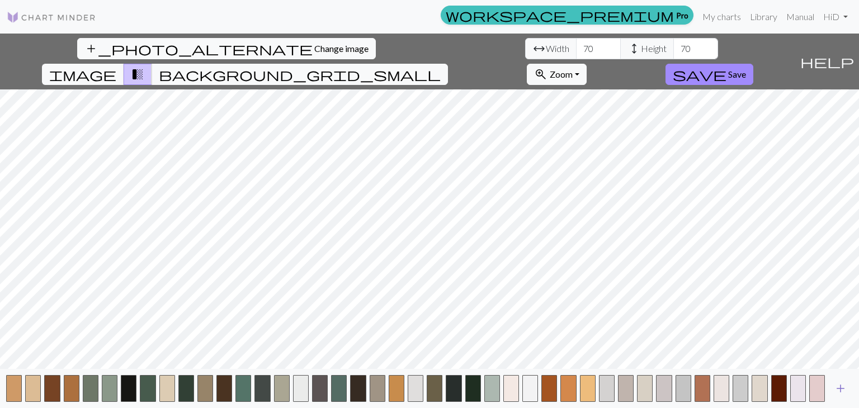
click at [843, 387] on span "add" at bounding box center [840, 389] width 13 height 16
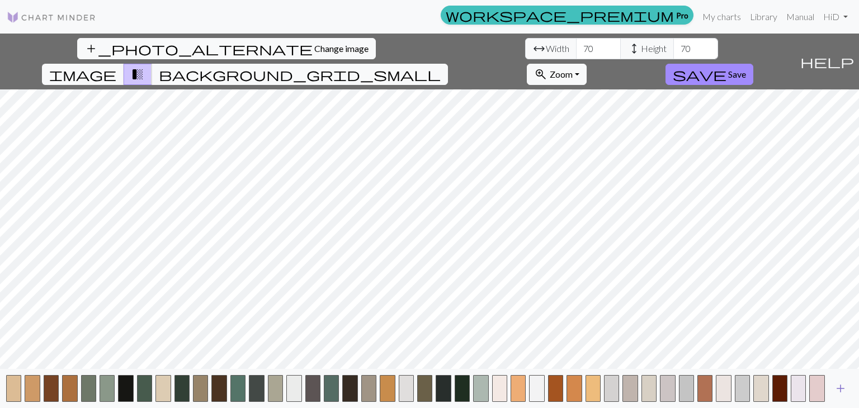
click at [843, 387] on span "add" at bounding box center [840, 389] width 13 height 16
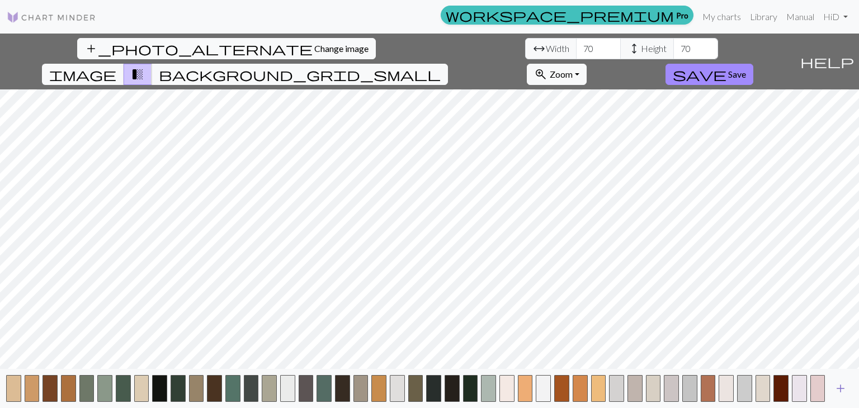
click at [843, 387] on span "add" at bounding box center [840, 389] width 13 height 16
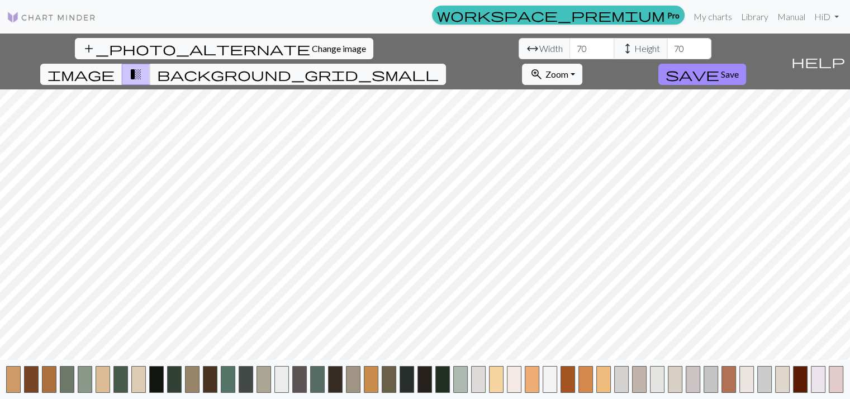
click at [853, 387] on span "add" at bounding box center [859, 380] width 13 height 16
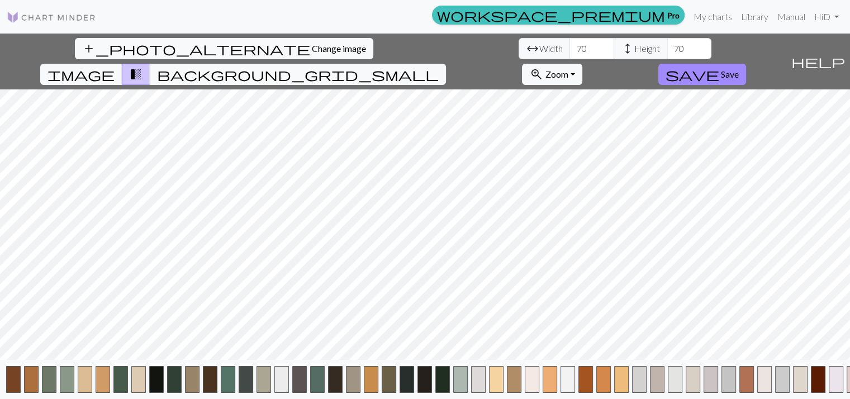
click at [847, 387] on button "button" at bounding box center [854, 379] width 15 height 27
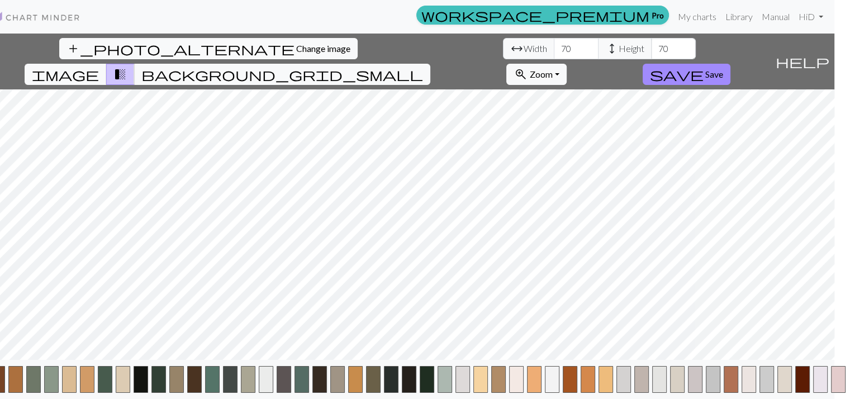
scroll to position [0, 30]
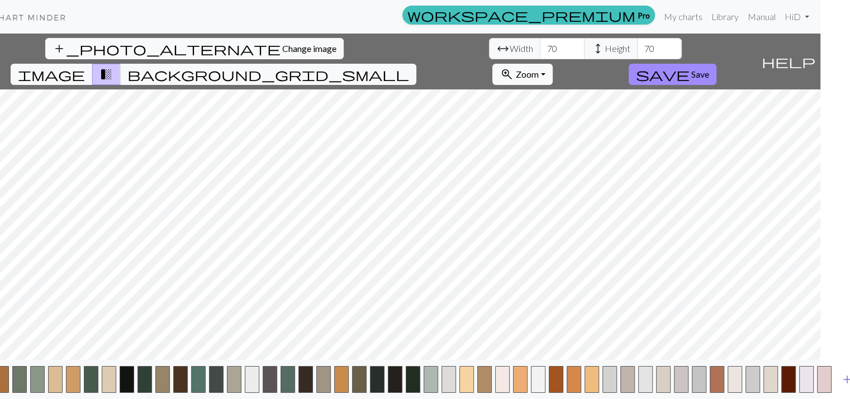
click at [842, 387] on span "add" at bounding box center [847, 380] width 13 height 16
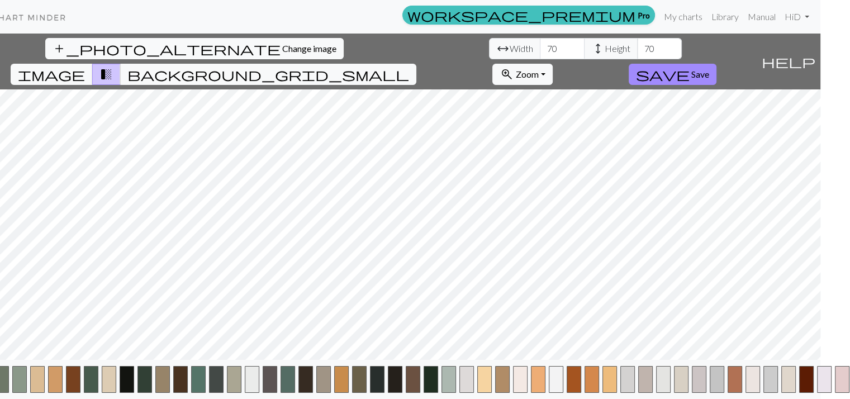
click at [851, 390] on button "add" at bounding box center [865, 379] width 28 height 21
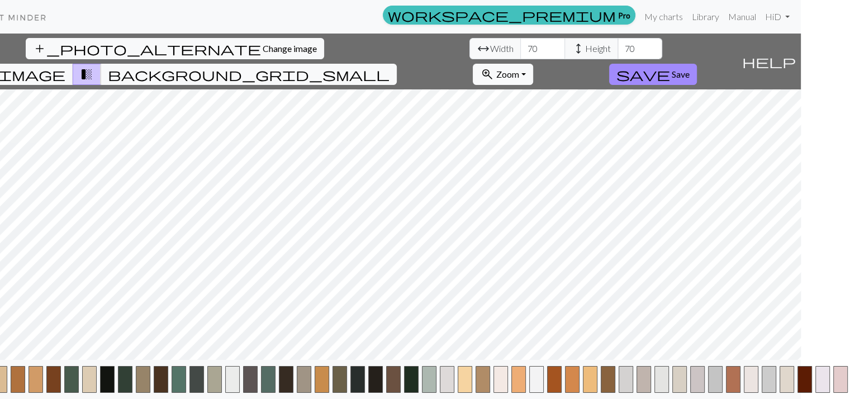
scroll to position [0, 65]
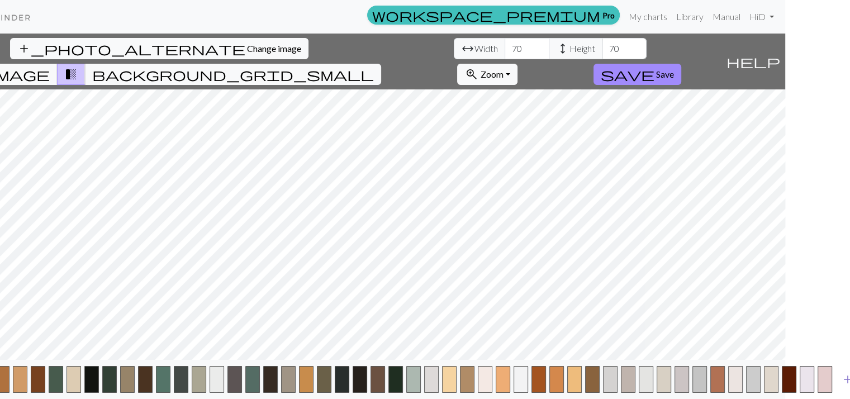
click at [841, 387] on span "add" at bounding box center [847, 380] width 13 height 16
click at [840, 387] on button "add" at bounding box center [848, 379] width 28 height 21
click at [785, 387] on html "This website uses cookies to ensure you get the best experience on our website.…" at bounding box center [360, 199] width 850 height 399
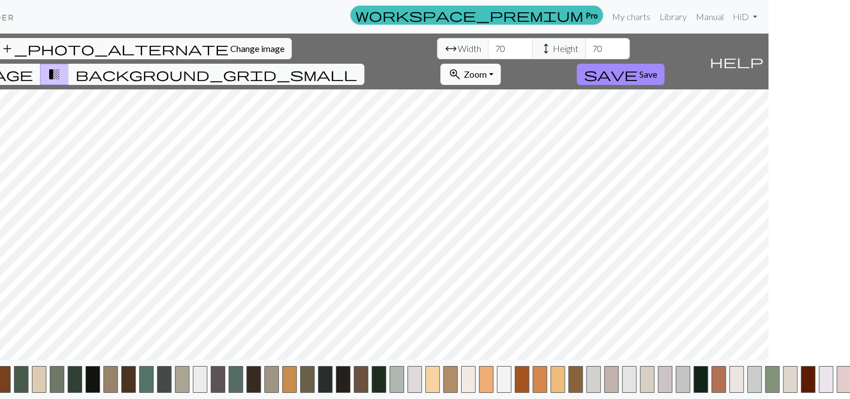
scroll to position [0, 101]
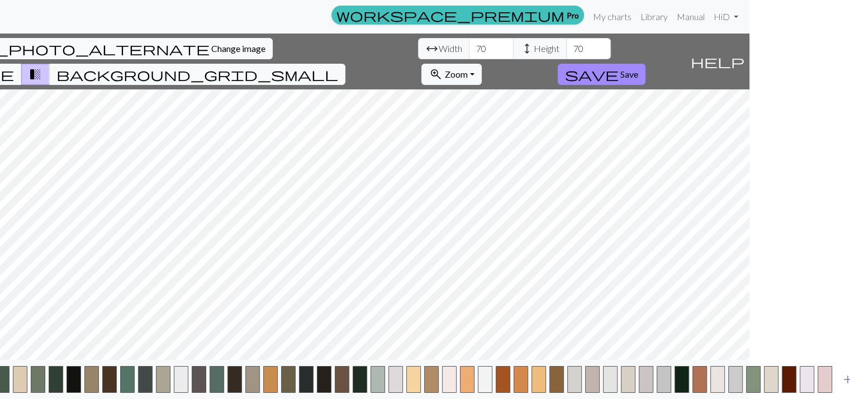
click at [841, 387] on span "add" at bounding box center [847, 380] width 13 height 16
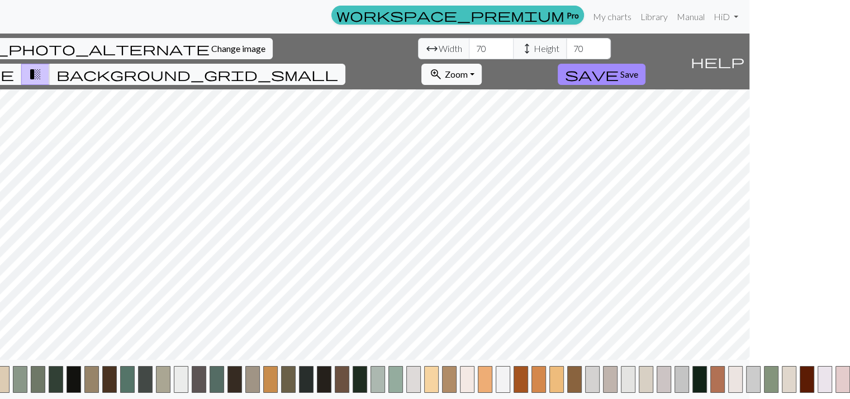
click at [838, 387] on button "button" at bounding box center [843, 379] width 15 height 27
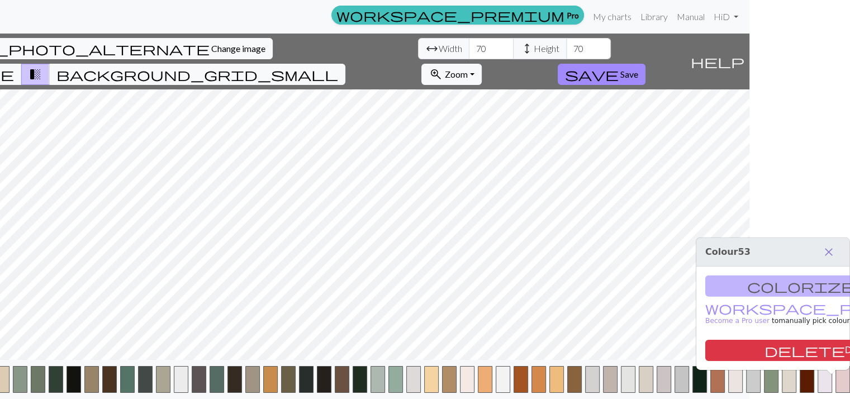
click at [826, 254] on span "close" at bounding box center [828, 252] width 13 height 16
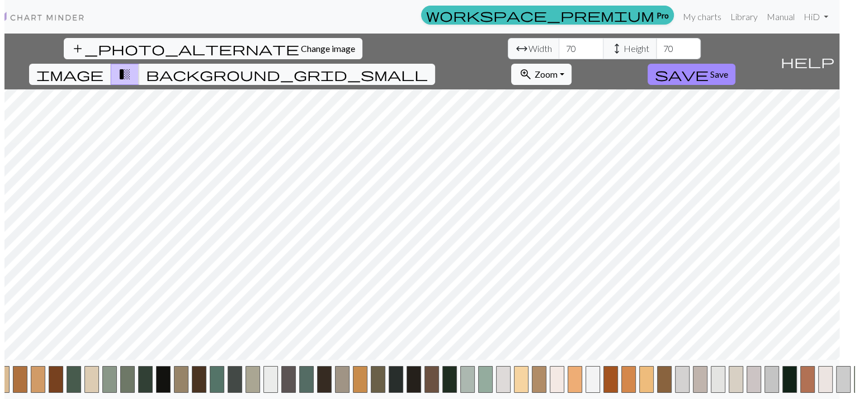
scroll to position [0, 0]
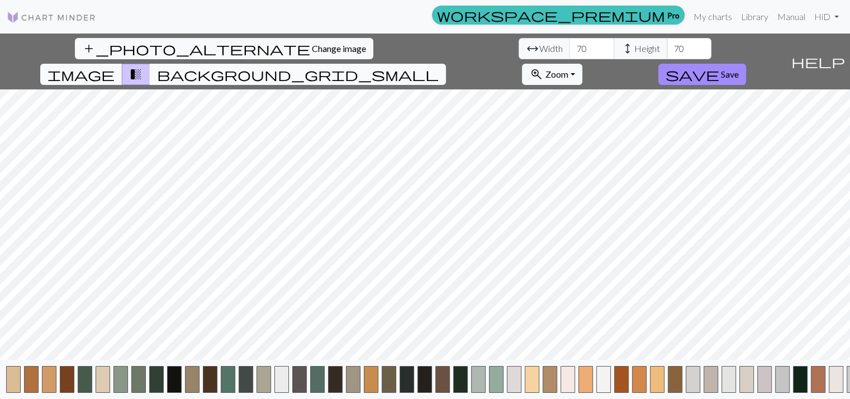
click at [439, 67] on span "background_grid_small" at bounding box center [298, 75] width 282 height 16
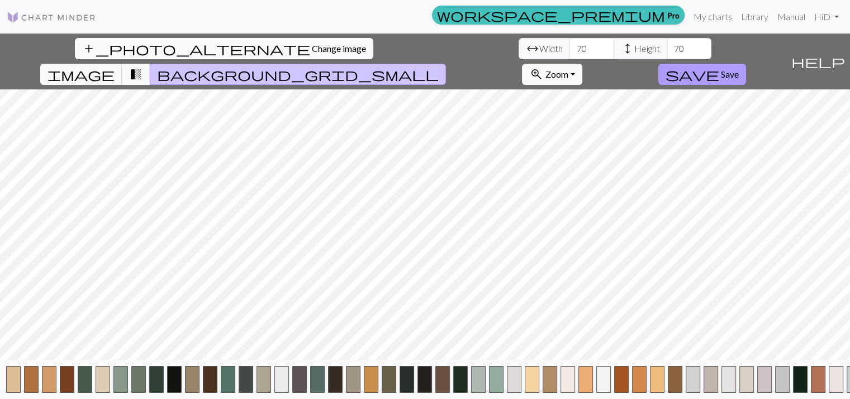
click at [719, 67] on span "save" at bounding box center [693, 75] width 54 height 16
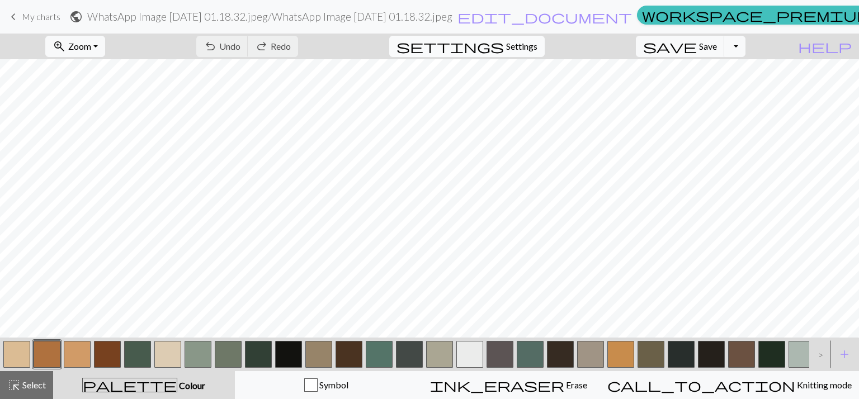
click at [524, 50] on span "Settings" at bounding box center [521, 46] width 31 height 13
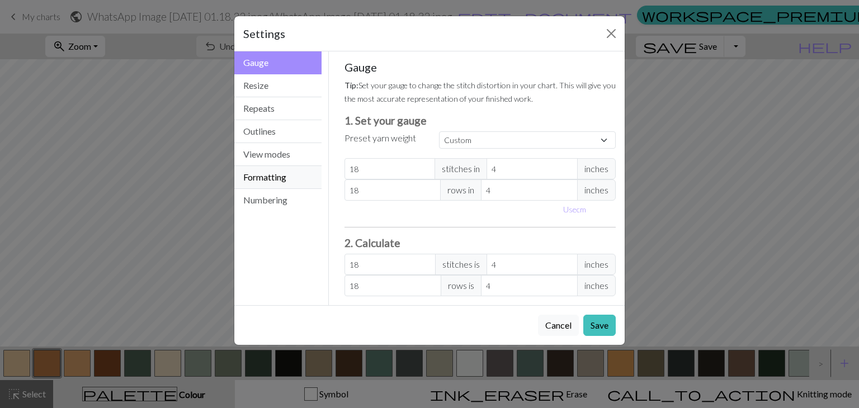
click at [270, 182] on button "Formatting" at bounding box center [277, 177] width 87 height 23
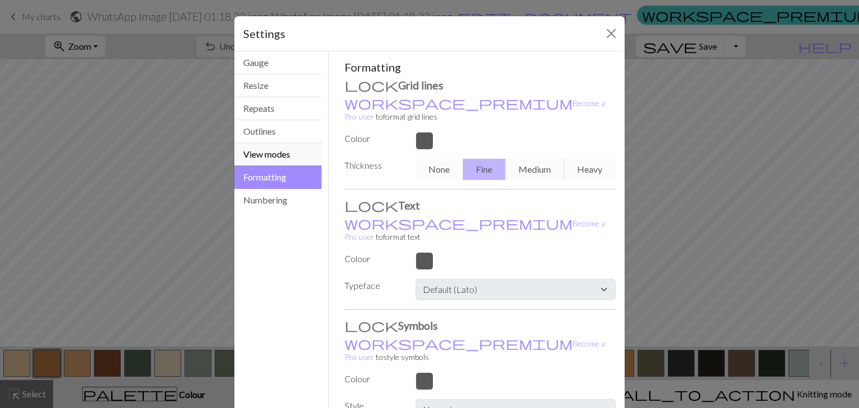
click at [271, 148] on button "View modes" at bounding box center [277, 154] width 87 height 23
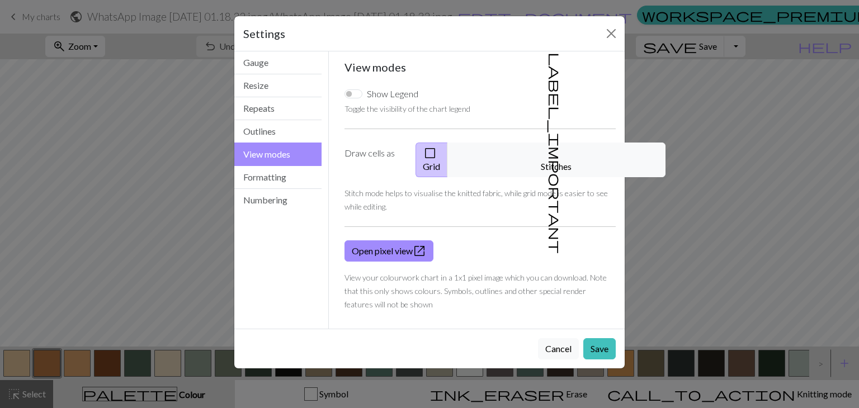
click at [597, 155] on button "label_important Stitches" at bounding box center [556, 160] width 218 height 35
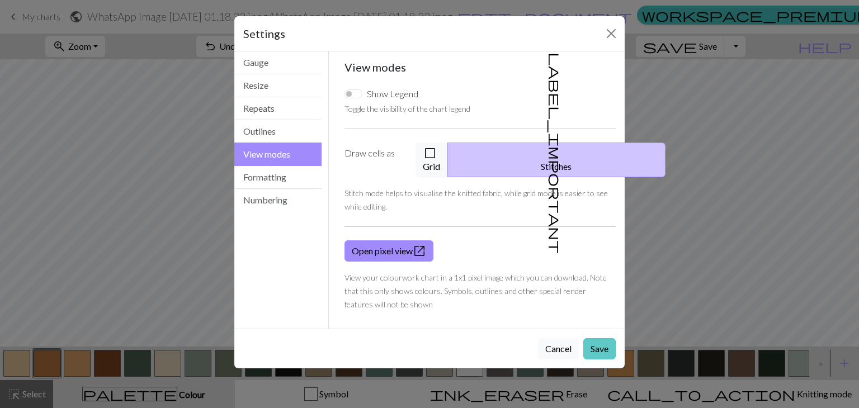
click at [596, 338] on button "Save" at bounding box center [599, 348] width 32 height 21
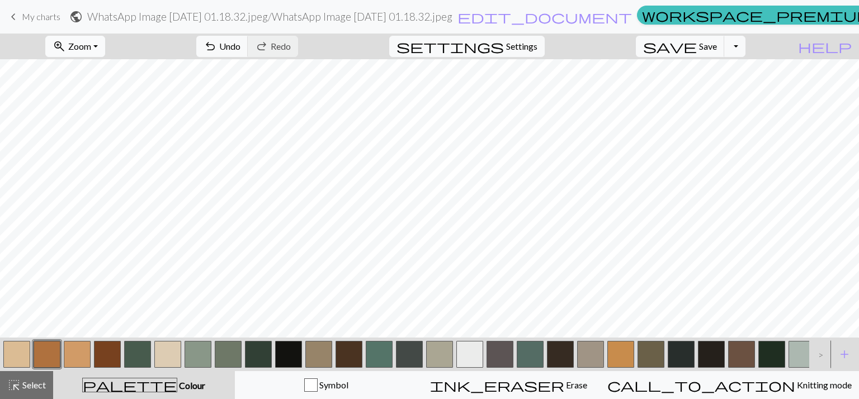
click at [91, 46] on span "Zoom" at bounding box center [79, 46] width 23 height 11
click at [110, 75] on button "Fit all" at bounding box center [90, 71] width 88 height 18
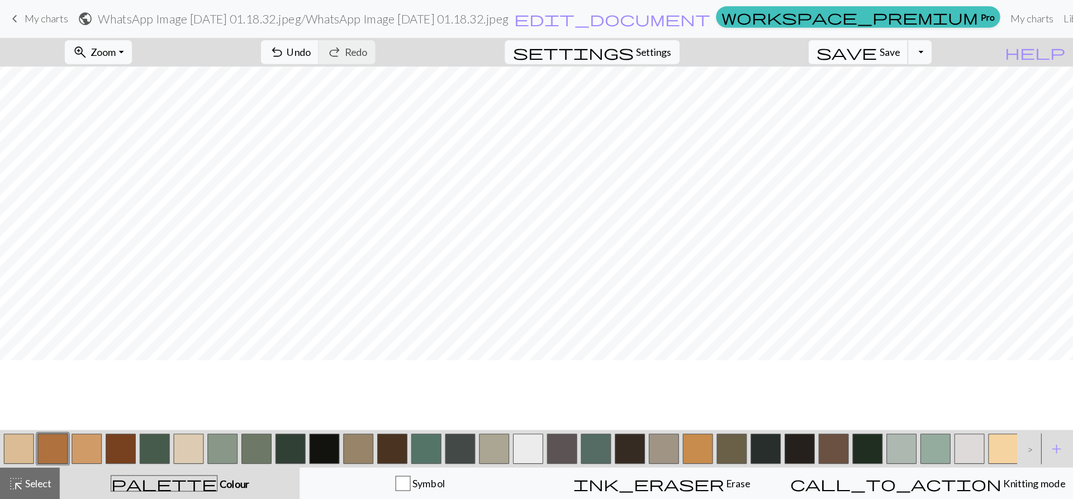
scroll to position [45, 0]
click at [828, 45] on button "Toggle Dropdown" at bounding box center [817, 46] width 21 height 21
click at [794, 92] on button "save_alt Download" at bounding box center [735, 89] width 184 height 18
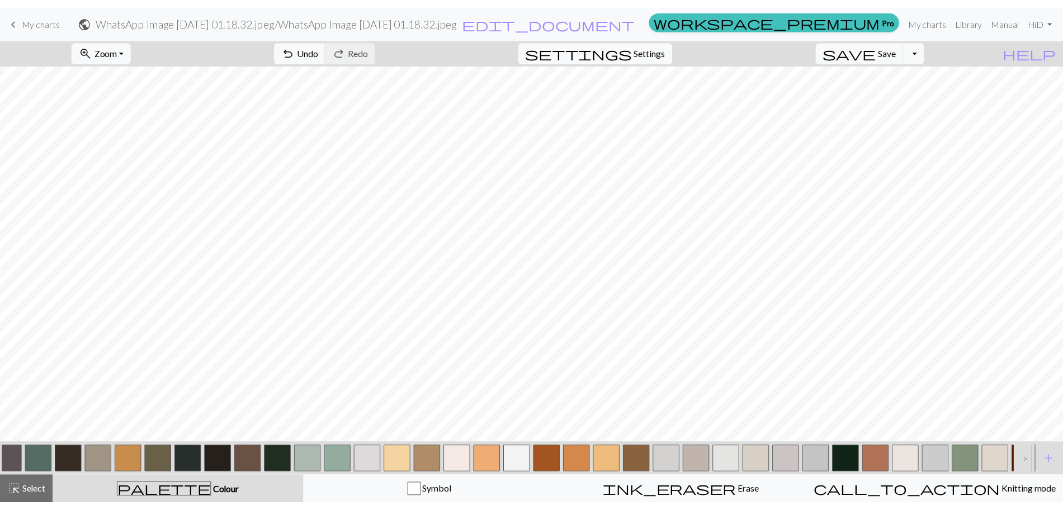
scroll to position [0, 560]
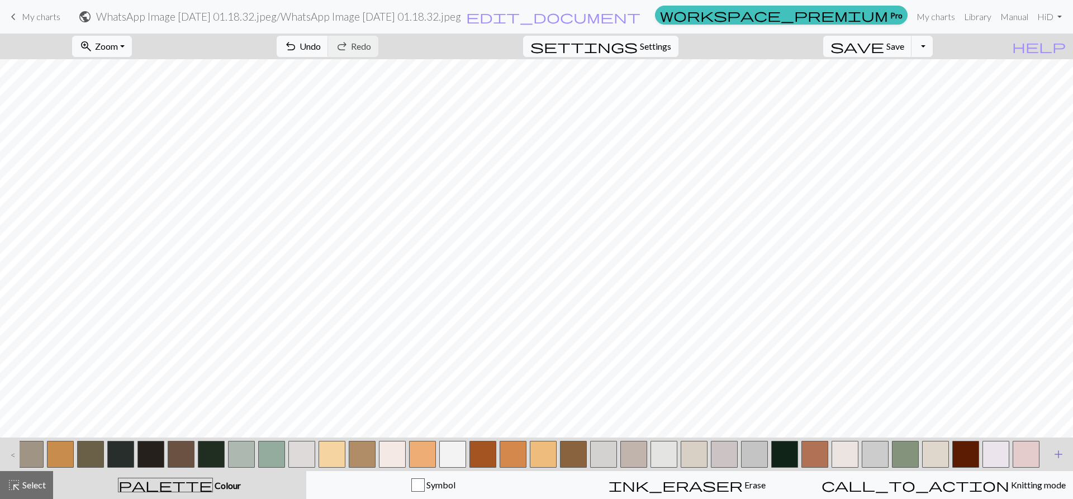
click at [1065, 452] on span "add" at bounding box center [1058, 455] width 13 height 16
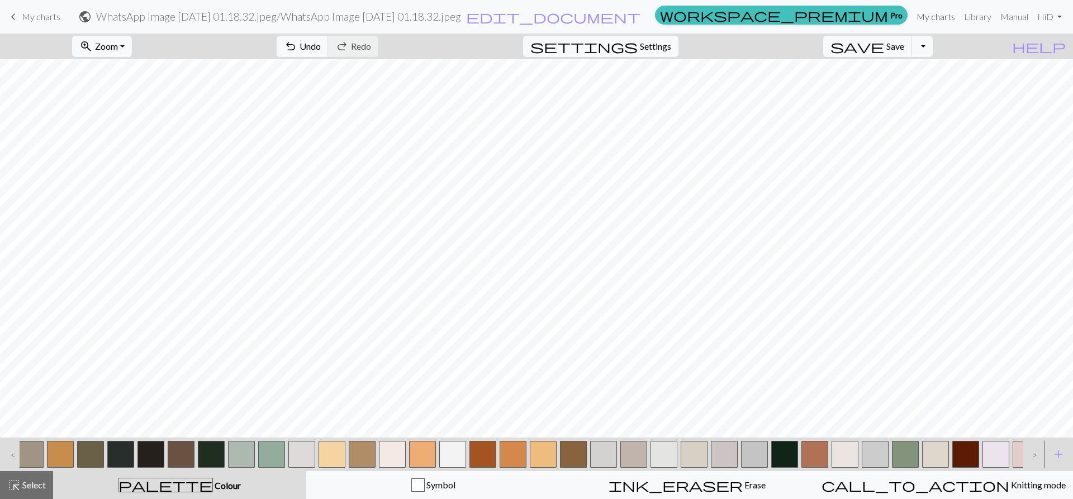
click at [925, 20] on link "My charts" at bounding box center [936, 17] width 48 height 22
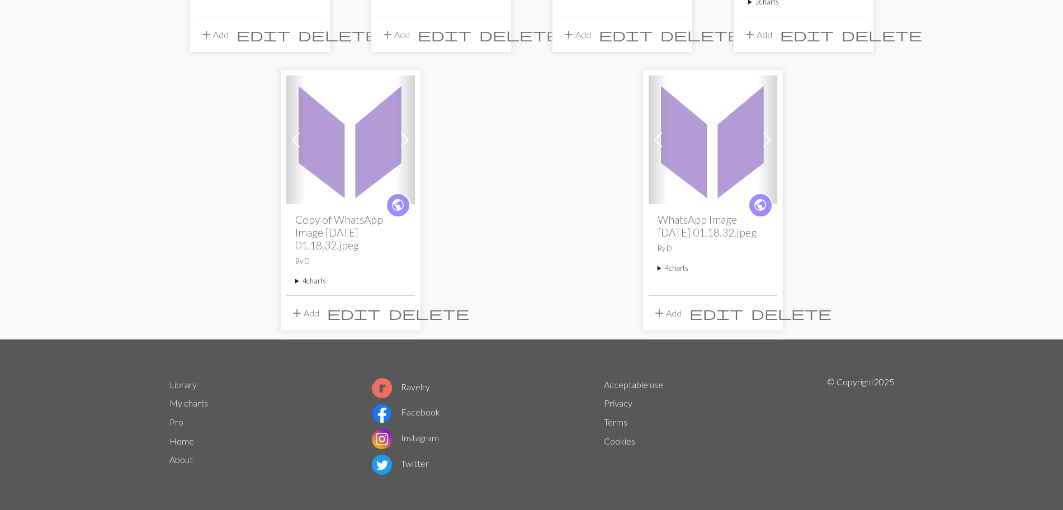
scroll to position [309, 0]
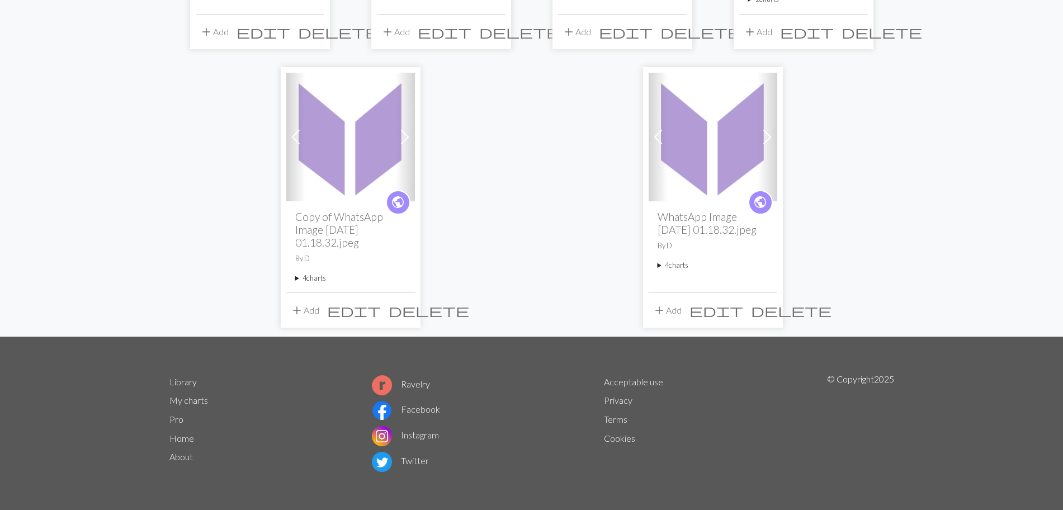
click at [695, 219] on h2 "WhatsApp Image [DATE] 01.18.32.jpeg" at bounding box center [712, 223] width 111 height 26
click at [699, 182] on img at bounding box center [712, 137] width 129 height 129
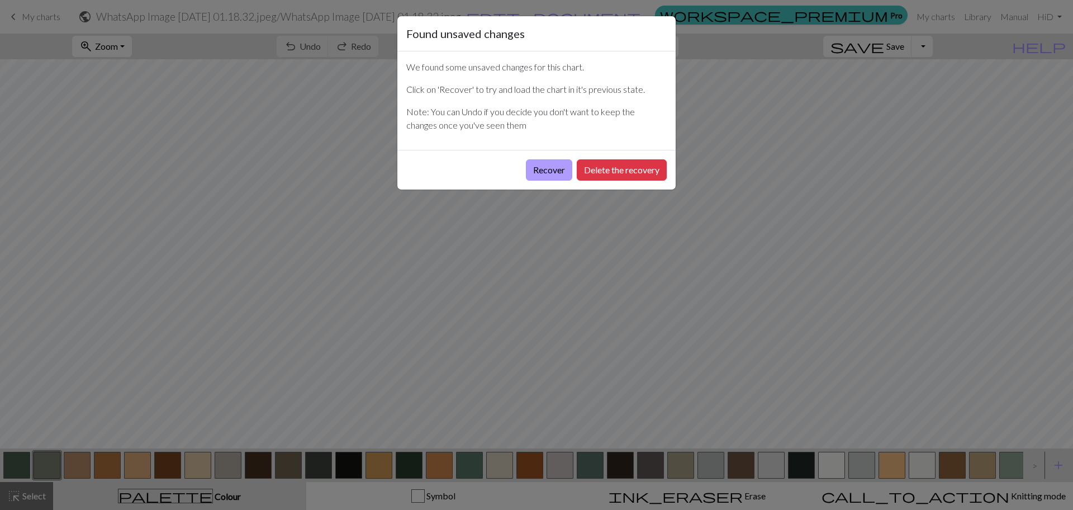
click at [548, 173] on button "Recover" at bounding box center [549, 169] width 46 height 21
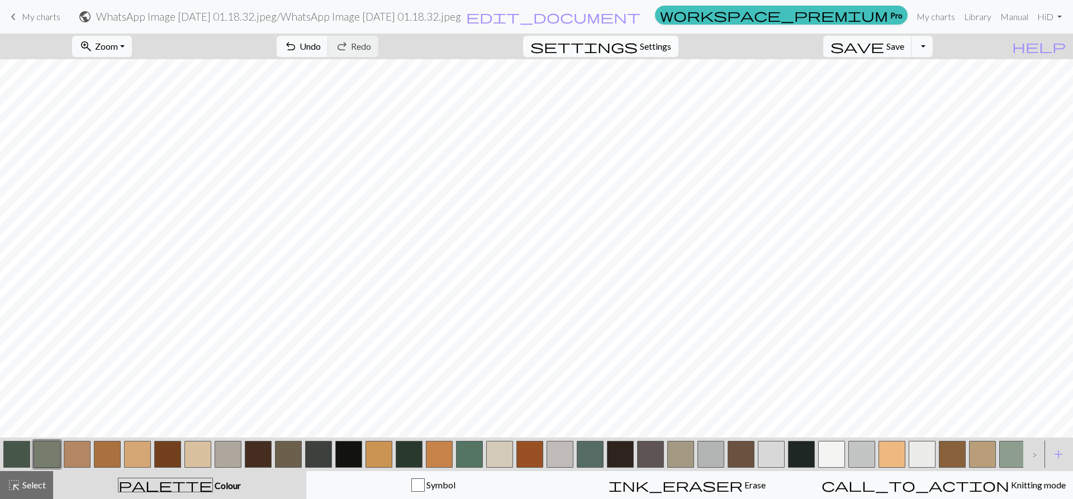
click at [655, 51] on span "Settings" at bounding box center [655, 46] width 31 height 13
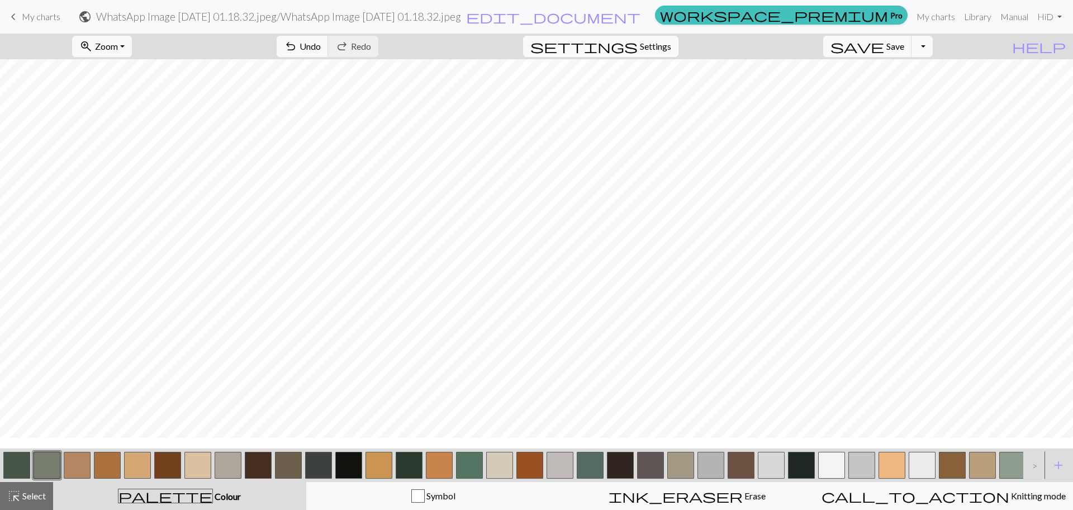
select select "bulky"
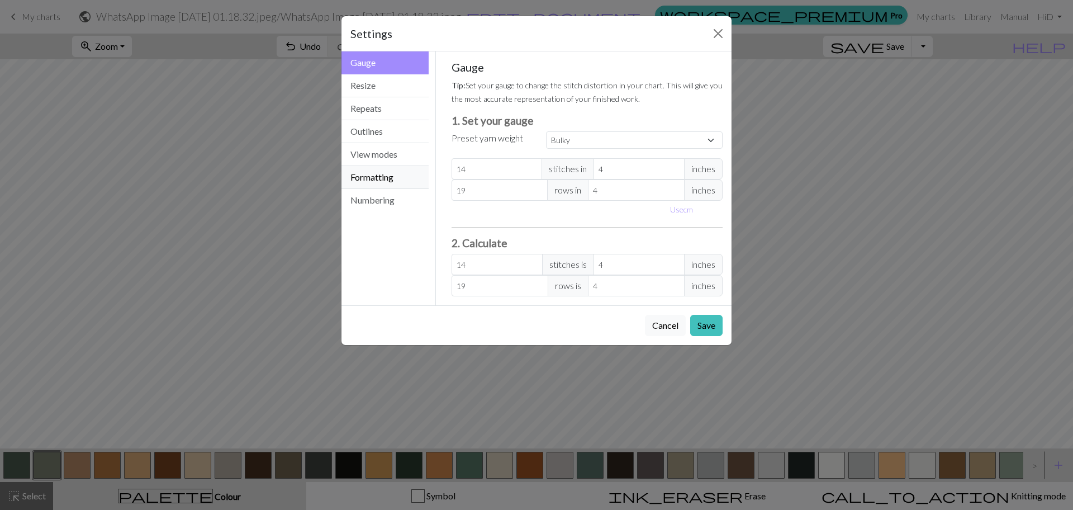
click at [394, 182] on button "Formatting" at bounding box center [385, 177] width 87 height 23
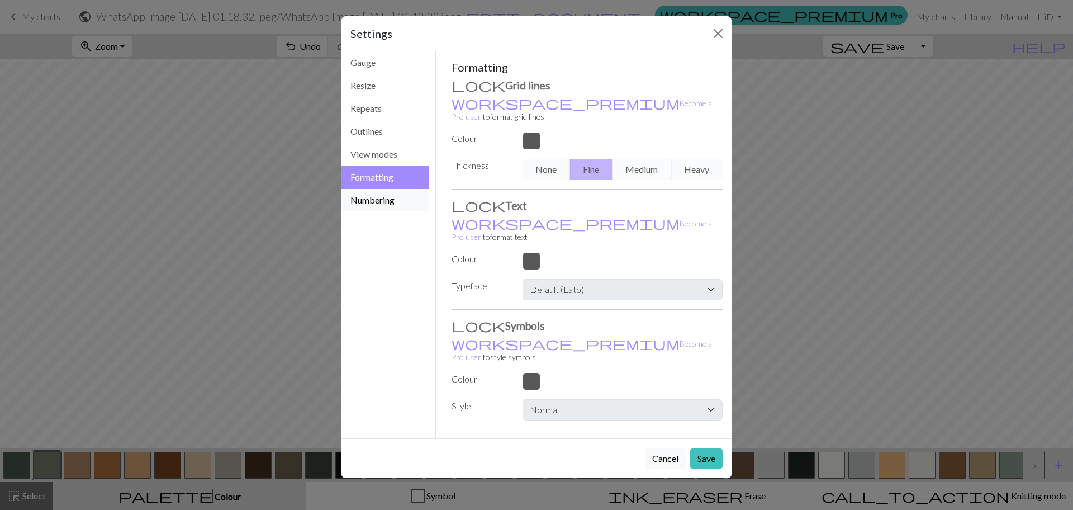
click at [392, 197] on button "Numbering" at bounding box center [385, 200] width 87 height 22
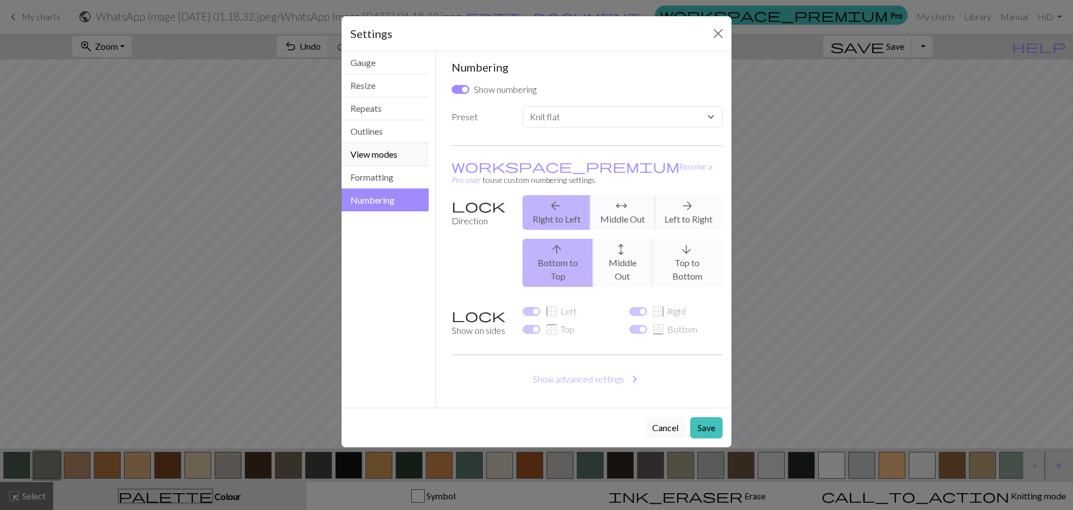
click at [372, 162] on button "View modes" at bounding box center [385, 154] width 87 height 23
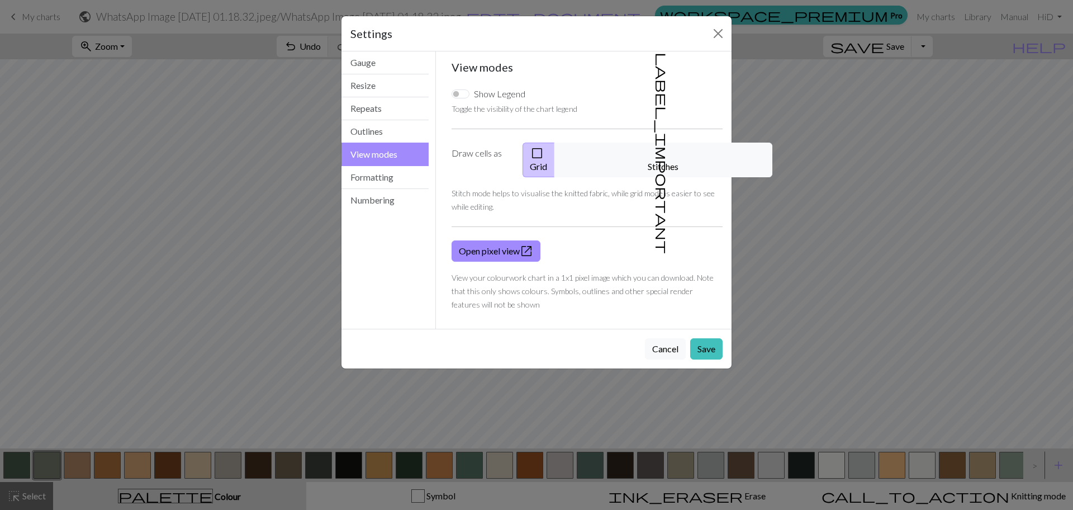
drag, startPoint x: 671, startPoint y: 150, endPoint x: 681, endPoint y: 244, distance: 95.0
click at [671, 150] on button "label_important Stitches" at bounding box center [664, 160] width 218 height 35
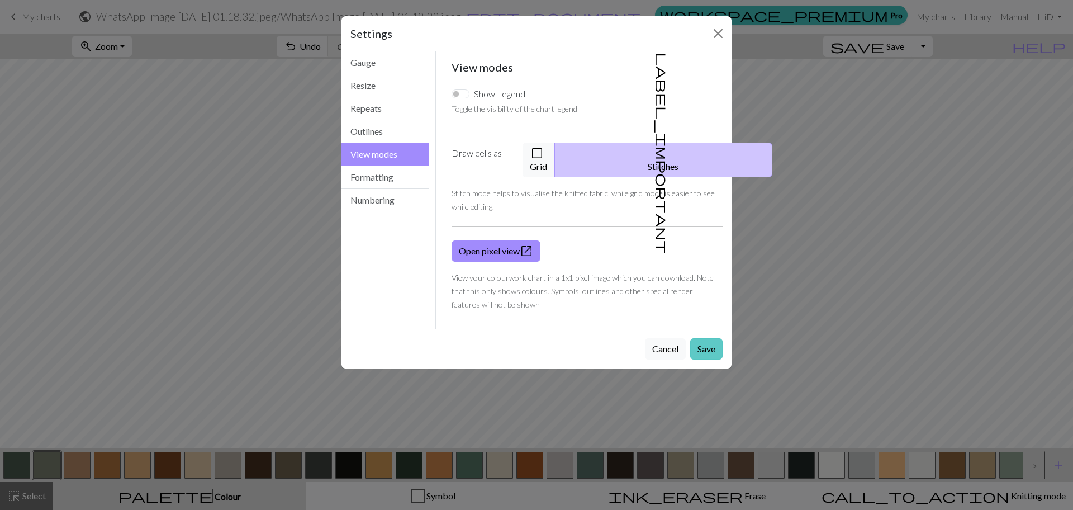
click at [698, 341] on button "Save" at bounding box center [706, 348] width 32 height 21
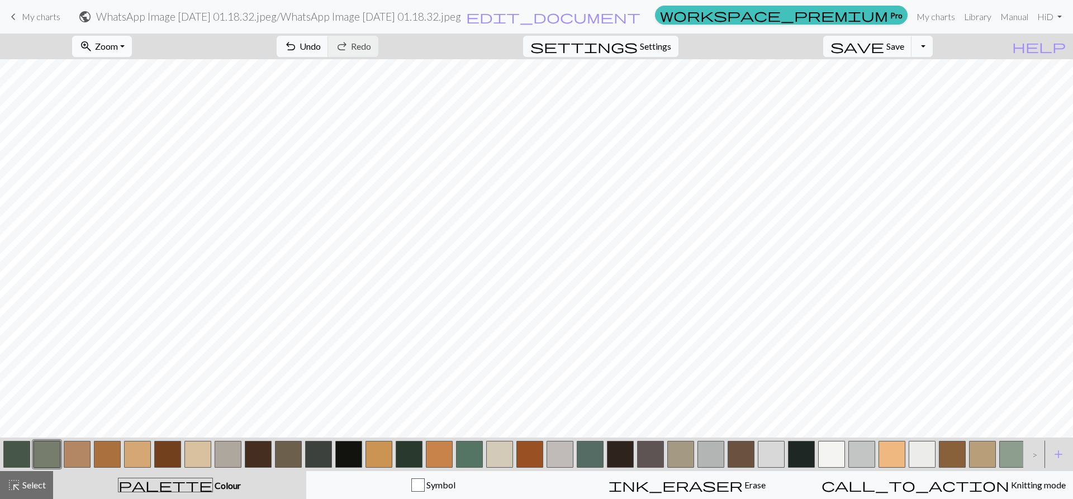
click at [118, 49] on span "Zoom" at bounding box center [106, 46] width 23 height 11
click at [129, 77] on button "Fit all" at bounding box center [117, 71] width 88 height 18
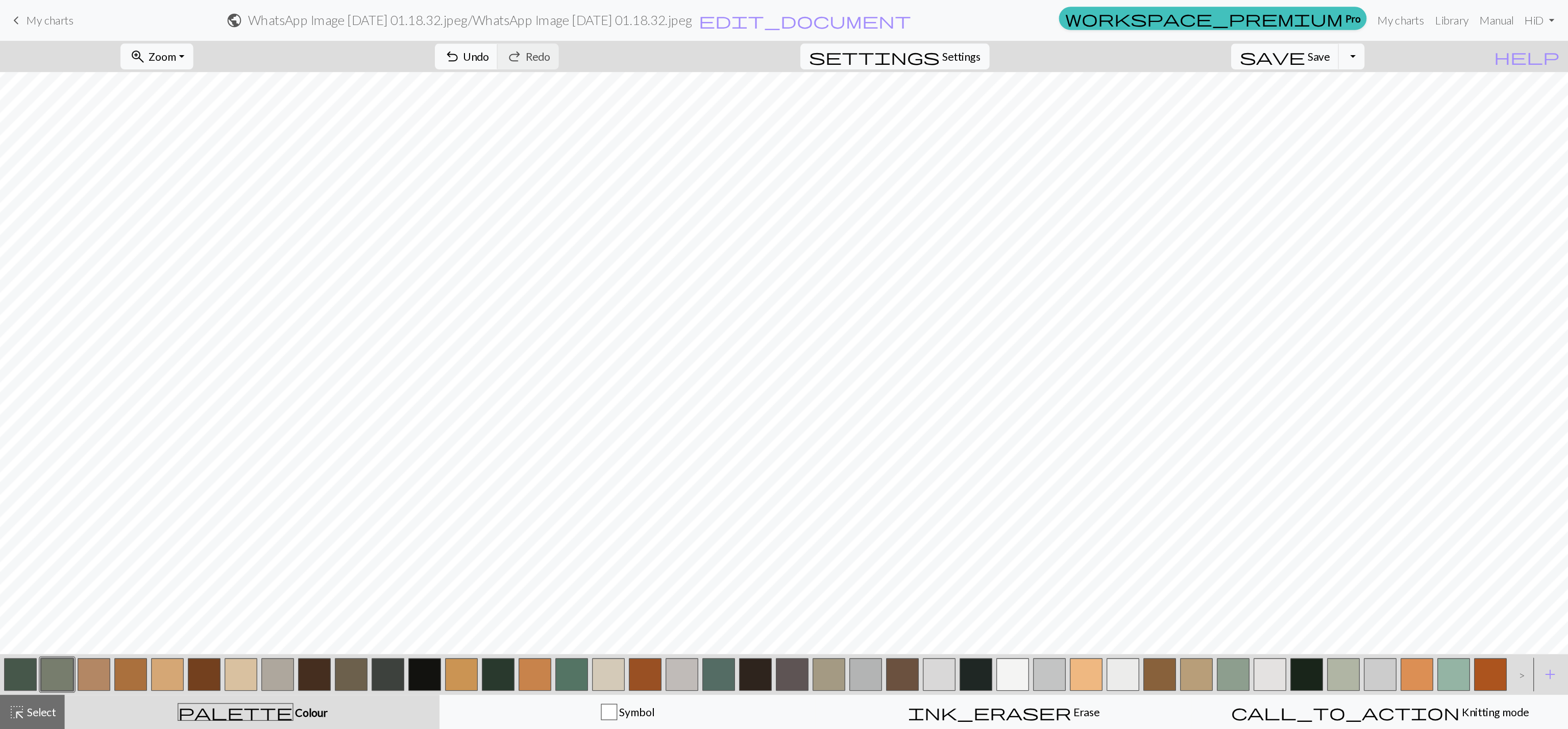
scroll to position [30, 0]
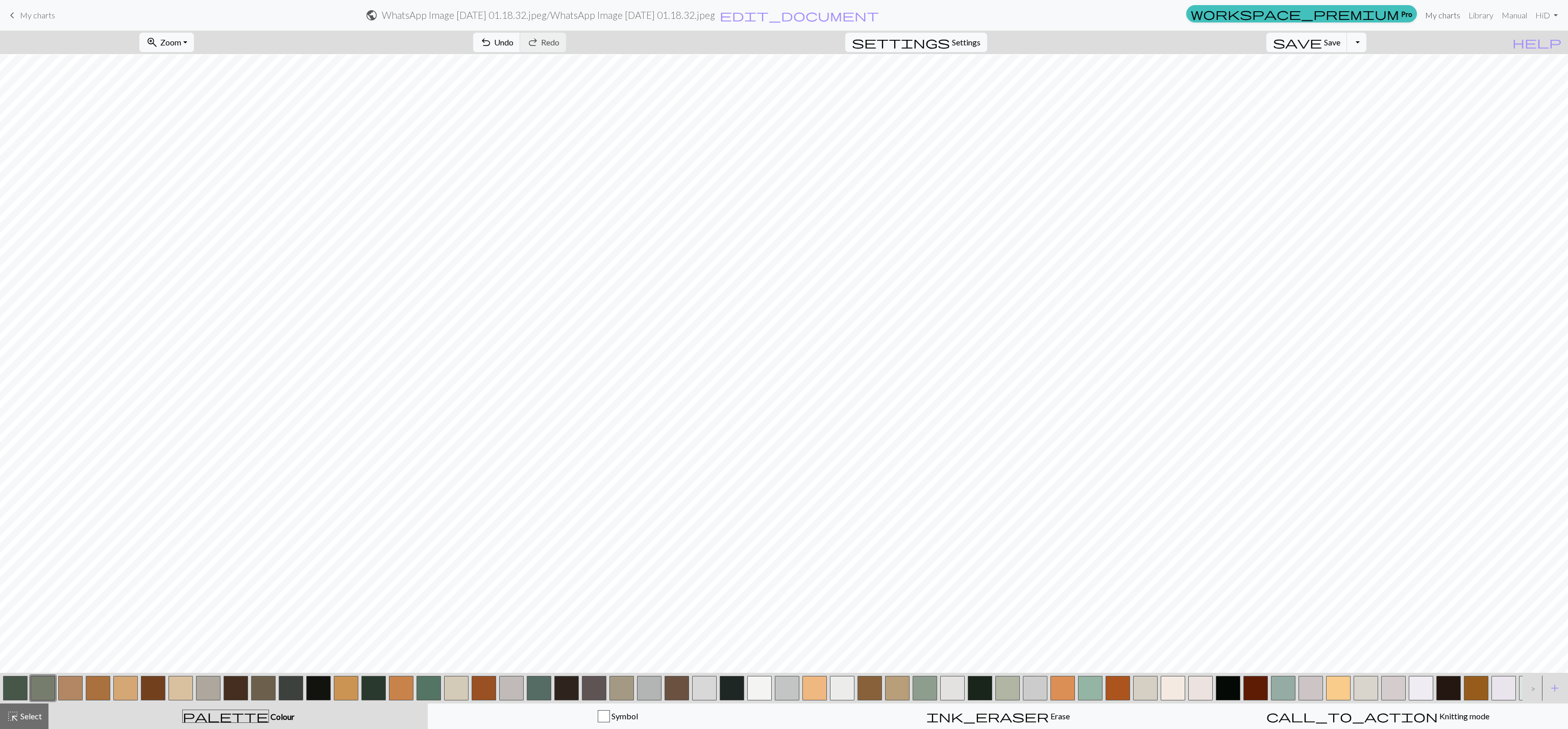
click at [1175, 8] on link "My charts" at bounding box center [1443, 16] width 44 height 20
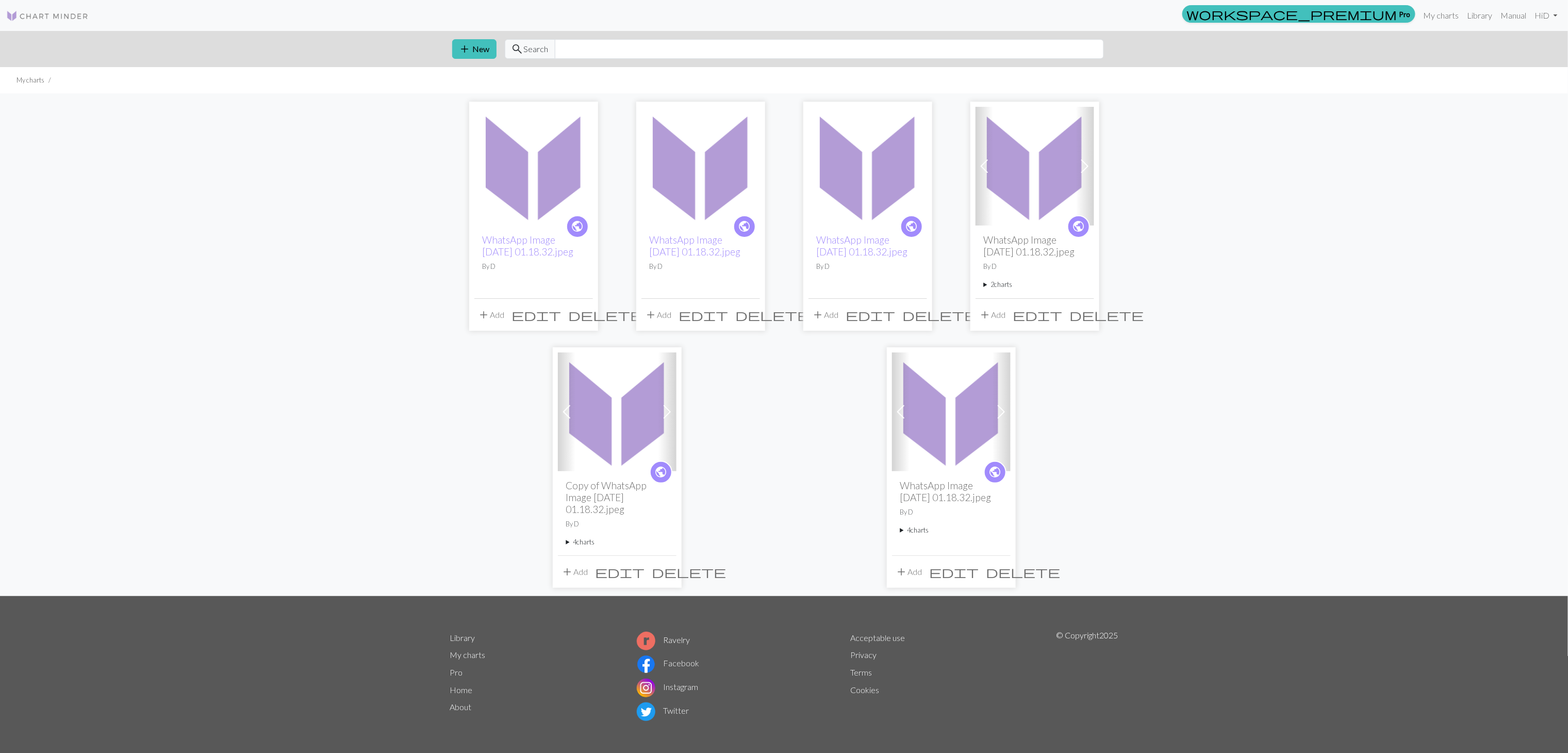
click at [629, 426] on img at bounding box center [617, 412] width 119 height 119
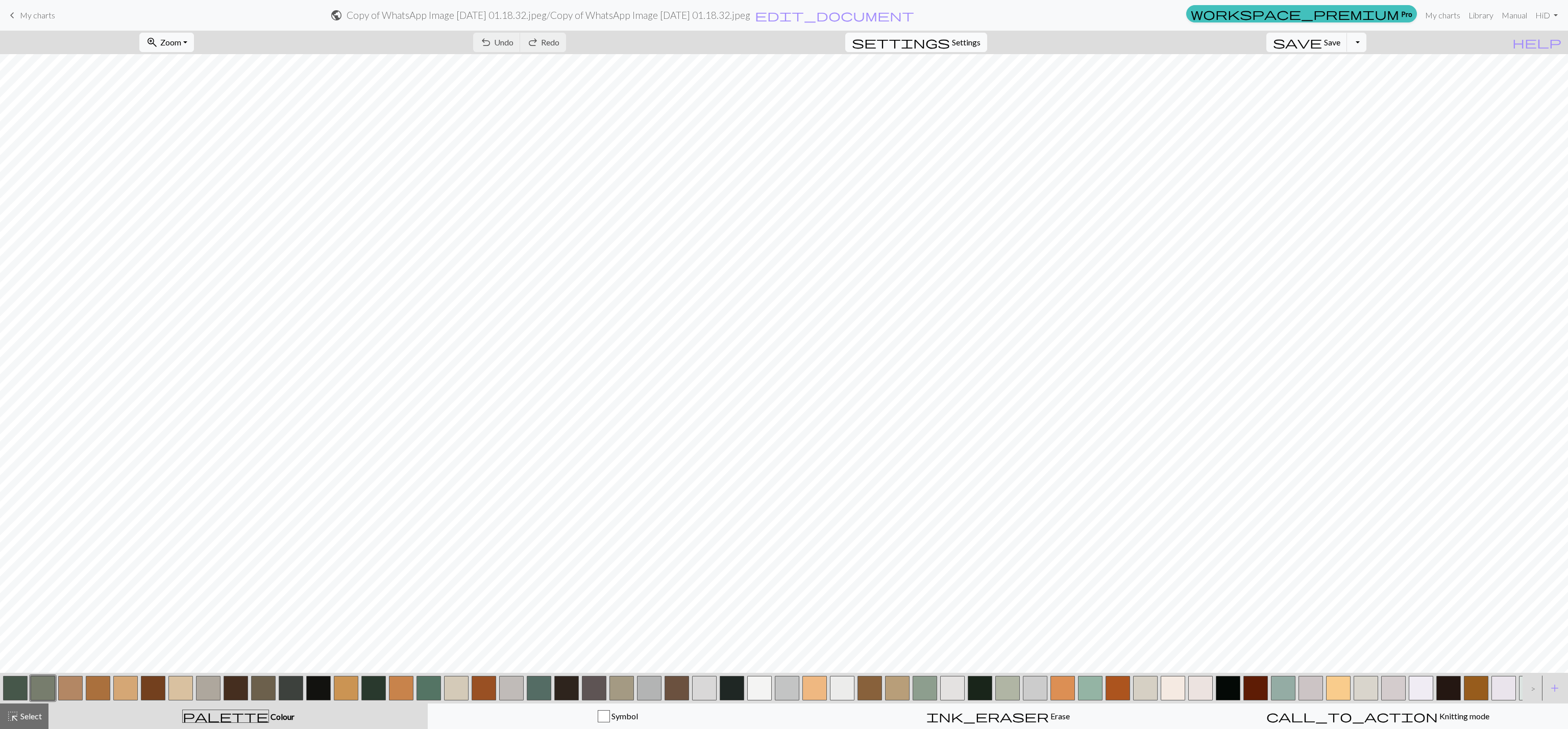
click at [950, 38] on span "settings" at bounding box center [900, 43] width 98 height 15
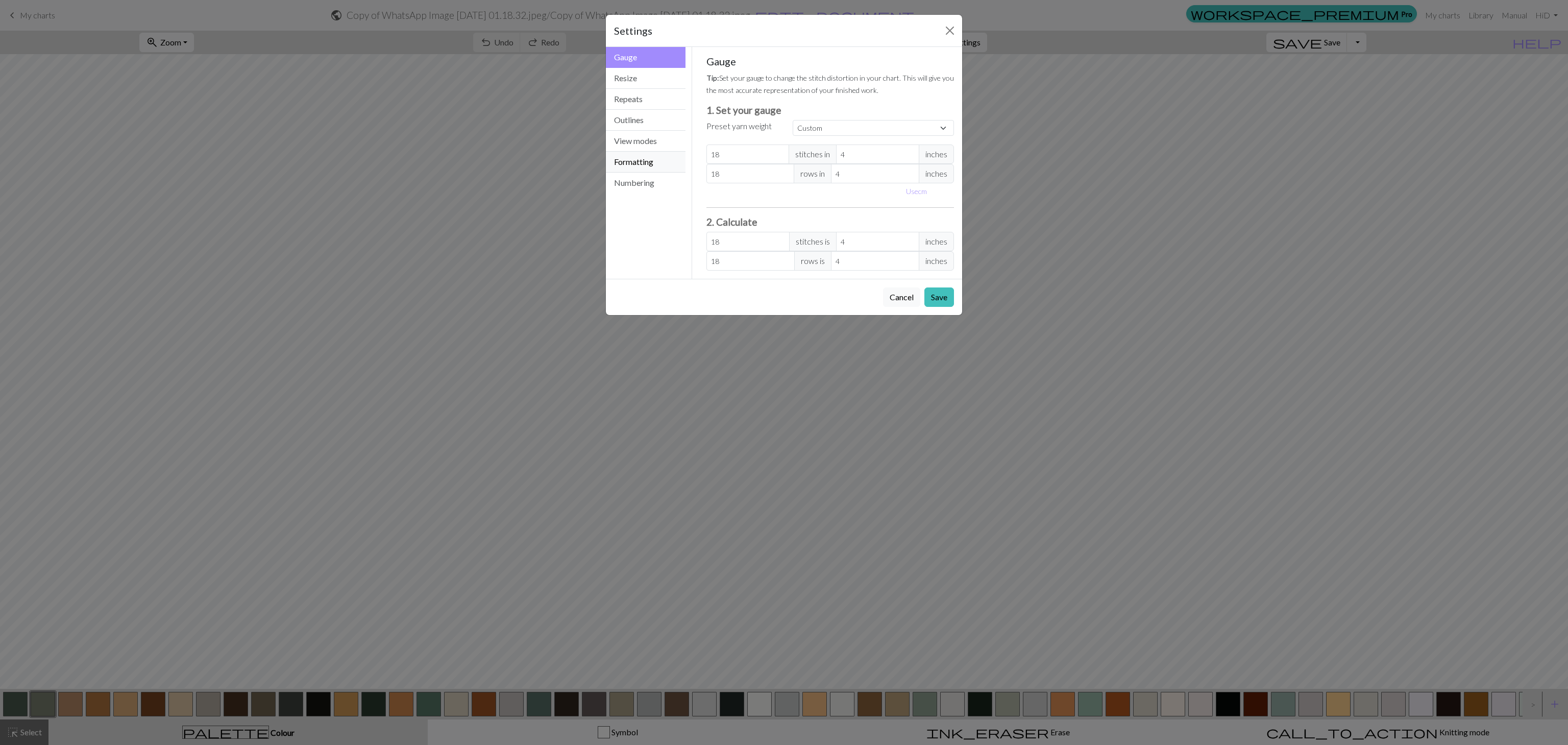
click at [664, 167] on button "Formatting" at bounding box center [646, 162] width 79 height 21
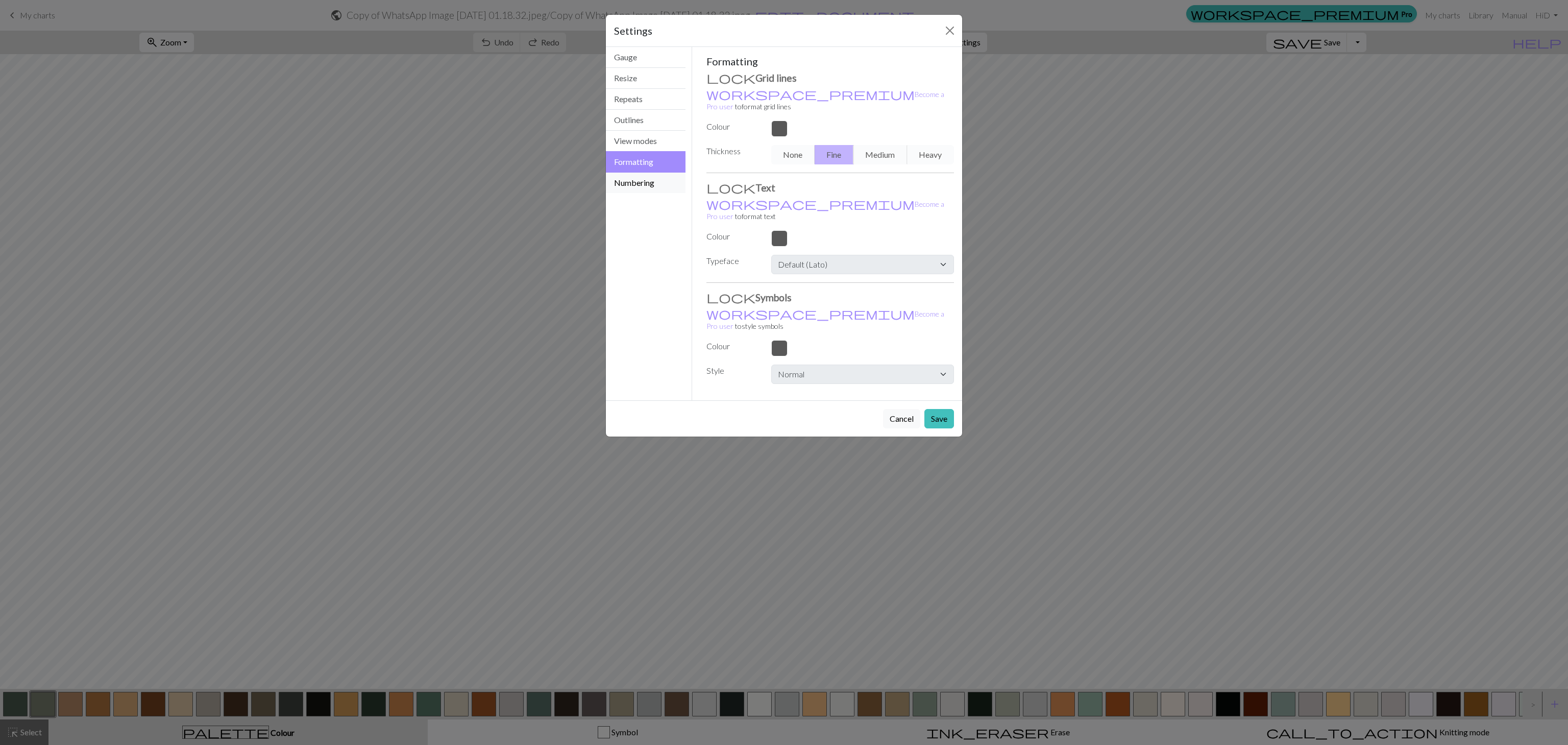
click at [644, 187] on button "Numbering" at bounding box center [646, 183] width 79 height 20
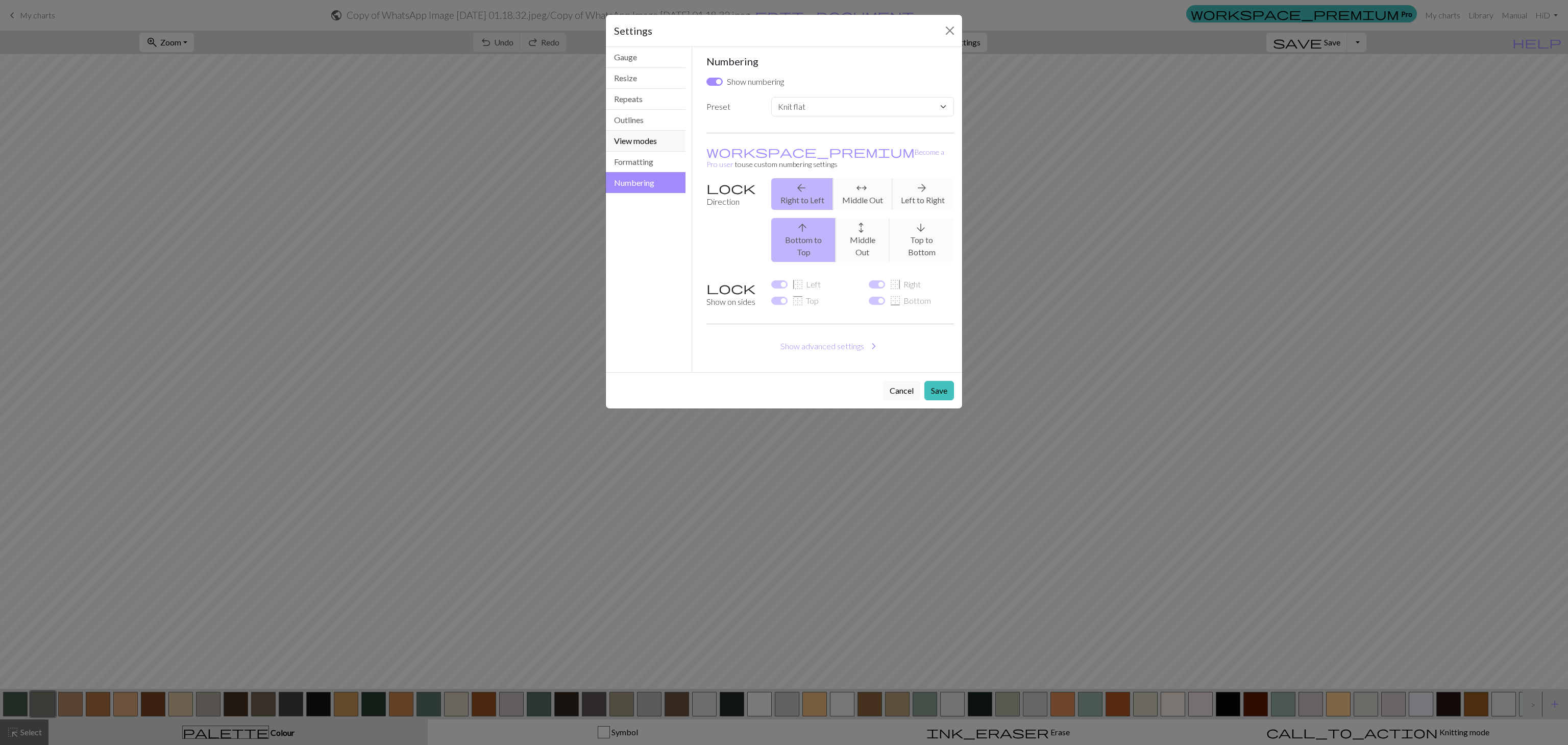
click at [655, 143] on button "View modes" at bounding box center [646, 141] width 79 height 21
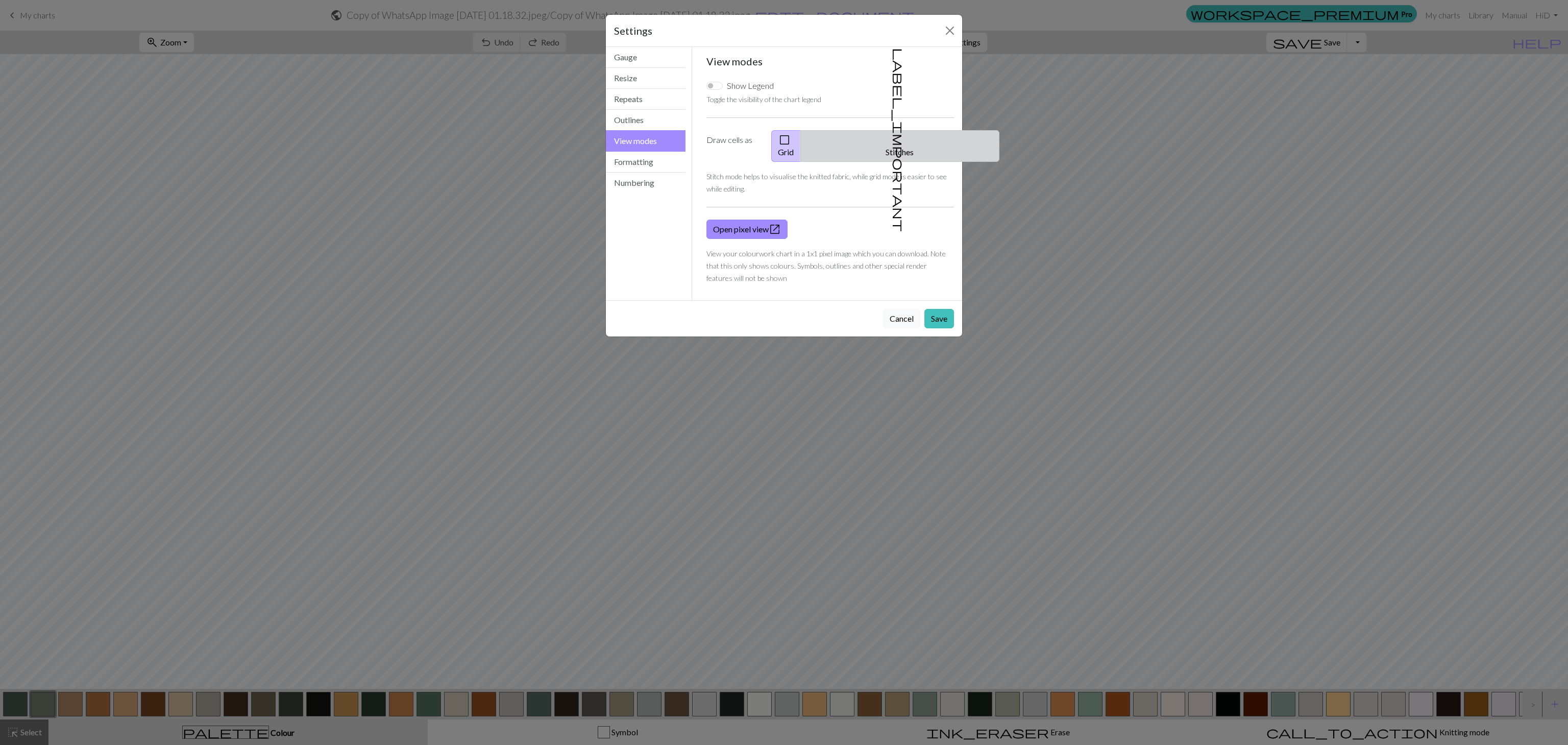
click at [913, 139] on button "label_important Stitches" at bounding box center [900, 146] width 199 height 32
click at [938, 309] on button "Save" at bounding box center [939, 318] width 29 height 19
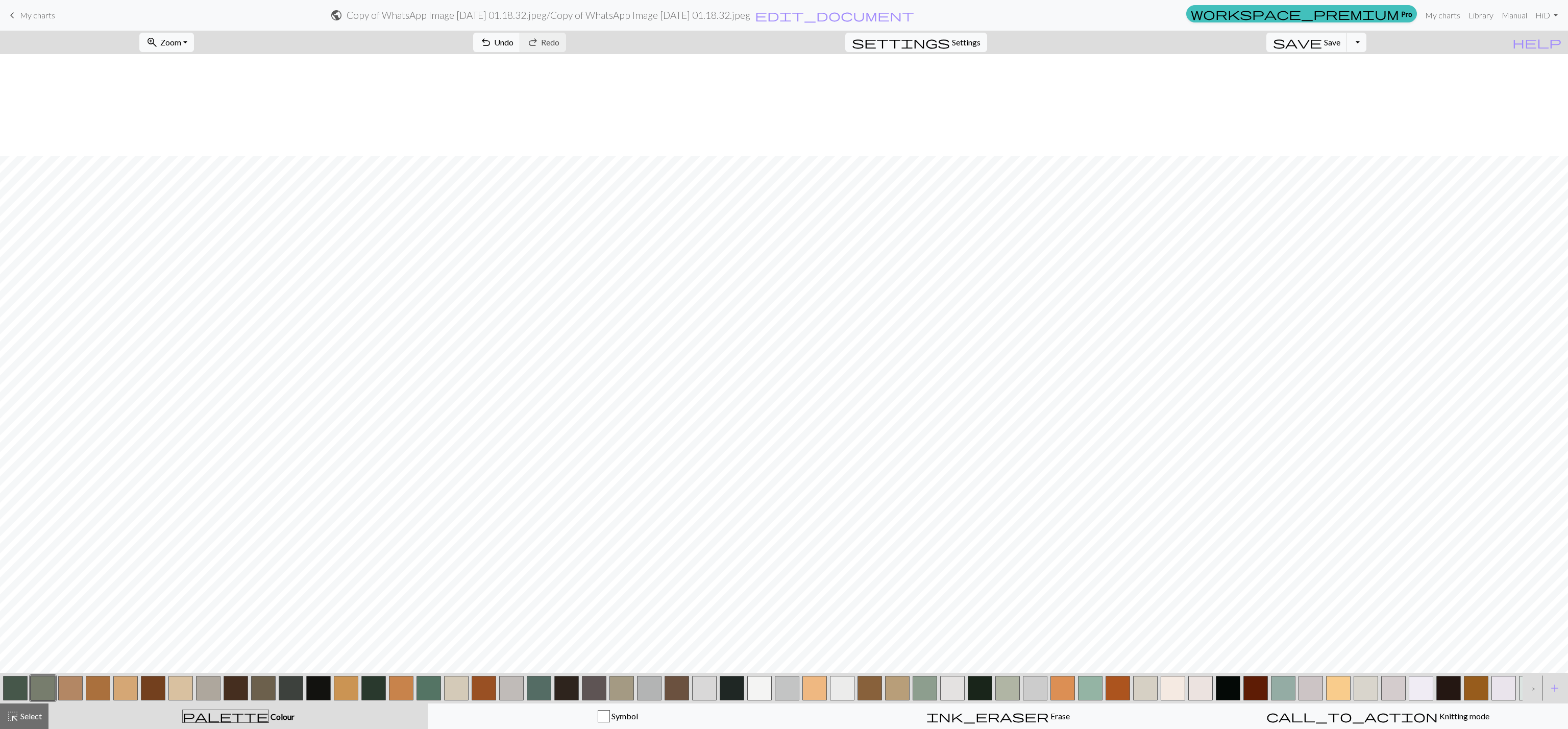
scroll to position [102, 0]
drag, startPoint x: 1519, startPoint y: 0, endPoint x: 187, endPoint y: 36, distance: 1332.5
click at [187, 36] on button "zoom_in Zoom Zoom" at bounding box center [167, 42] width 55 height 19
click at [194, 67] on button "Fit all" at bounding box center [180, 66] width 80 height 16
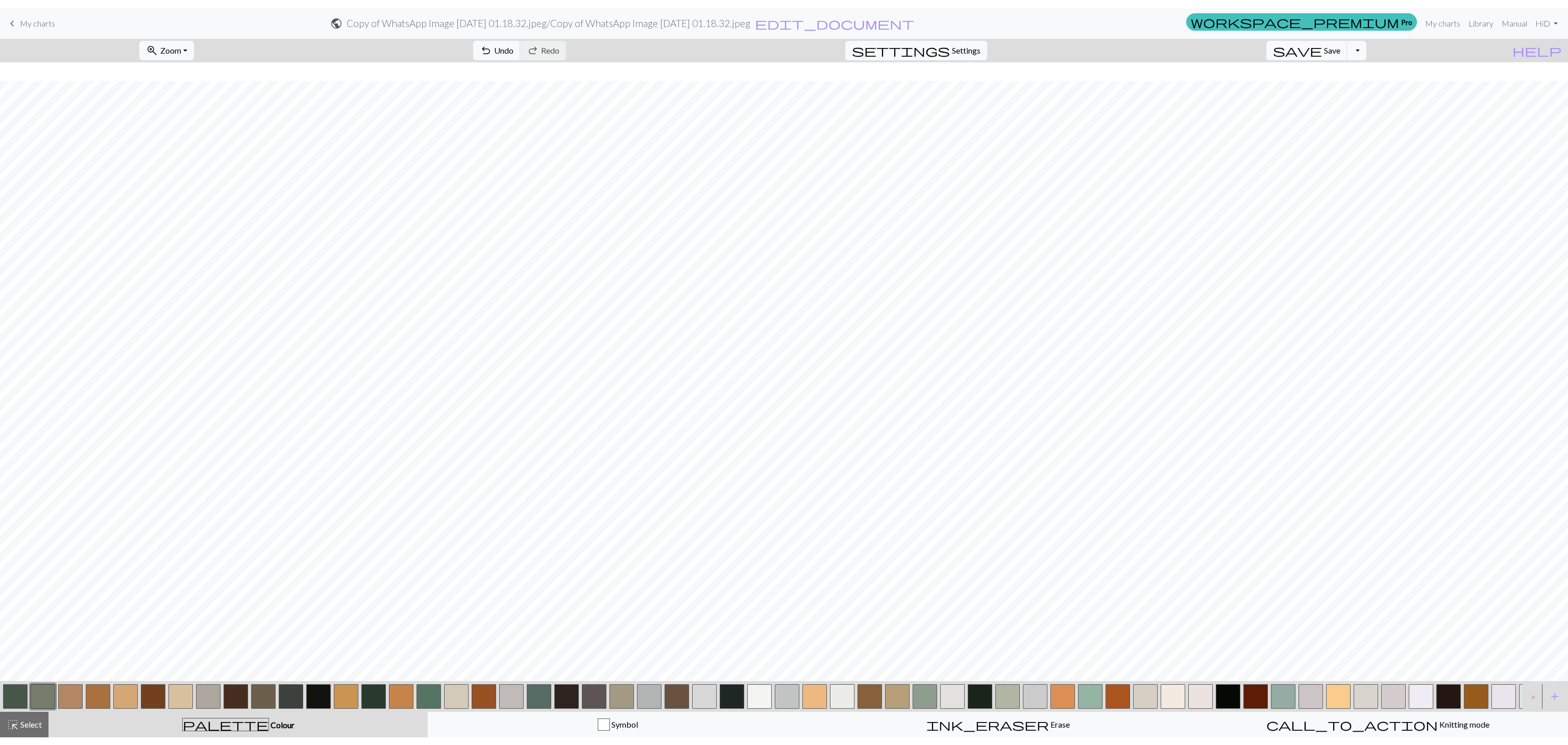
scroll to position [18, 0]
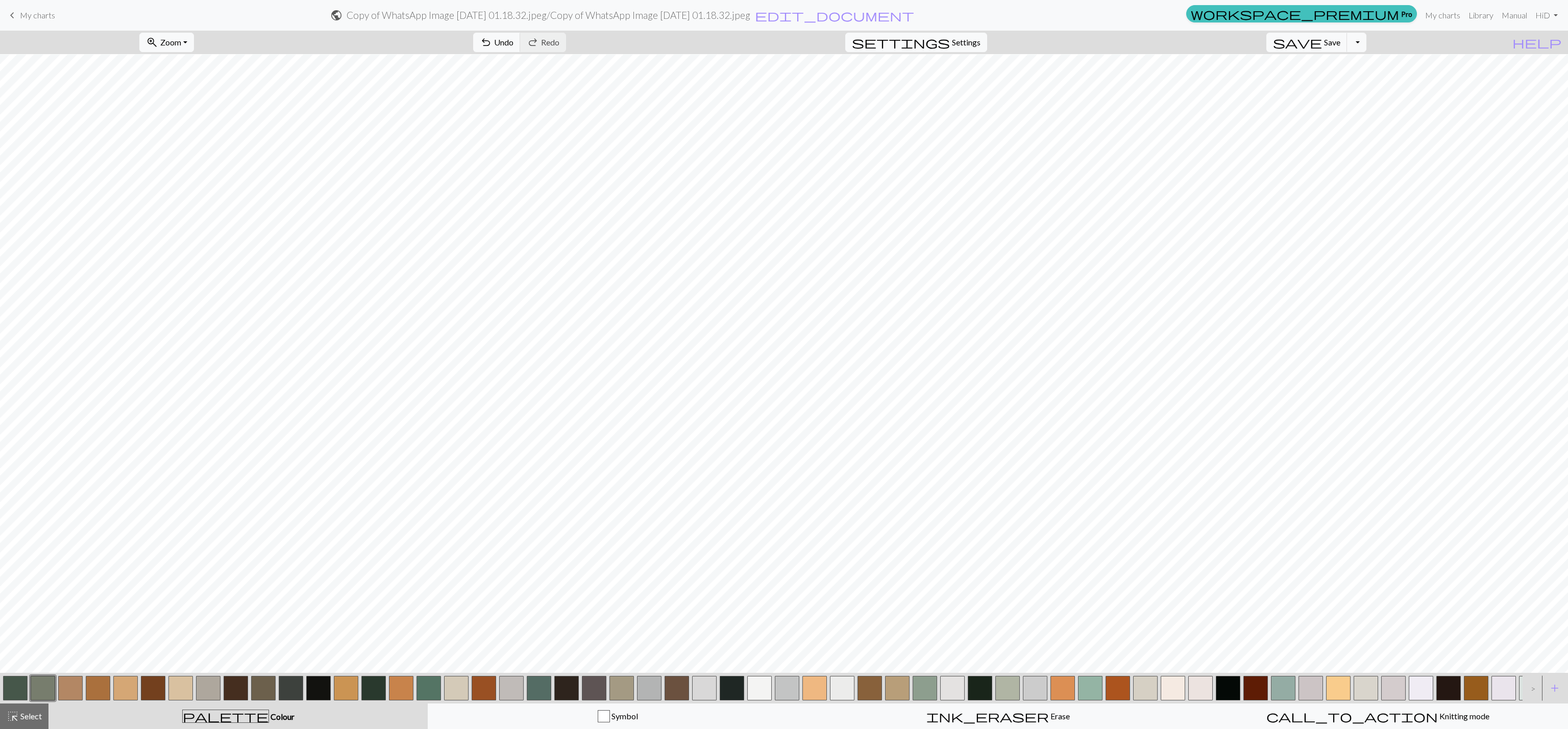
click at [38, 15] on span "My charts" at bounding box center [37, 15] width 36 height 10
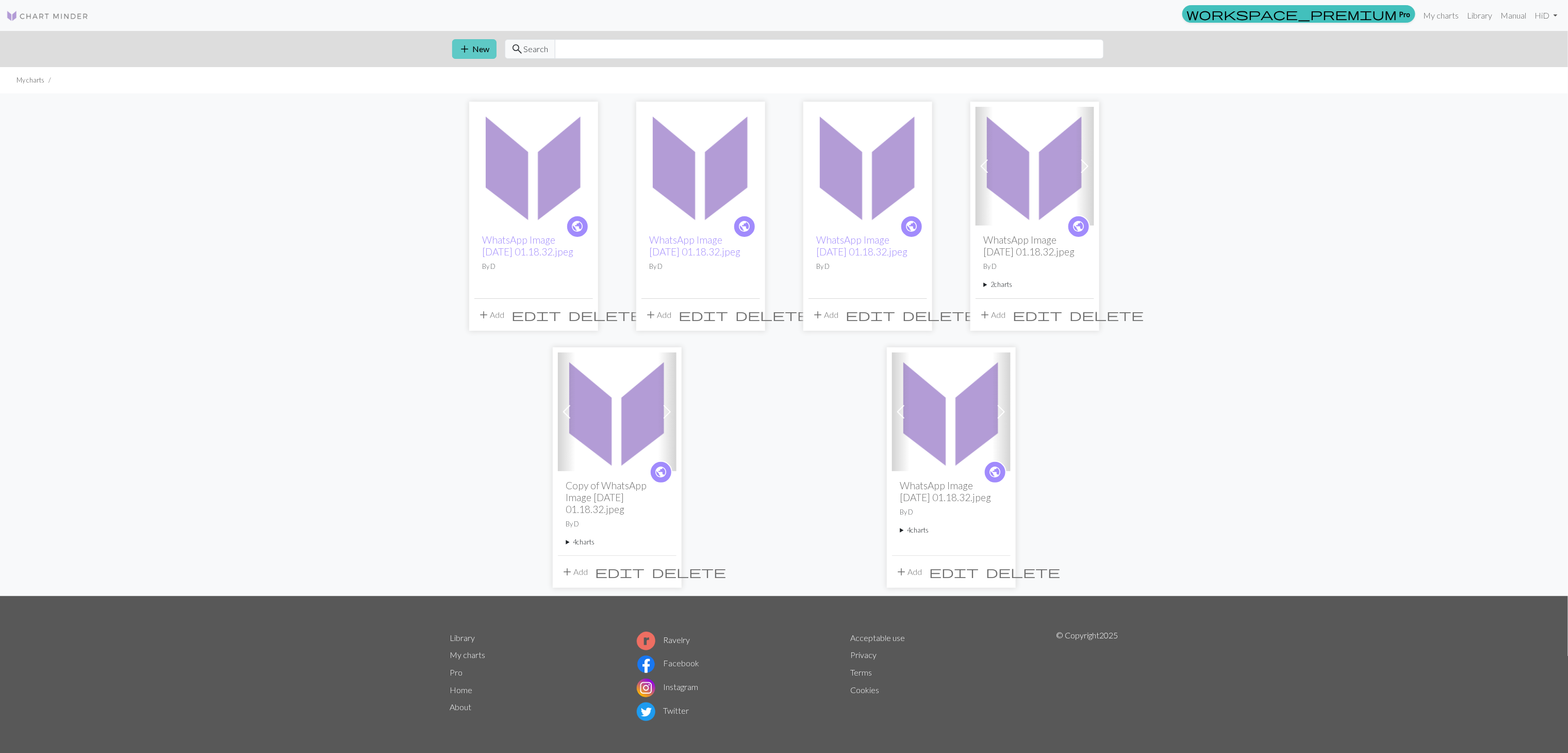
click at [466, 52] on span "add" at bounding box center [465, 49] width 12 height 15
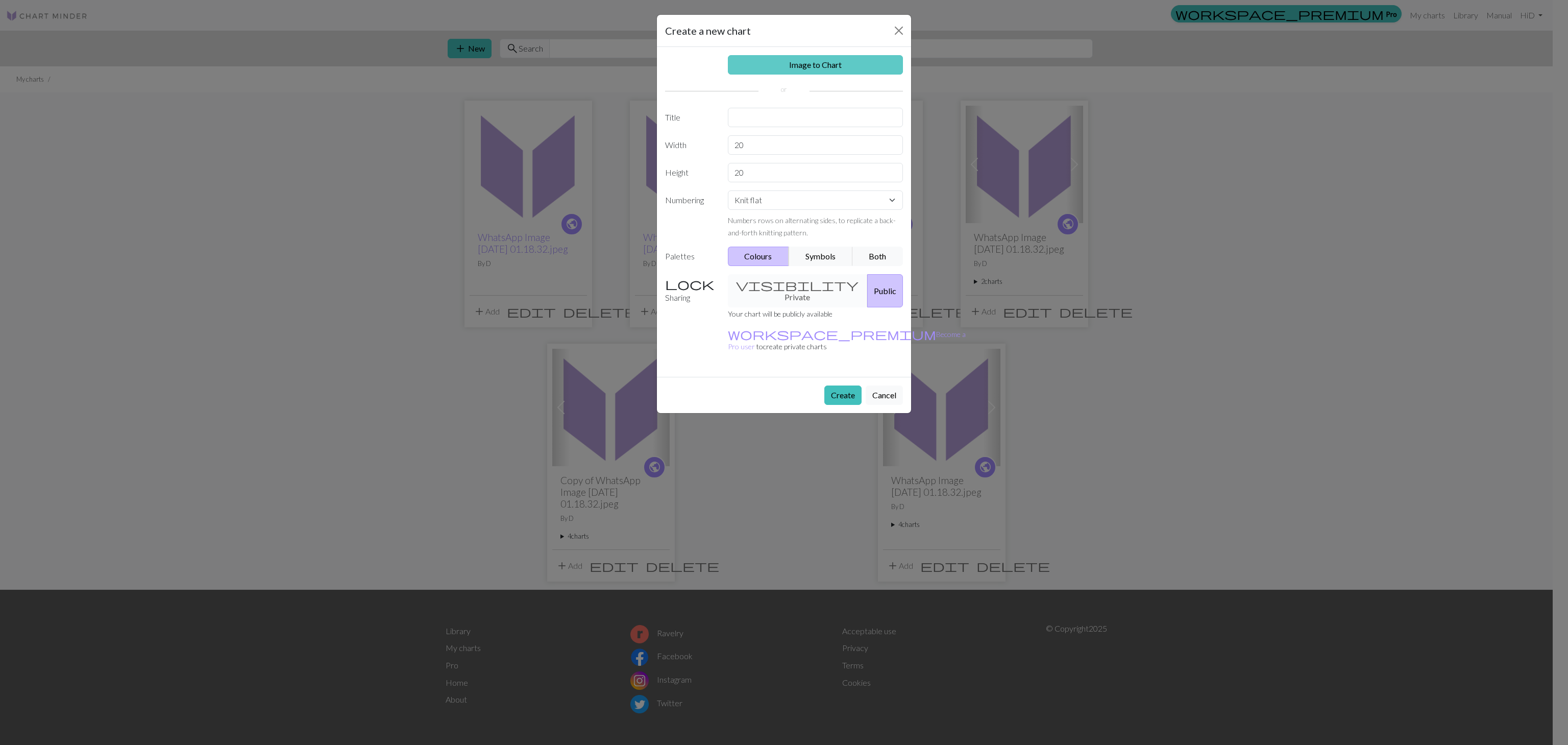
click at [803, 72] on link "Image to Chart" at bounding box center [816, 64] width 175 height 19
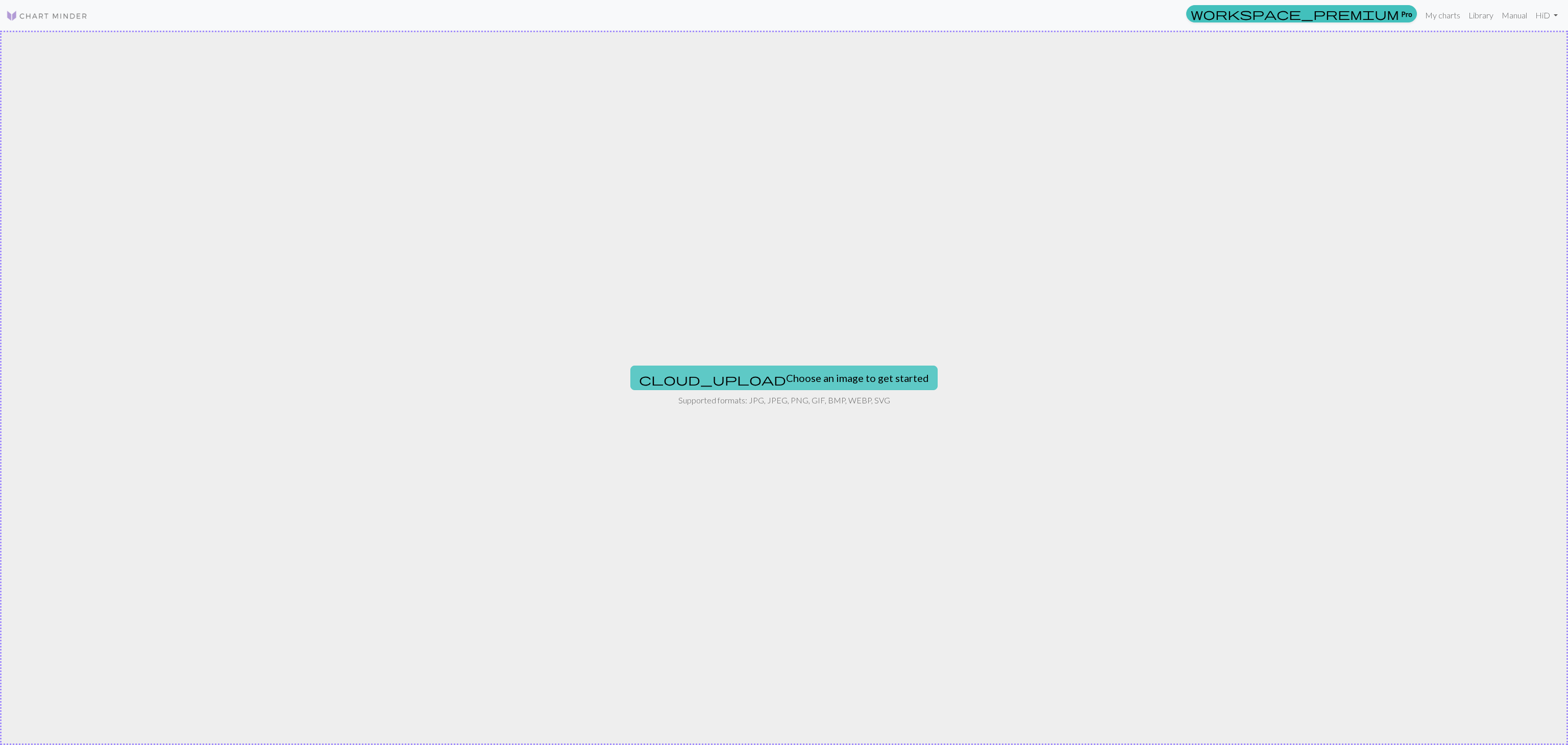
click at [773, 367] on button "cloud_upload Choose an image to get started" at bounding box center [784, 377] width 308 height 25
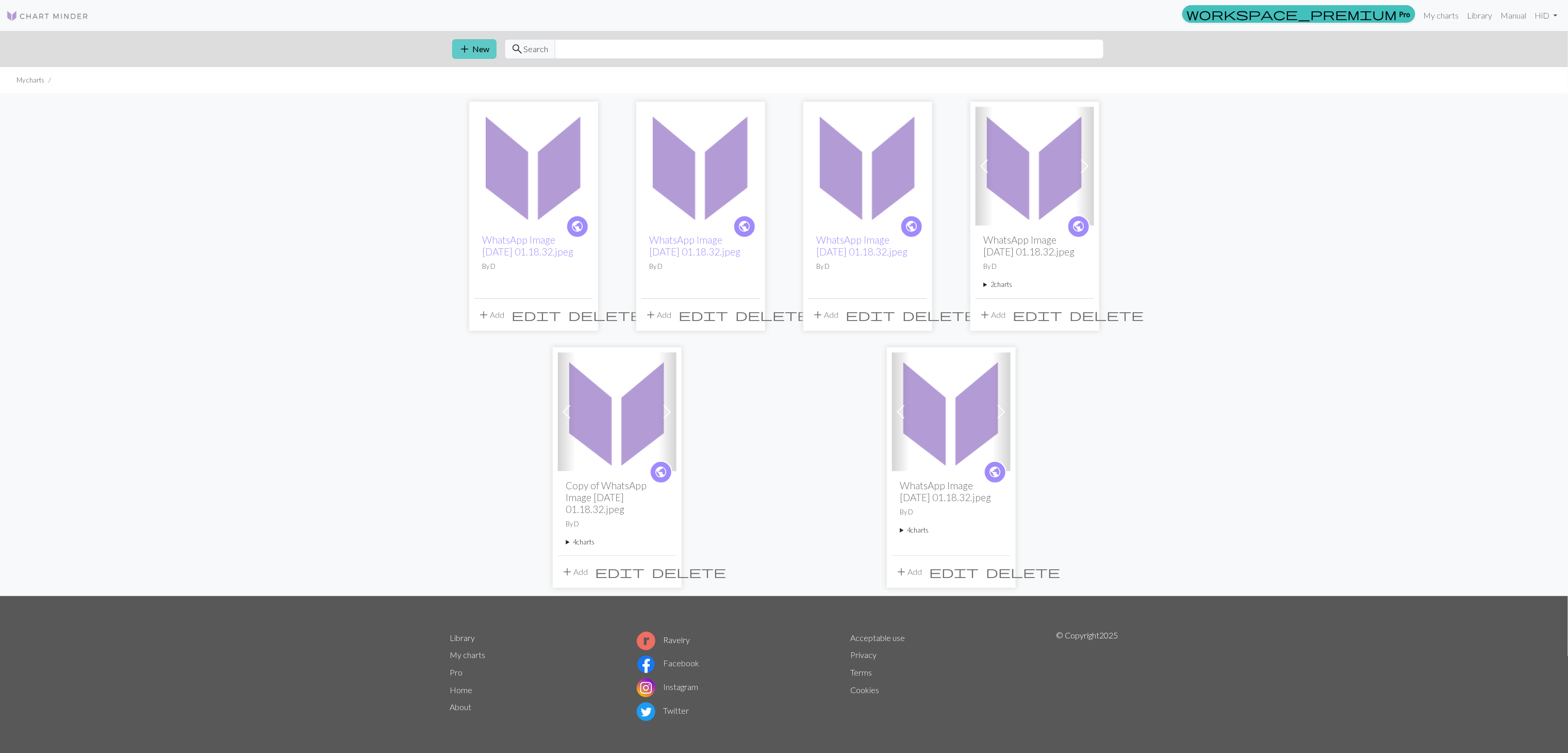
click at [478, 54] on button "add New" at bounding box center [474, 48] width 44 height 19
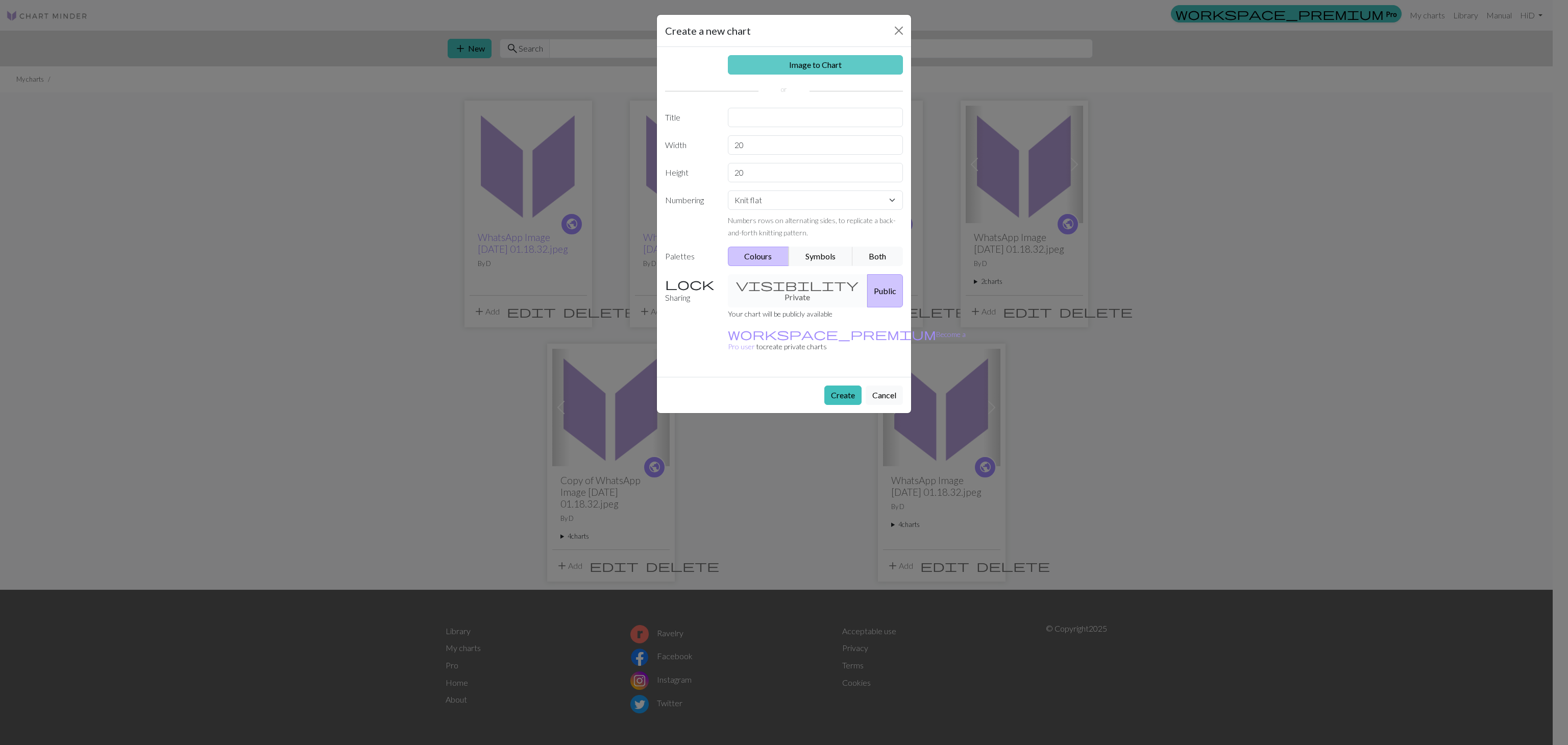
click at [795, 68] on link "Image to Chart" at bounding box center [816, 64] width 175 height 19
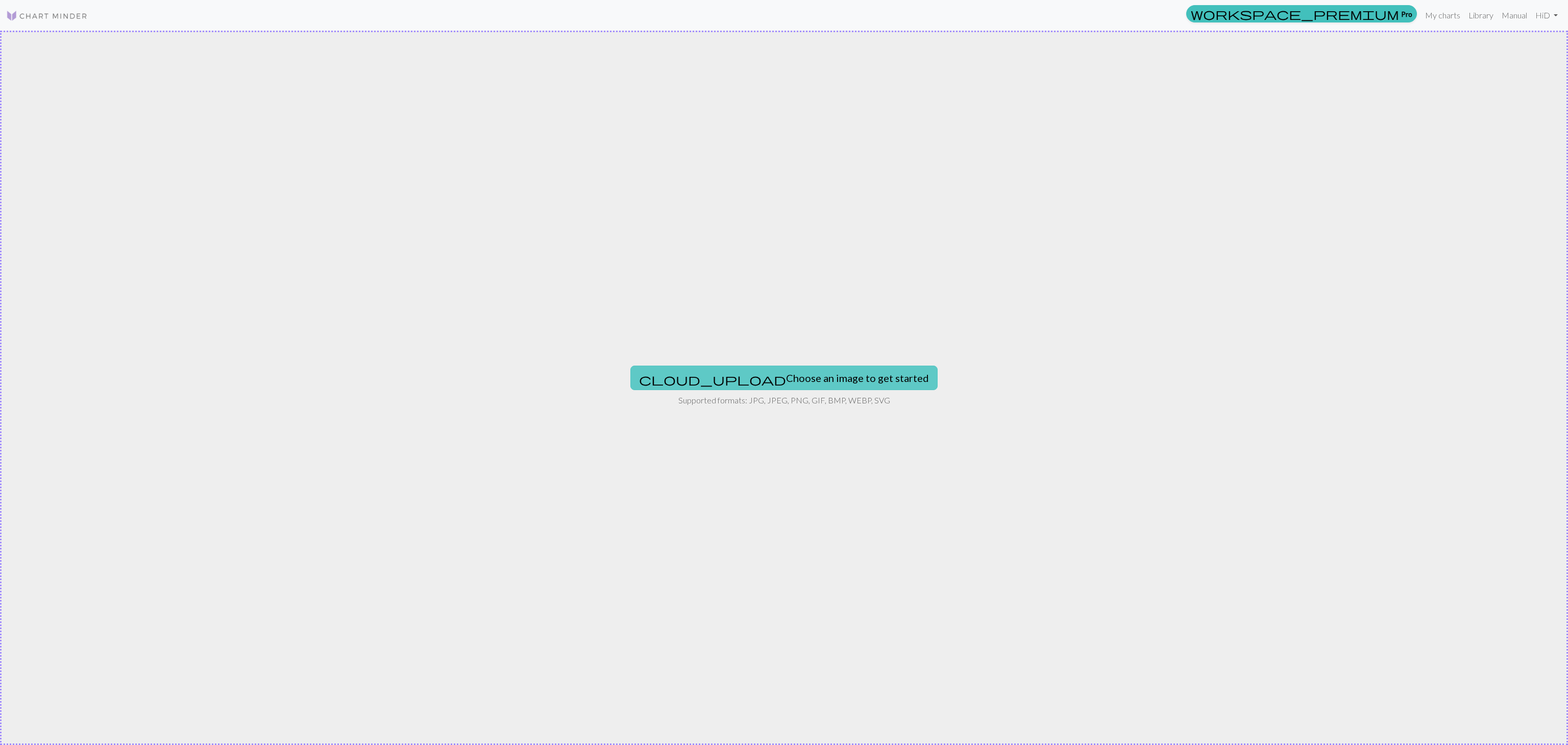
click at [775, 377] on button "cloud_upload Choose an image to get started" at bounding box center [784, 377] width 308 height 25
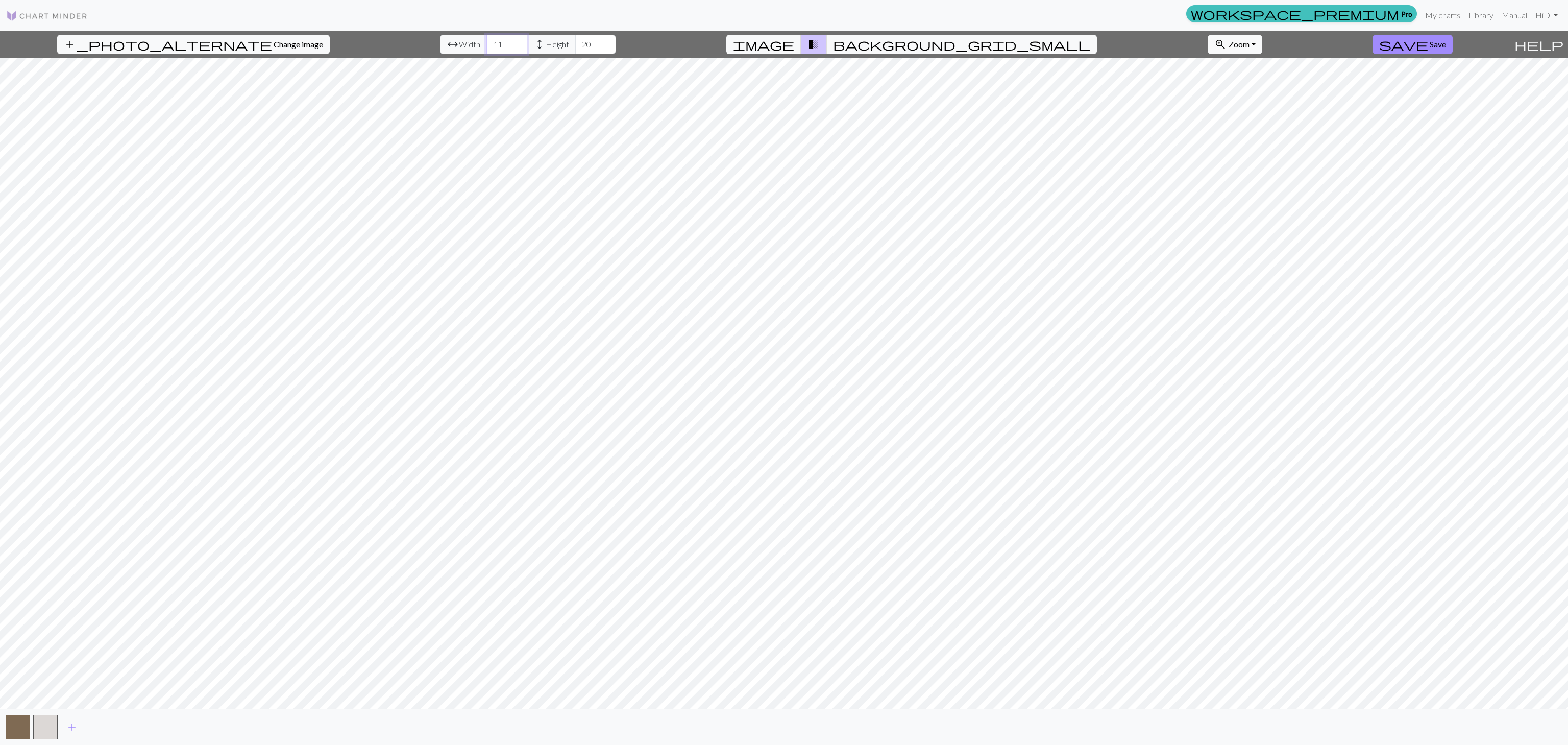
click at [487, 44] on input "11" at bounding box center [507, 44] width 41 height 19
drag, startPoint x: 481, startPoint y: 44, endPoint x: 446, endPoint y: 44, distance: 35.0
click at [447, 44] on div "arrow_range Width 11 height Height 20" at bounding box center [528, 44] width 176 height 19
type input "70"
drag, startPoint x: 568, startPoint y: 47, endPoint x: 537, endPoint y: 45, distance: 31.1
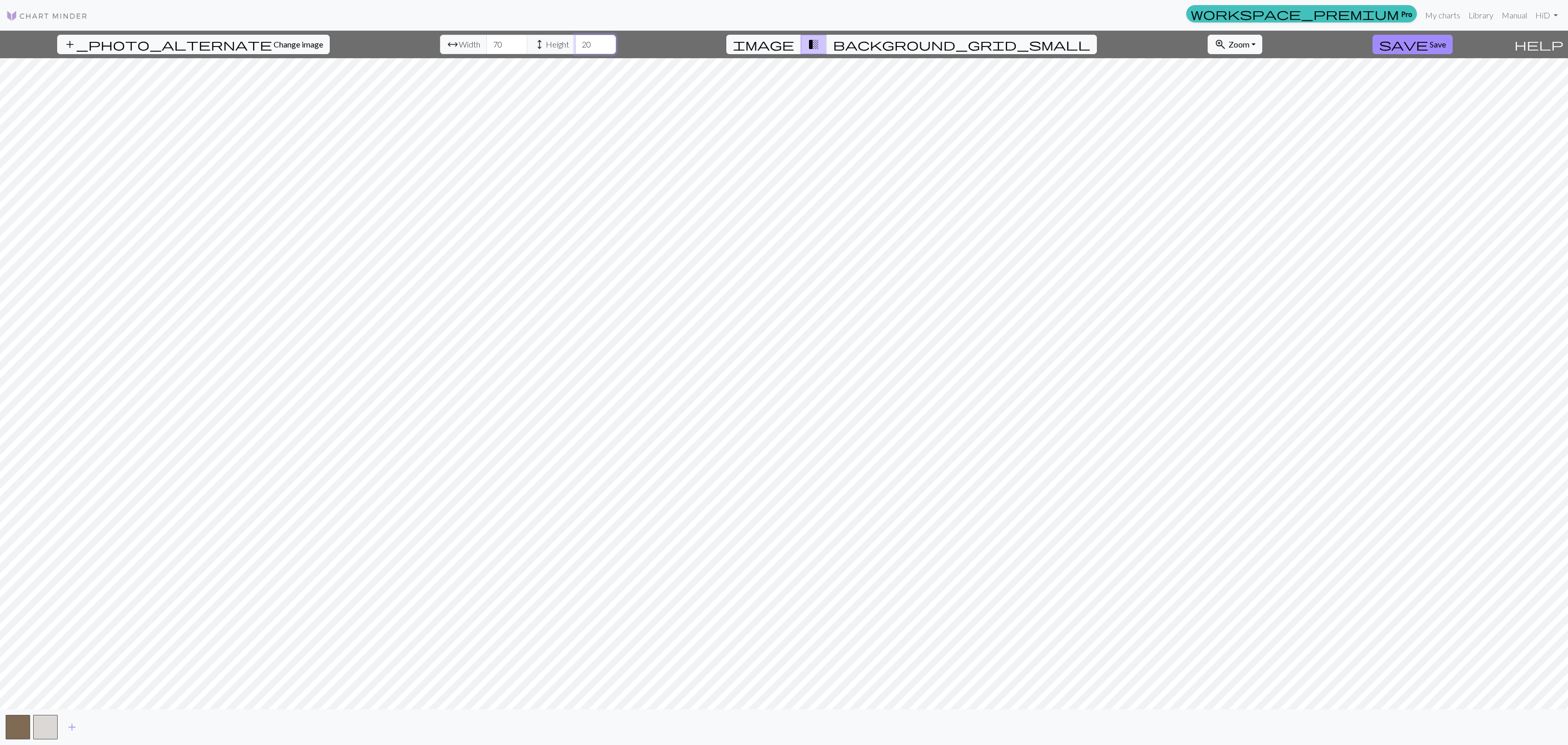
click at [537, 45] on div "arrow_range Width 70 height Height 20" at bounding box center [528, 44] width 176 height 19
type input "70"
click at [66, 558] on button "add" at bounding box center [72, 726] width 26 height 19
click at [103, 558] on span "add" at bounding box center [99, 727] width 12 height 15
click at [133, 558] on button "add" at bounding box center [127, 726] width 26 height 19
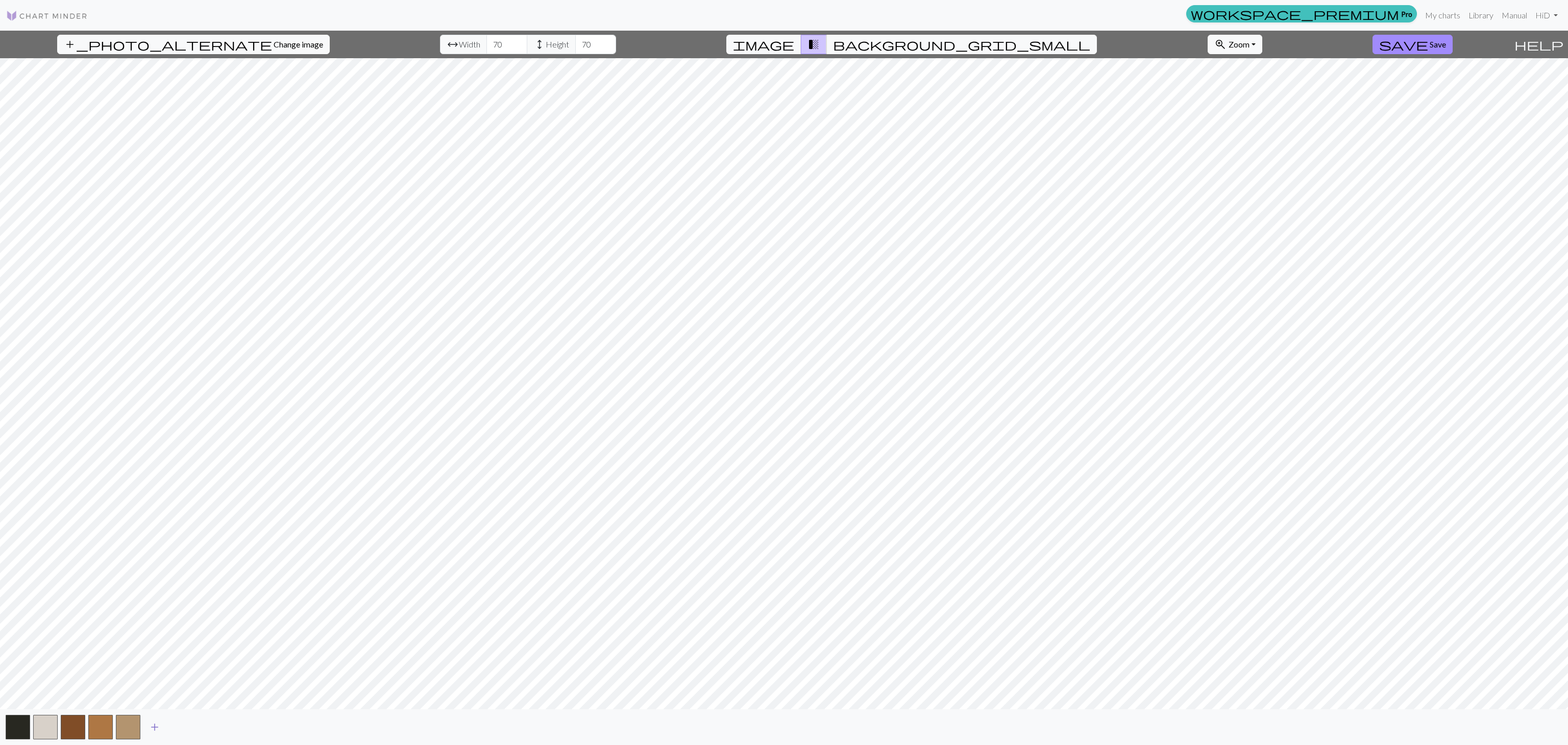
click at [163, 558] on button "add" at bounding box center [154, 726] width 26 height 19
click at [178, 558] on span "add" at bounding box center [182, 727] width 12 height 15
click at [221, 558] on button "add" at bounding box center [210, 726] width 26 height 19
click at [238, 558] on span "add" at bounding box center [237, 727] width 12 height 15
click at [267, 558] on span "add" at bounding box center [264, 727] width 12 height 15
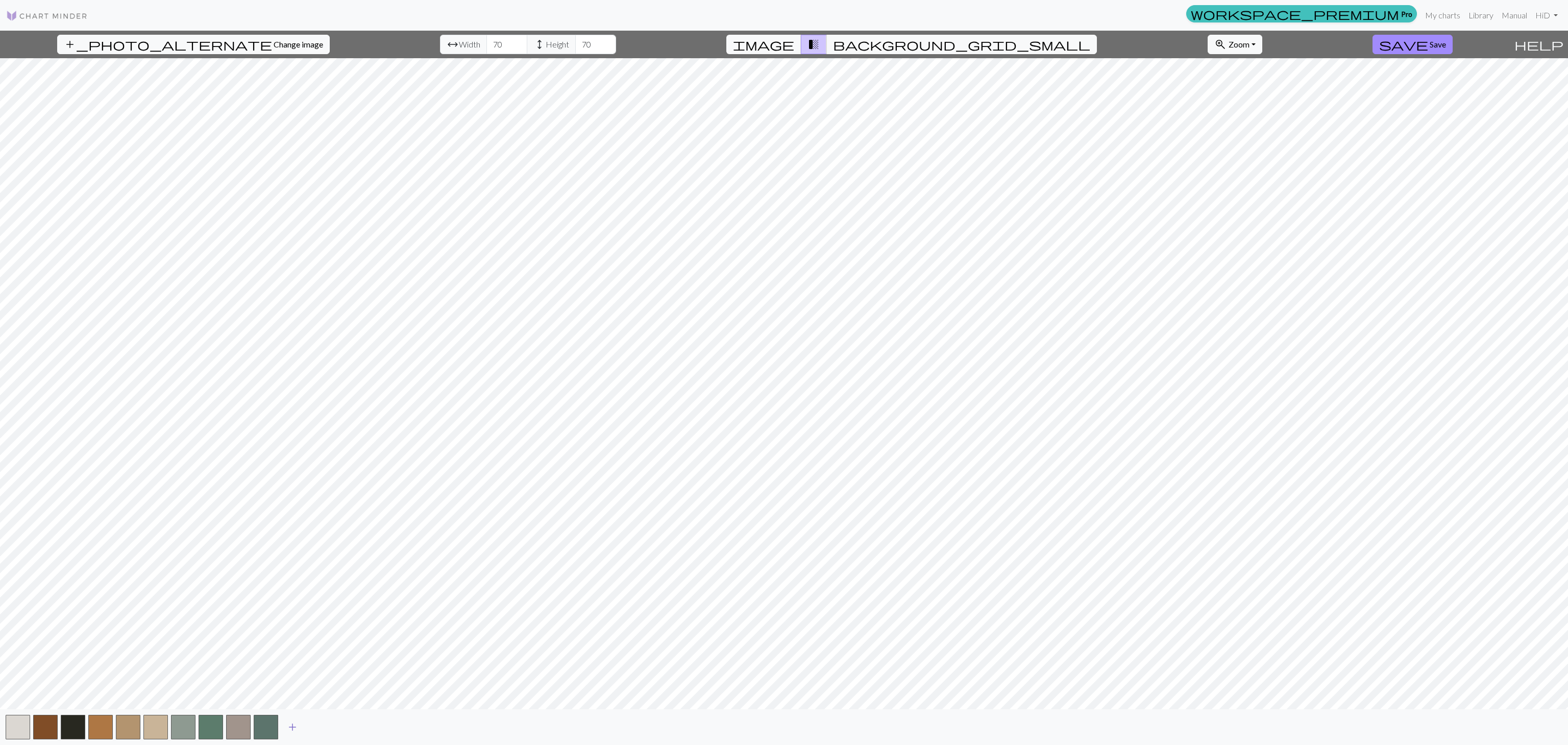
click at [286, 558] on button "add" at bounding box center [292, 726] width 26 height 19
click at [321, 558] on span "add" at bounding box center [320, 727] width 12 height 15
click at [349, 558] on span "add" at bounding box center [347, 727] width 12 height 15
click at [372, 558] on span "add" at bounding box center [374, 727] width 12 height 15
click at [401, 558] on span "add" at bounding box center [402, 727] width 12 height 15
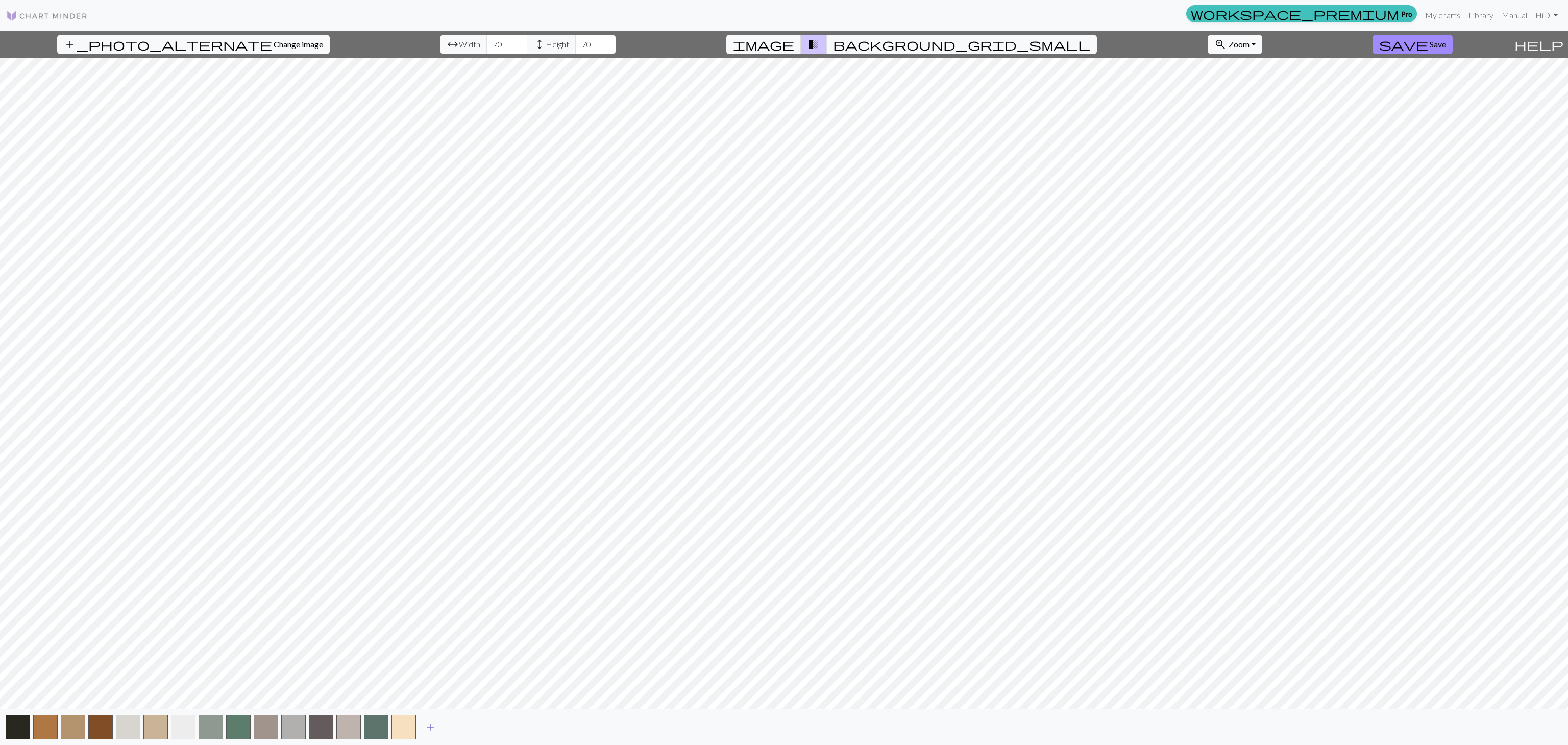
click at [434, 558] on span "add" at bounding box center [430, 727] width 12 height 15
click at [464, 558] on span "add" at bounding box center [458, 727] width 12 height 15
click at [492, 558] on button "add" at bounding box center [486, 726] width 26 height 19
click at [521, 558] on button "add" at bounding box center [513, 726] width 26 height 19
click at [543, 558] on span "add" at bounding box center [540, 727] width 12 height 15
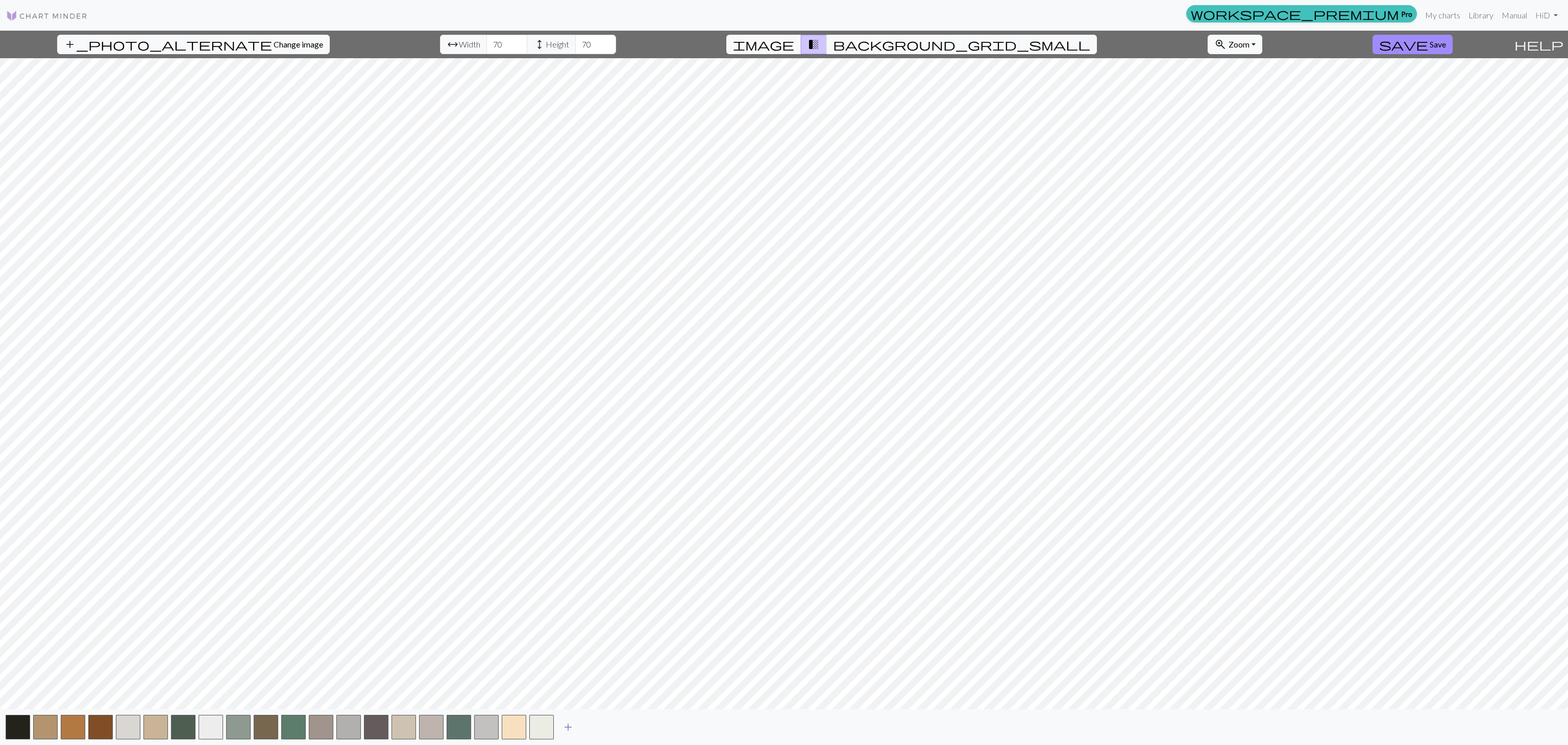
click at [570, 558] on span "add" at bounding box center [567, 727] width 12 height 15
click at [595, 558] on span "add" at bounding box center [595, 727] width 12 height 15
click at [628, 558] on span "add" at bounding box center [623, 727] width 12 height 15
click at [655, 558] on span "add" at bounding box center [650, 727] width 12 height 15
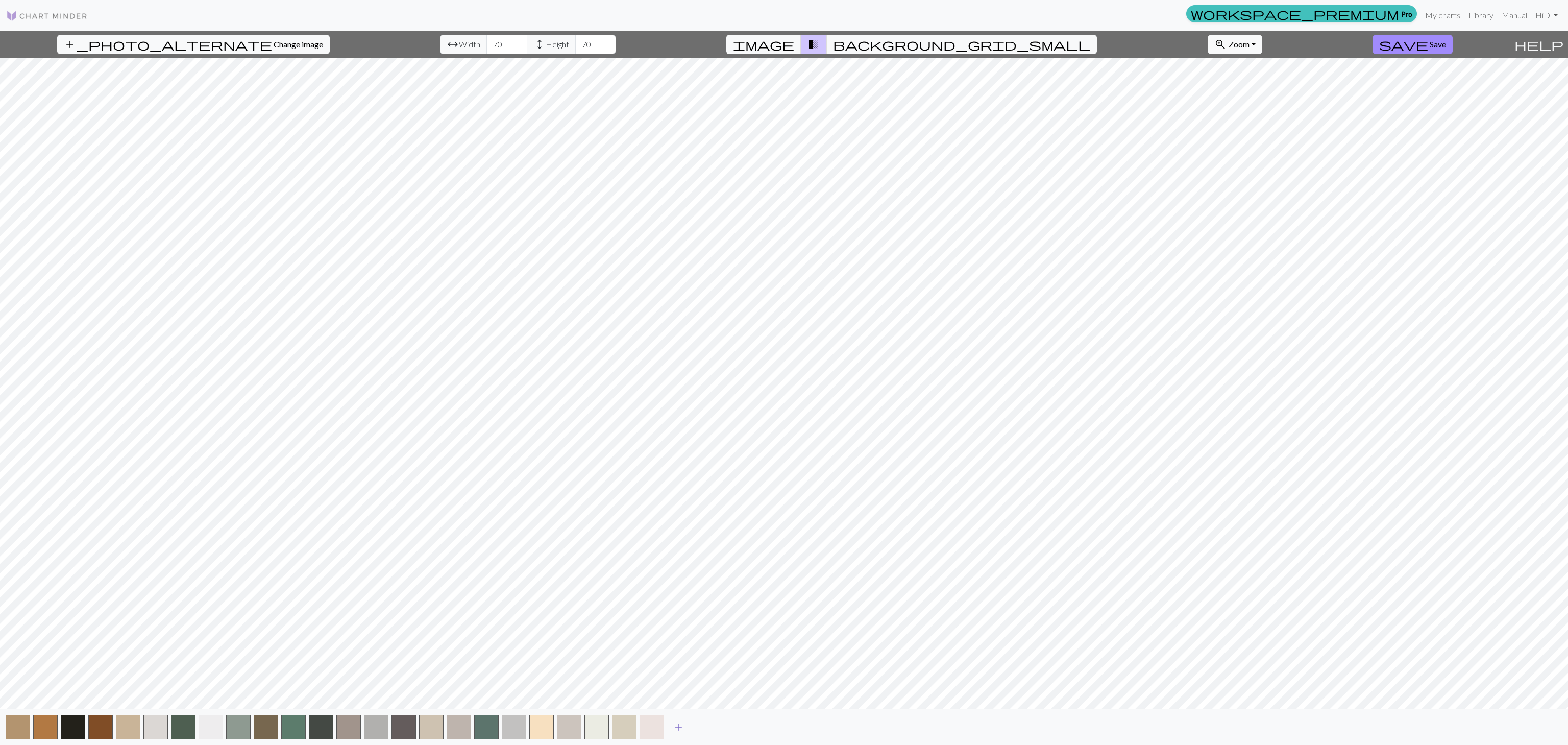
click at [681, 558] on span "add" at bounding box center [678, 727] width 12 height 15
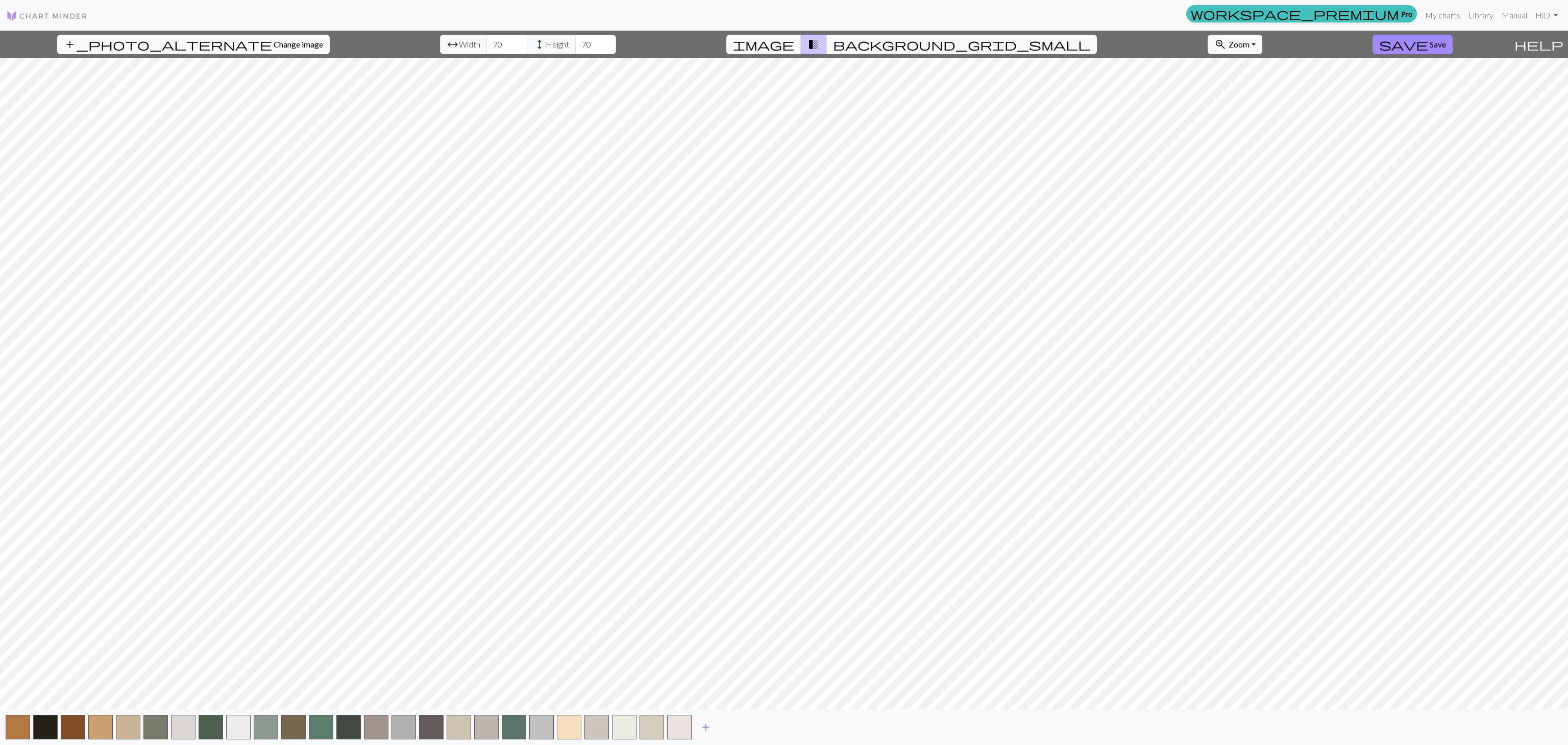
click at [710, 558] on span "add" at bounding box center [705, 727] width 12 height 15
drag, startPoint x: 733, startPoint y: 727, endPoint x: 752, endPoint y: 728, distance: 19.0
click at [733, 558] on span "add" at bounding box center [733, 727] width 12 height 15
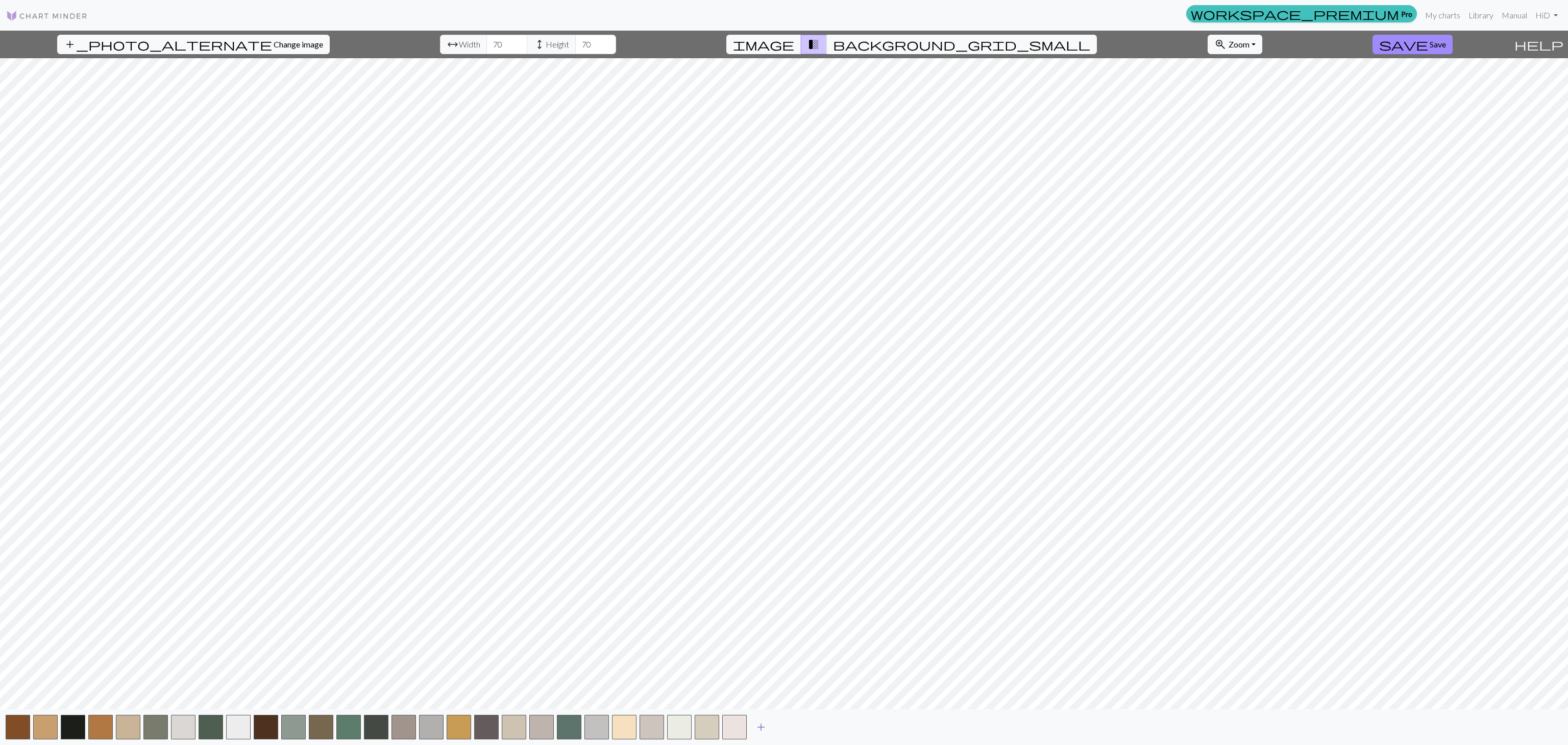
click at [760, 558] on span "add" at bounding box center [761, 727] width 12 height 15
click at [787, 558] on span "add" at bounding box center [788, 727] width 12 height 15
click at [827, 558] on button "add" at bounding box center [816, 726] width 26 height 19
click at [854, 558] on button "add" at bounding box center [844, 726] width 26 height 19
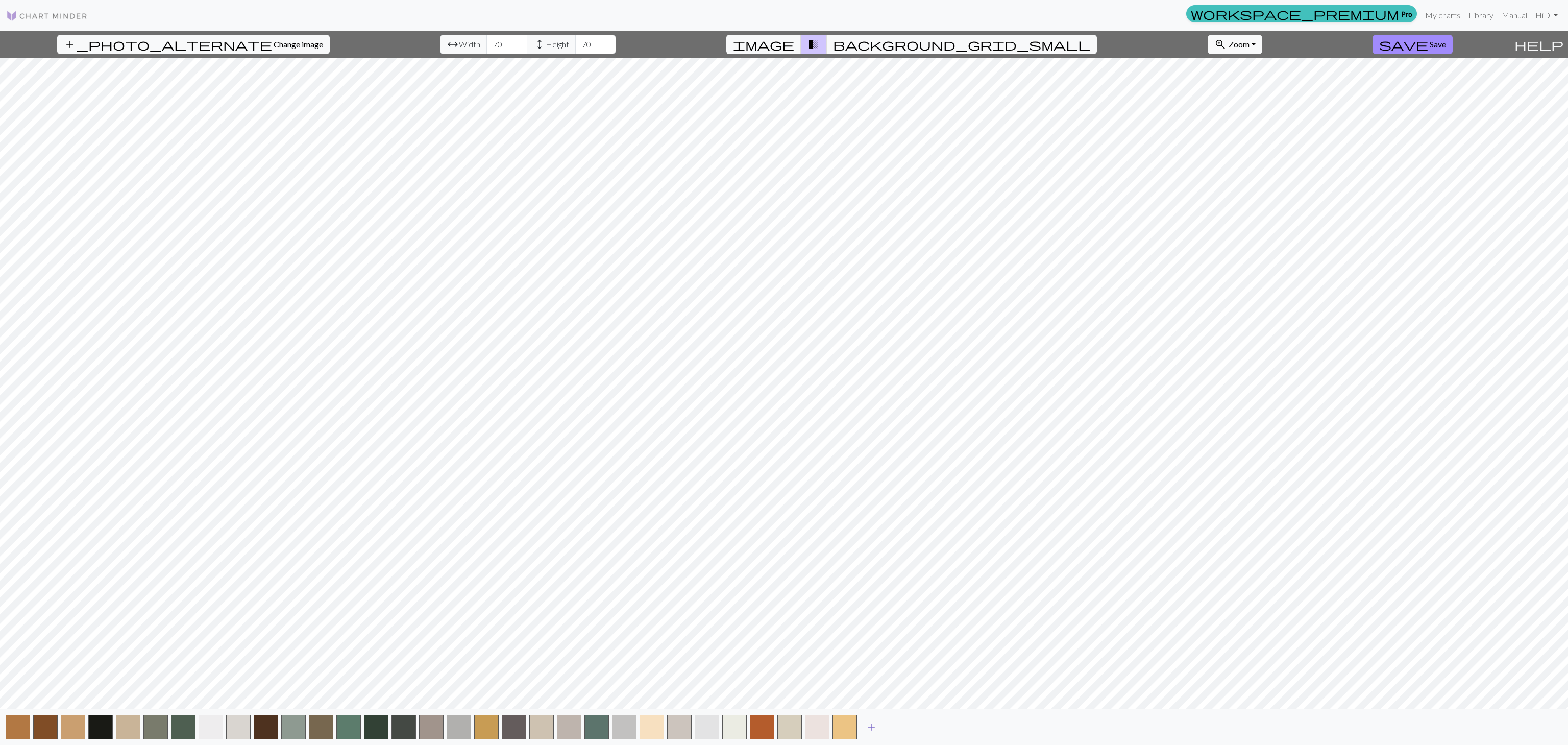
click at [875, 558] on span "add" at bounding box center [871, 727] width 12 height 15
click at [902, 558] on span "add" at bounding box center [899, 727] width 12 height 15
click at [928, 558] on span "add" at bounding box center [926, 727] width 12 height 15
click at [962, 558] on button "add" at bounding box center [954, 726] width 26 height 19
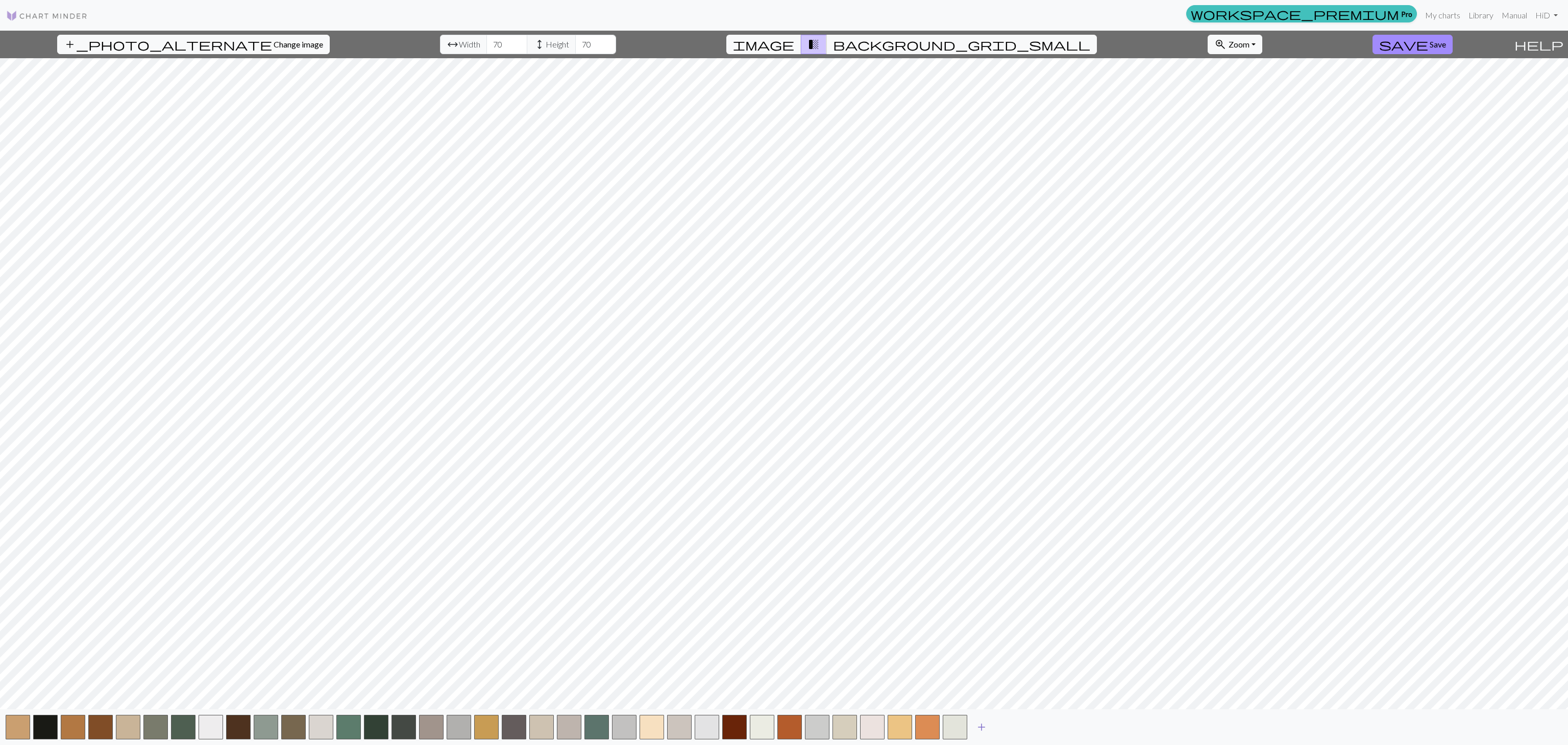
click at [987, 558] on span "add" at bounding box center [981, 727] width 12 height 15
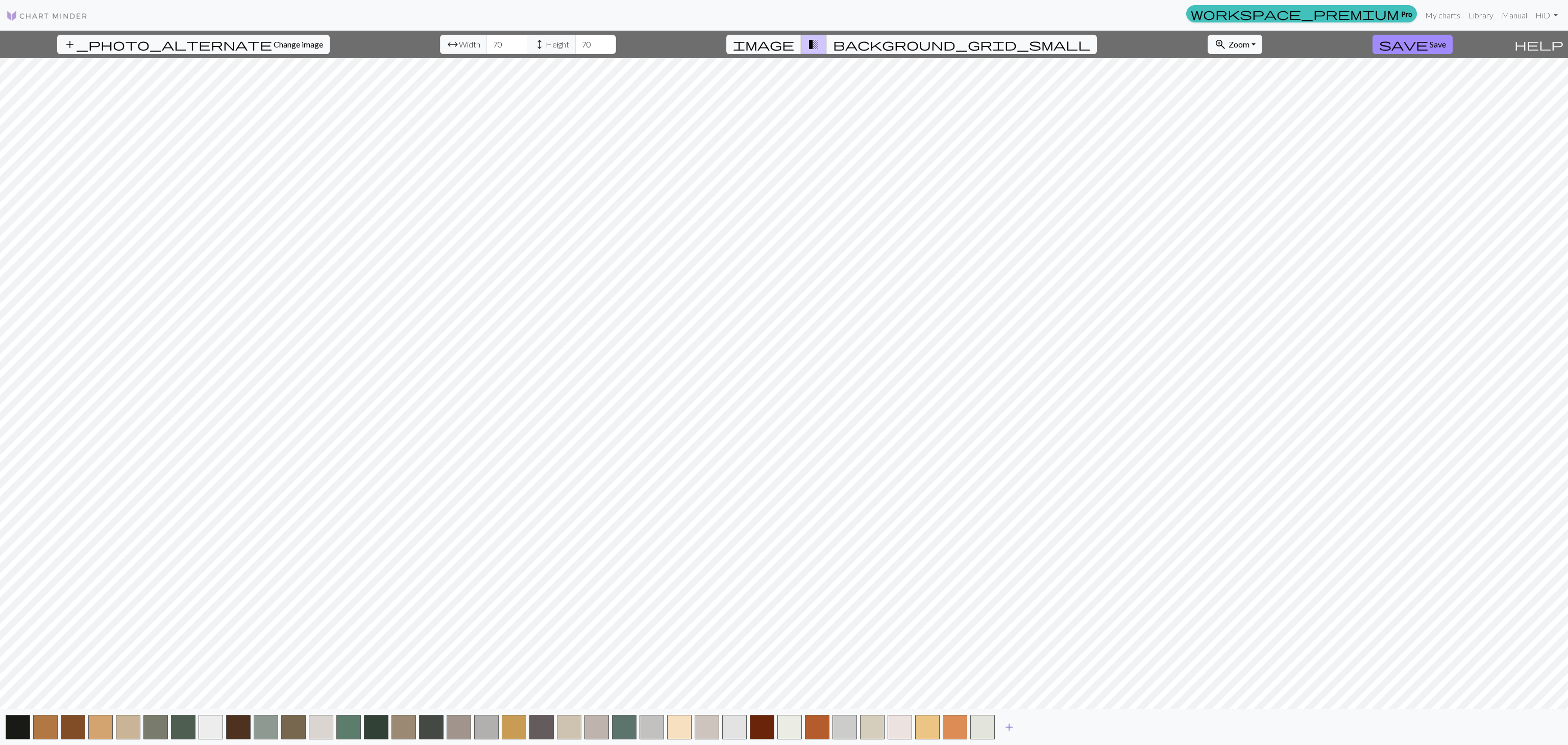
click at [1014, 558] on span "add" at bounding box center [1008, 727] width 12 height 15
click at [1043, 558] on span "add" at bounding box center [1037, 727] width 12 height 15
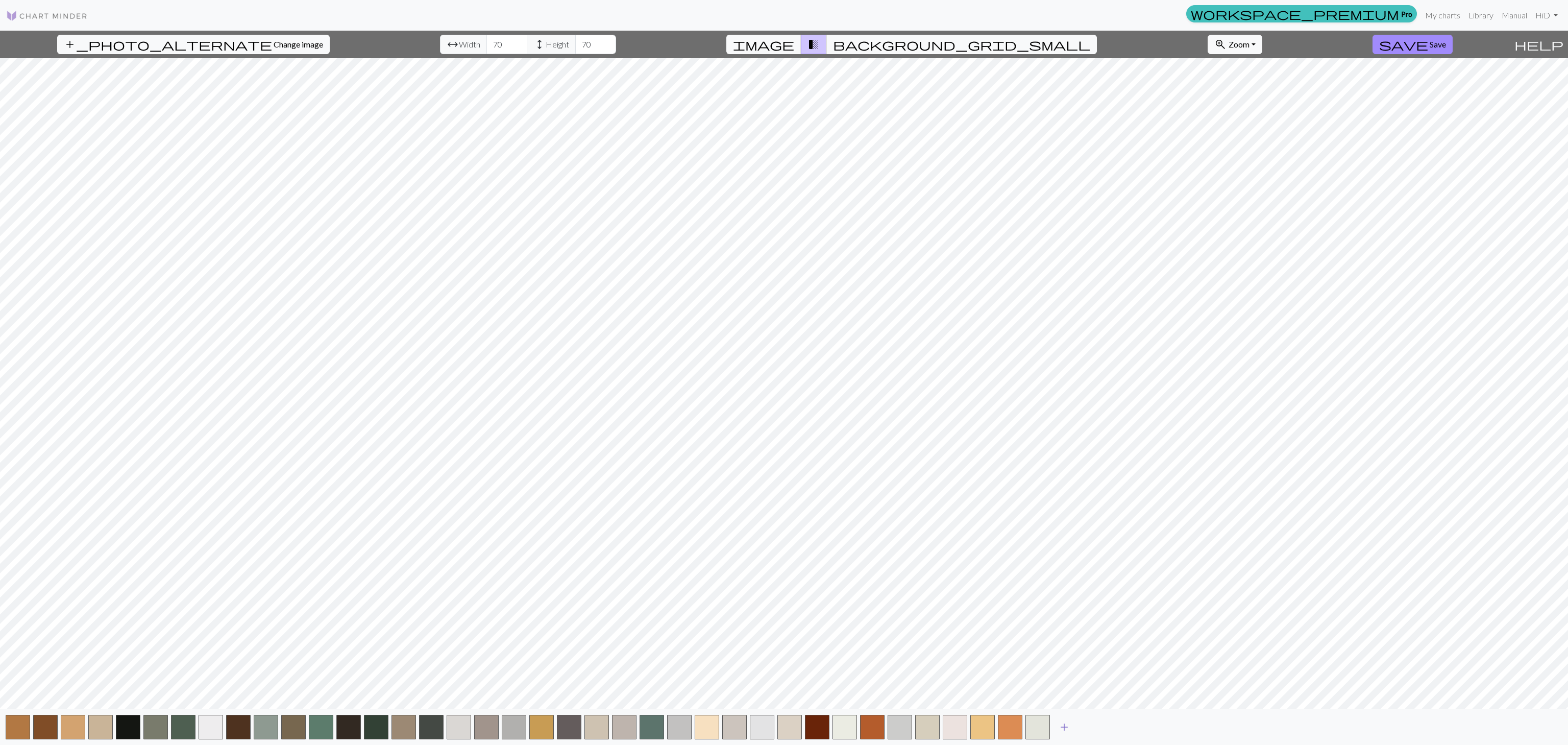
click at [1067, 558] on span "add" at bounding box center [1064, 727] width 12 height 15
click at [1091, 558] on span "add" at bounding box center [1091, 727] width 12 height 15
click at [1121, 558] on span "add" at bounding box center [1119, 727] width 12 height 15
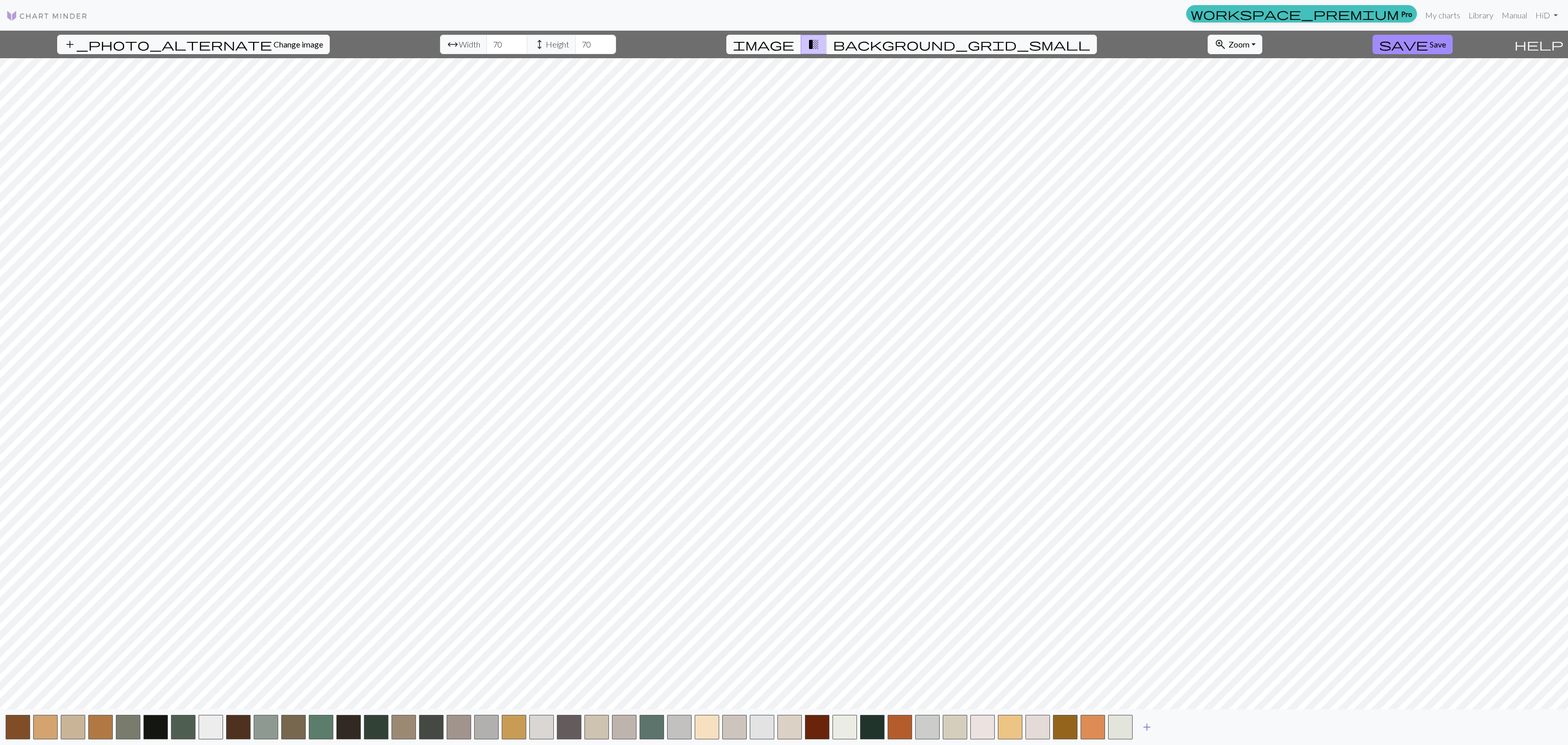
click at [1152, 558] on span "add" at bounding box center [1146, 727] width 12 height 15
click at [1175, 558] on div "add" at bounding box center [784, 726] width 1568 height 36
click at [1175, 558] on button "add" at bounding box center [1174, 726] width 26 height 19
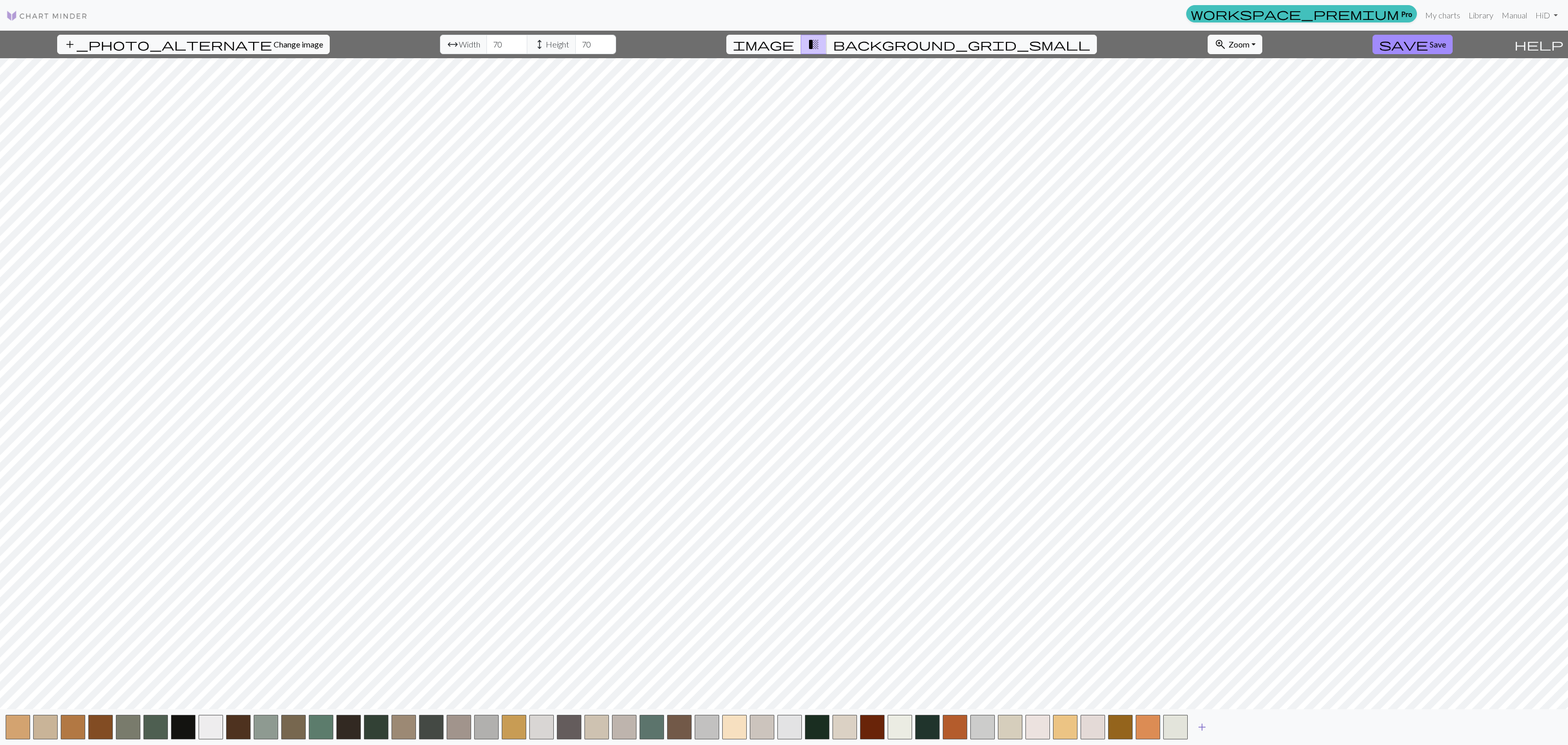
click at [1175, 558] on span "add" at bounding box center [1202, 727] width 12 height 15
click at [1175, 558] on span "add" at bounding box center [1229, 727] width 12 height 15
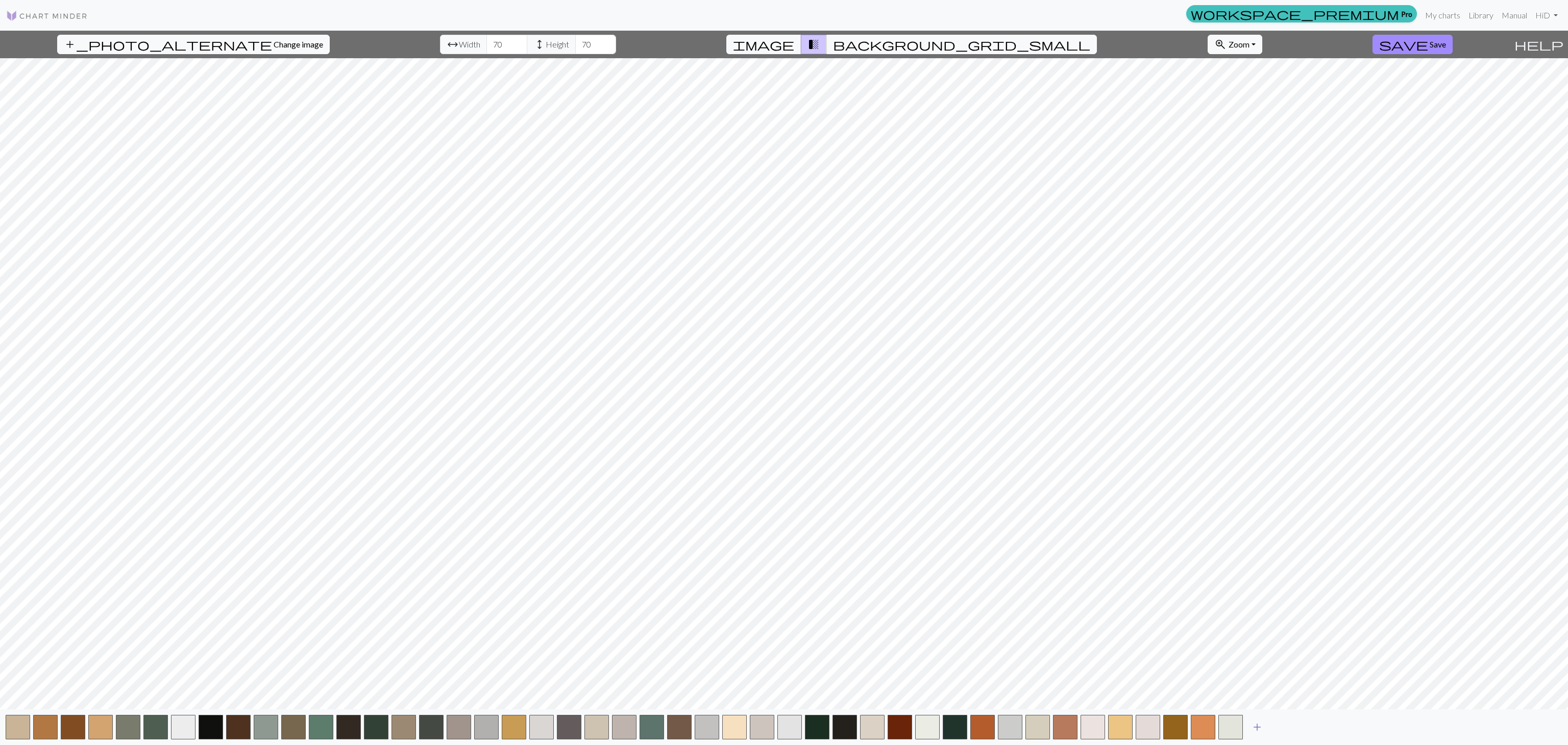
drag, startPoint x: 1261, startPoint y: 728, endPoint x: 1277, endPoint y: 724, distance: 16.5
click at [1175, 558] on span "add" at bounding box center [1257, 727] width 12 height 15
click at [1175, 558] on span "add" at bounding box center [1284, 727] width 12 height 15
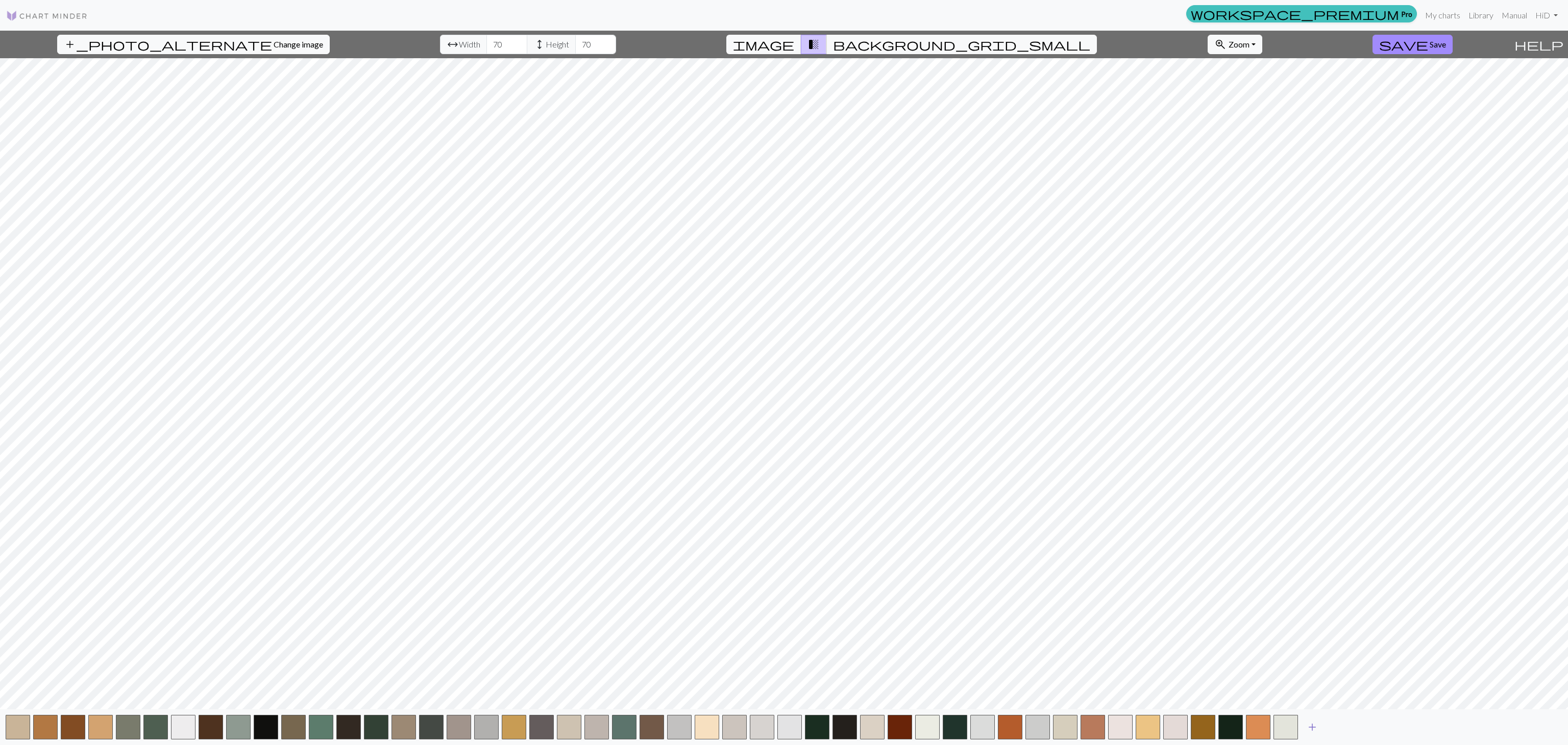
click at [1175, 558] on span "add" at bounding box center [1312, 727] width 12 height 15
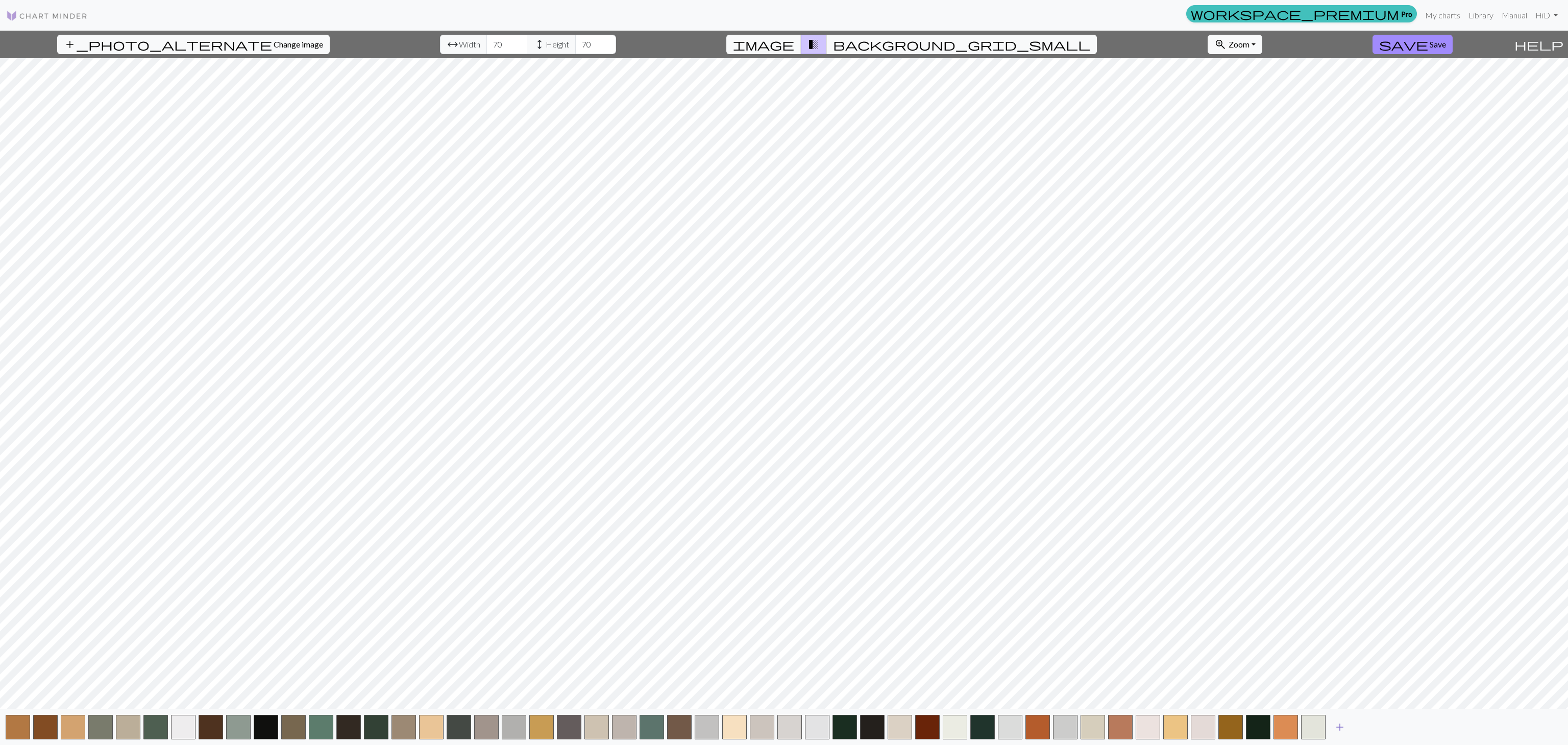
click at [1175, 558] on span "add" at bounding box center [1340, 727] width 12 height 15
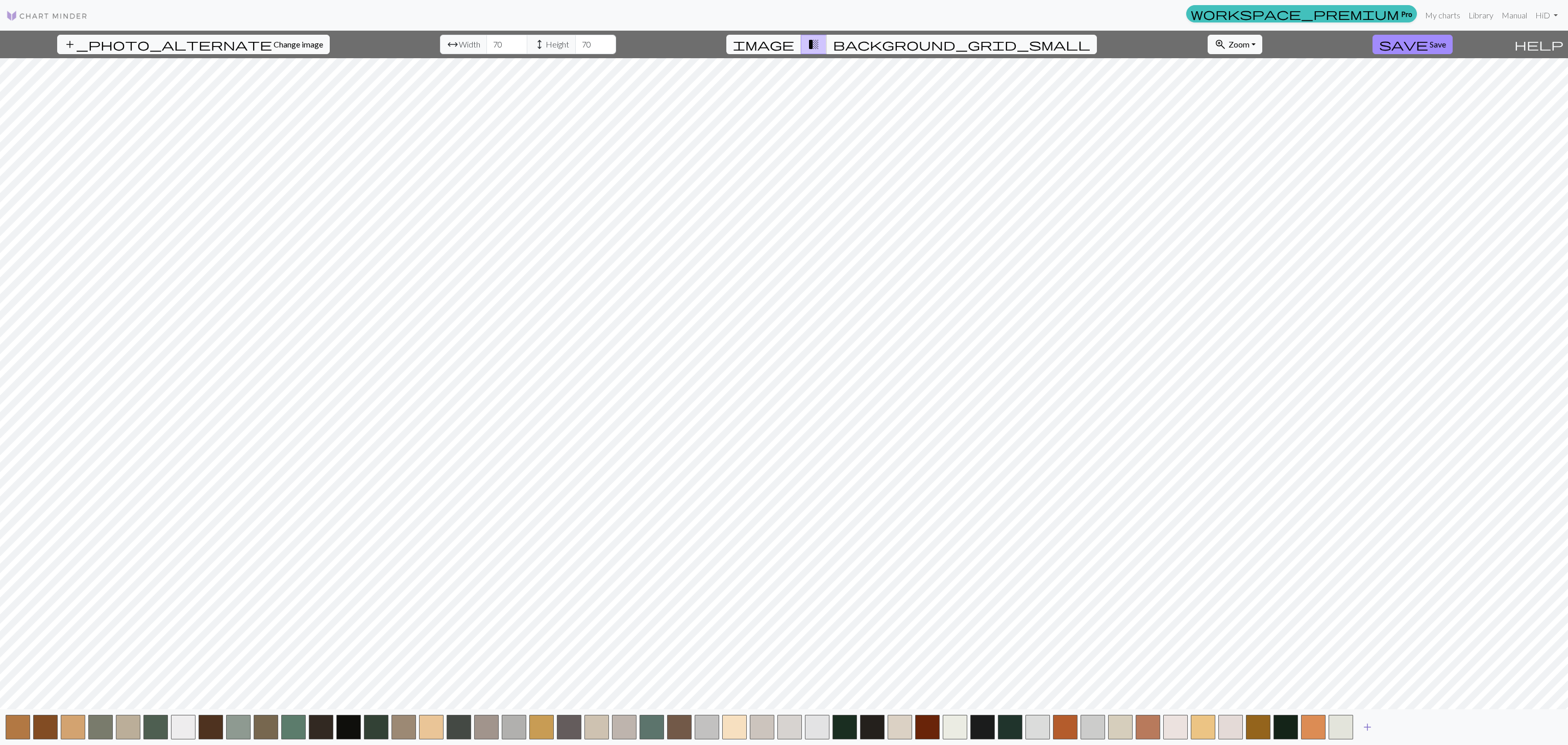
click at [1175, 558] on span "add" at bounding box center [1367, 727] width 12 height 15
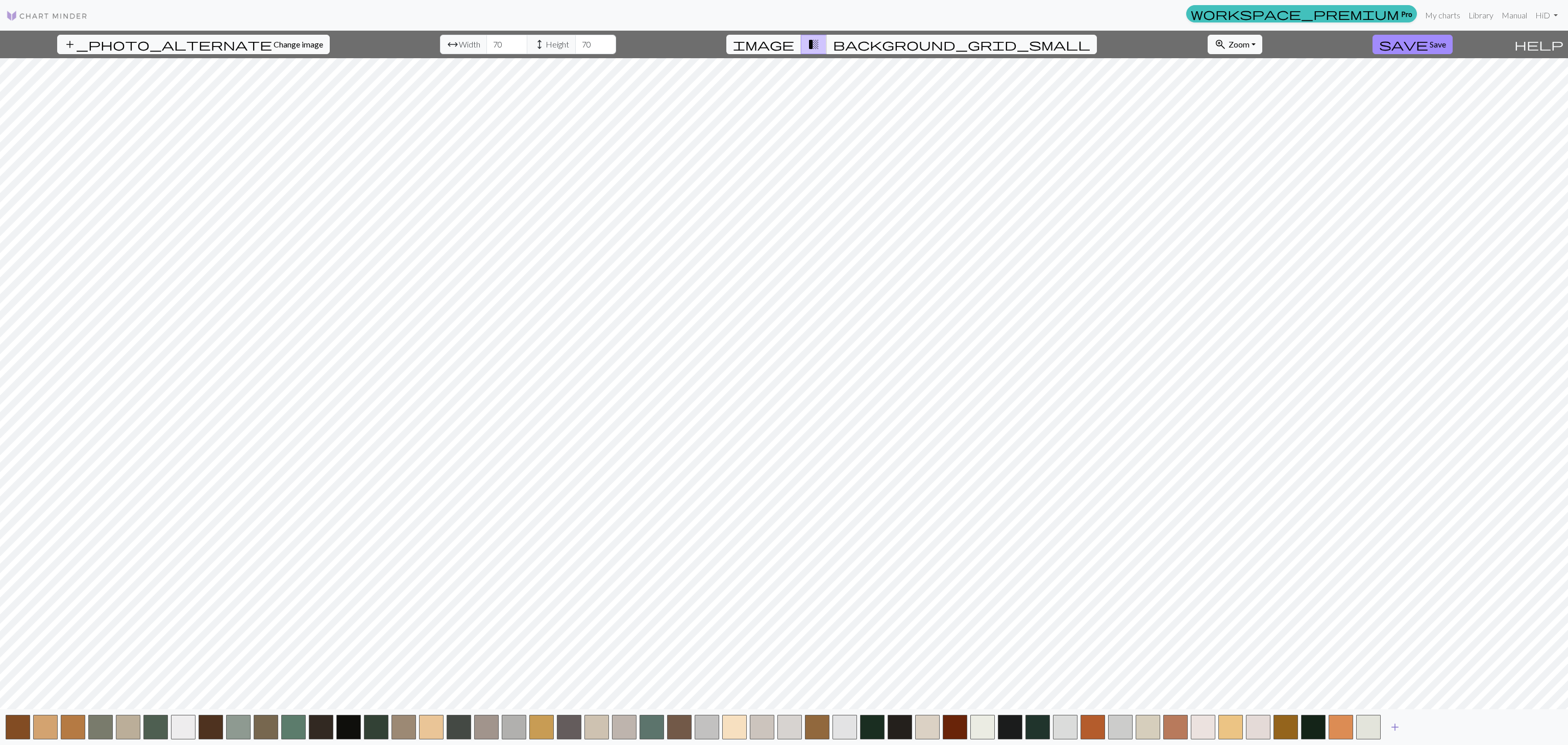
click at [1175, 558] on span "add" at bounding box center [1394, 727] width 12 height 15
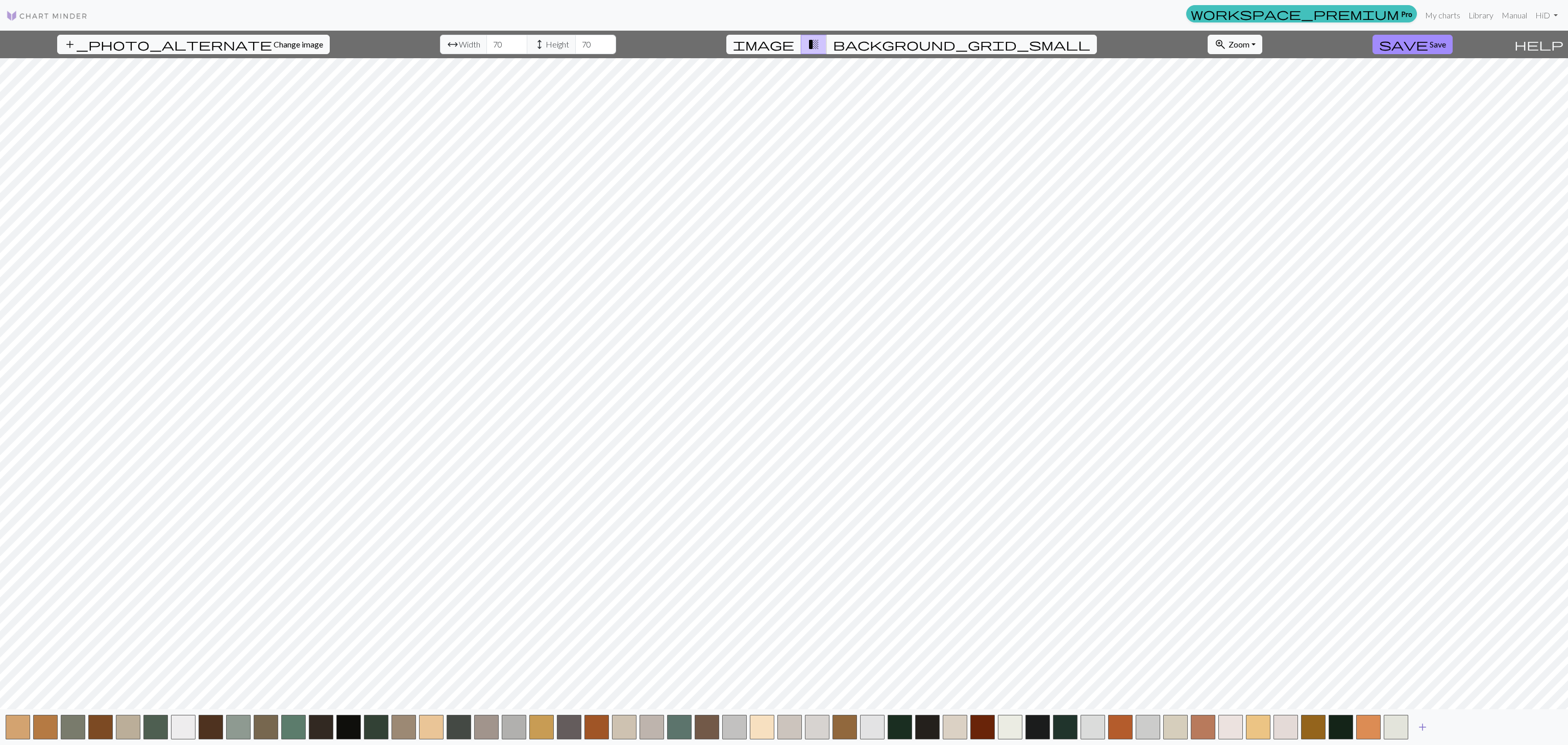
click at [1175, 558] on span "add" at bounding box center [1422, 727] width 12 height 15
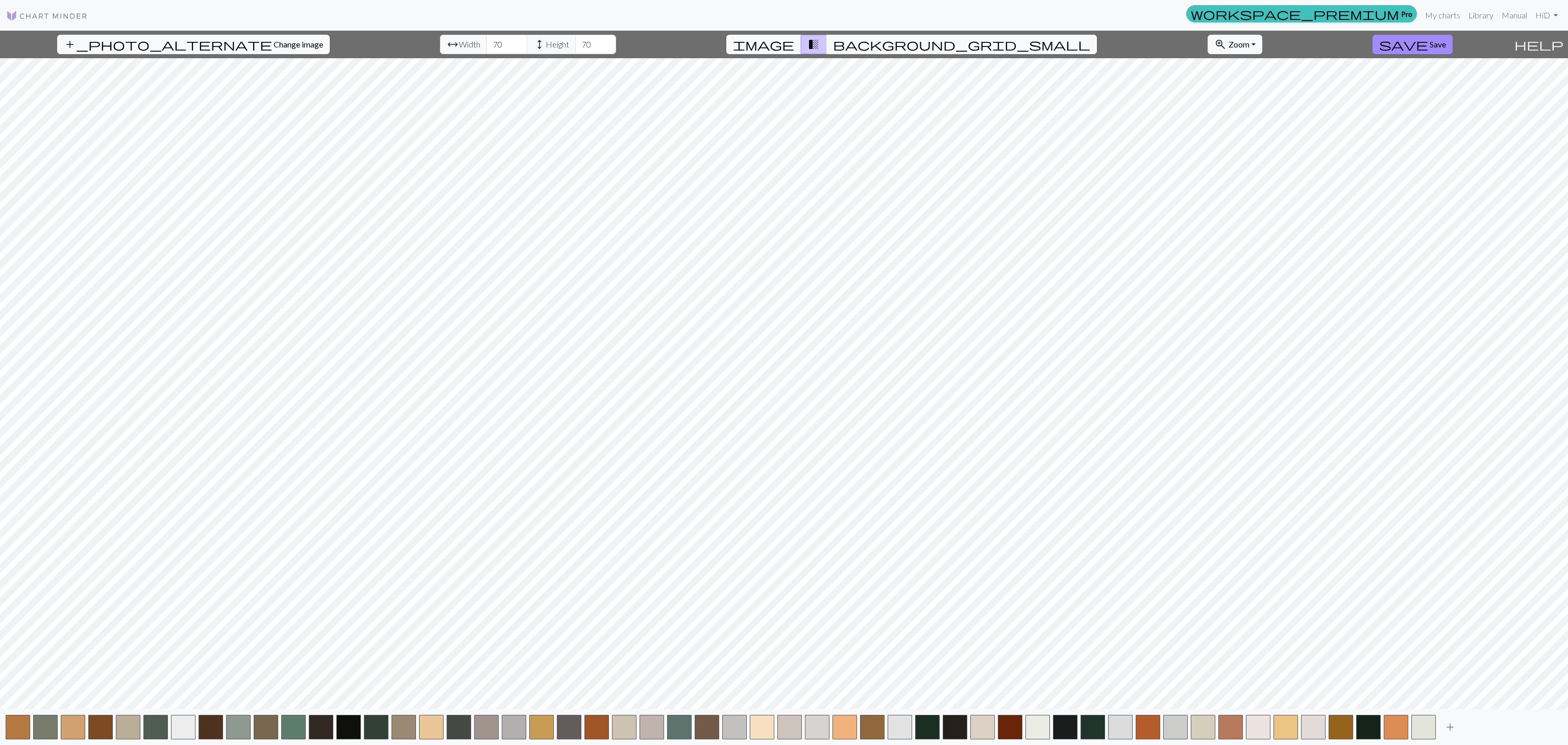
click at [1175, 558] on span "add" at bounding box center [1449, 727] width 12 height 15
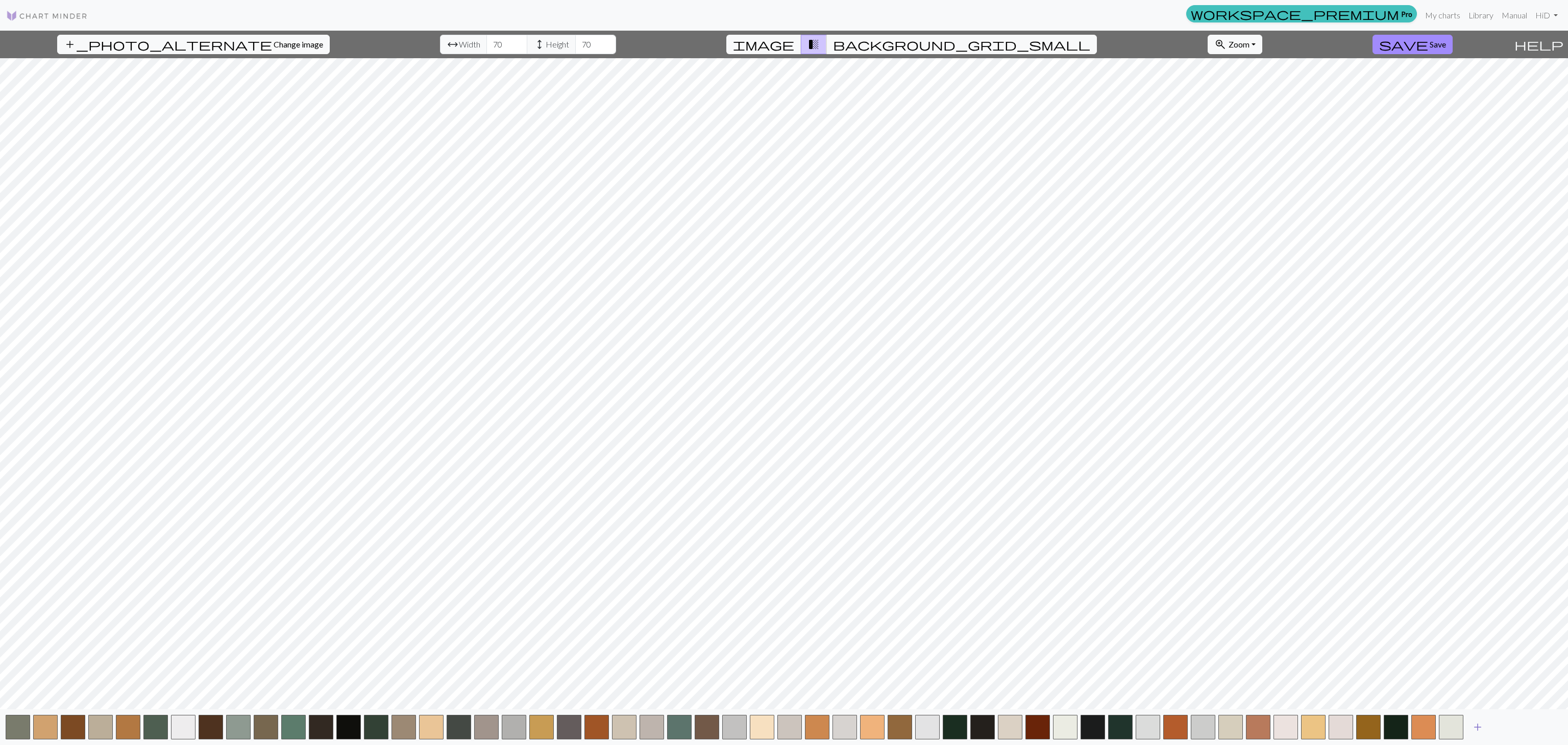
click at [1175, 558] on button "add" at bounding box center [1478, 726] width 26 height 19
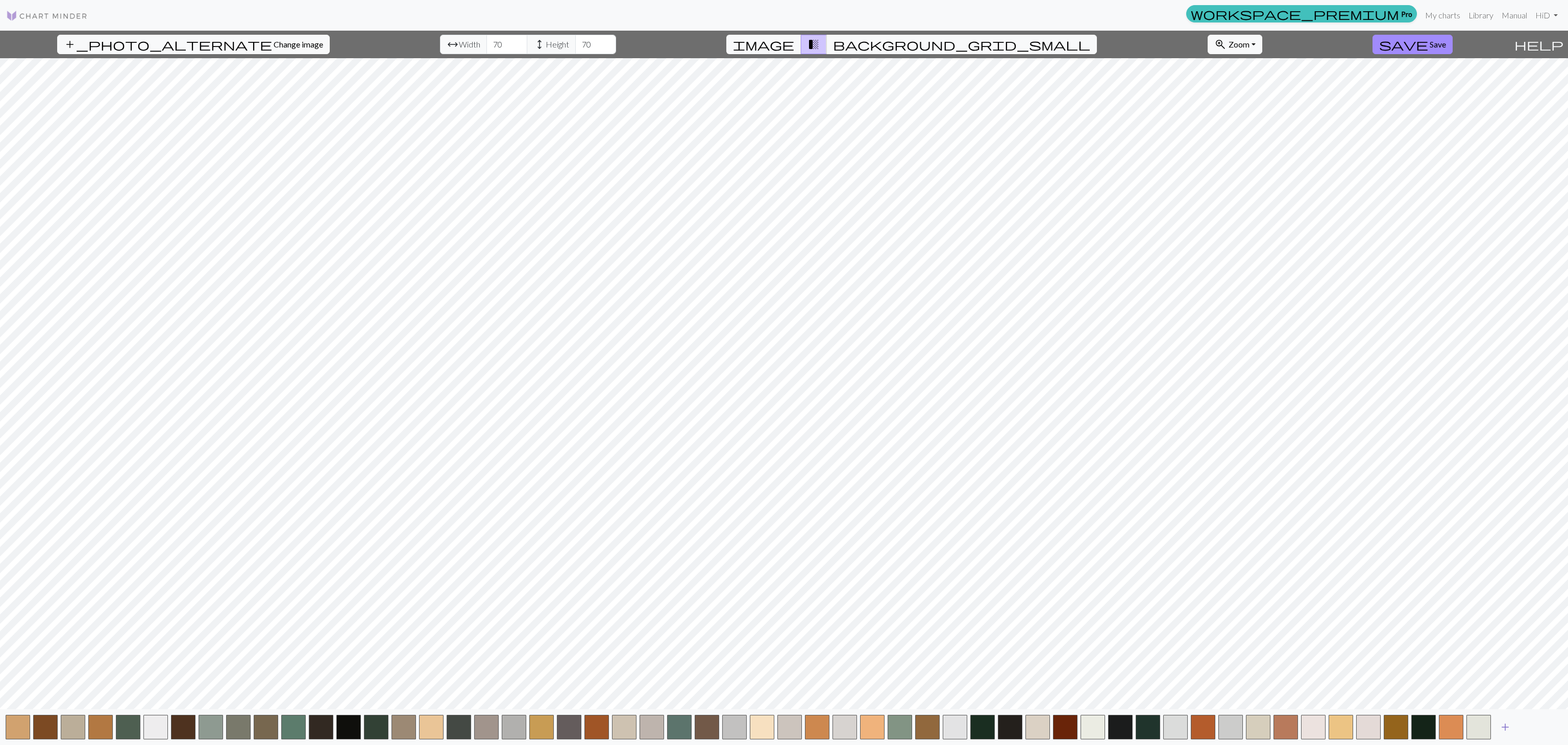
click at [1175, 558] on span "add" at bounding box center [1505, 727] width 12 height 15
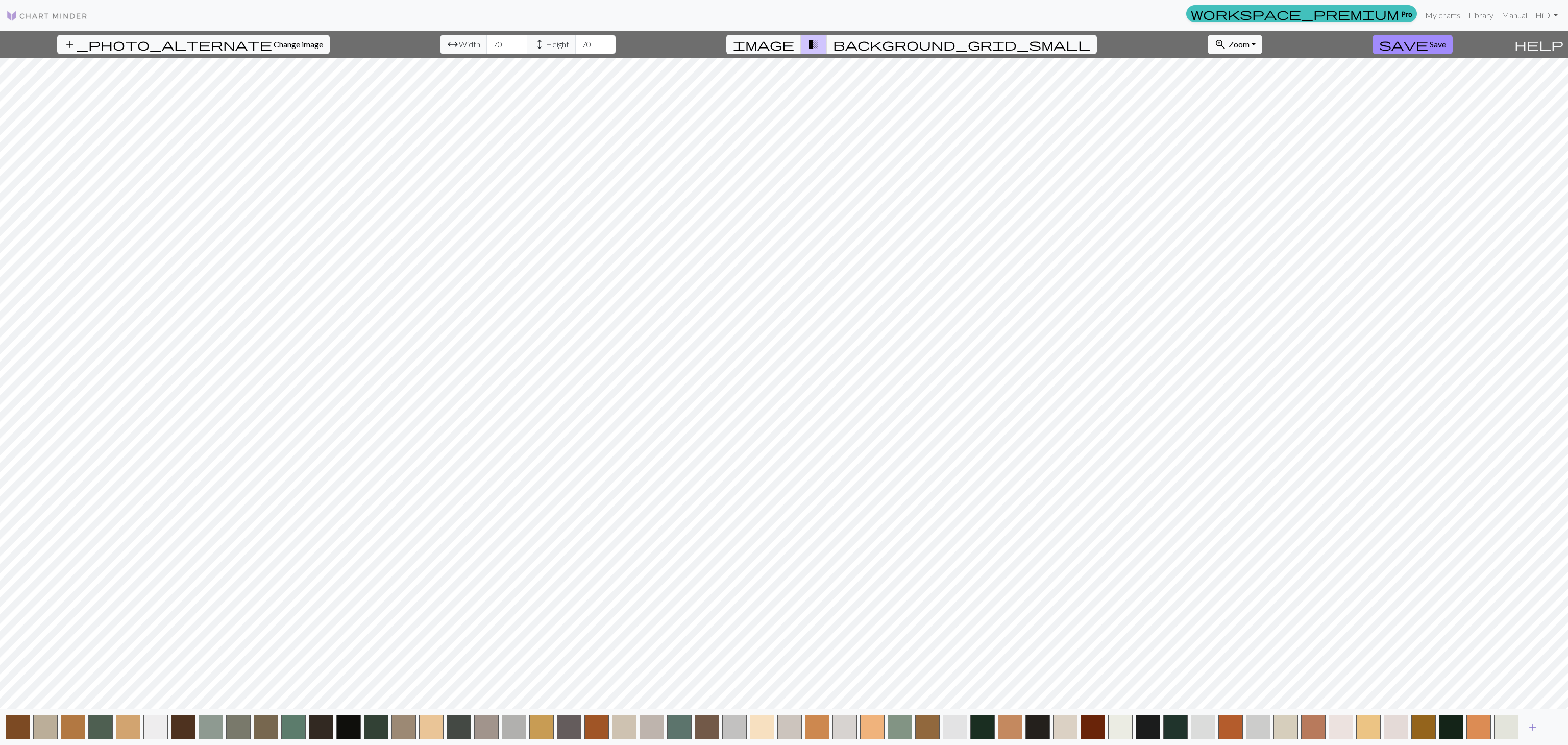
click at [1175, 558] on span "add" at bounding box center [1532, 727] width 12 height 15
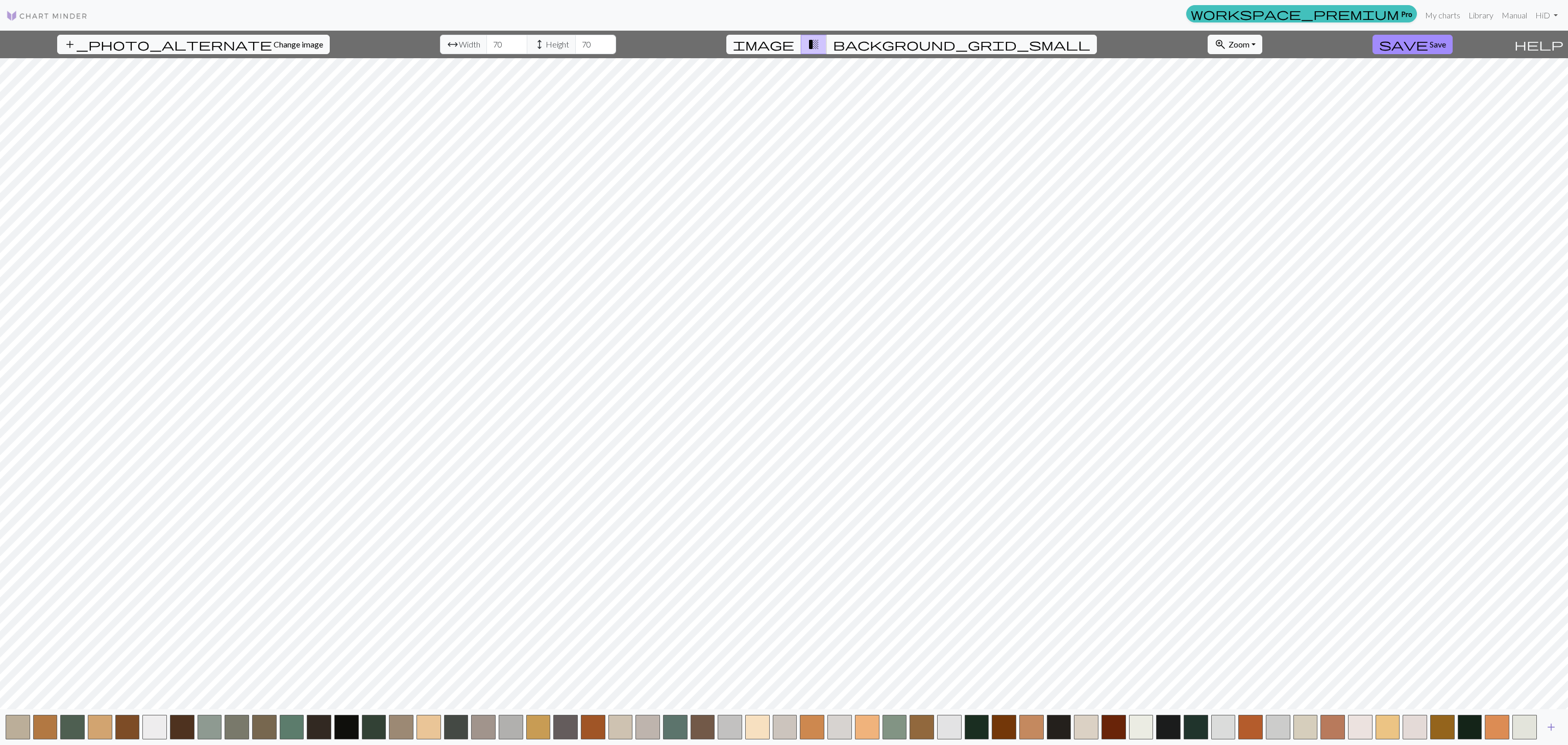
click at [1175, 558] on span "add" at bounding box center [1551, 727] width 12 height 15
